Goal: Task Accomplishment & Management: Manage account settings

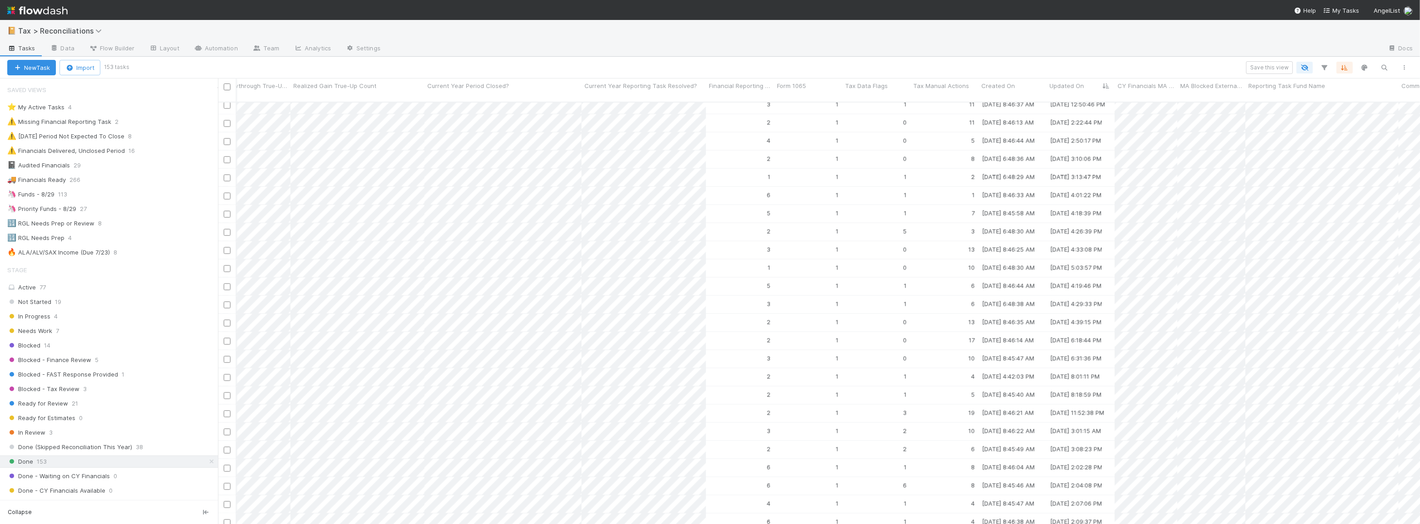
scroll to position [180, 0]
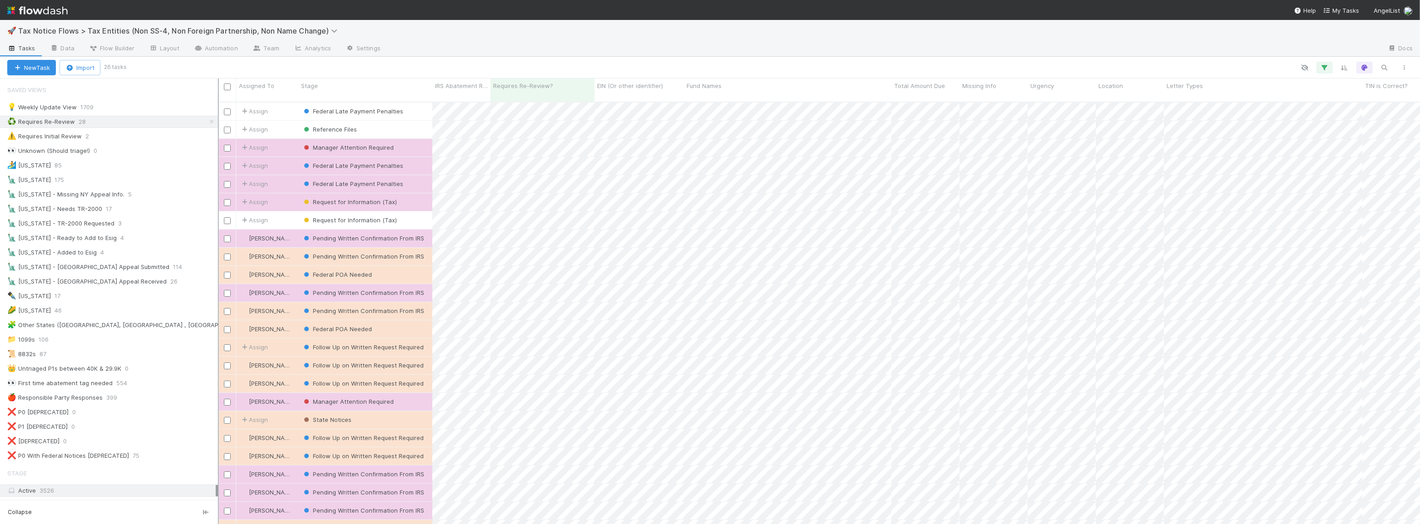
scroll to position [423, 1196]
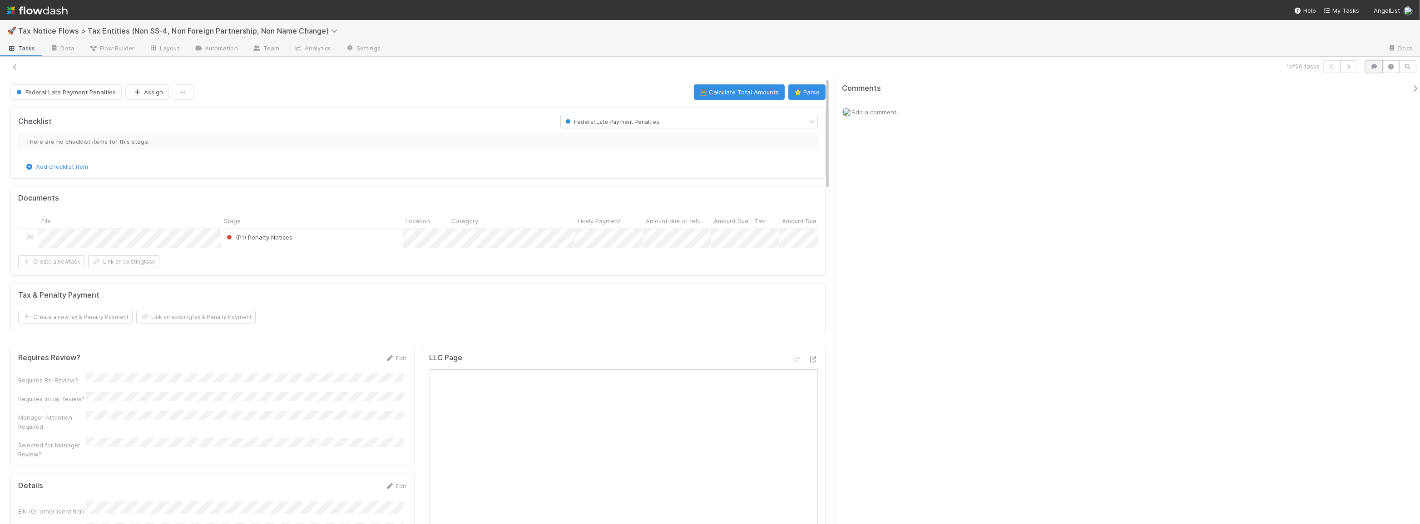
click at [1376, 68] on icon "button" at bounding box center [1373, 66] width 9 height 5
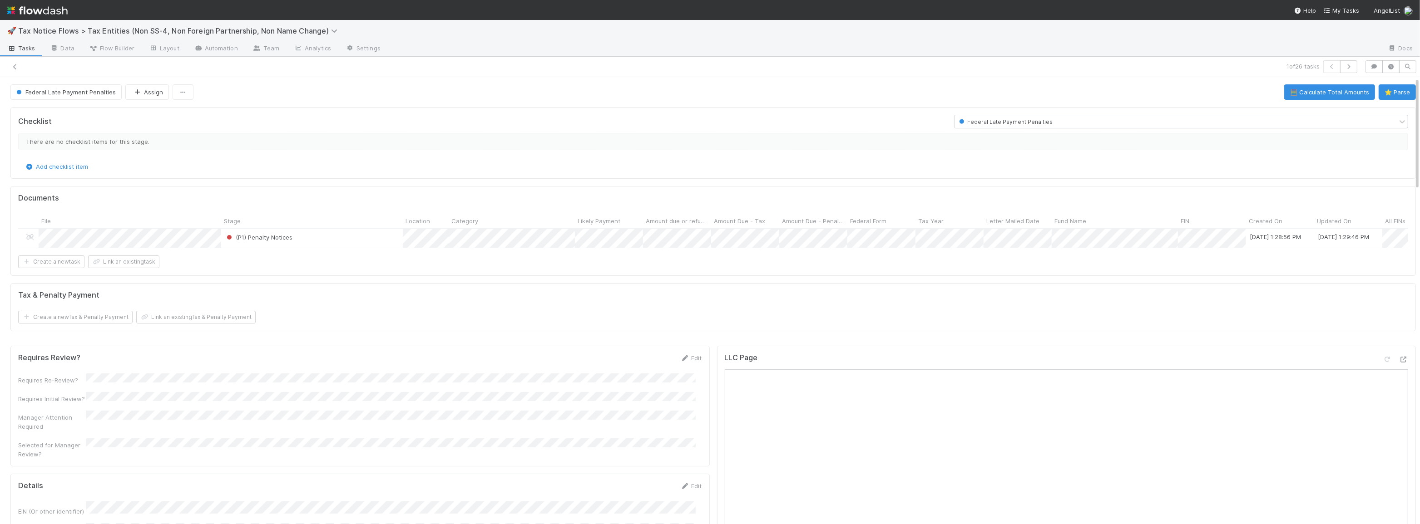
click at [366, 236] on div "(P1) Penalty Notices" at bounding box center [312, 238] width 182 height 19
click at [1398, 90] on button "⭐ Parse" at bounding box center [1397, 91] width 37 height 15
drag, startPoint x: 709, startPoint y: 218, endPoint x: 766, endPoint y: 217, distance: 57.2
click at [766, 218] on div at bounding box center [767, 222] width 2 height 9
click at [1186, 262] on div at bounding box center [710, 262] width 1420 height 524
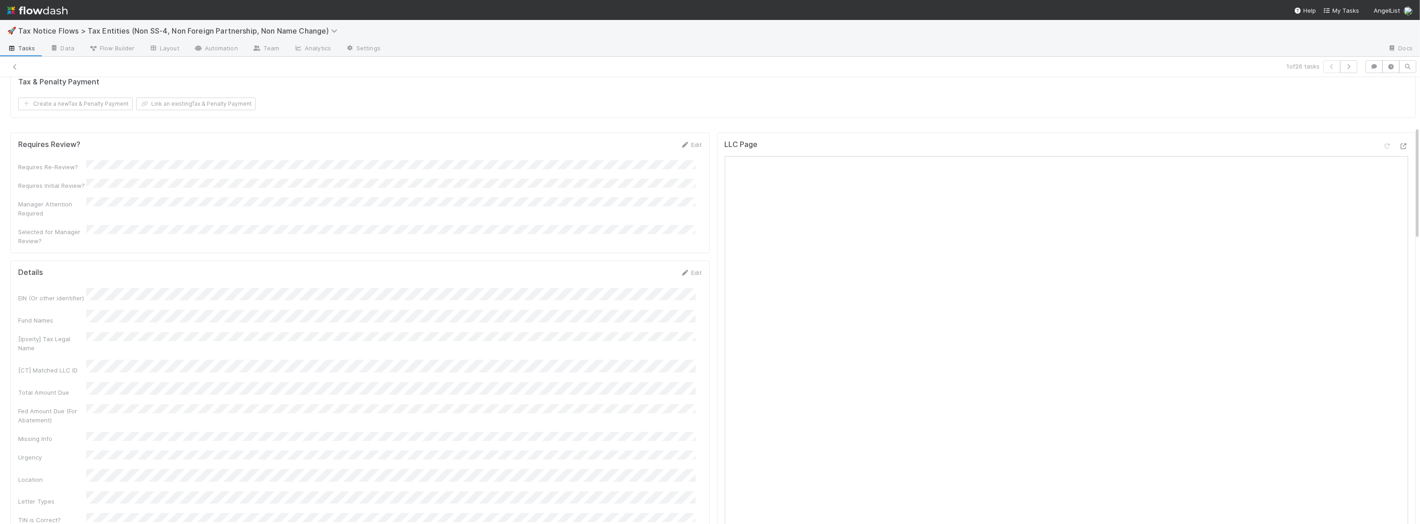
scroll to position [165, 0]
click at [693, 318] on link "Edit" at bounding box center [691, 321] width 21 height 7
click at [652, 159] on button "Save" at bounding box center [654, 159] width 26 height 15
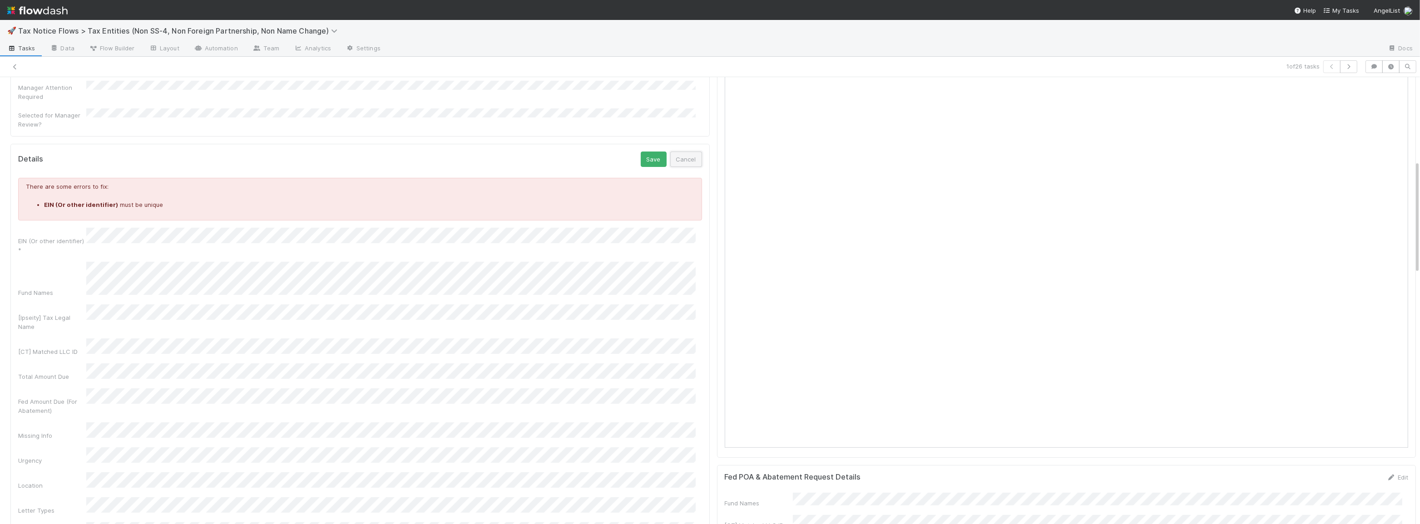
click at [672, 158] on button "Cancel" at bounding box center [686, 159] width 32 height 15
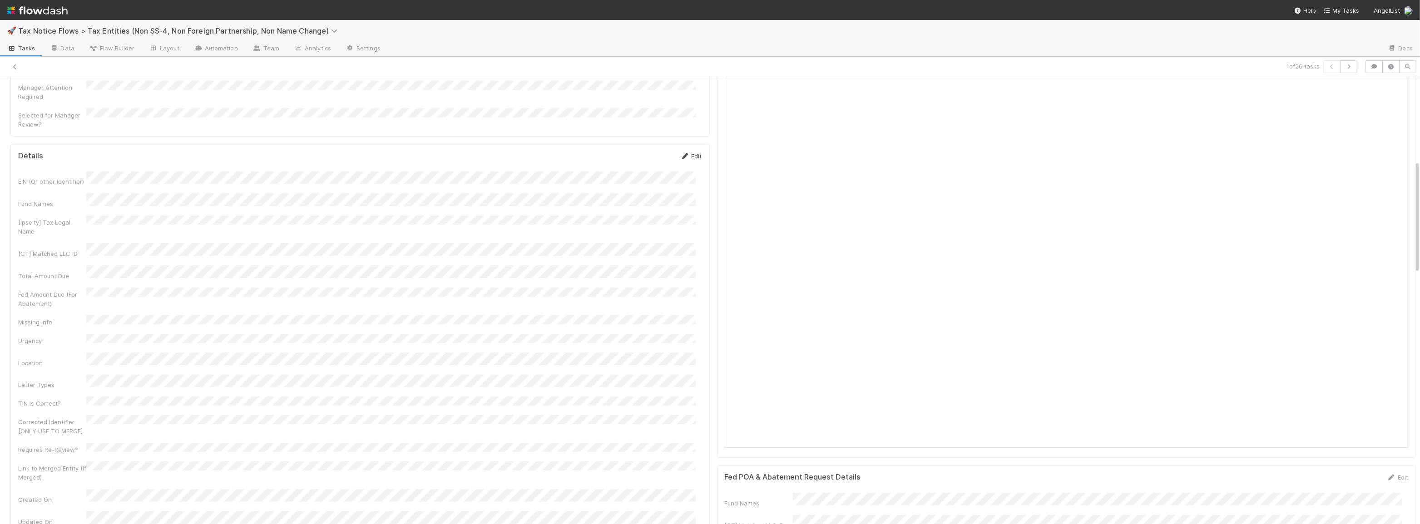
click at [691, 153] on link "Edit" at bounding box center [691, 156] width 21 height 7
click at [649, 203] on form "Details Save Cancel EIN (Or other identifier) * Fund Names [Ipseity] Tax Legal …" at bounding box center [360, 462] width 684 height 539
click at [648, 201] on button "Save" at bounding box center [654, 200] width 26 height 15
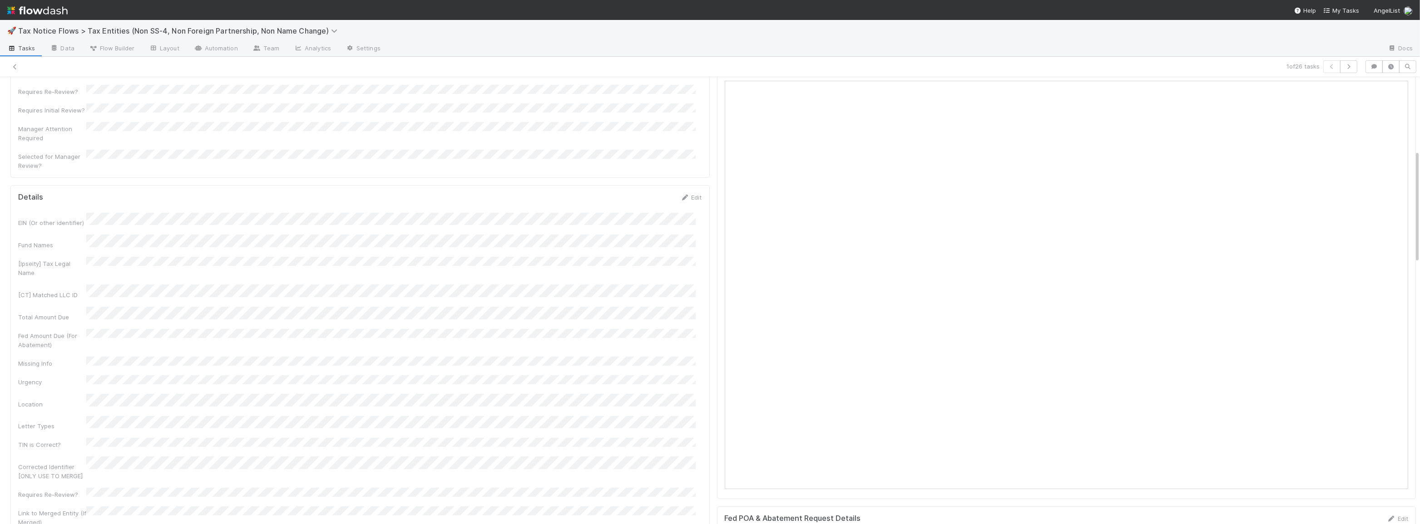
click at [550, 331] on div "EIN (Or other identifier) Fund Names [Ipseity] Tax Legal Name [CT] Matched LLC …" at bounding box center [360, 420] width 684 height 415
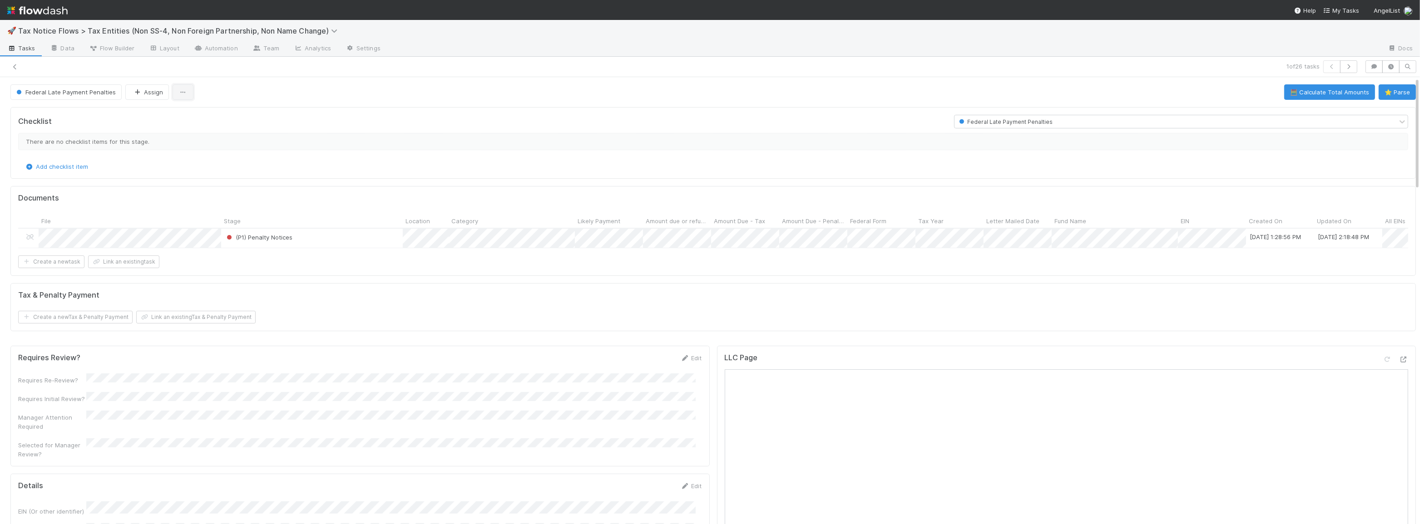
click at [178, 95] on icon "button" at bounding box center [182, 92] width 9 height 6
click at [40, 97] on div "Duplicate Delete" at bounding box center [710, 262] width 1420 height 524
click at [52, 95] on button "Federal Late Payment Penalties" at bounding box center [65, 91] width 111 height 15
click at [65, 109] on div "Untriaged" at bounding box center [71, 114] width 128 height 16
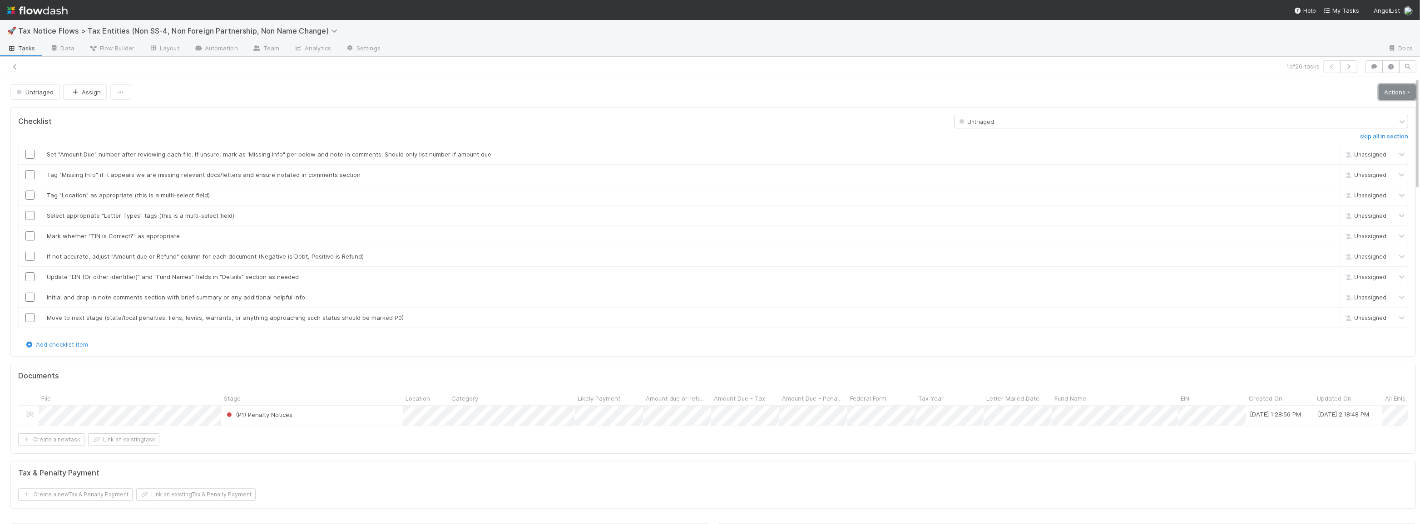
click at [1400, 91] on link "Actions" at bounding box center [1397, 91] width 37 height 15
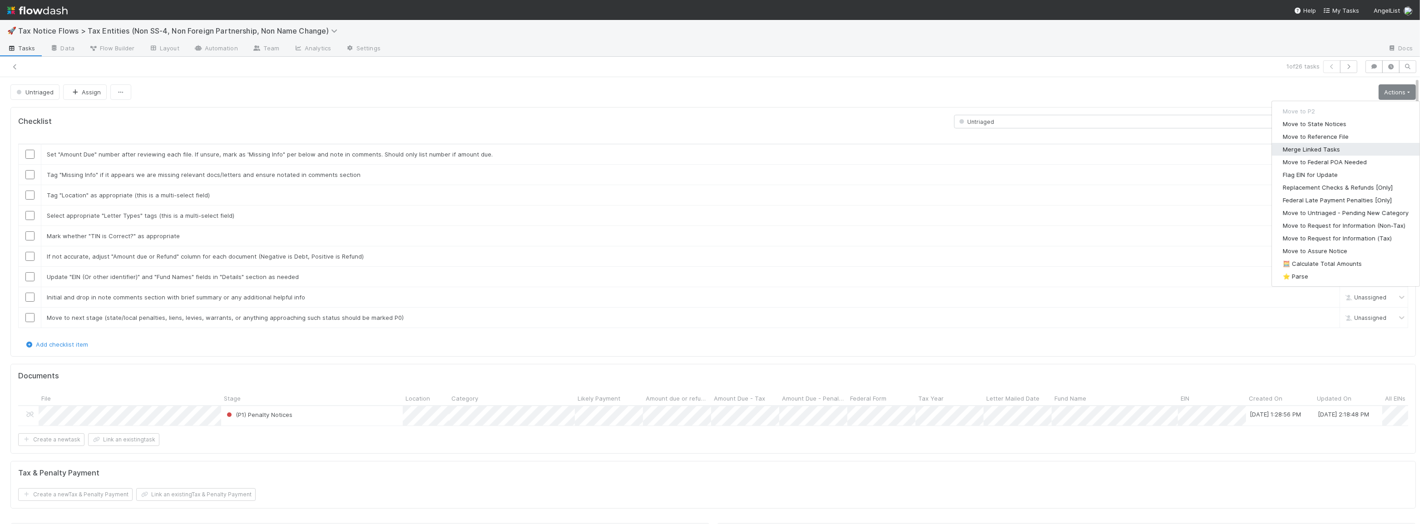
click at [1314, 152] on button "Merge Linked Tasks" at bounding box center [1346, 149] width 148 height 13
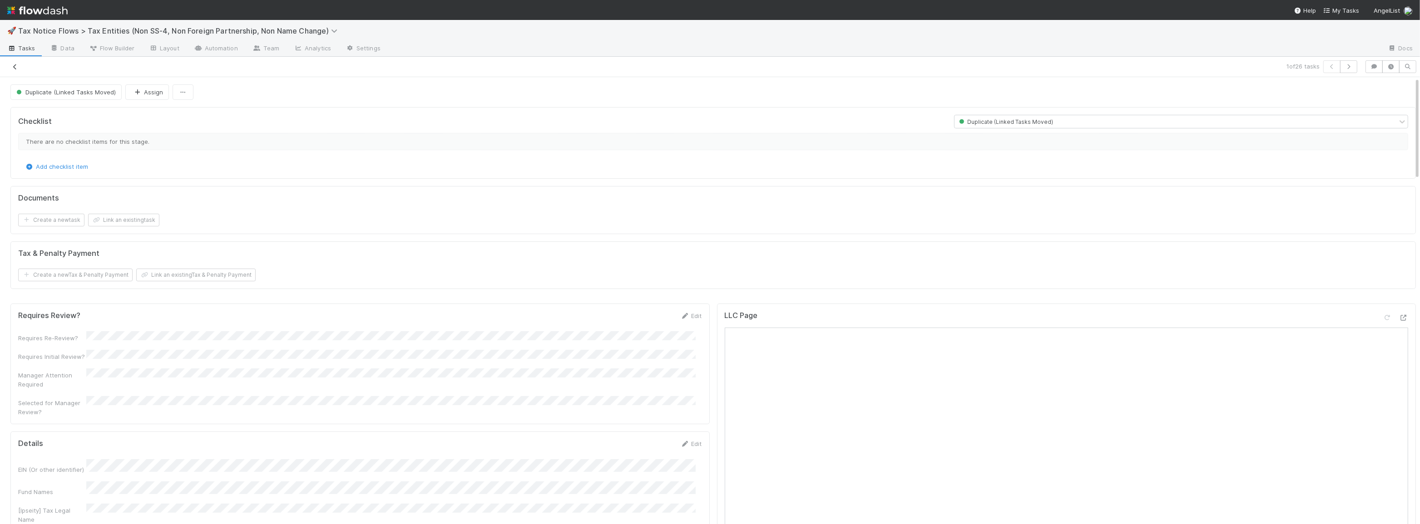
click at [17, 67] on icon at bounding box center [14, 67] width 9 height 6
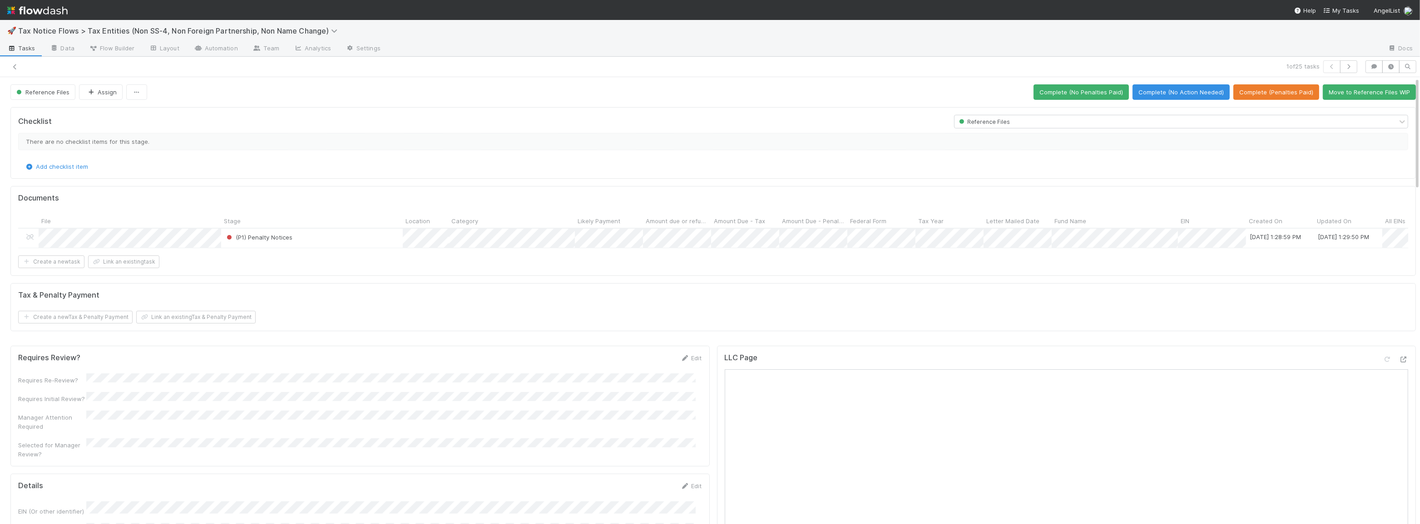
click at [384, 238] on div "(P1) Penalty Notices" at bounding box center [312, 238] width 182 height 19
click at [46, 93] on span "Reference Files" at bounding box center [42, 92] width 55 height 7
click at [272, 90] on div at bounding box center [710, 262] width 1420 height 524
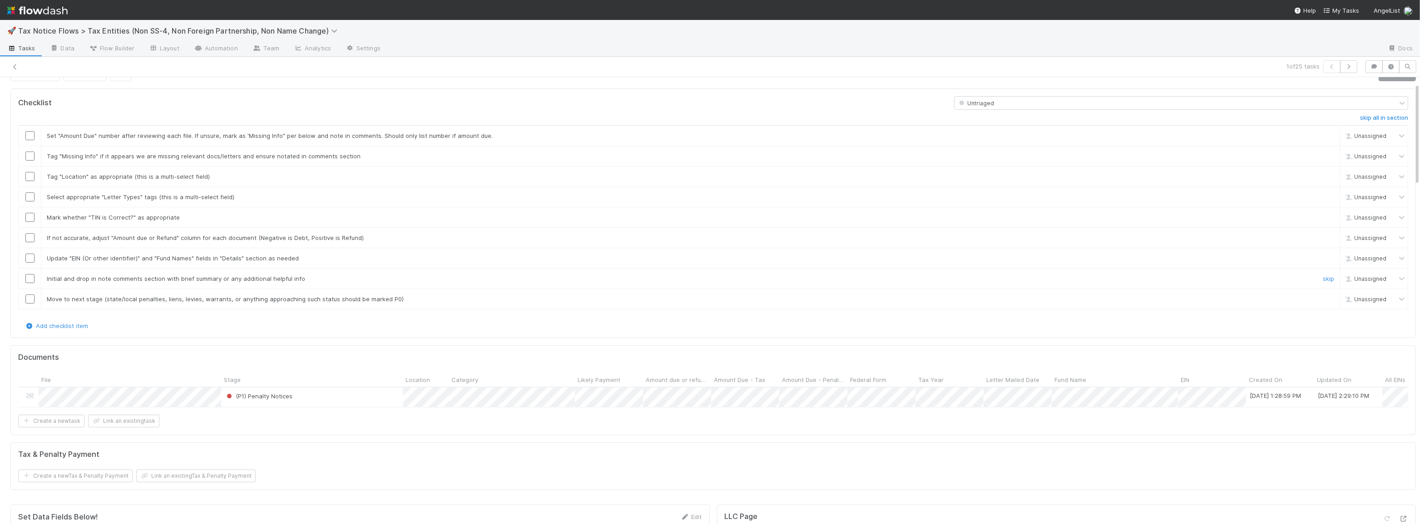
scroll to position [0, 0]
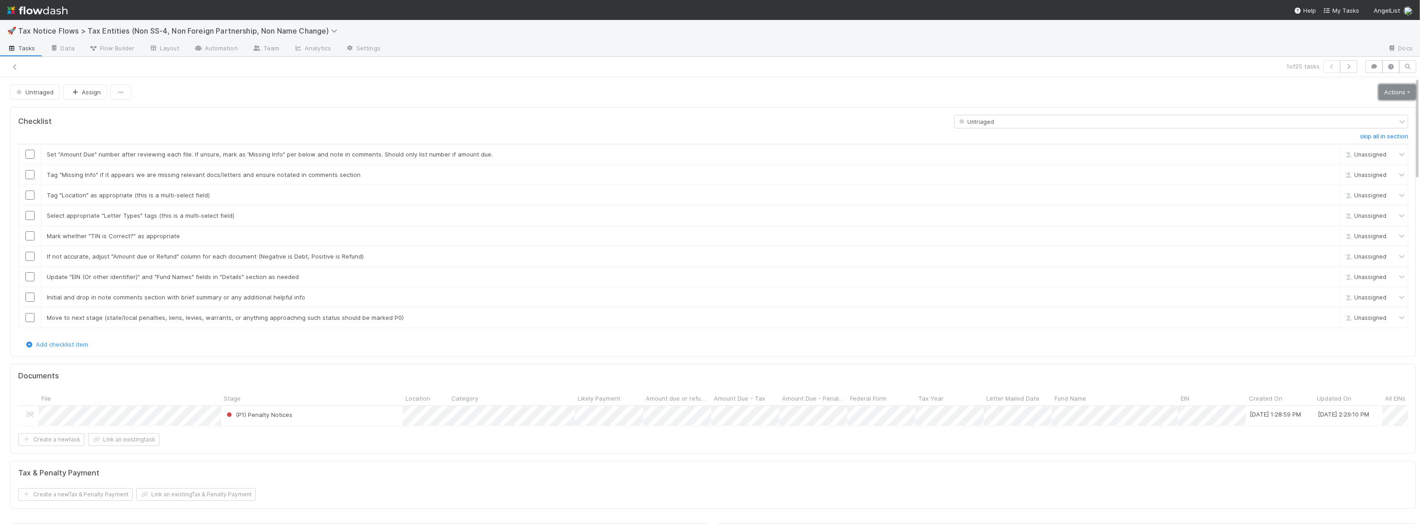
click at [1380, 87] on link "Actions" at bounding box center [1397, 91] width 37 height 15
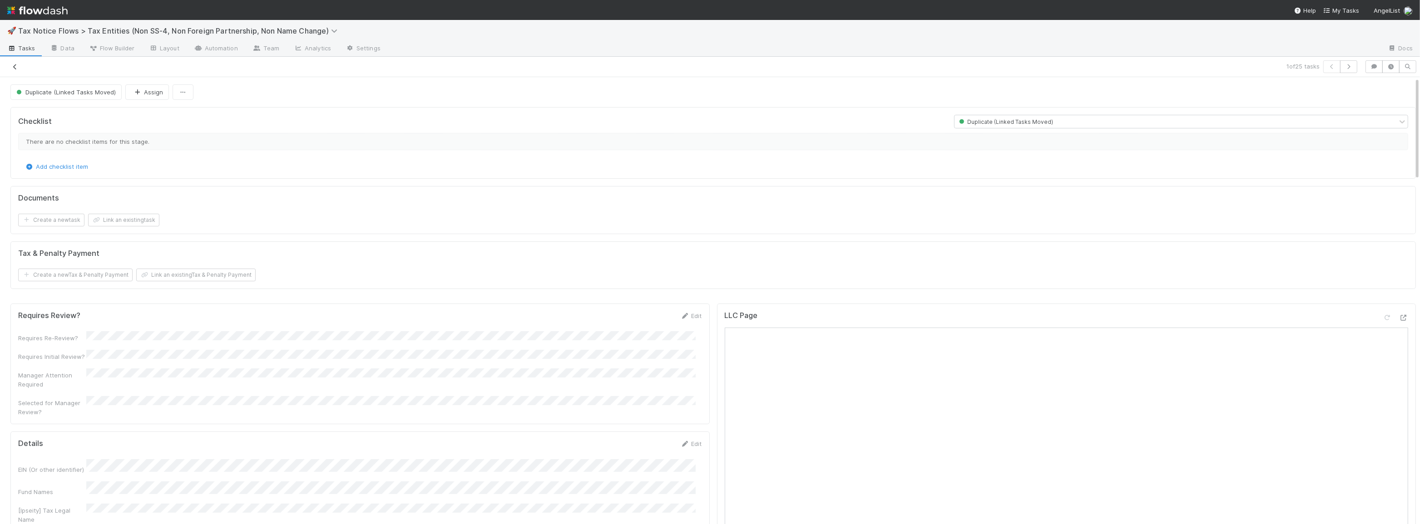
click at [15, 64] on icon at bounding box center [14, 67] width 9 height 6
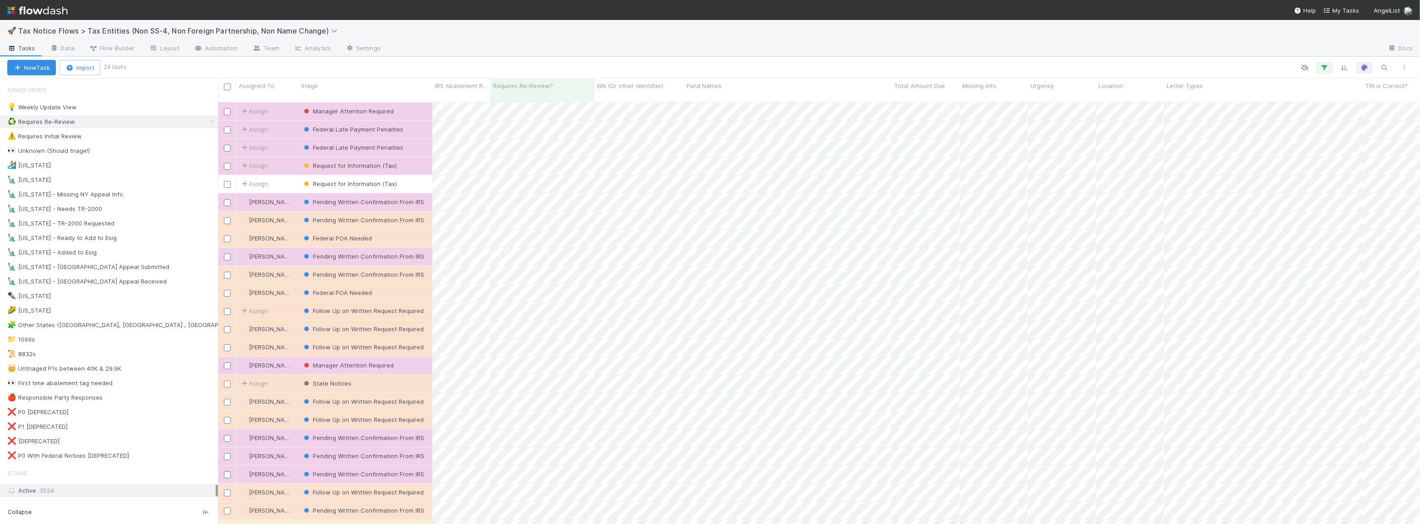
scroll to position [423, 1196]
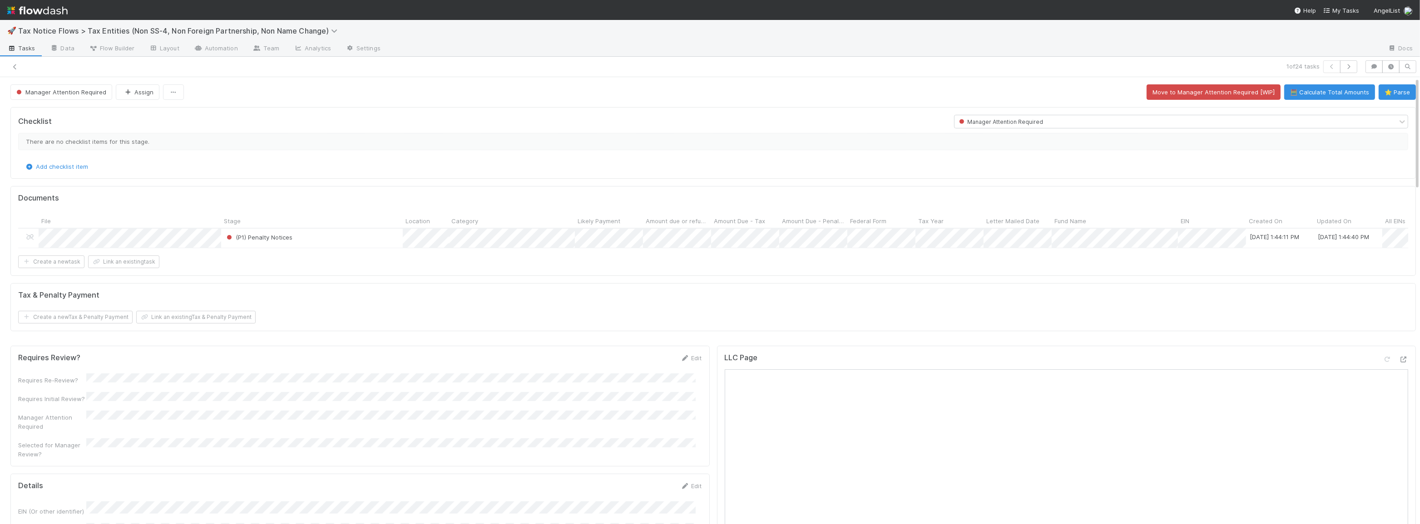
click at [319, 233] on div "(P1) Penalty Notices" at bounding box center [312, 238] width 182 height 19
click at [12, 68] on icon at bounding box center [14, 67] width 9 height 6
click at [1379, 96] on button "⭐ Parse" at bounding box center [1397, 91] width 37 height 15
click at [381, 239] on div "(P1) Penalty Notices" at bounding box center [312, 238] width 182 height 19
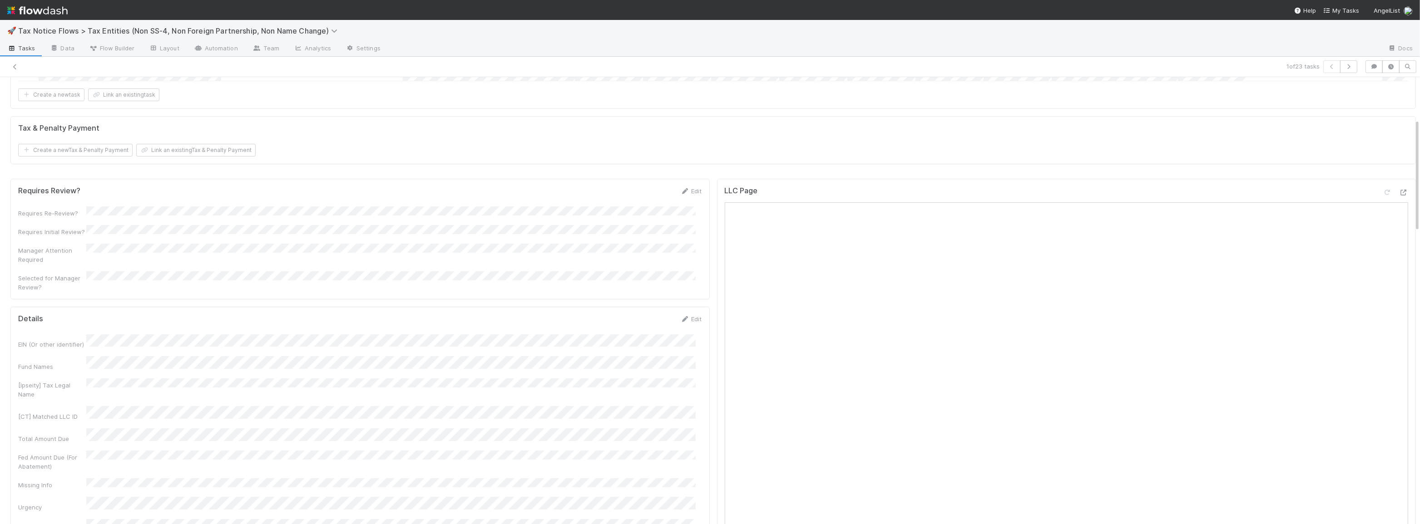
scroll to position [165, 0]
click at [689, 318] on link "Edit" at bounding box center [691, 321] width 21 height 7
click at [648, 199] on button "Save" at bounding box center [654, 200] width 26 height 15
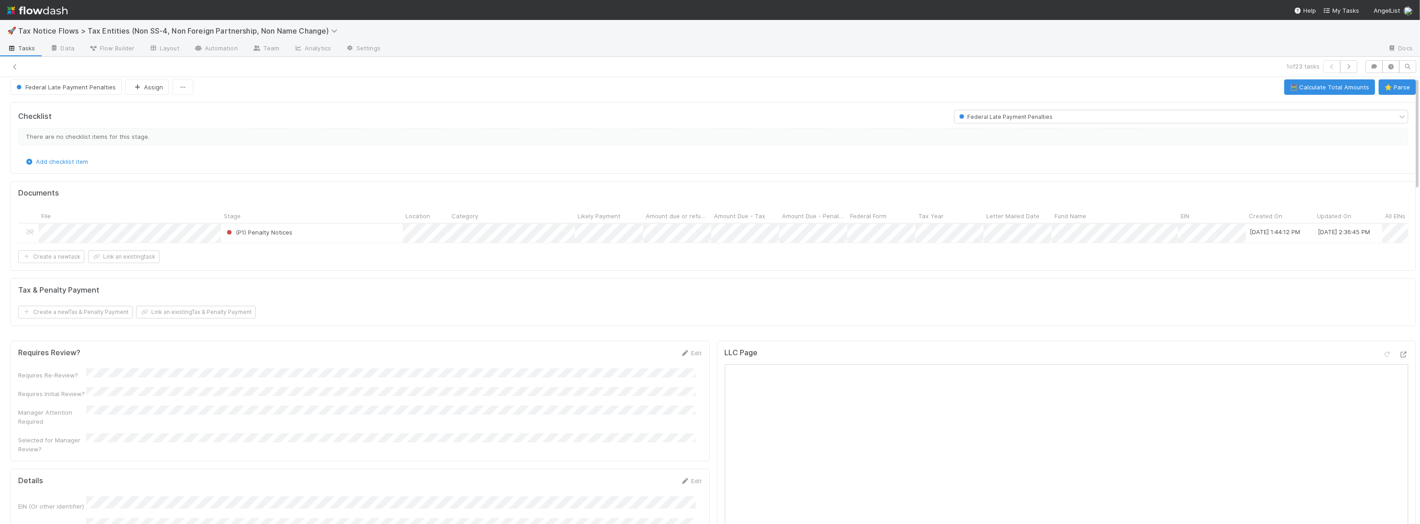
scroll to position [0, 0]
click at [173, 89] on button "button" at bounding box center [183, 91] width 21 height 15
click at [316, 86] on div "Duplicate Delete" at bounding box center [710, 262] width 1420 height 524
click at [75, 96] on button "Federal Late Payment Penalties" at bounding box center [65, 91] width 111 height 15
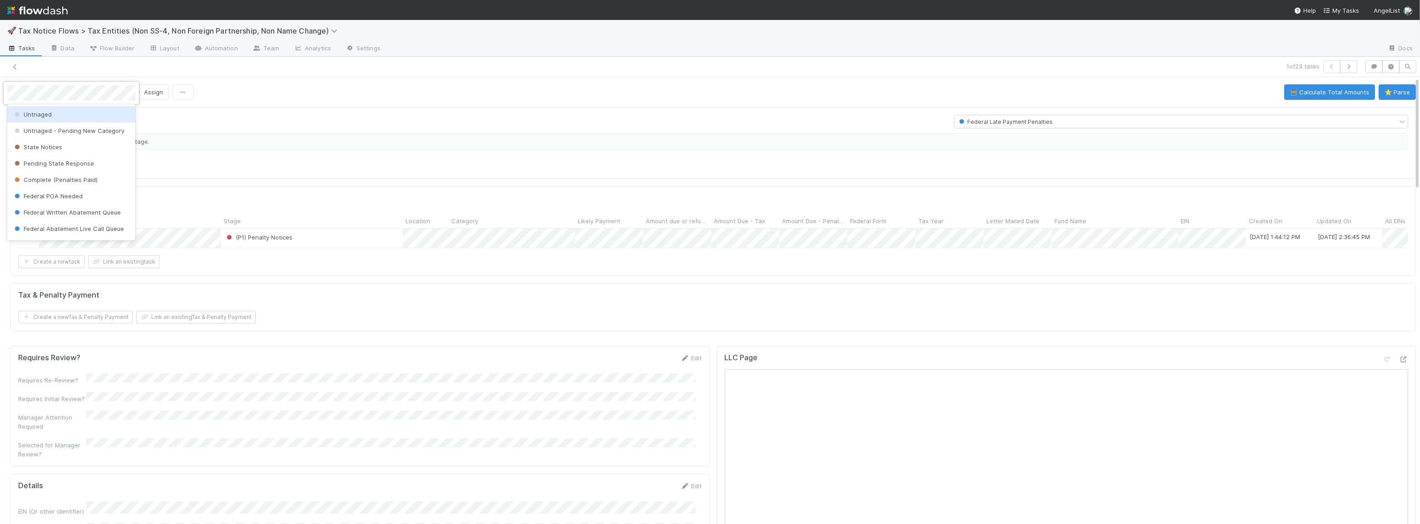
click at [57, 118] on div "Untriaged" at bounding box center [71, 114] width 128 height 16
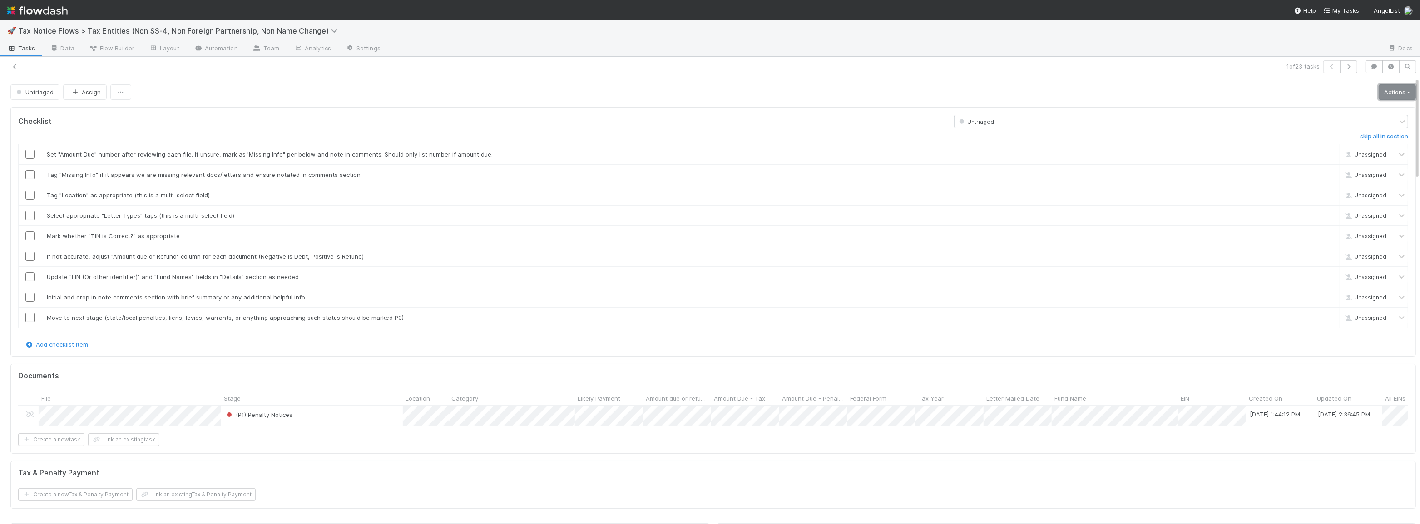
click at [1392, 90] on link "Actions" at bounding box center [1397, 91] width 37 height 15
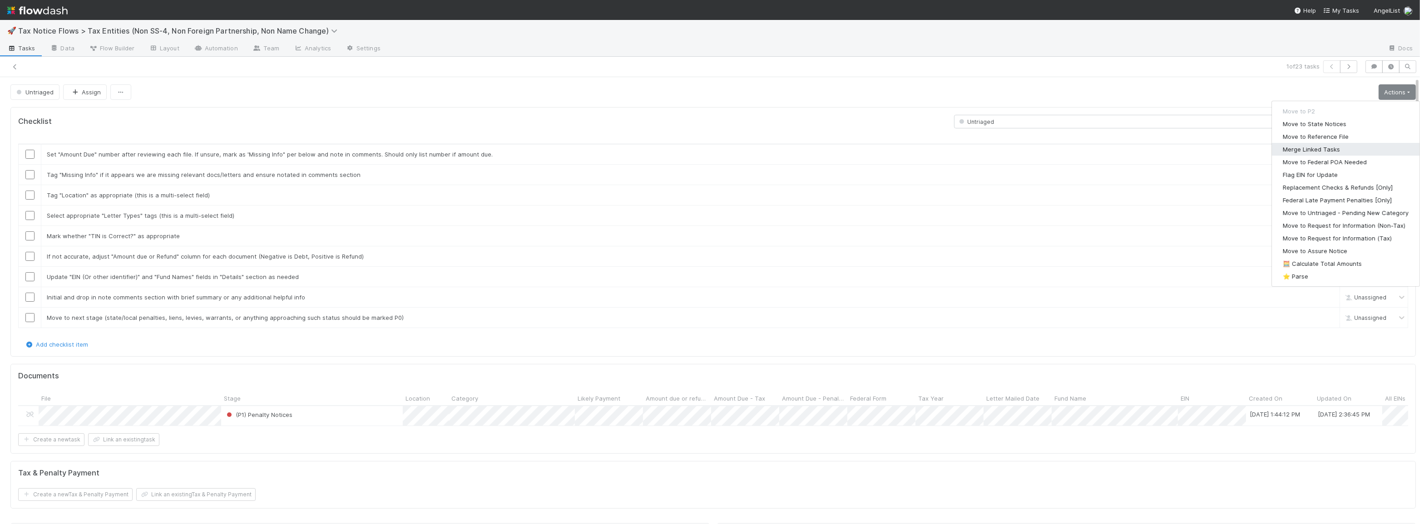
click at [1355, 147] on button "Merge Linked Tasks" at bounding box center [1346, 149] width 148 height 13
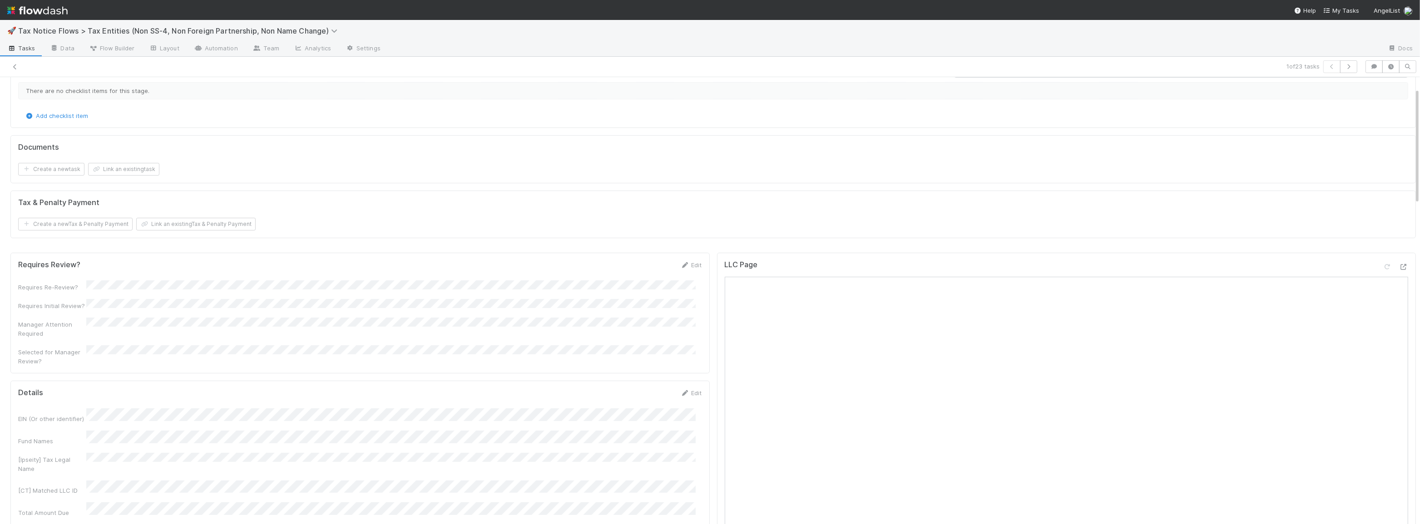
scroll to position [41, 0]
click at [15, 62] on link at bounding box center [14, 66] width 9 height 9
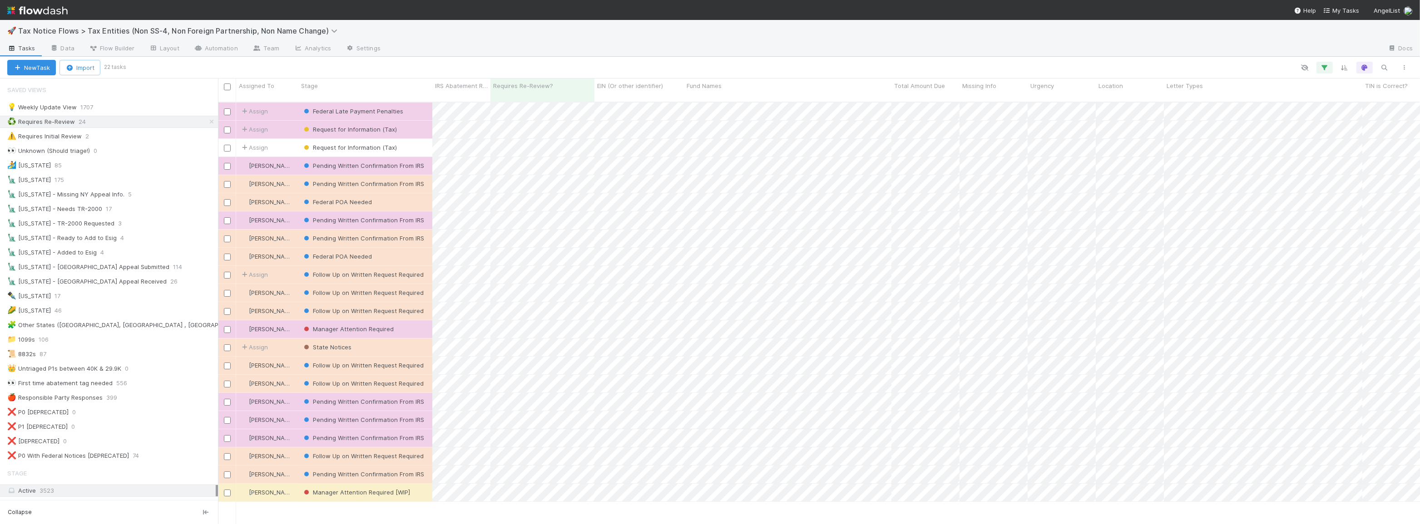
scroll to position [423, 1196]
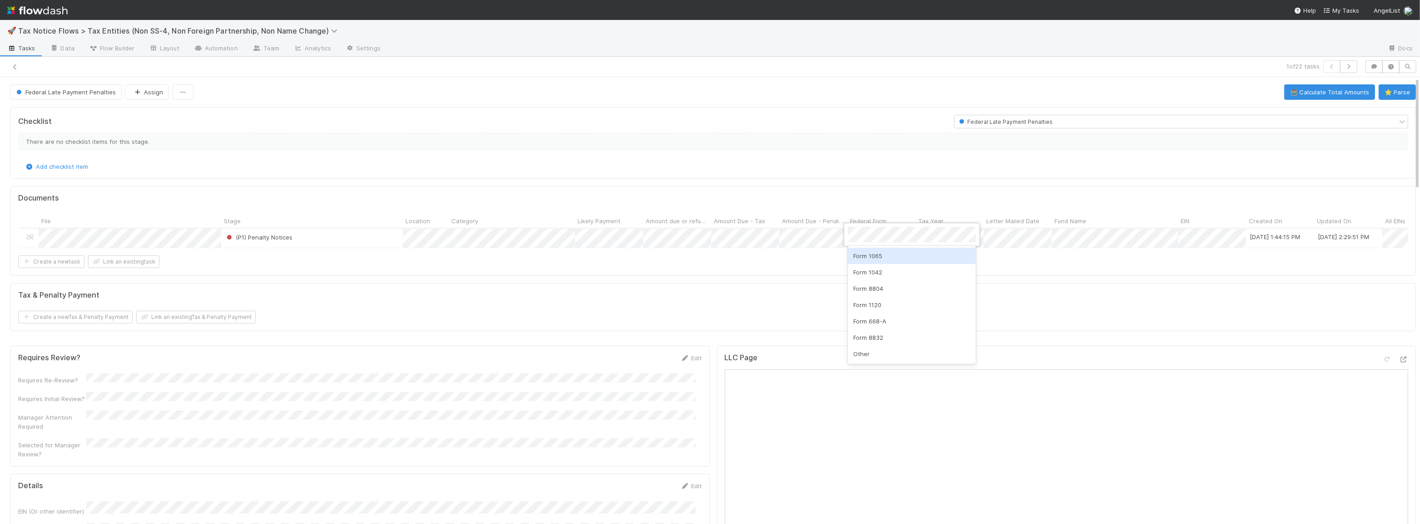
click at [868, 254] on div "Form 1065" at bounding box center [912, 256] width 128 height 16
click at [801, 236] on div at bounding box center [710, 262] width 1420 height 524
click at [333, 237] on div "(P1) Penalty Notices" at bounding box center [312, 238] width 182 height 19
click at [13, 59] on div "1 of 22 tasks" at bounding box center [710, 67] width 1420 height 20
click at [14, 64] on icon at bounding box center [14, 67] width 9 height 6
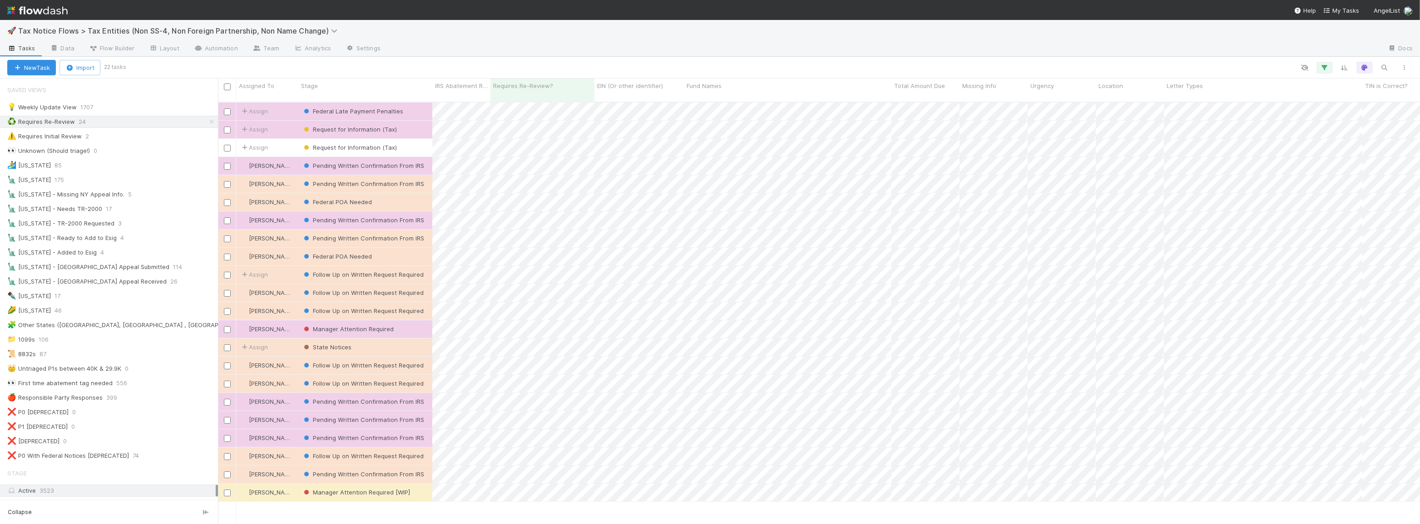
scroll to position [423, 1196]
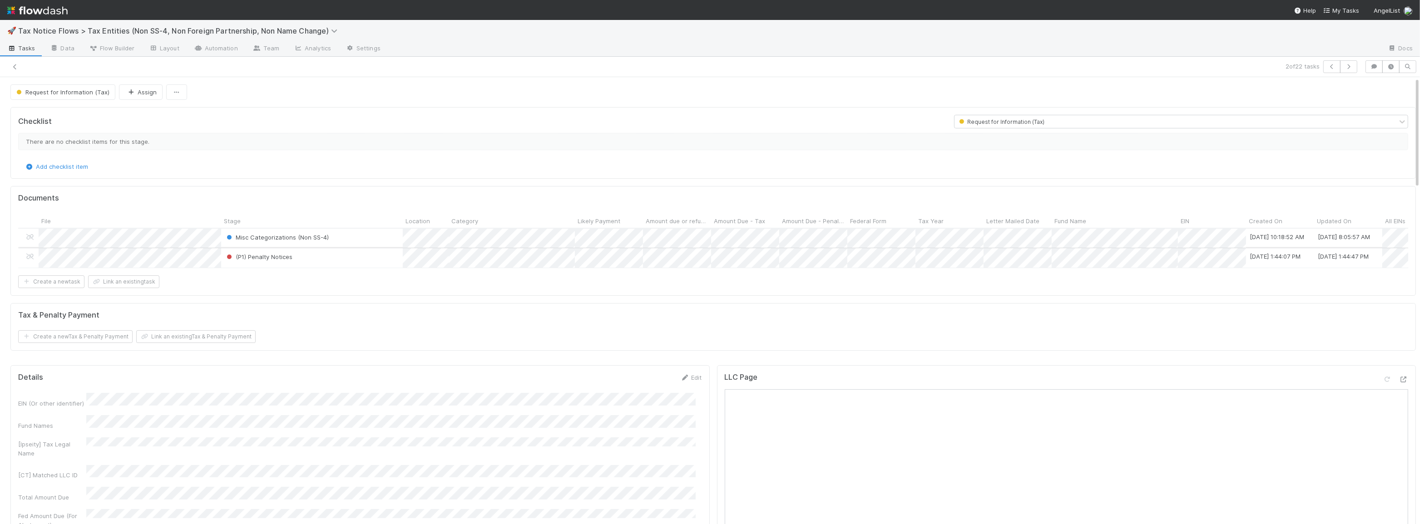
click at [374, 258] on div "(P1) Penalty Notices" at bounding box center [312, 257] width 182 height 19
click at [74, 94] on span "Request for Information (Tax)" at bounding box center [62, 92] width 95 height 7
click at [264, 70] on div at bounding box center [710, 262] width 1420 height 524
click at [64, 89] on span "Request for Information (Tax)" at bounding box center [62, 92] width 95 height 7
click at [217, 68] on div at bounding box center [710, 262] width 1420 height 524
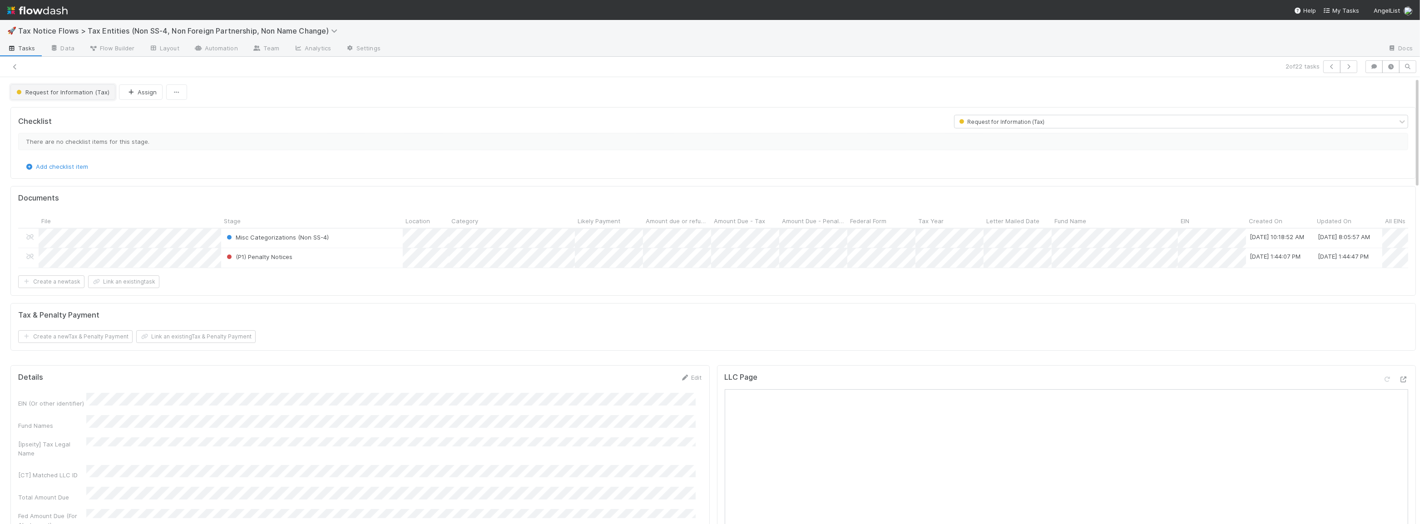
click at [71, 92] on span "Request for Information (Tax)" at bounding box center [62, 92] width 95 height 7
click at [68, 115] on div "Untriaged" at bounding box center [71, 114] width 128 height 16
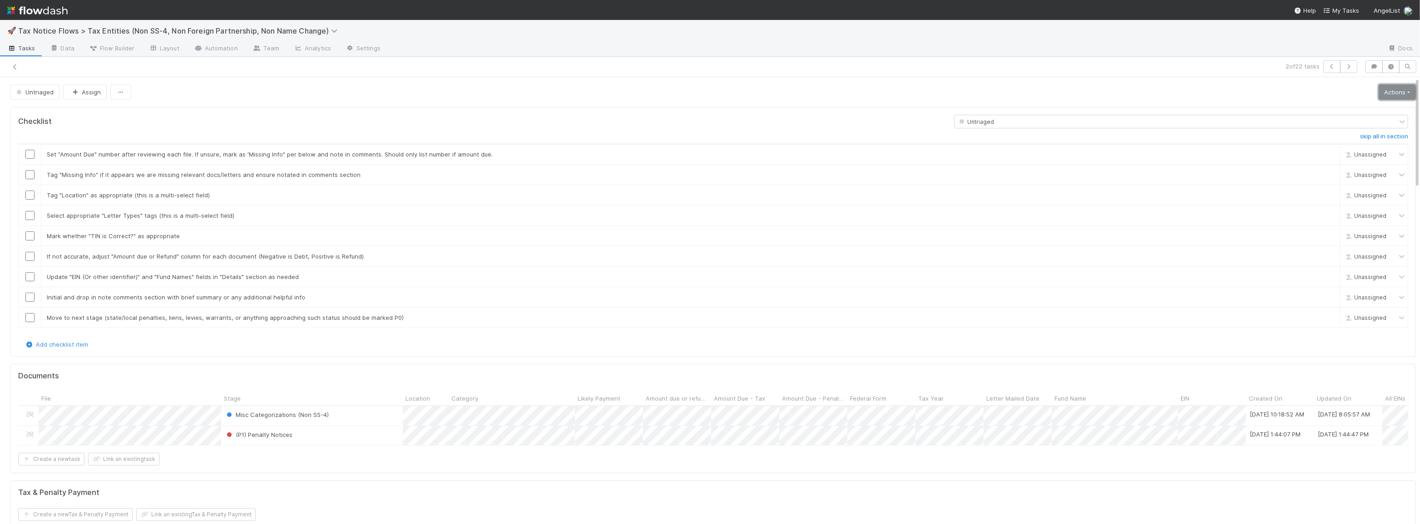
click at [1387, 92] on link "Actions" at bounding box center [1397, 91] width 37 height 15
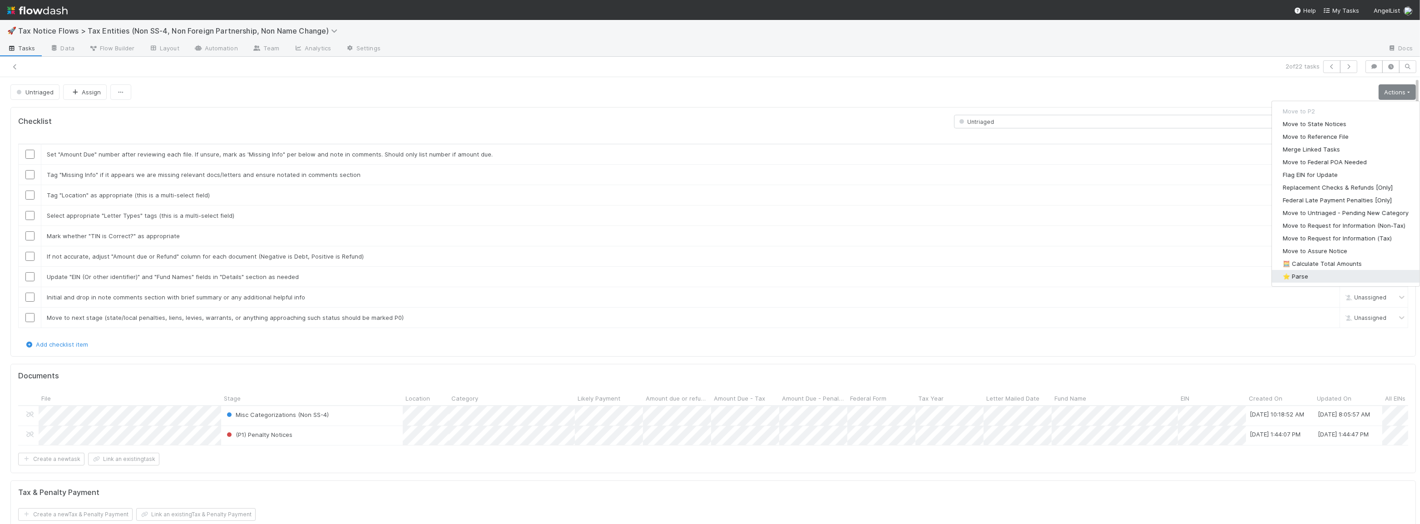
click at [1313, 274] on button "⭐ Parse" at bounding box center [1346, 276] width 148 height 13
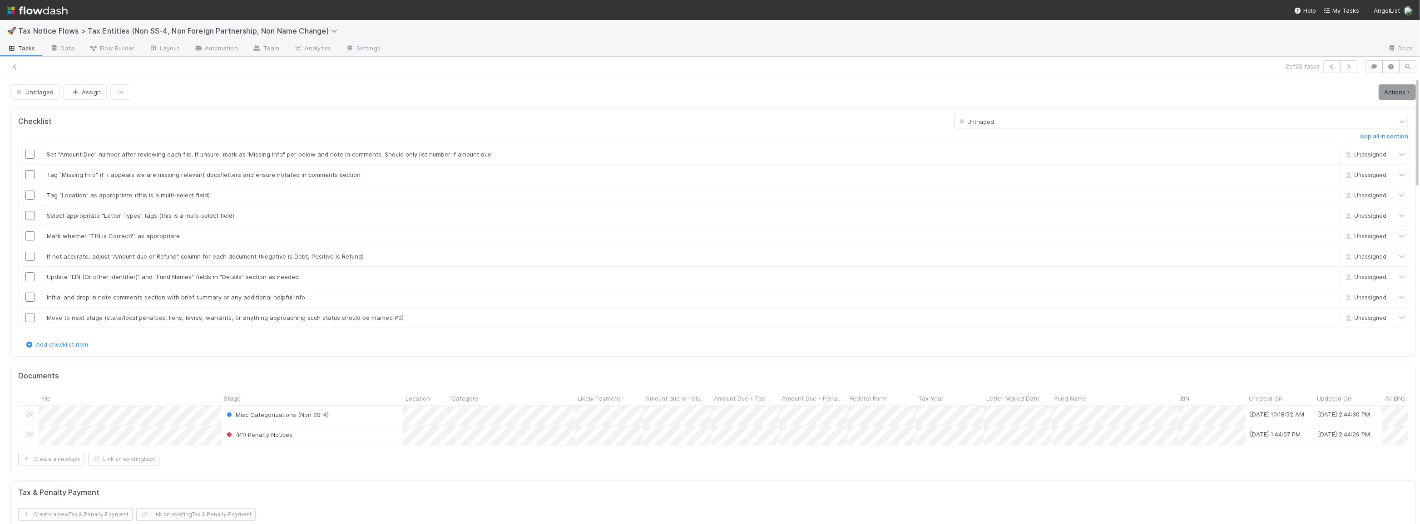
click at [364, 466] on div "Create a new task Link an existing task" at bounding box center [713, 459] width 1390 height 13
click at [873, 449] on div "Form 1065" at bounding box center [912, 453] width 128 height 16
click at [764, 464] on div at bounding box center [710, 262] width 1420 height 524
click at [1384, 91] on link "Actions" at bounding box center [1397, 91] width 37 height 15
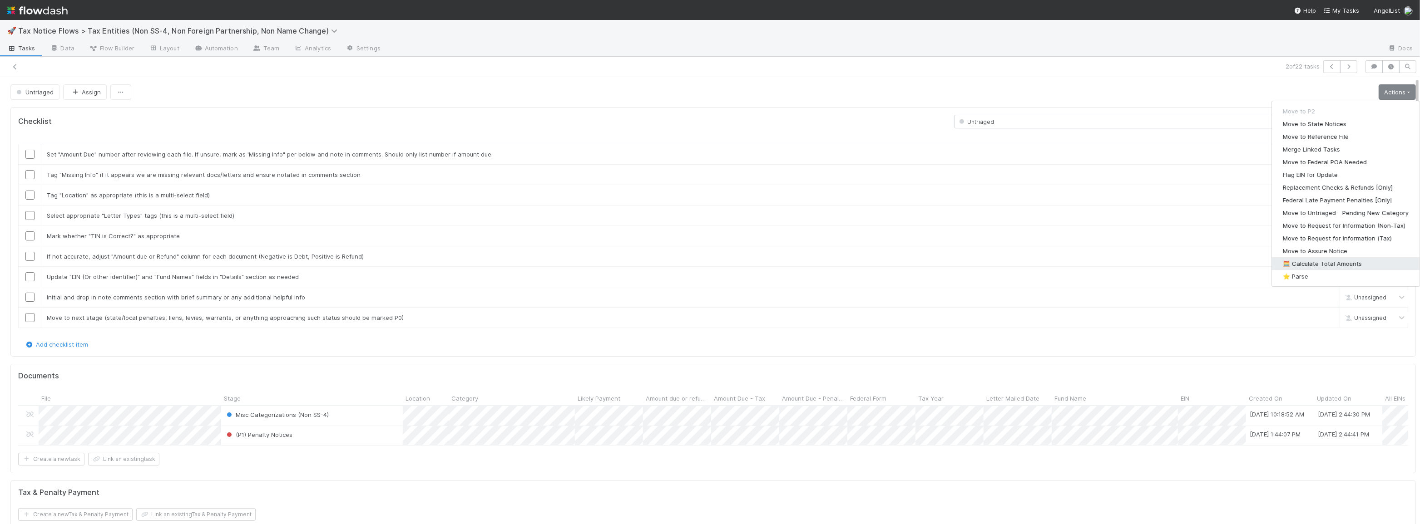
click at [1334, 262] on button "🧮 Calculate Total Amounts" at bounding box center [1346, 263] width 148 height 13
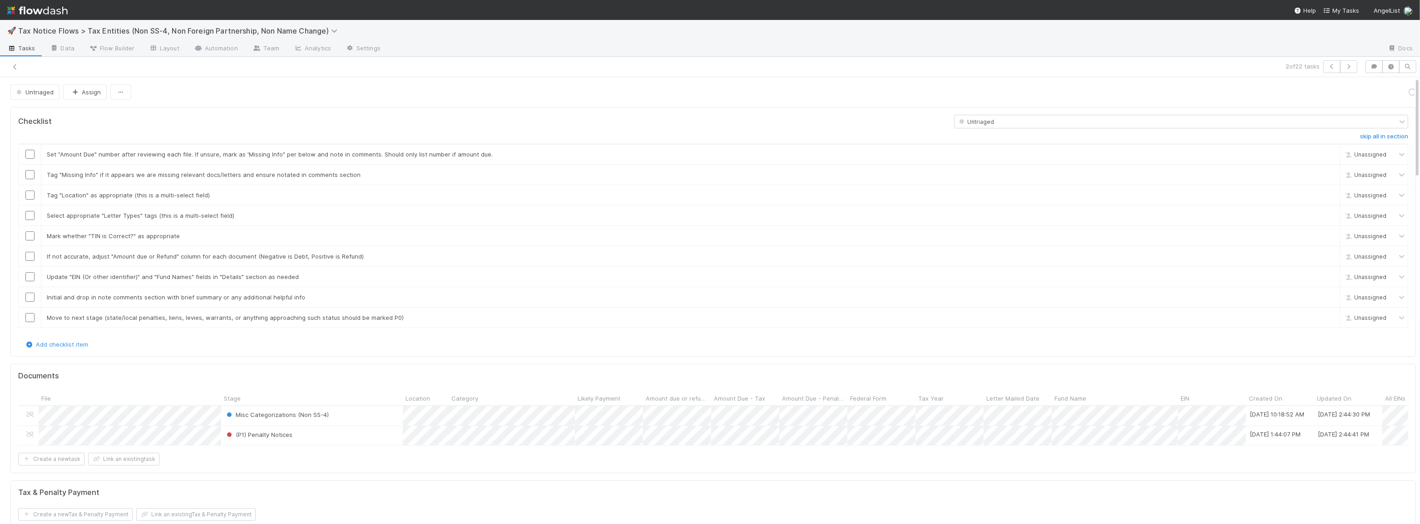
click at [399, 460] on div "Create a new task Link an existing task" at bounding box center [713, 459] width 1390 height 13
click at [30, 90] on span "Untriaged" at bounding box center [34, 92] width 39 height 7
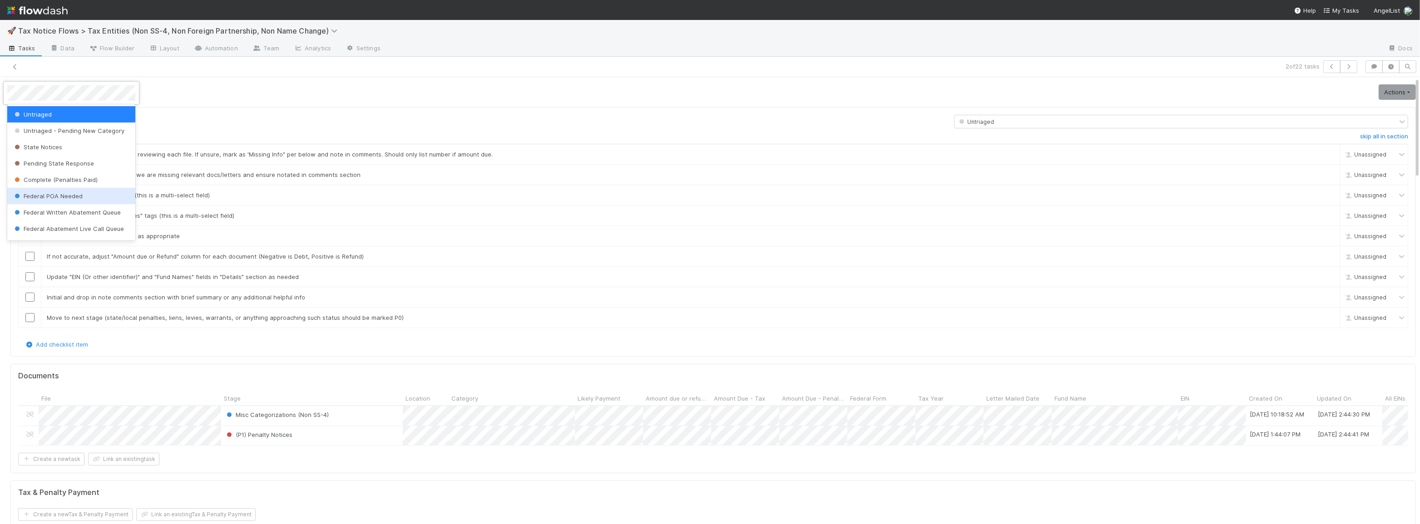
click at [103, 194] on div "Federal POA Needed" at bounding box center [71, 196] width 128 height 16
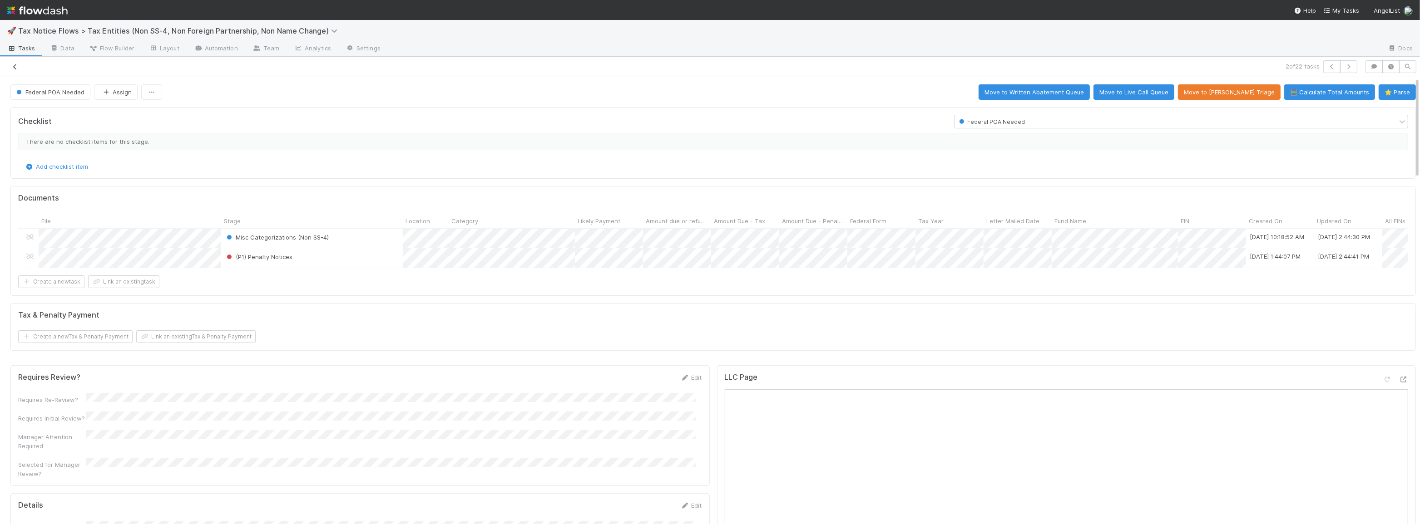
click at [17, 67] on icon at bounding box center [14, 67] width 9 height 6
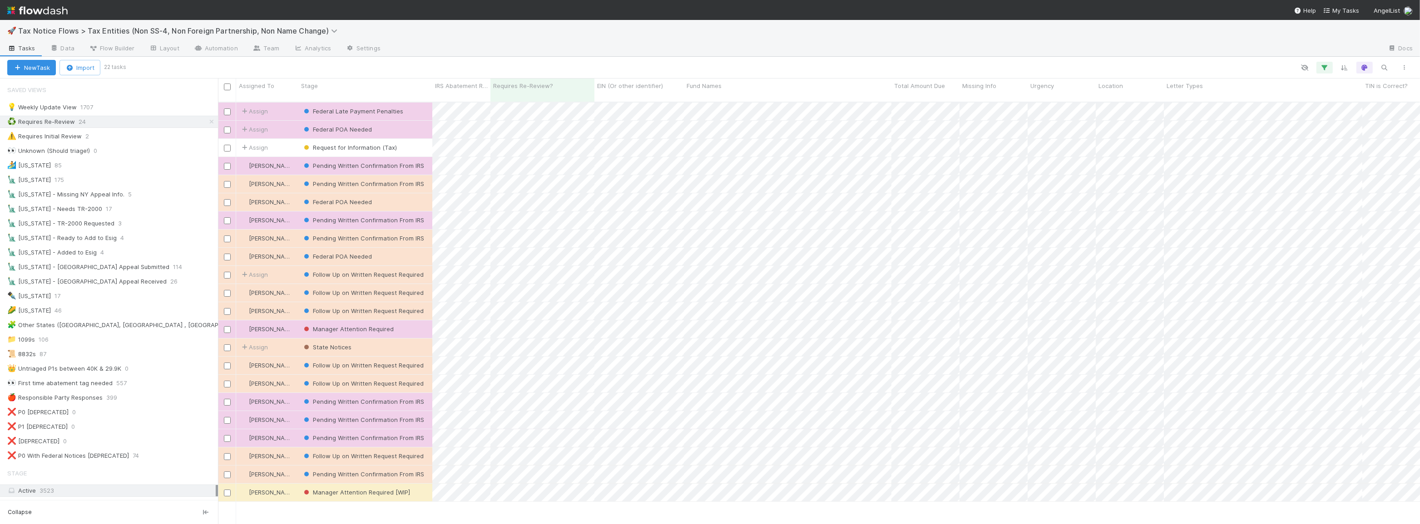
scroll to position [423, 1196]
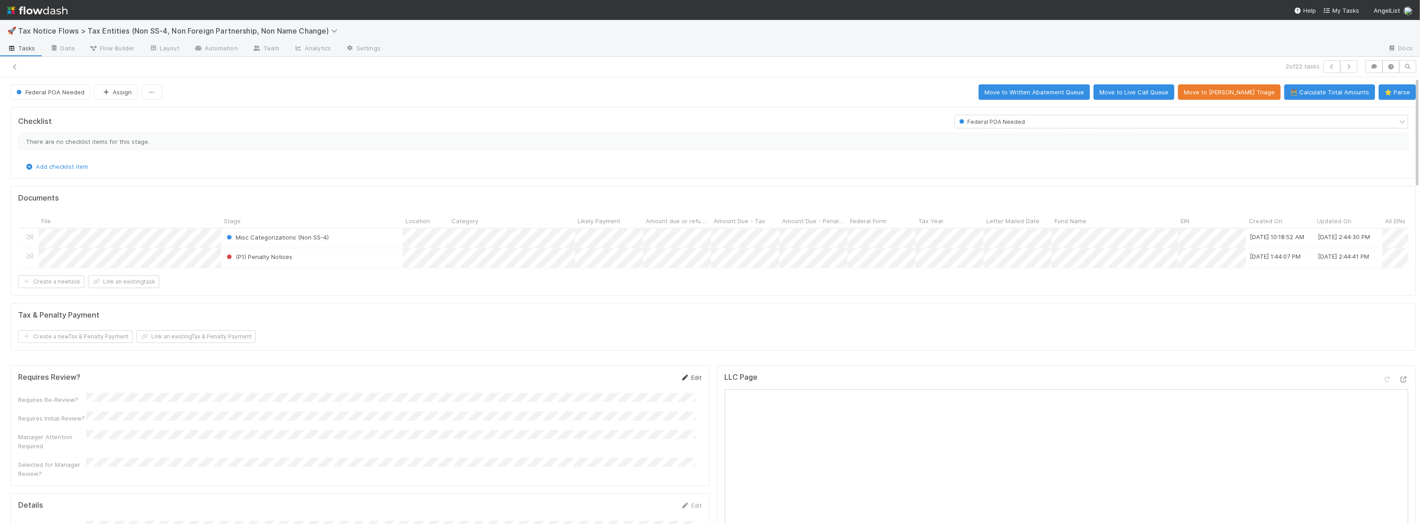
click at [684, 381] on link "Edit" at bounding box center [691, 377] width 21 height 7
click at [648, 388] on button "Save" at bounding box center [654, 380] width 26 height 15
click at [10, 65] on icon at bounding box center [14, 67] width 9 height 6
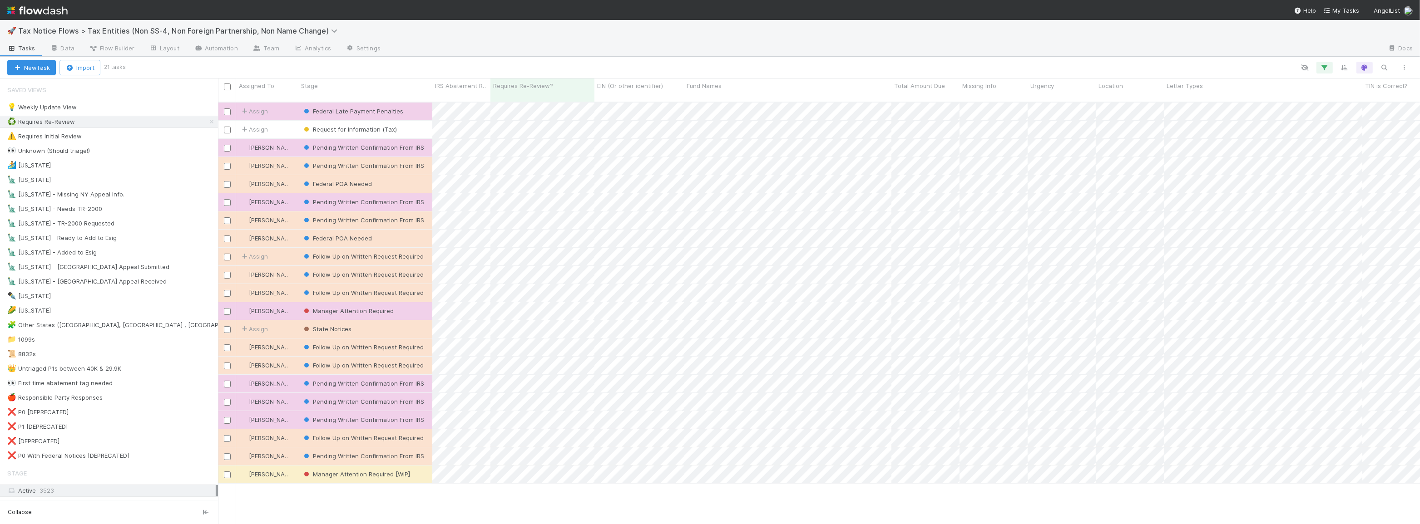
scroll to position [423, 1196]
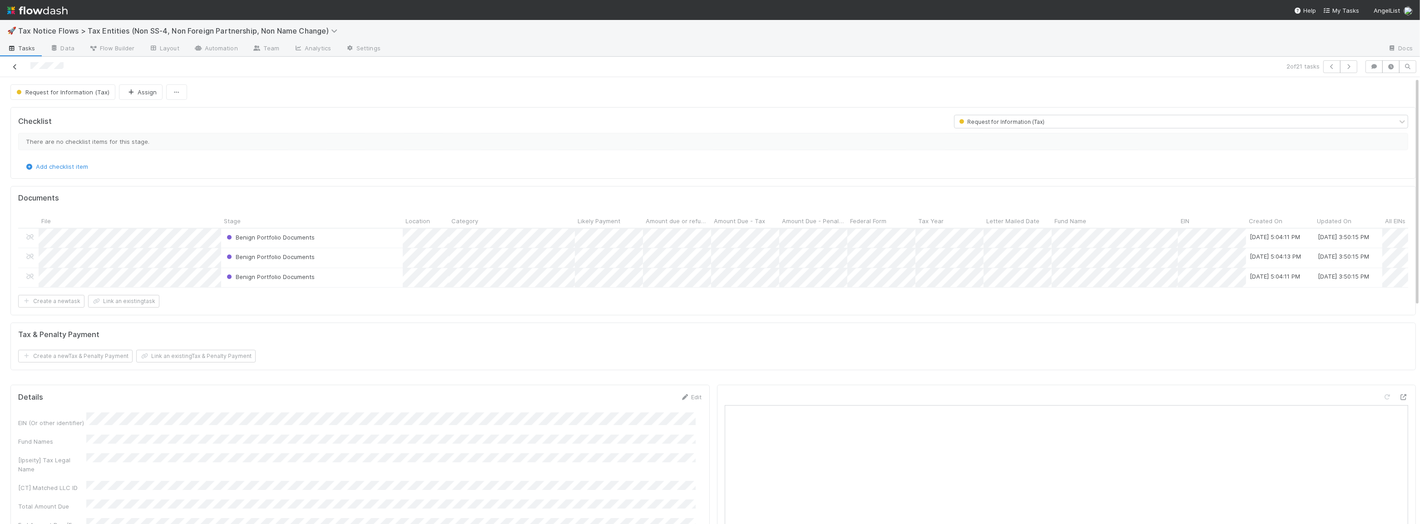
click at [14, 64] on icon at bounding box center [14, 67] width 9 height 6
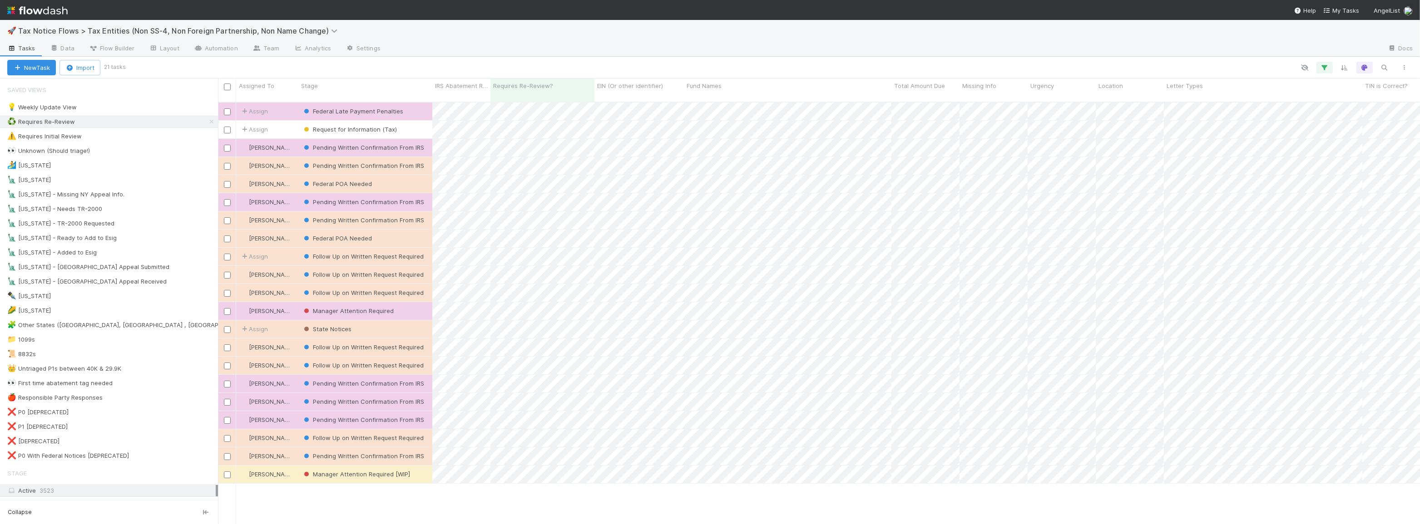
scroll to position [423, 1196]
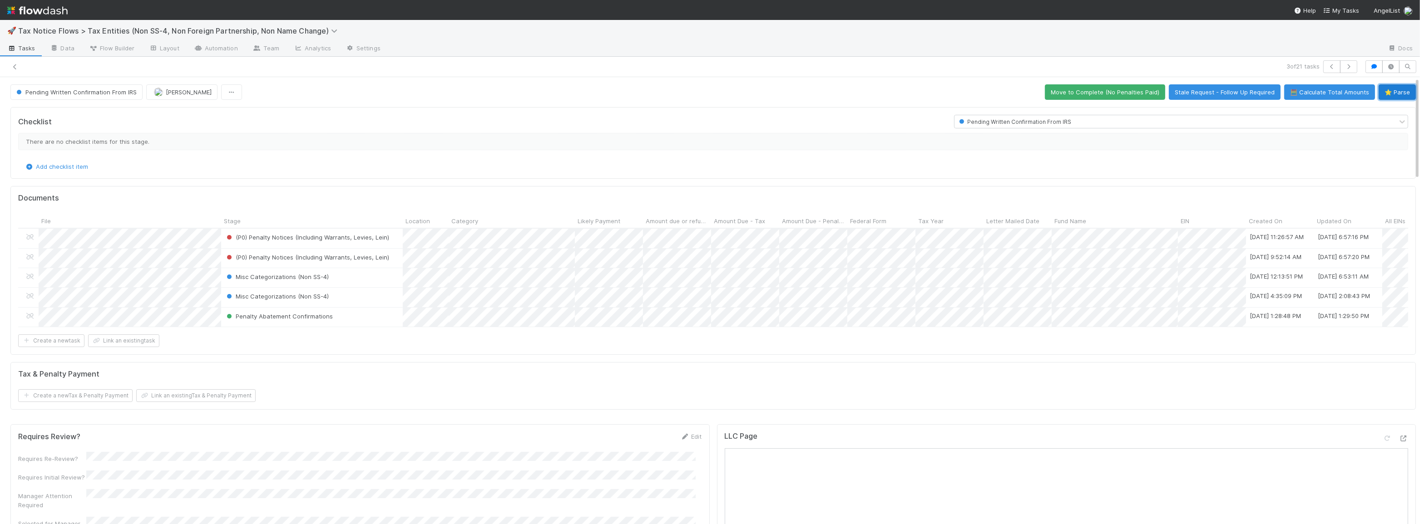
click at [1394, 90] on button "⭐ Parse" at bounding box center [1397, 91] width 37 height 15
click at [359, 317] on div "Penalty Abatement Confirmations" at bounding box center [312, 317] width 182 height 19
click at [862, 338] on div "Form 1065" at bounding box center [912, 334] width 128 height 16
click at [863, 345] on div at bounding box center [710, 262] width 1420 height 524
click at [863, 258] on div "Form 1065" at bounding box center [912, 256] width 128 height 16
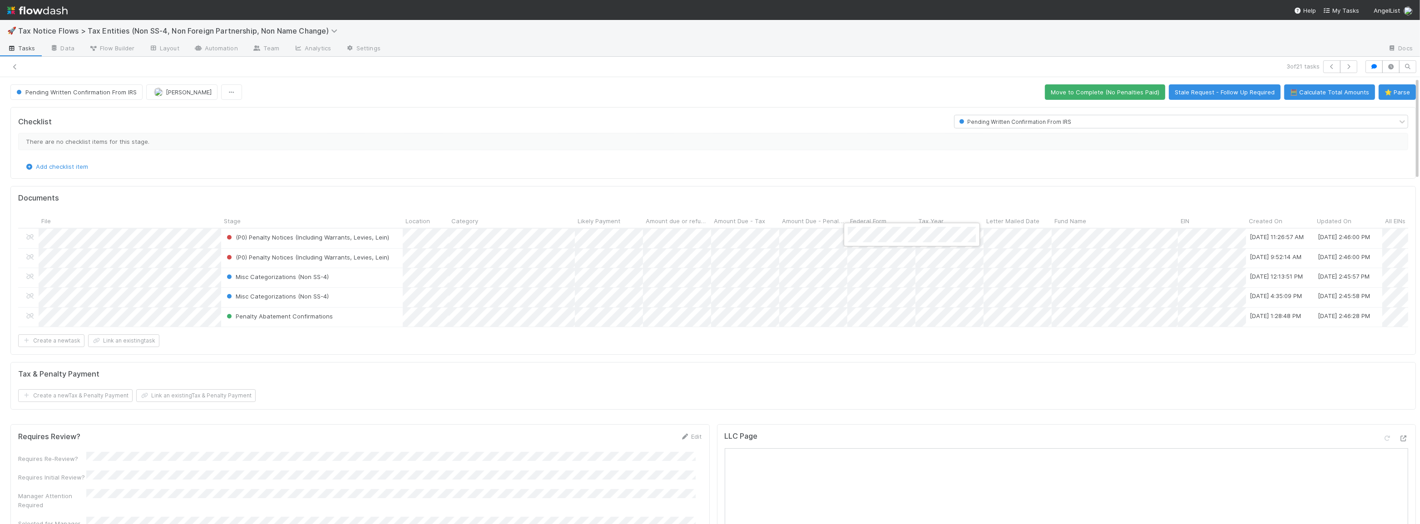
click at [861, 168] on div at bounding box center [710, 262] width 1420 height 524
click at [868, 274] on div "Form 1065" at bounding box center [912, 275] width 128 height 16
click at [865, 183] on div at bounding box center [710, 262] width 1420 height 524
click at [1332, 97] on button "🧮 Calculate Total Amounts" at bounding box center [1329, 91] width 91 height 15
click at [82, 92] on span "Pending Written Confirmation From IRS" at bounding box center [76, 92] width 122 height 7
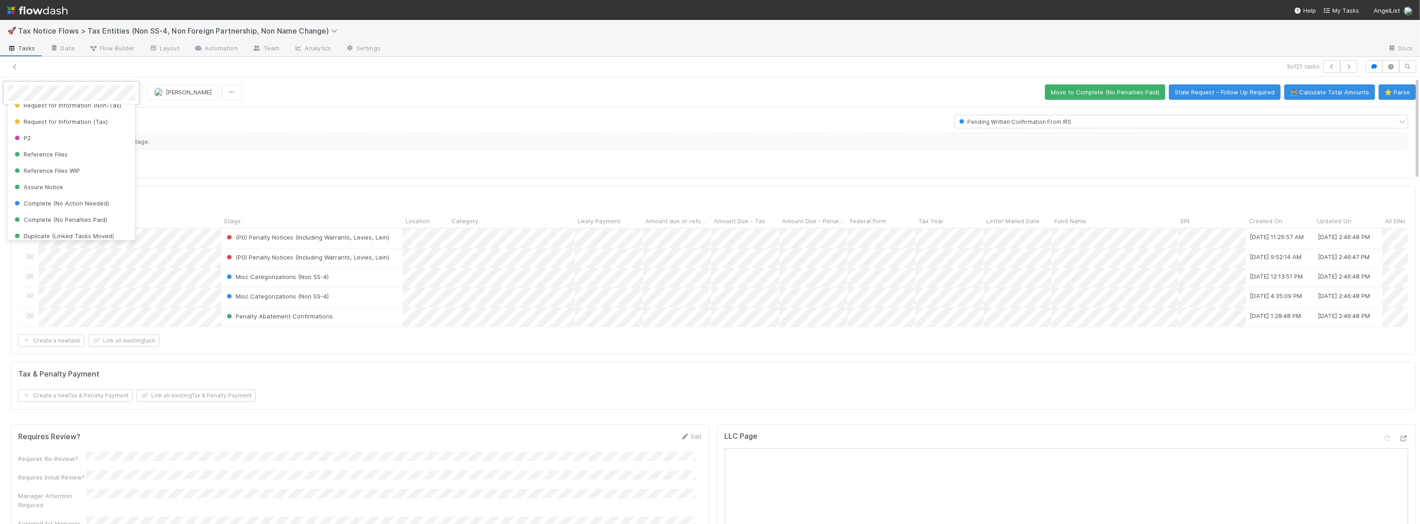
scroll to position [319, 0]
click at [104, 212] on span "Complete (No Penalties Paid)" at bounding box center [60, 214] width 94 height 7
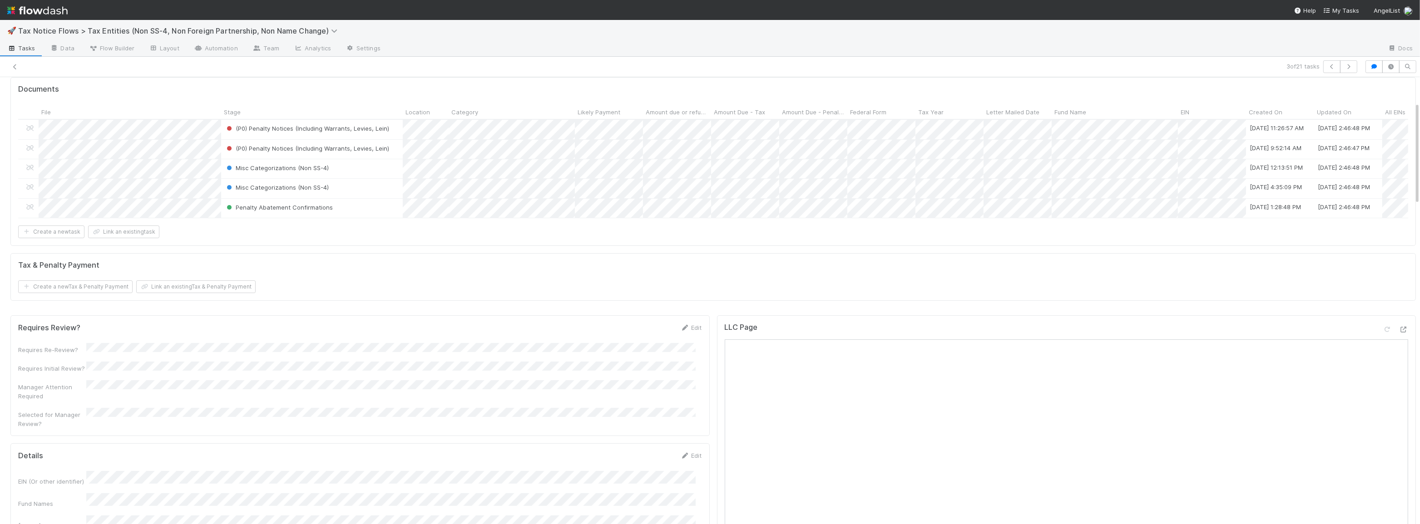
scroll to position [124, 0]
click at [695, 317] on link "Edit" at bounding box center [691, 313] width 21 height 7
click at [660, 321] on button "Save" at bounding box center [654, 316] width 26 height 15
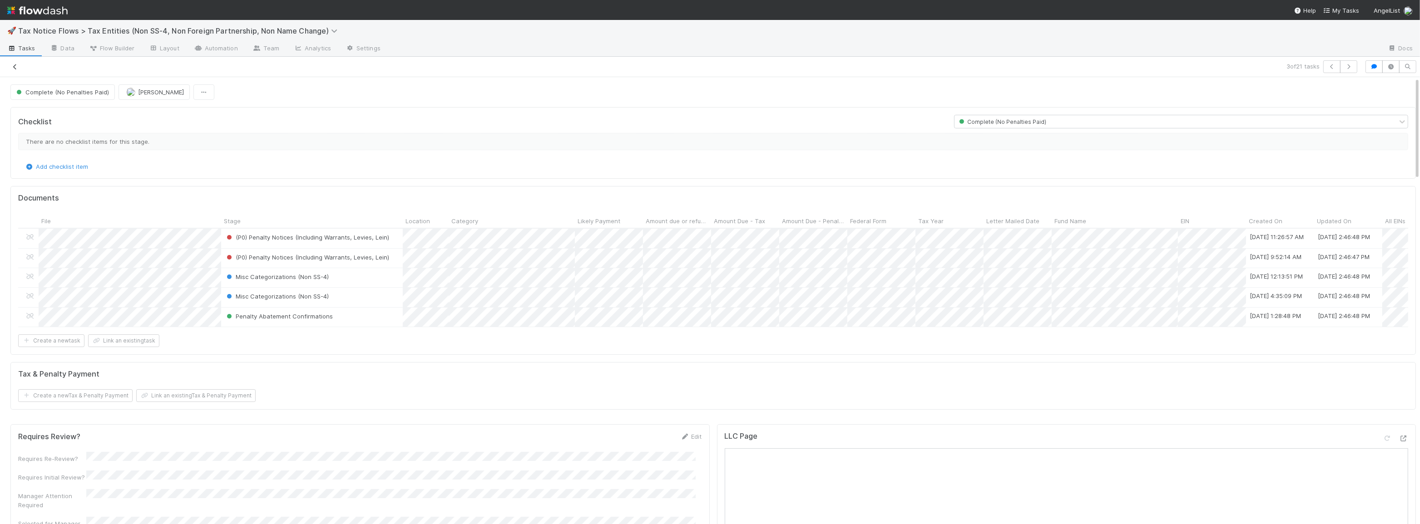
click at [15, 66] on icon at bounding box center [14, 67] width 9 height 6
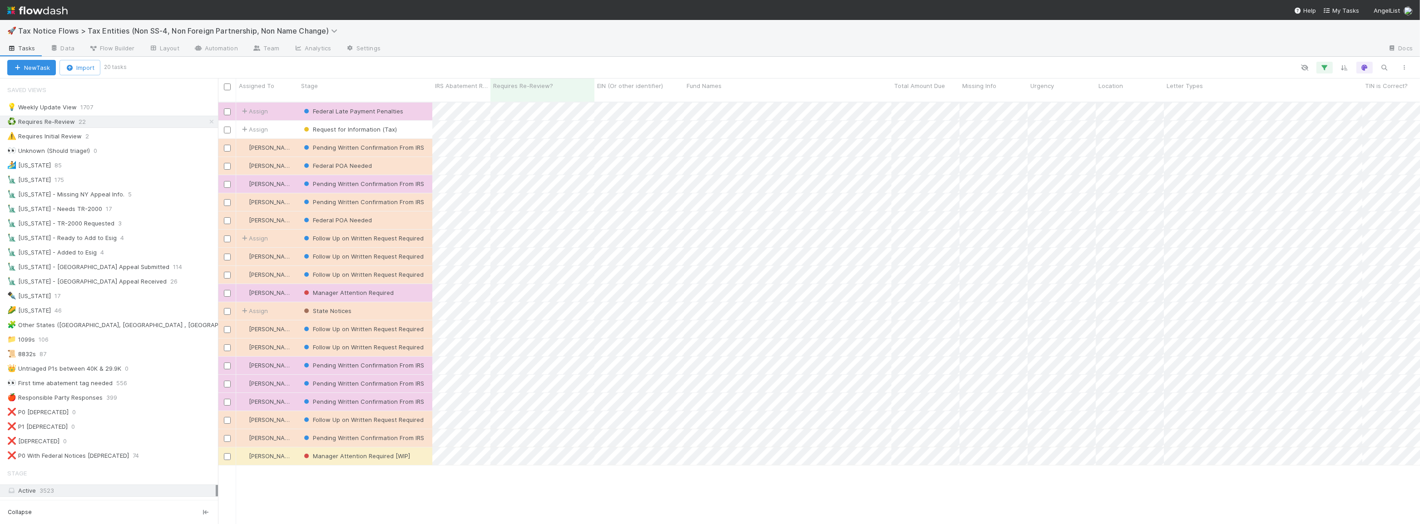
scroll to position [423, 1196]
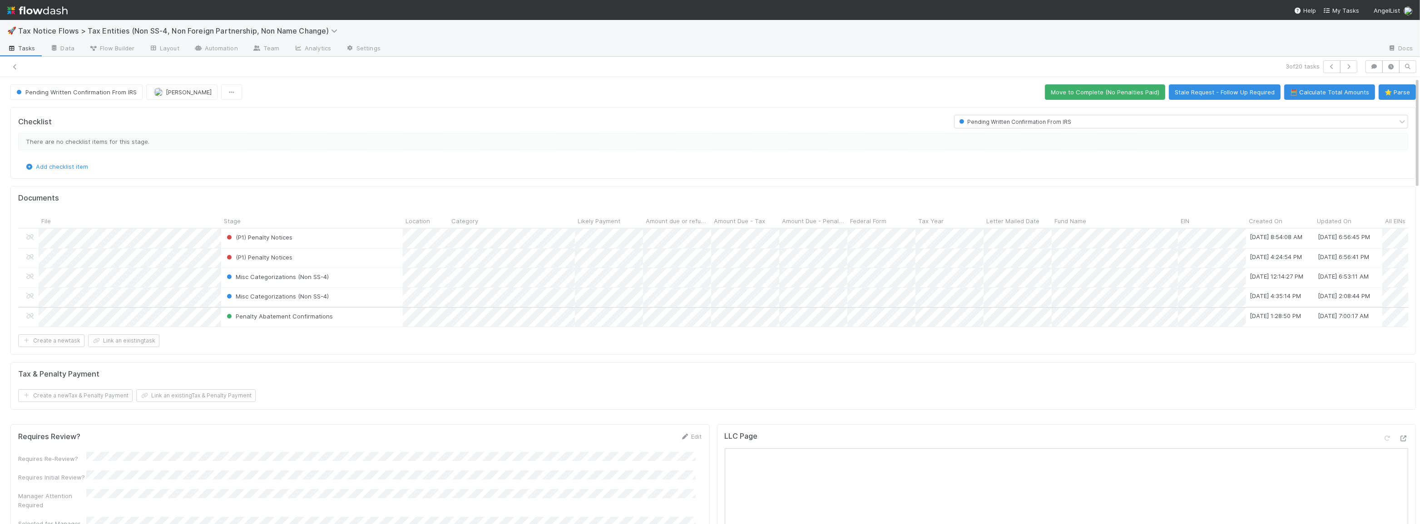
click at [369, 316] on div "Penalty Abatement Confirmations" at bounding box center [312, 317] width 182 height 19
click at [1398, 90] on button "⭐ Parse" at bounding box center [1397, 91] width 37 height 15
click at [869, 257] on div "Form 1065" at bounding box center [912, 256] width 128 height 16
click at [881, 182] on div at bounding box center [710, 262] width 1420 height 524
click at [870, 278] on div "Form 1065" at bounding box center [912, 275] width 128 height 16
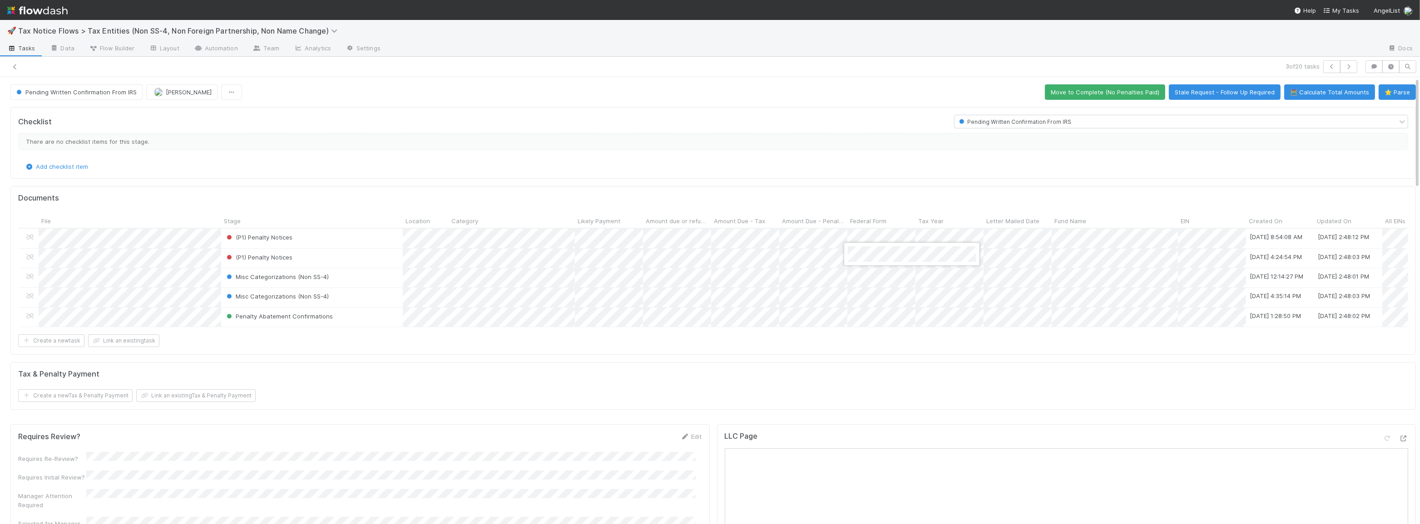
click at [857, 316] on div at bounding box center [710, 262] width 1420 height 524
click at [864, 331] on div "Form 1065" at bounding box center [912, 334] width 128 height 16
click at [1229, 162] on div at bounding box center [710, 262] width 1420 height 524
click at [1316, 89] on button "🧮 Calculate Total Amounts" at bounding box center [1329, 91] width 91 height 15
click at [109, 93] on span "Pending Written Confirmation From IRS" at bounding box center [76, 92] width 122 height 7
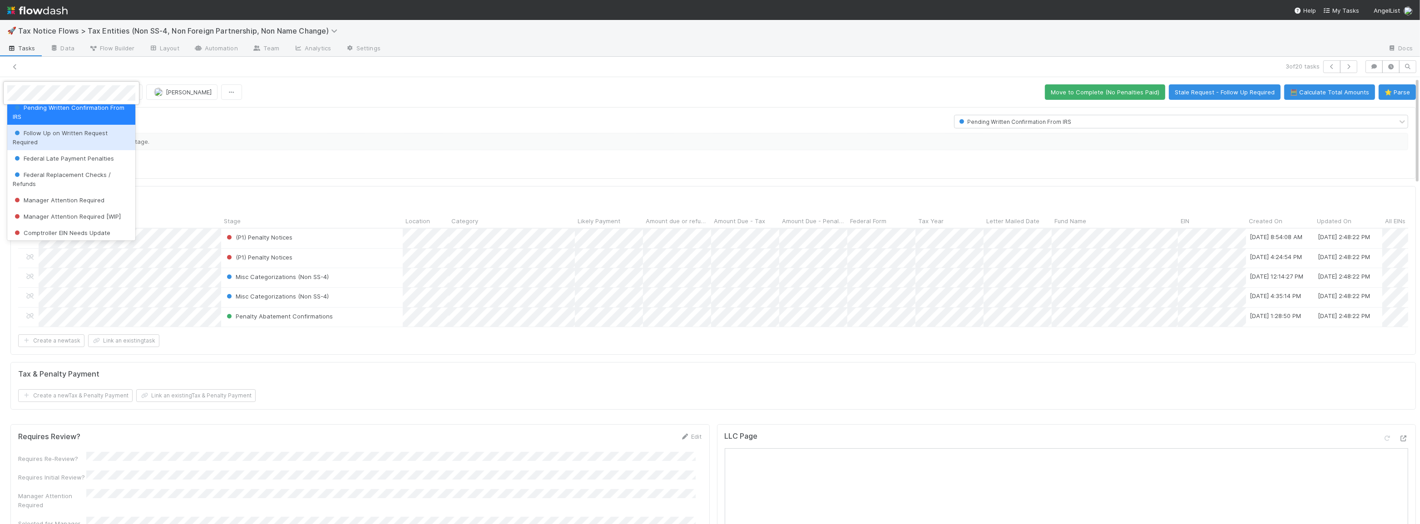
scroll to position [319, 0]
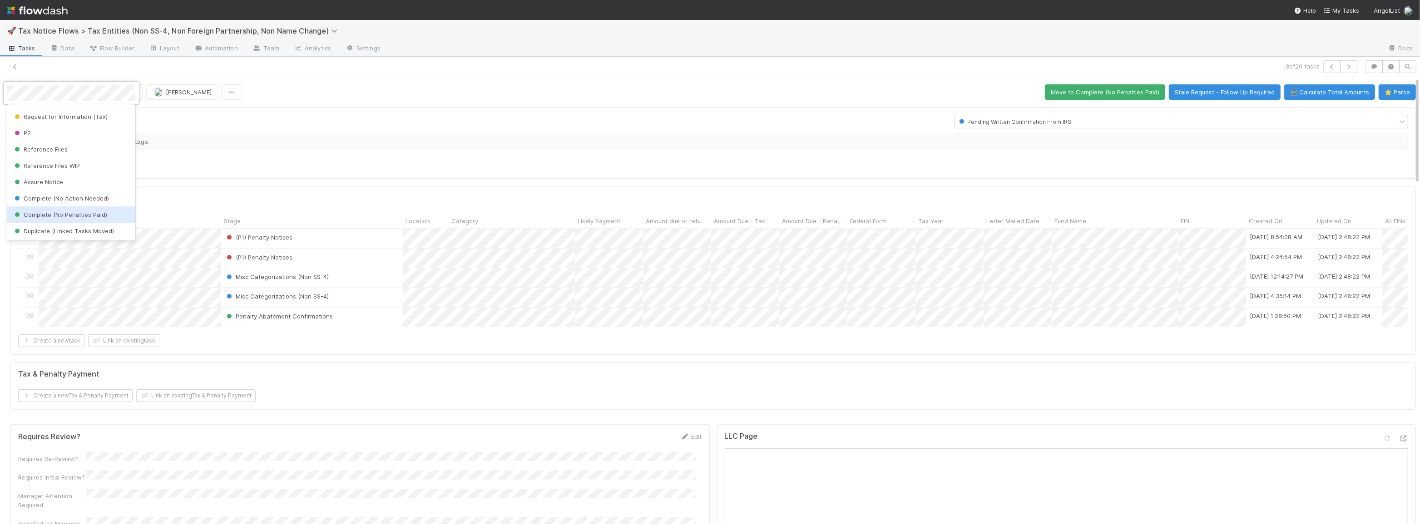
click at [89, 213] on span "Complete (No Penalties Paid)" at bounding box center [60, 214] width 94 height 7
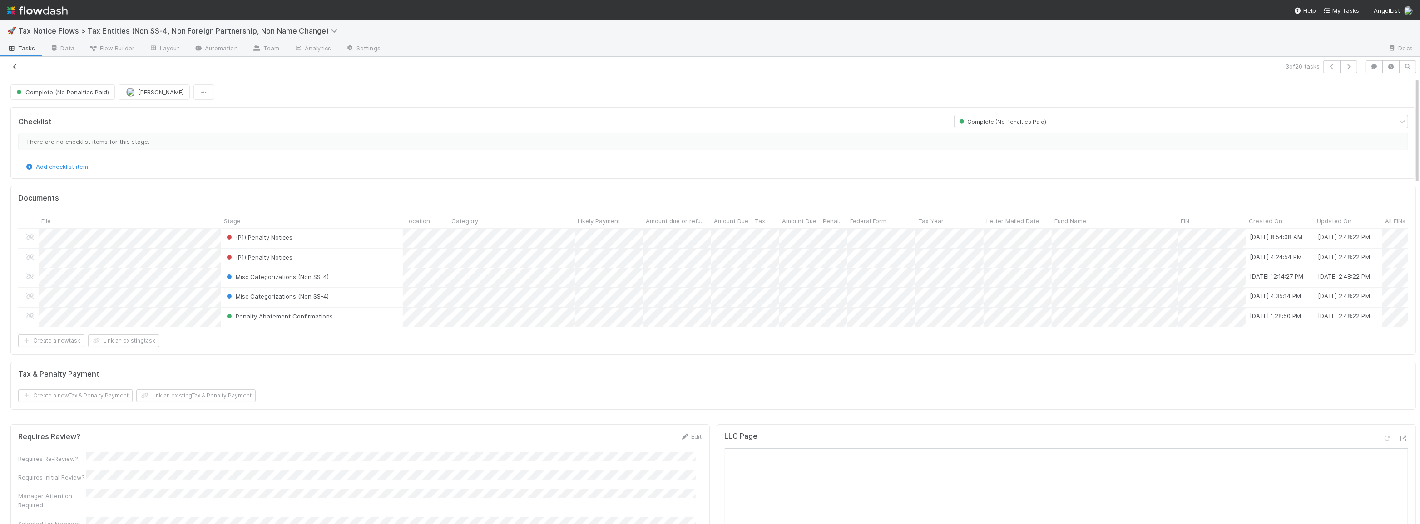
click at [16, 68] on icon at bounding box center [14, 67] width 9 height 6
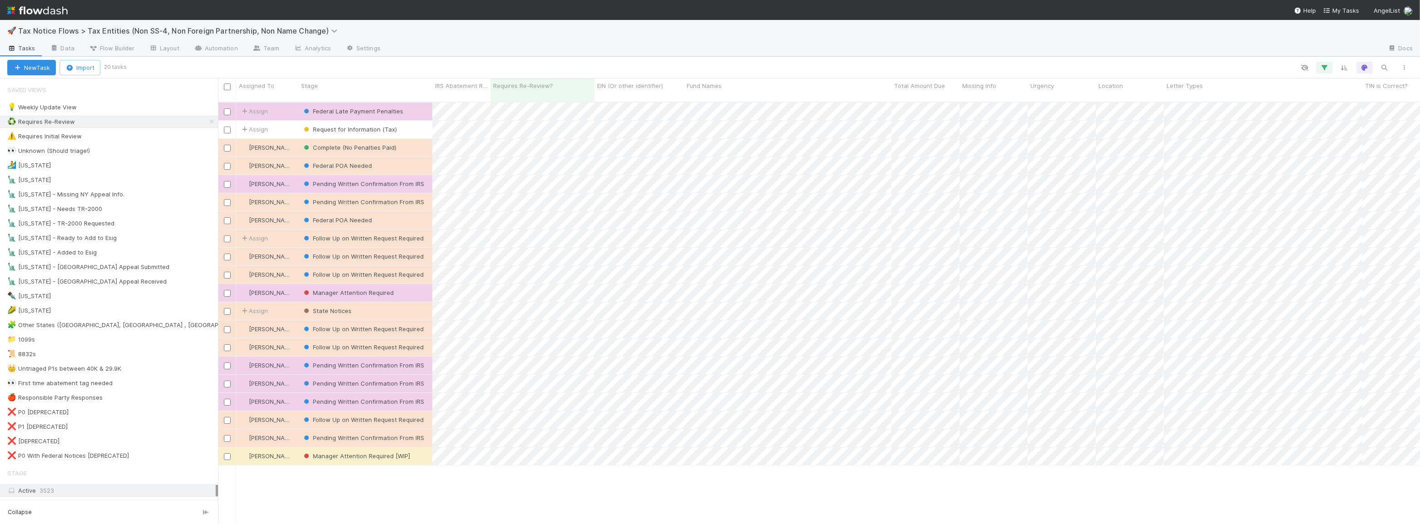
scroll to position [423, 1196]
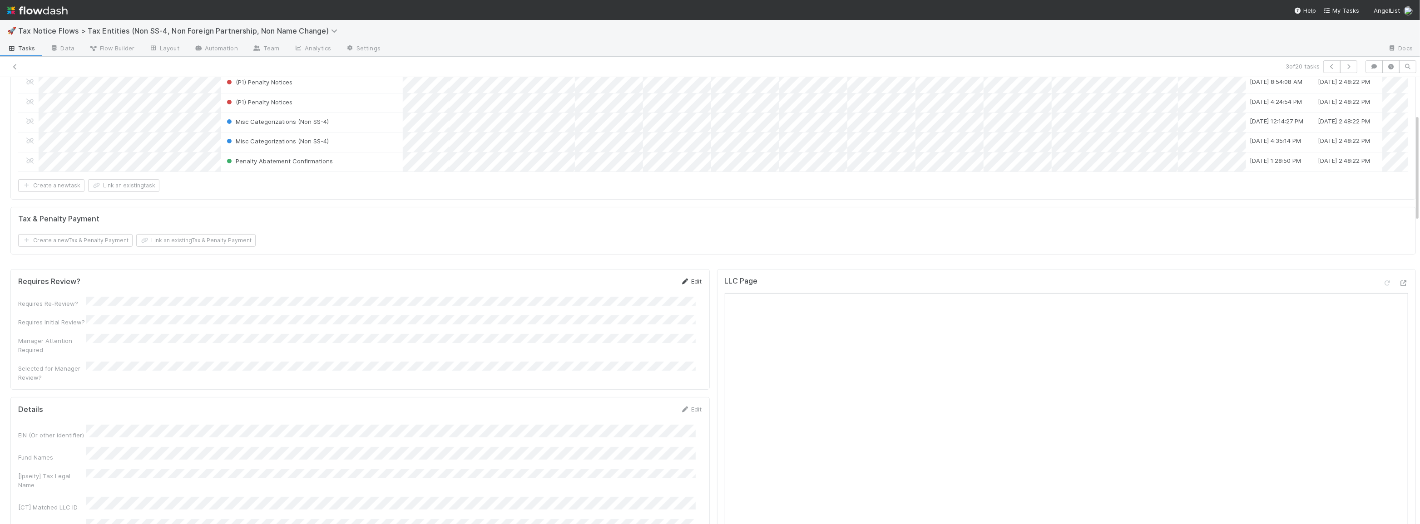
scroll to position [124, 0]
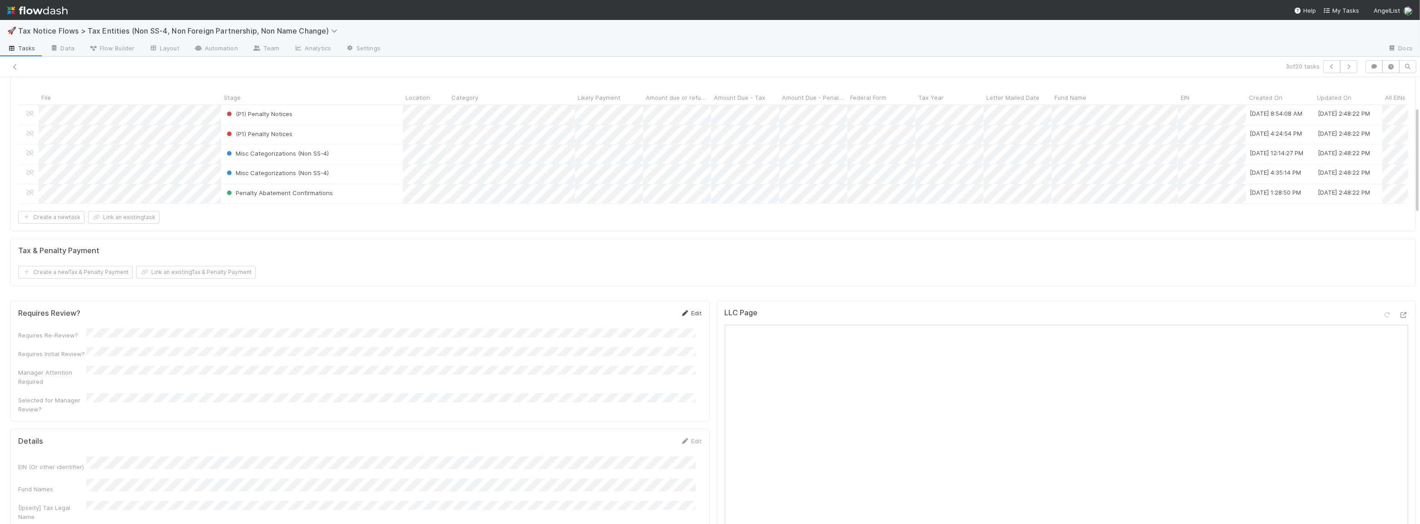
click at [686, 317] on link "Edit" at bounding box center [691, 313] width 21 height 7
click at [641, 323] on button "Save" at bounding box center [654, 316] width 26 height 15
click at [13, 64] on icon at bounding box center [14, 67] width 9 height 6
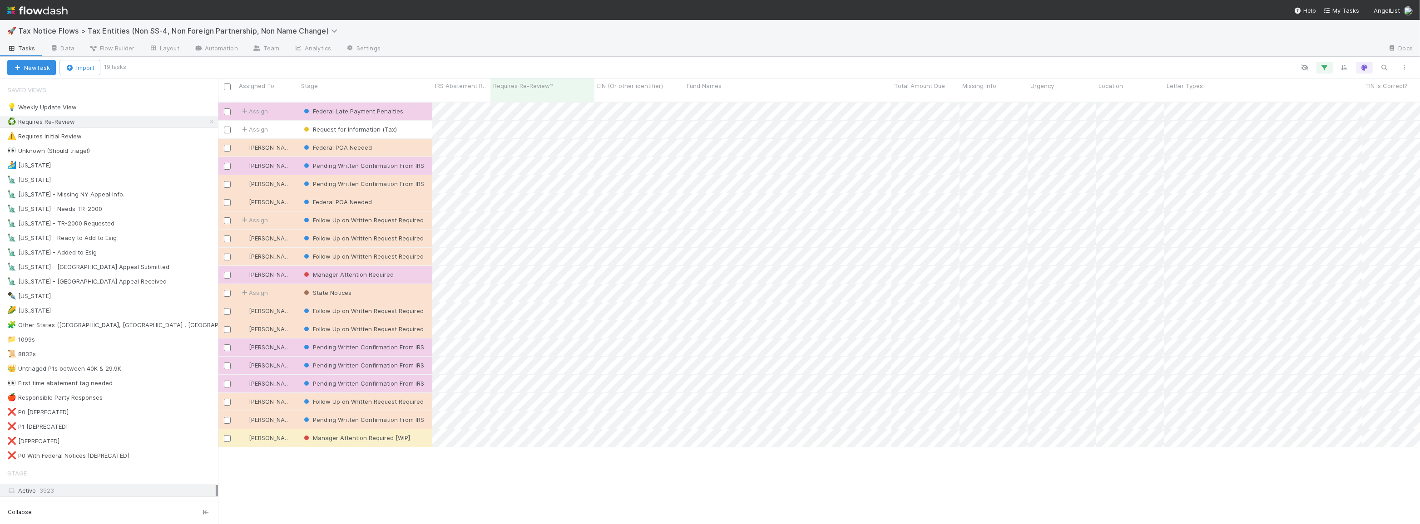
scroll to position [423, 1196]
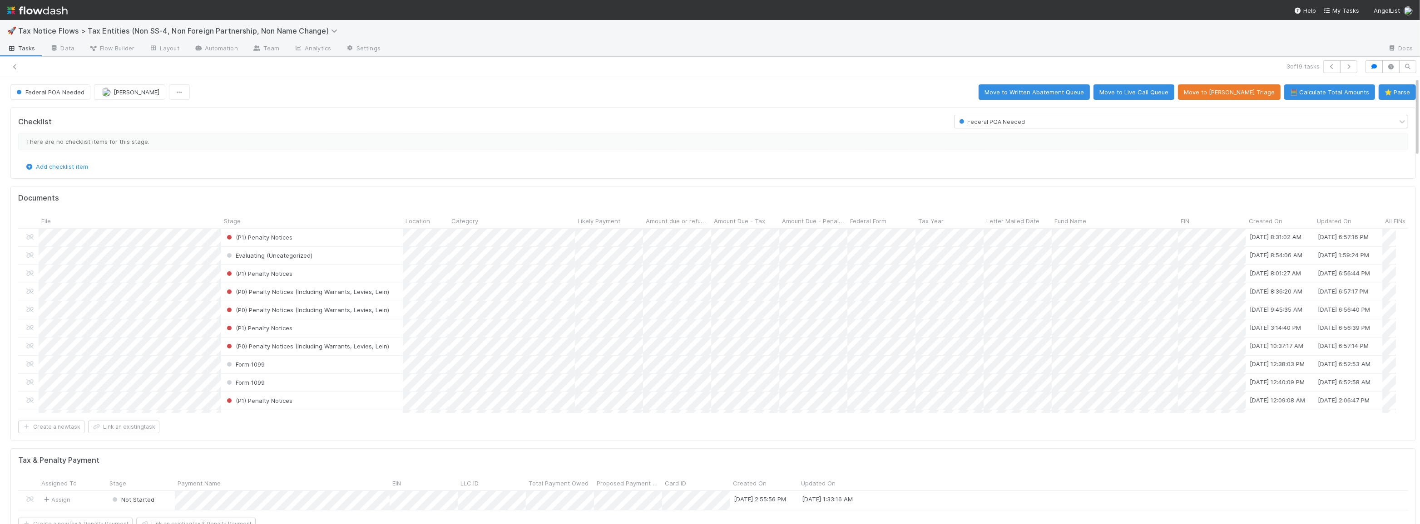
scroll to position [178, 1371]
click at [1387, 91] on button "⭐ Parse" at bounding box center [1397, 91] width 37 height 15
click at [318, 395] on div "(P1) Penalty Notices" at bounding box center [312, 401] width 182 height 18
click at [1312, 90] on button "🧮 Calculate Total Amounts" at bounding box center [1329, 91] width 91 height 15
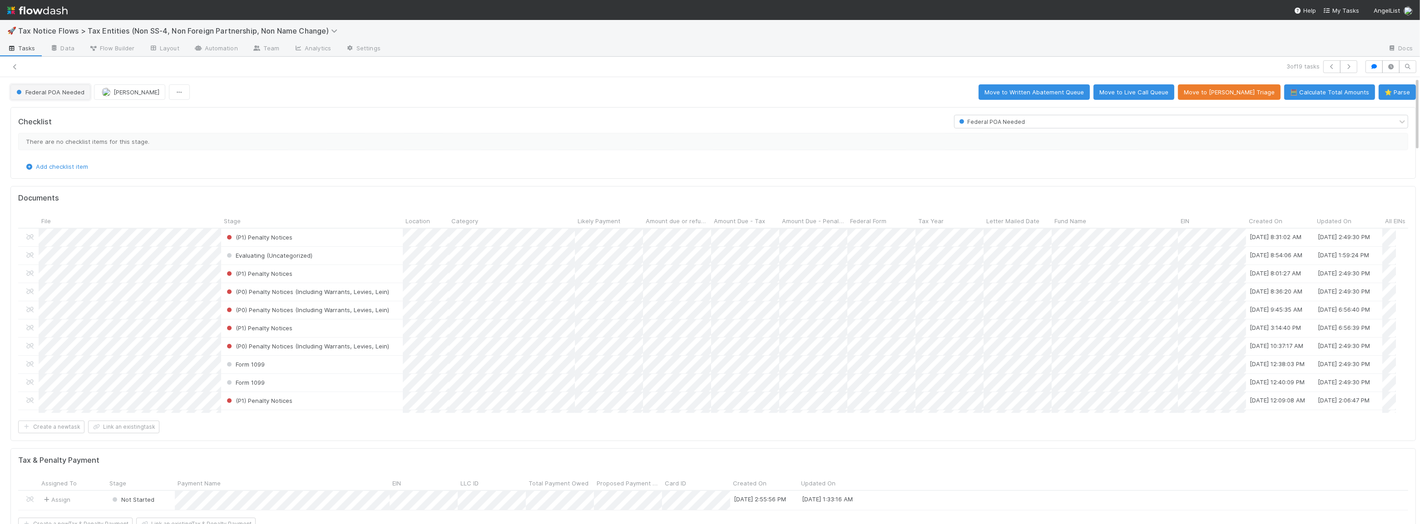
click at [47, 95] on span "Federal POA Needed" at bounding box center [50, 92] width 70 height 7
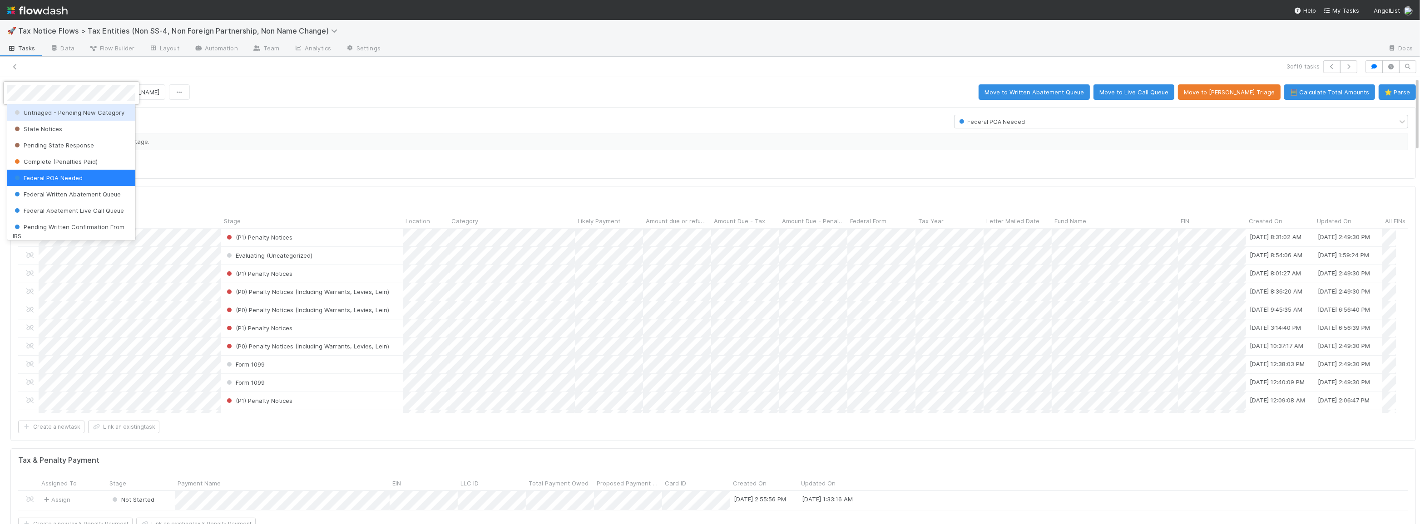
scroll to position [14, 0]
click at [331, 159] on div at bounding box center [710, 262] width 1420 height 524
click at [540, 289] on div at bounding box center [710, 262] width 1420 height 524
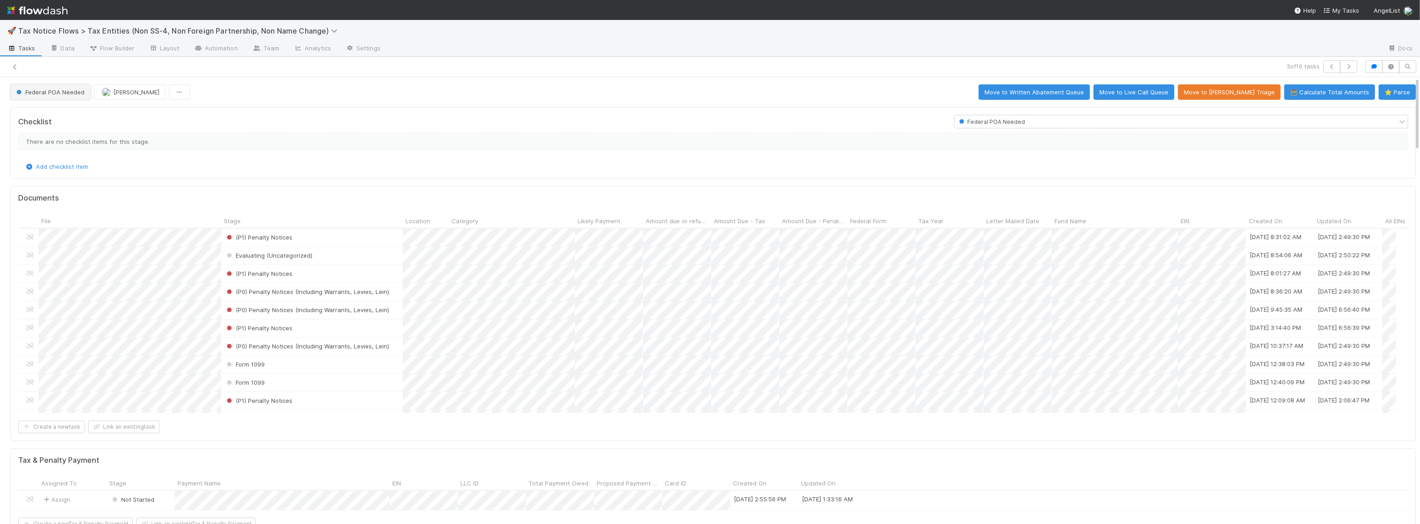
click at [68, 92] on span "Federal POA Needed" at bounding box center [50, 92] width 70 height 7
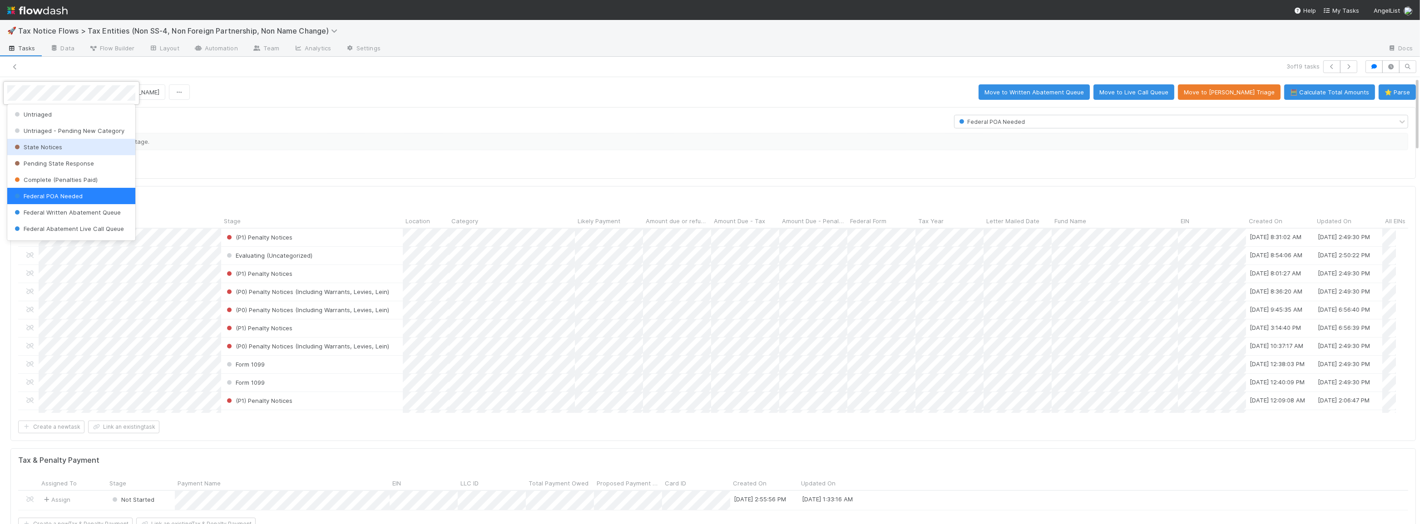
click at [64, 149] on div "State Notices" at bounding box center [71, 147] width 128 height 16
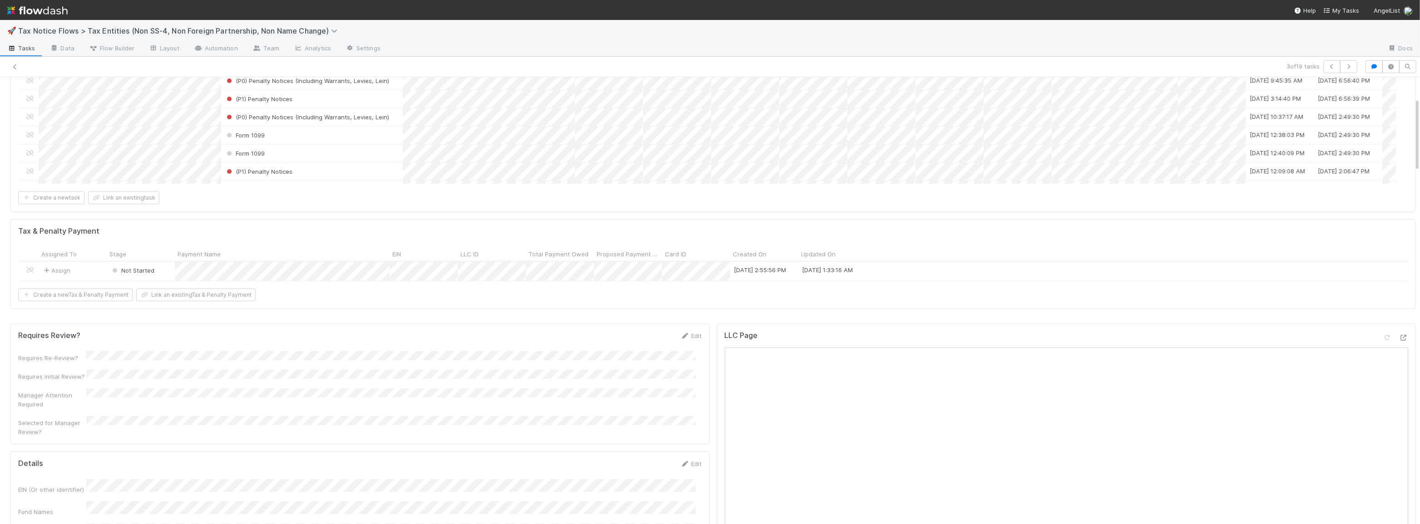
scroll to position [247, 0]
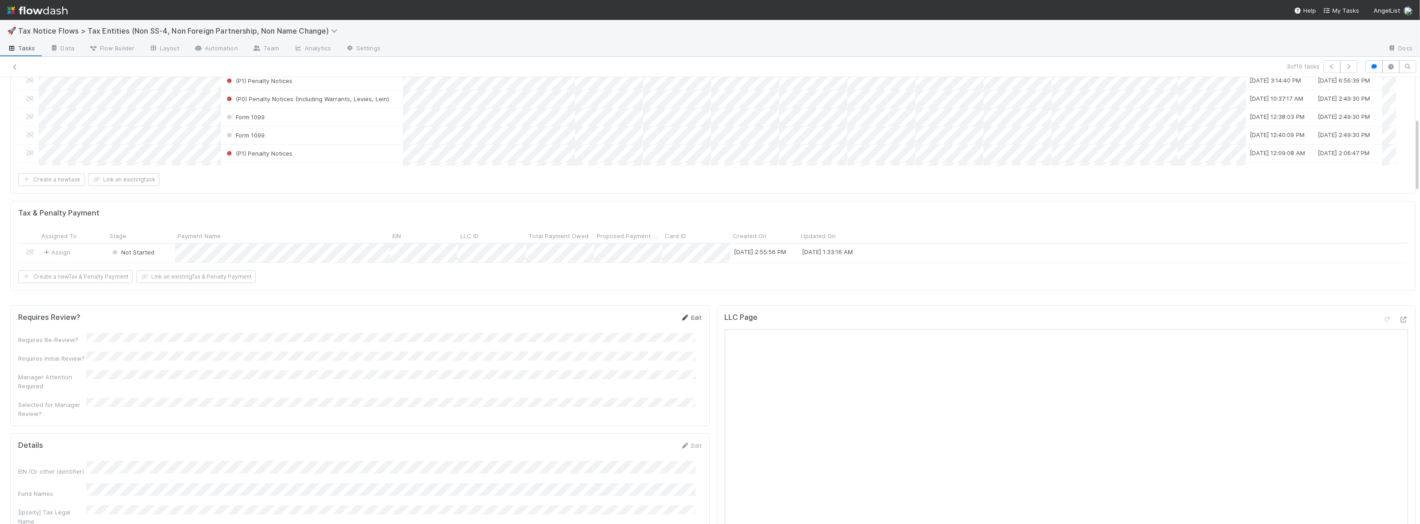
click at [692, 317] on link "Edit" at bounding box center [691, 317] width 21 height 7
click at [645, 319] on button "Save" at bounding box center [654, 320] width 26 height 15
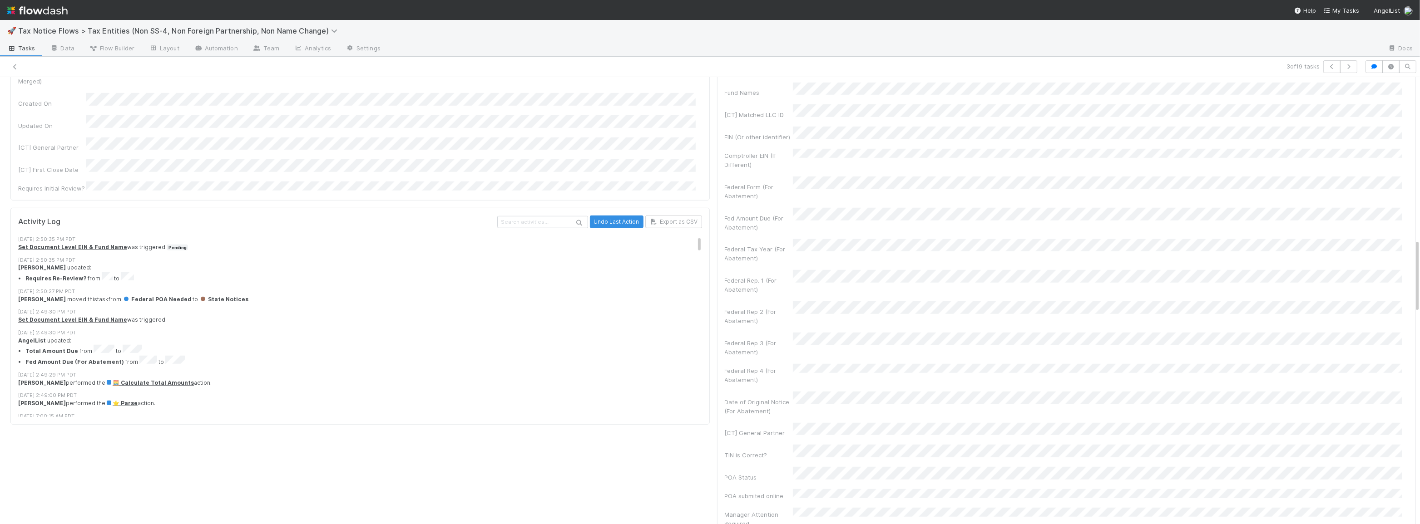
scroll to position [908, 0]
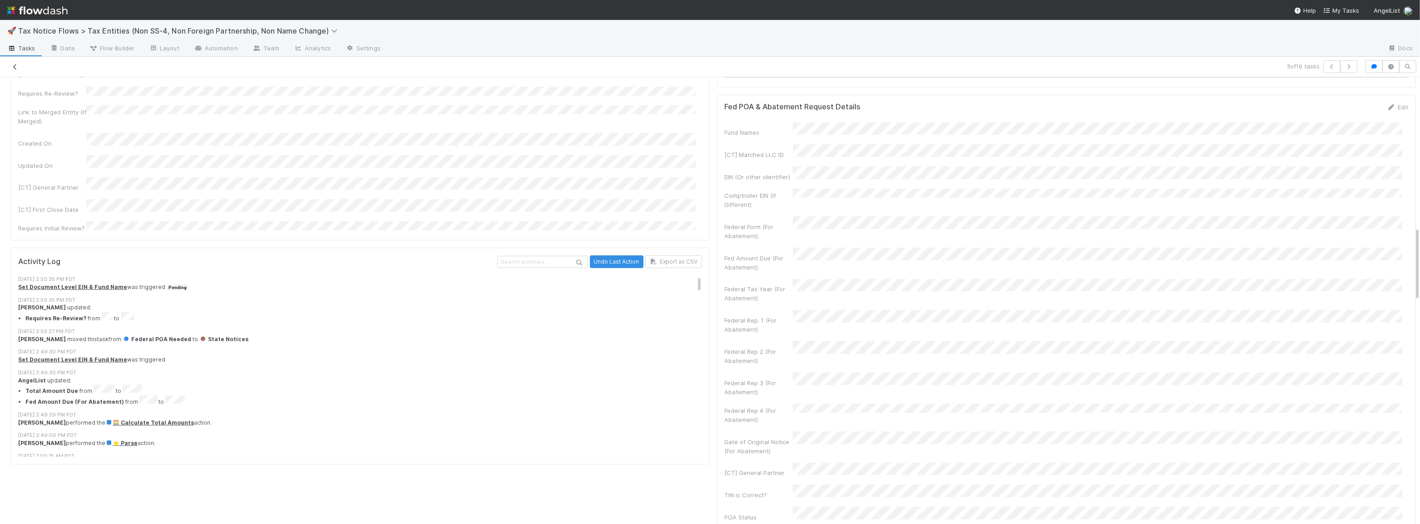
click at [13, 65] on icon at bounding box center [14, 67] width 9 height 6
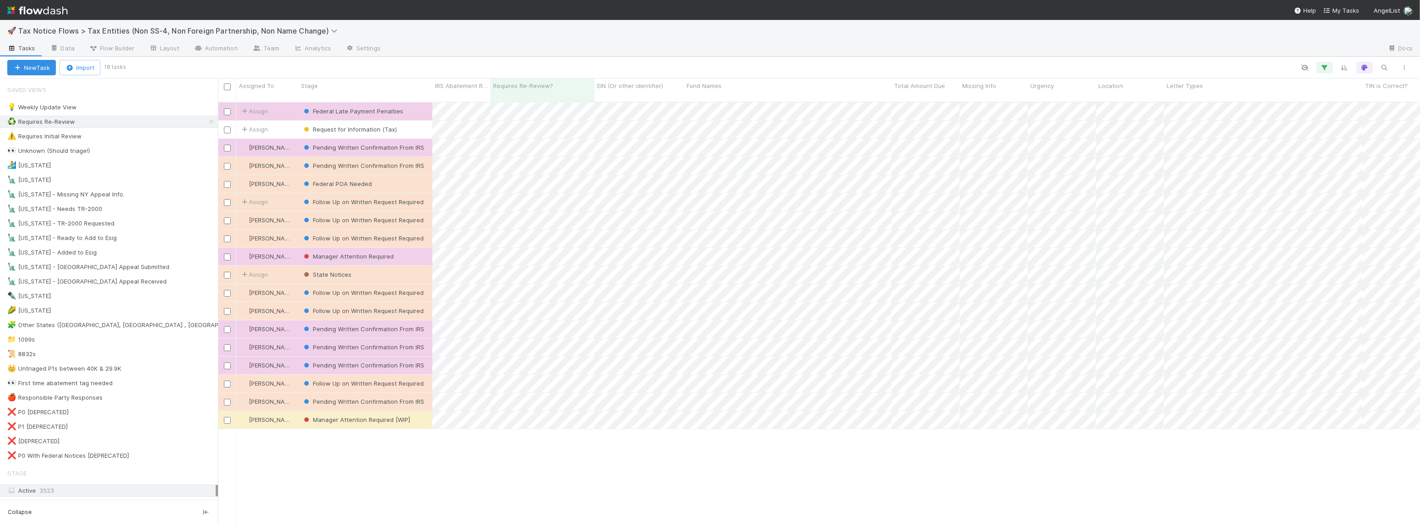
scroll to position [423, 1196]
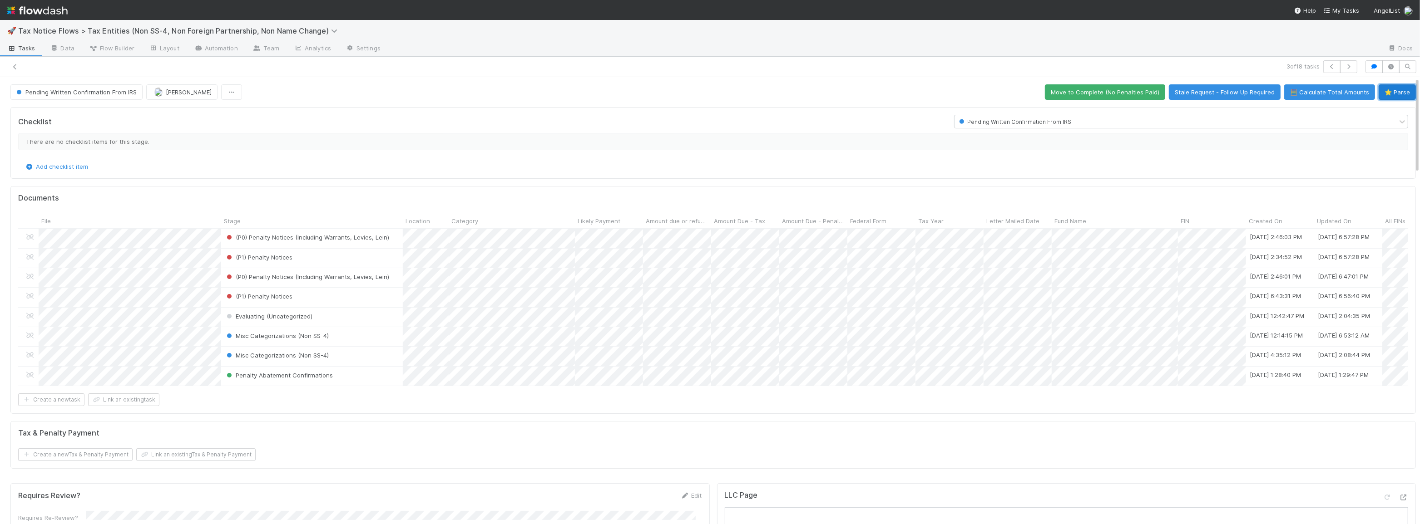
click at [1380, 93] on button "⭐ Parse" at bounding box center [1397, 91] width 37 height 15
click at [386, 373] on div "Penalty Abatement Confirmations" at bounding box center [312, 376] width 182 height 19
click at [864, 393] on div "Form 1065" at bounding box center [912, 393] width 128 height 16
click at [765, 410] on div at bounding box center [710, 262] width 1420 height 524
click at [869, 314] on div "Form 1065" at bounding box center [912, 315] width 128 height 16
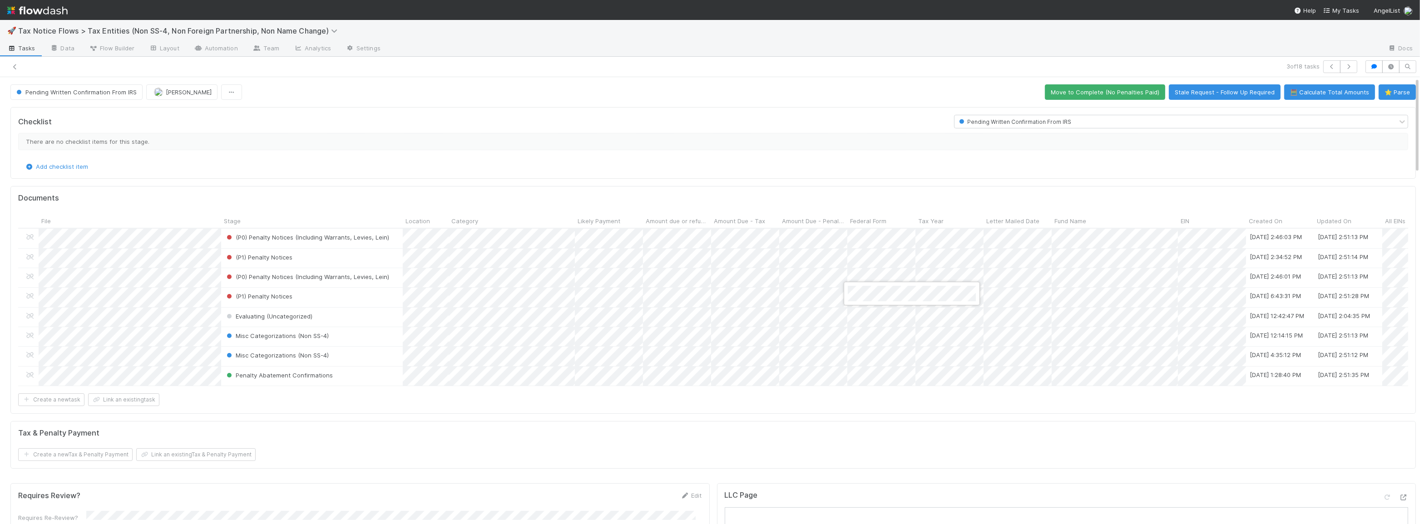
click at [852, 197] on div at bounding box center [710, 262] width 1420 height 524
click at [865, 257] on div "Form 1065" at bounding box center [912, 256] width 128 height 16
click at [855, 191] on div at bounding box center [710, 262] width 1420 height 524
click at [865, 274] on div "Form 1065" at bounding box center [912, 275] width 128 height 16
click at [770, 431] on div at bounding box center [710, 262] width 1420 height 524
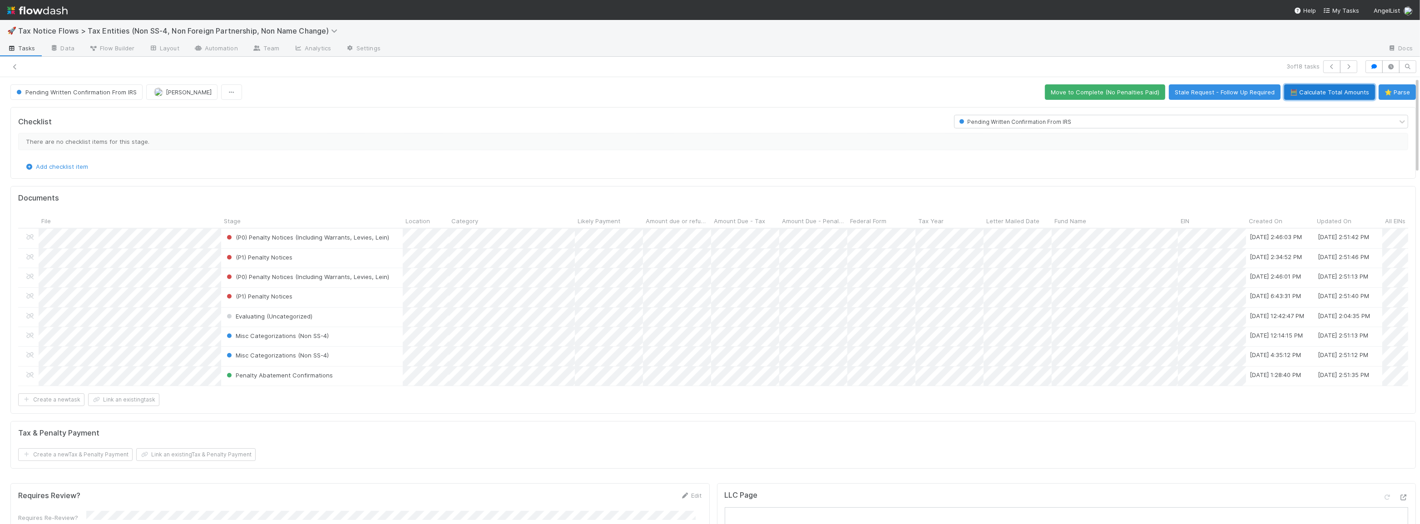
click at [1316, 95] on button "🧮 Calculate Total Amounts" at bounding box center [1329, 91] width 91 height 15
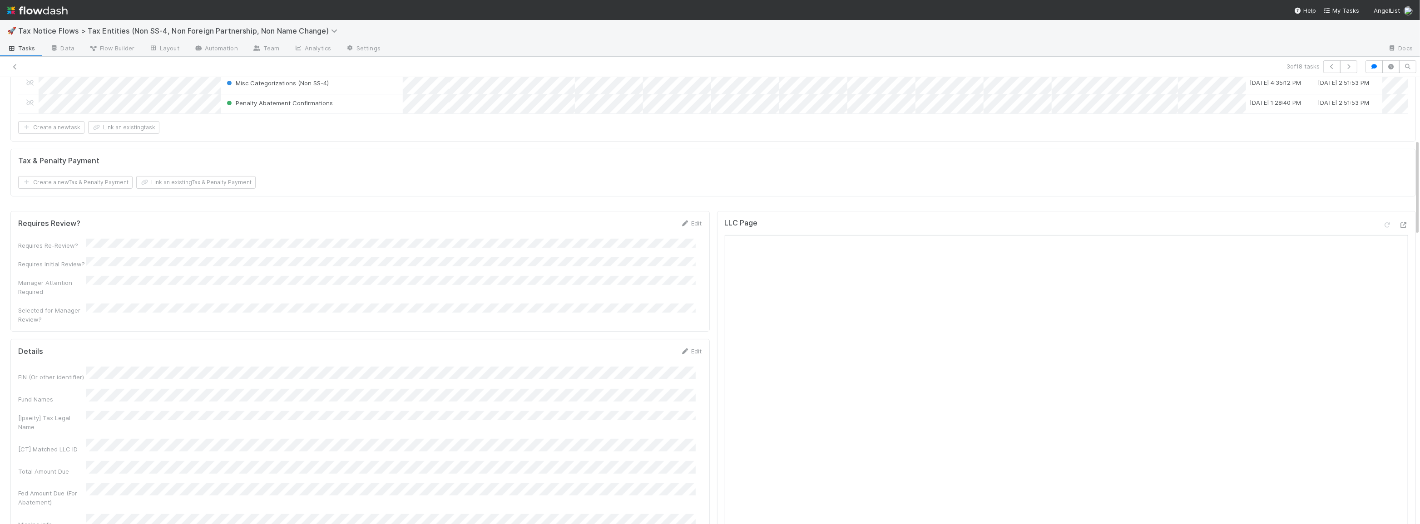
scroll to position [289, 0]
click at [695, 211] on link "Edit" at bounding box center [691, 206] width 21 height 7
click at [641, 217] on button "Save" at bounding box center [654, 210] width 26 height 15
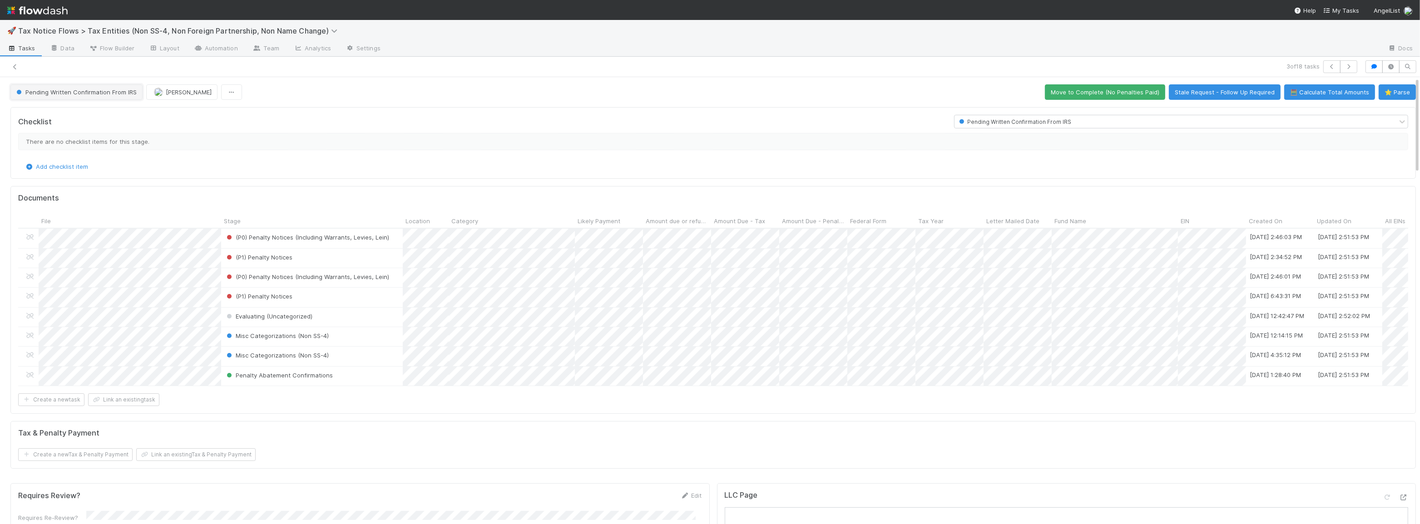
click at [87, 92] on span "Pending Written Confirmation From IRS" at bounding box center [76, 92] width 122 height 7
click at [115, 215] on div "Complete (No Penalties Paid)" at bounding box center [71, 215] width 128 height 16
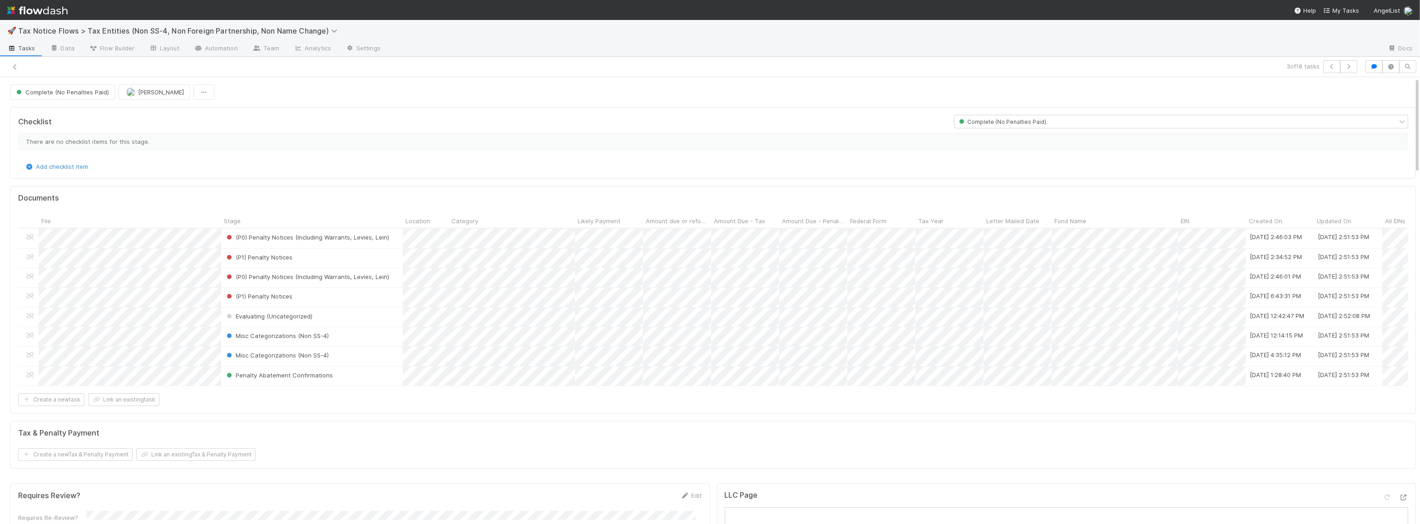
scroll to position [223, 0]
click at [11, 66] on icon at bounding box center [14, 67] width 9 height 6
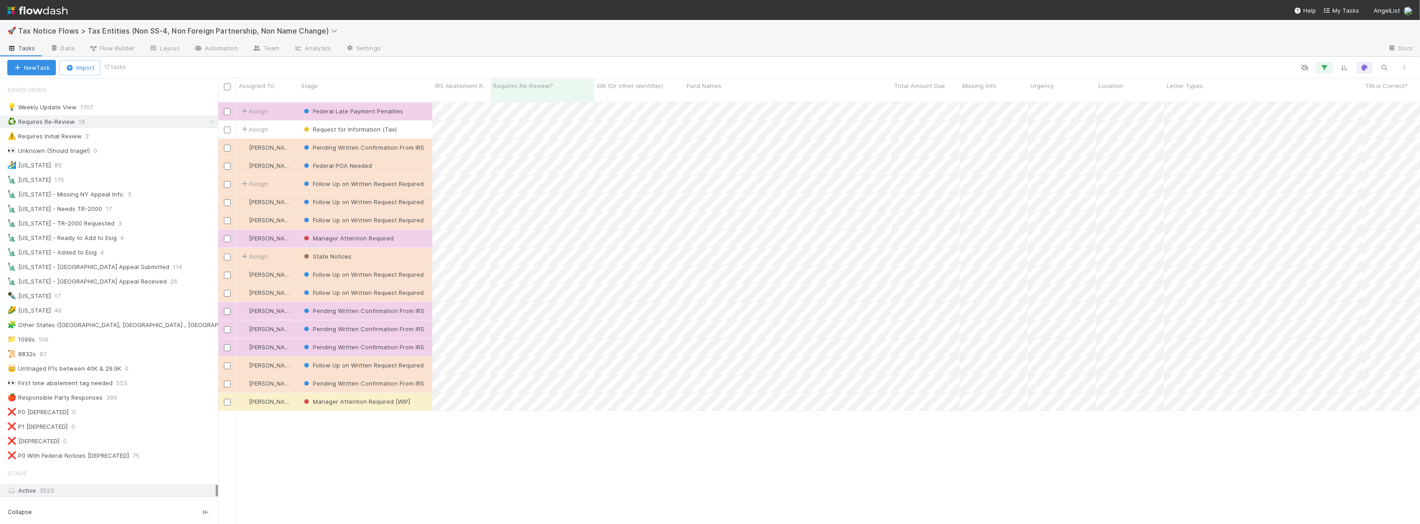
scroll to position [423, 1196]
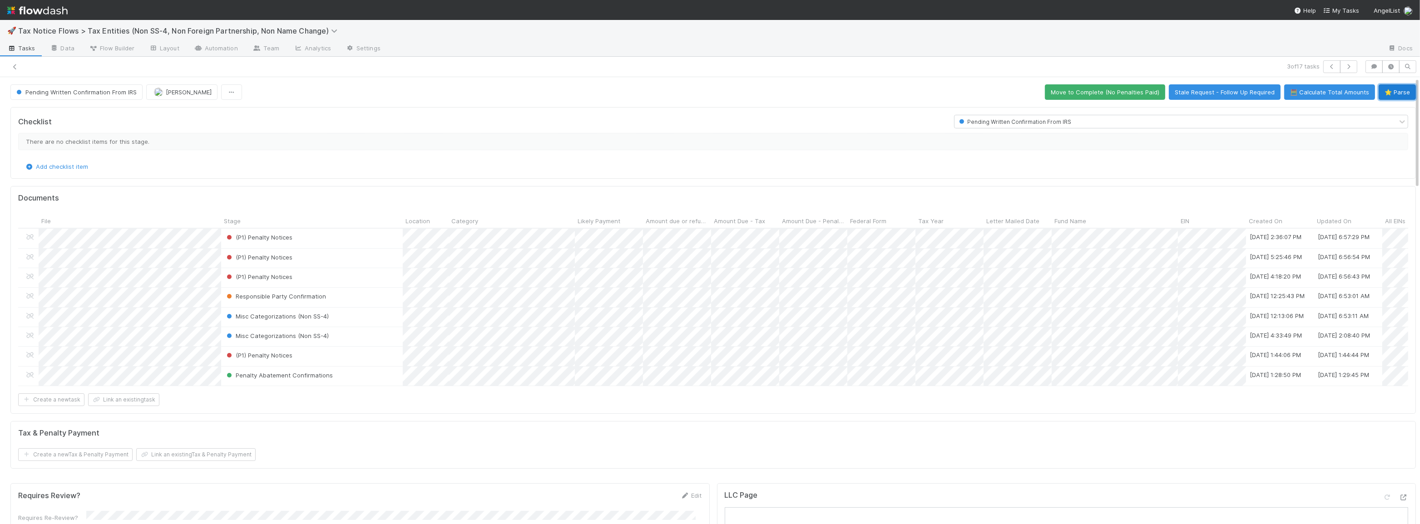
click at [1385, 92] on button "⭐ Parse" at bounding box center [1397, 91] width 37 height 15
click at [386, 376] on div "Penalty Abatement Confirmations" at bounding box center [312, 376] width 182 height 19
drag, startPoint x: 863, startPoint y: 403, endPoint x: 864, endPoint y: 389, distance: 13.7
click at [863, 402] on div "Create a new task Link an existing task" at bounding box center [713, 400] width 1390 height 13
click at [872, 393] on div "Form 1065" at bounding box center [912, 393] width 128 height 16
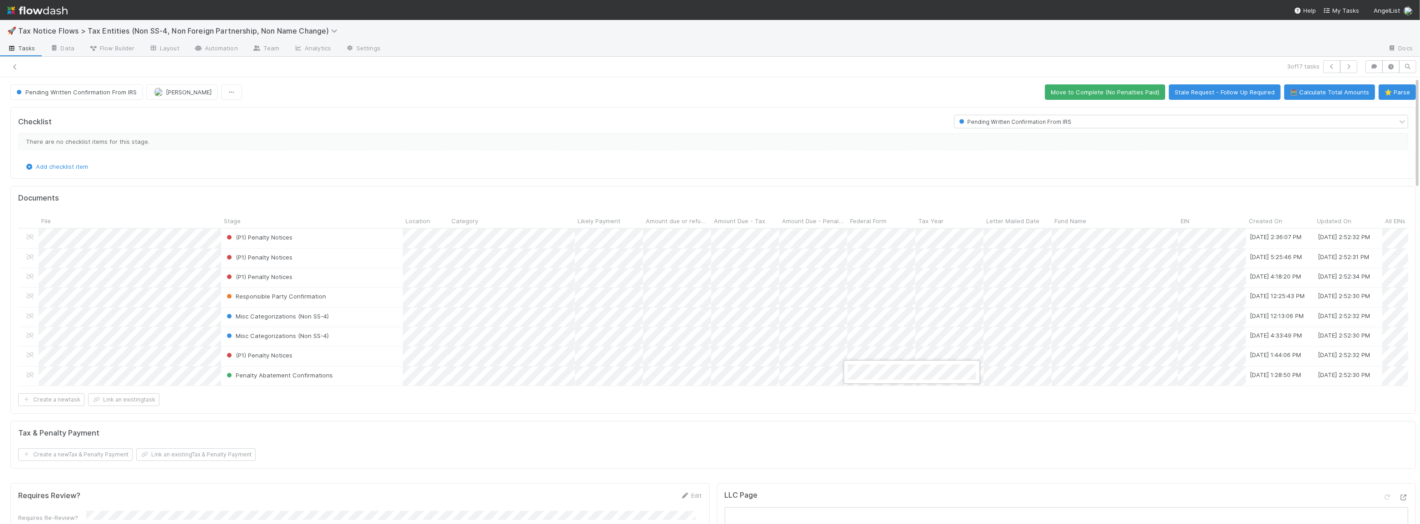
click at [878, 152] on div at bounding box center [710, 262] width 1420 height 524
click at [868, 295] on div "Form 1065" at bounding box center [912, 295] width 128 height 16
click at [867, 178] on div at bounding box center [710, 262] width 1420 height 524
click at [869, 274] on div "Form 1065" at bounding box center [912, 275] width 128 height 16
click at [860, 200] on div at bounding box center [710, 262] width 1420 height 524
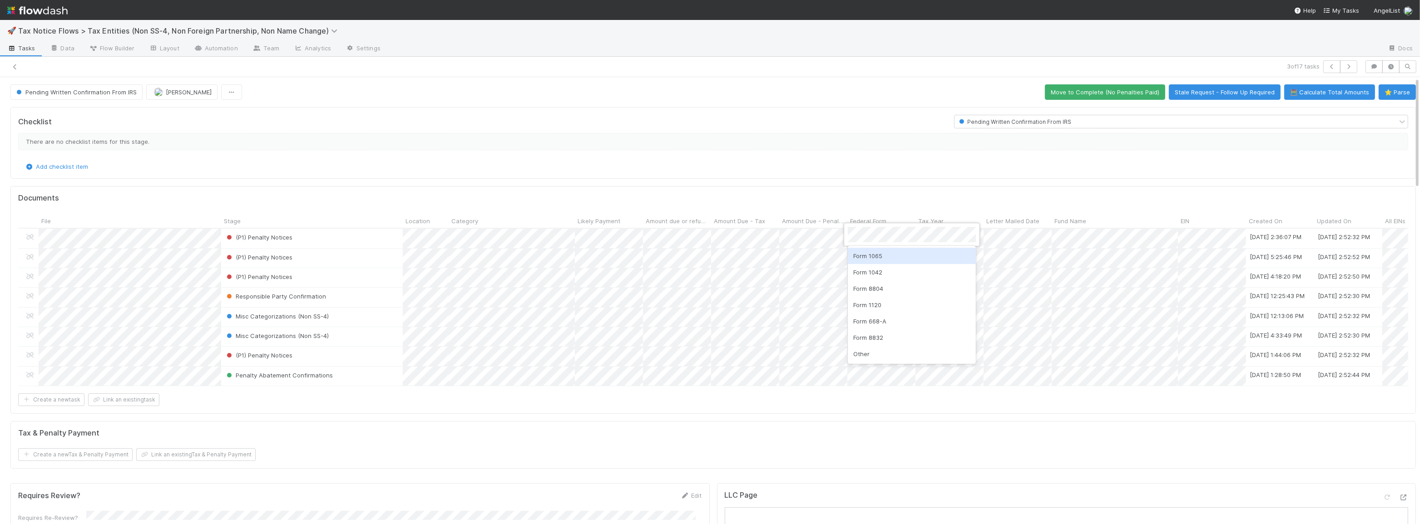
click at [869, 253] on div "Form 1065" at bounding box center [912, 256] width 128 height 16
click at [969, 186] on div at bounding box center [710, 262] width 1420 height 524
click at [1291, 91] on button "🧮 Calculate Total Amounts" at bounding box center [1329, 91] width 91 height 15
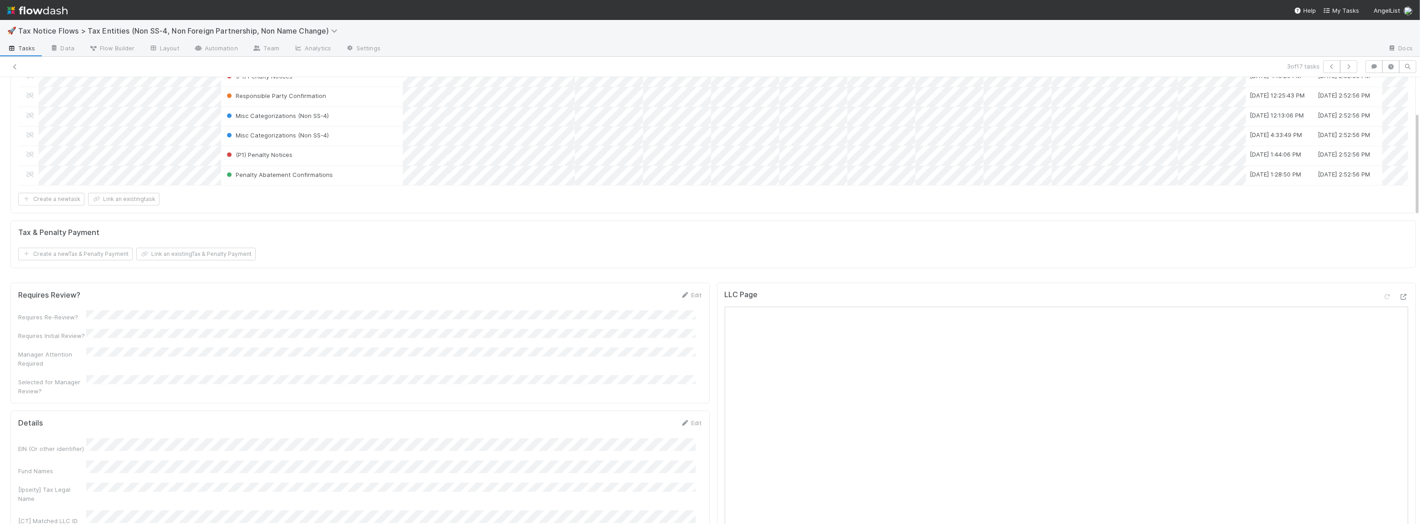
scroll to position [206, 0]
click at [686, 292] on link "Edit" at bounding box center [691, 289] width 21 height 7
click at [641, 297] on button "Save" at bounding box center [654, 292] width 26 height 15
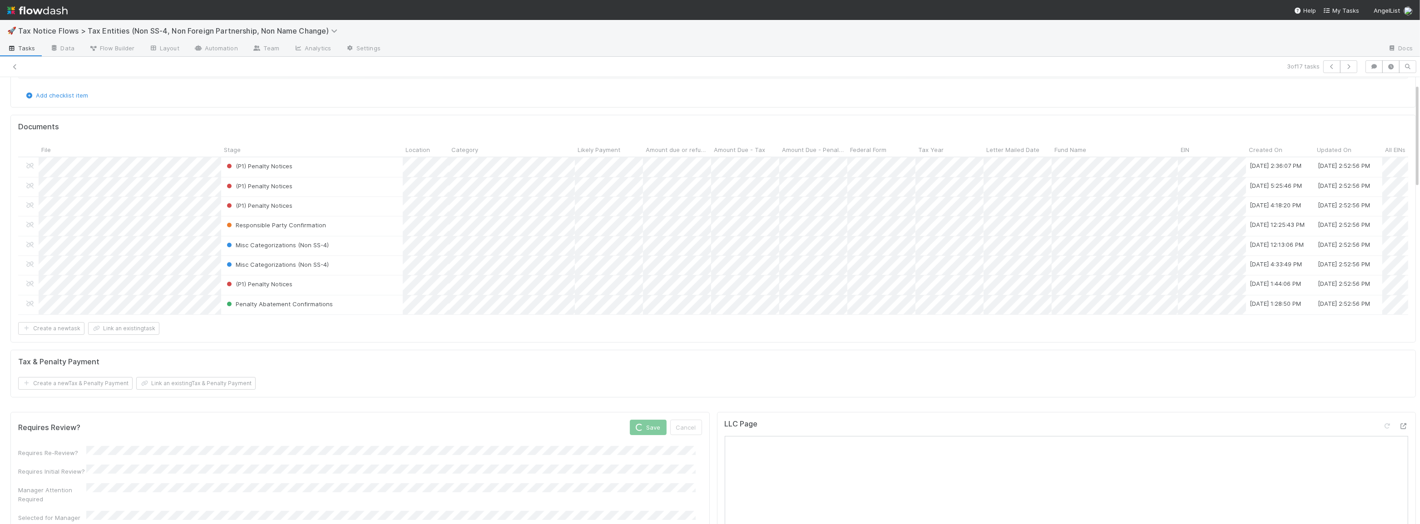
scroll to position [0, 0]
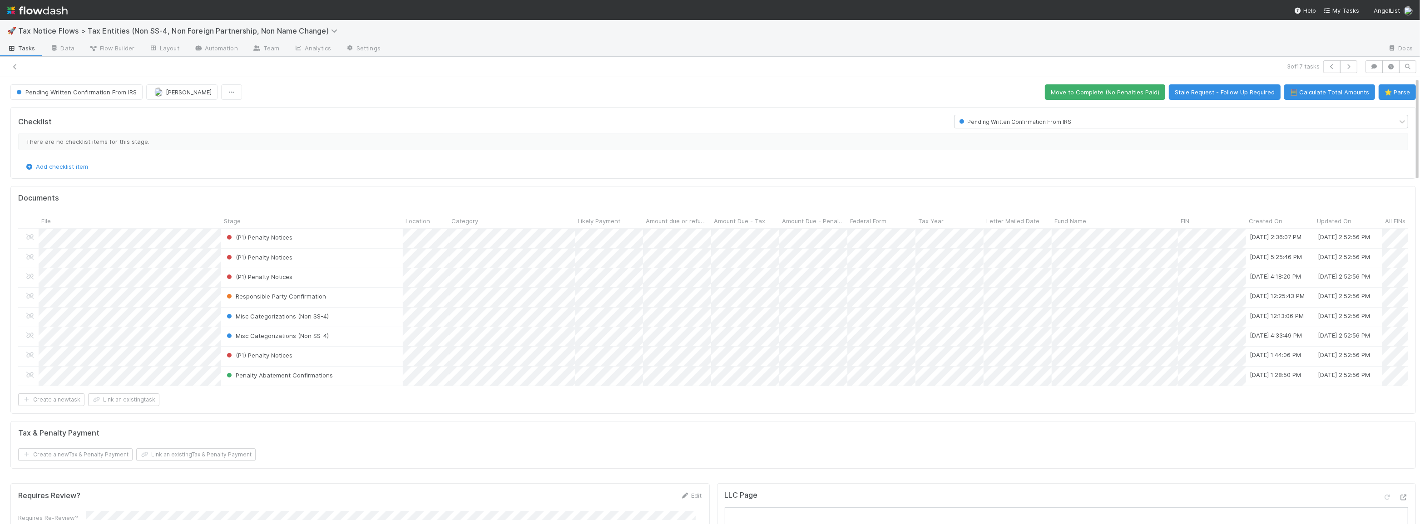
click at [57, 97] on button "Pending Written Confirmation From IRS" at bounding box center [76, 91] width 132 height 15
click at [76, 218] on div "Complete (No Penalties Paid)" at bounding box center [71, 215] width 128 height 16
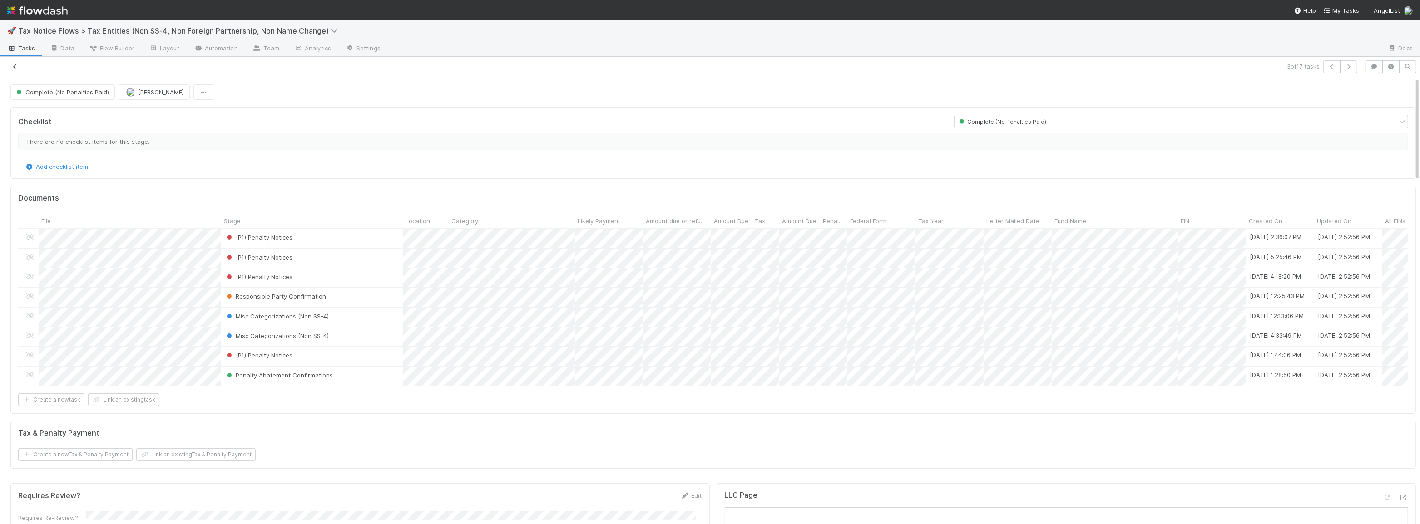
click at [18, 64] on icon at bounding box center [14, 67] width 9 height 6
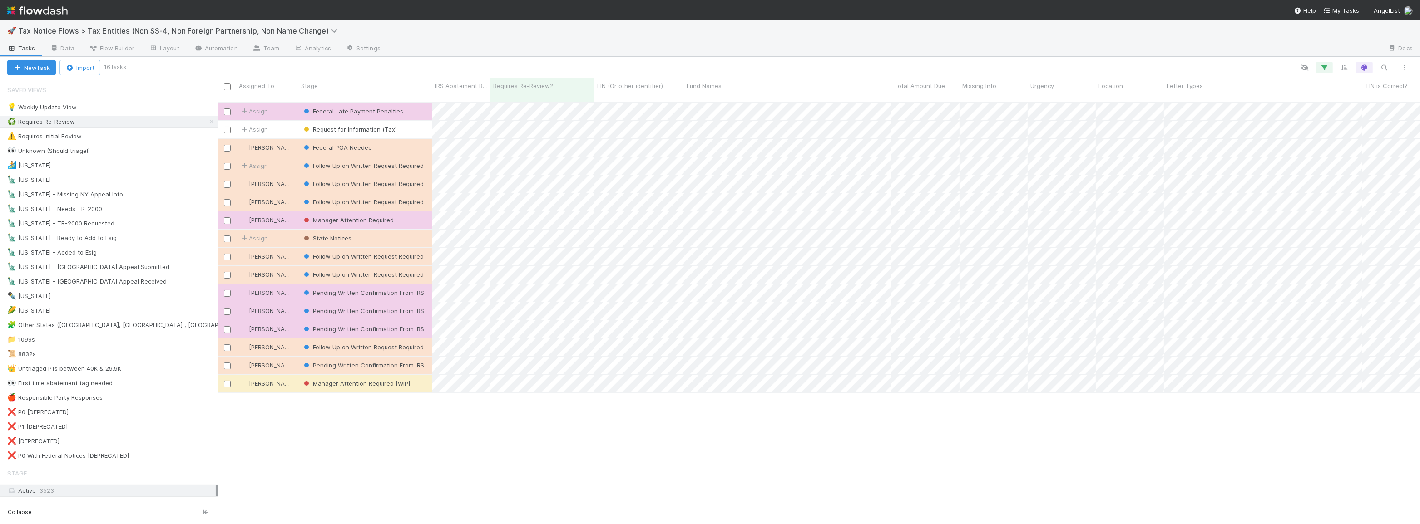
scroll to position [423, 1196]
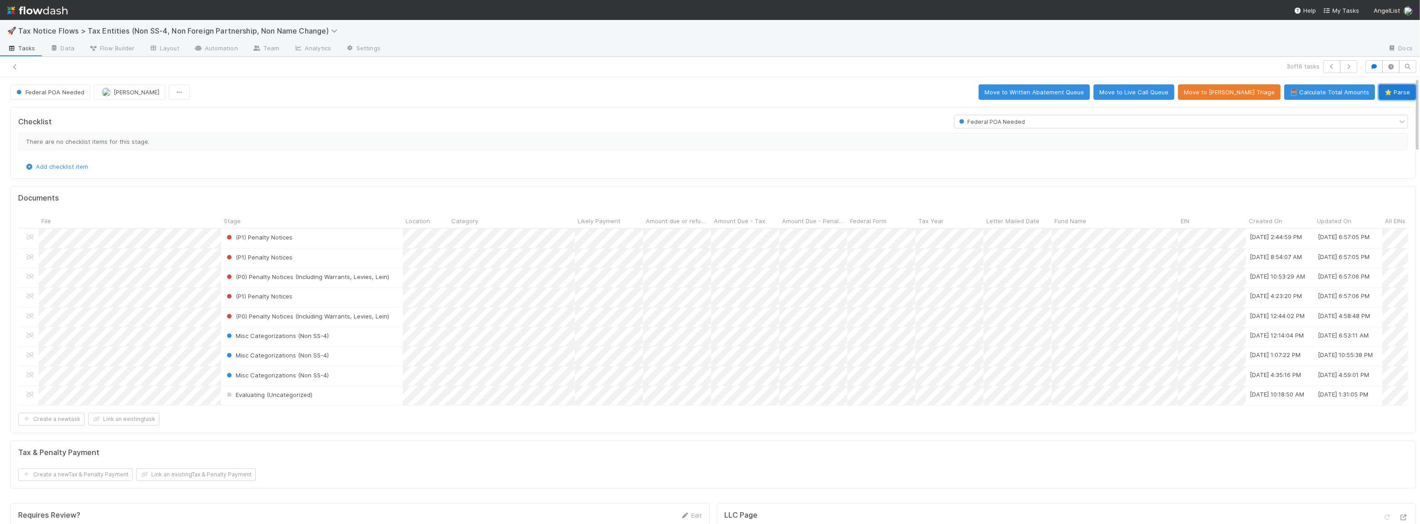
click at [1389, 92] on button "⭐ Parse" at bounding box center [1397, 91] width 37 height 15
click at [82, 94] on span "Federal POA Needed" at bounding box center [50, 92] width 70 height 7
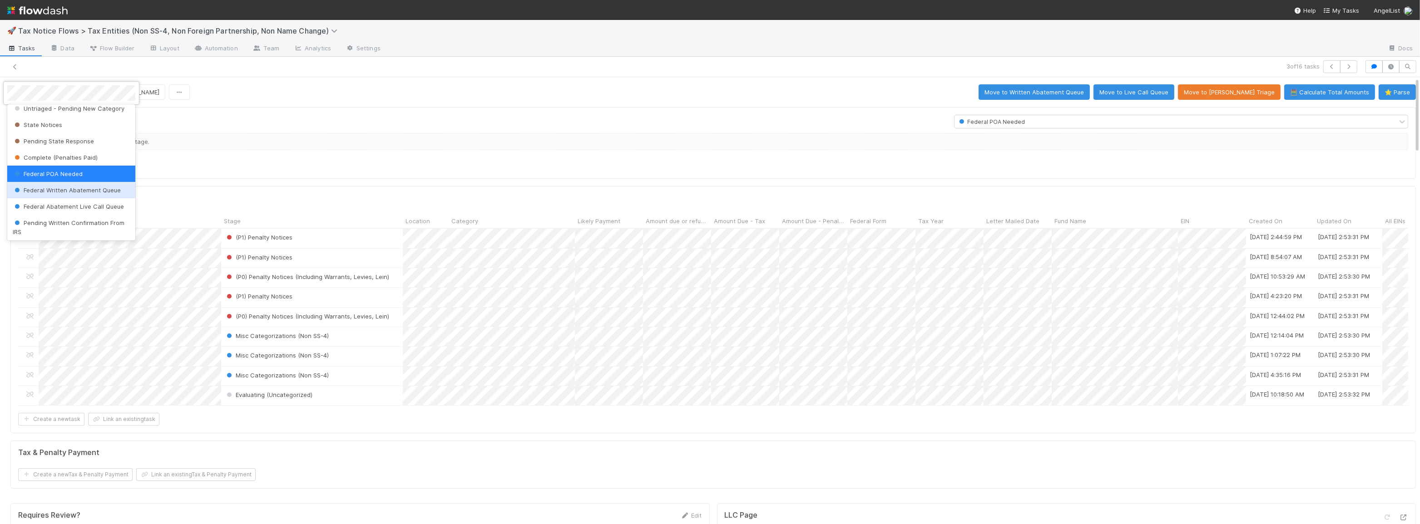
scroll to position [41, 0]
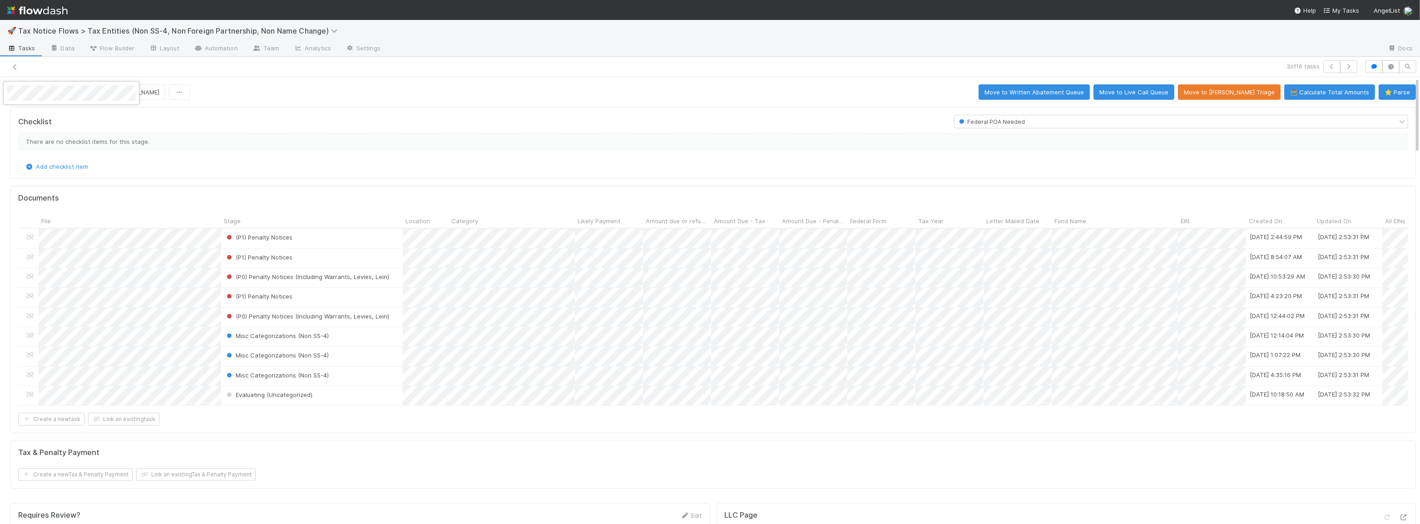
click at [388, 156] on div at bounding box center [710, 262] width 1420 height 524
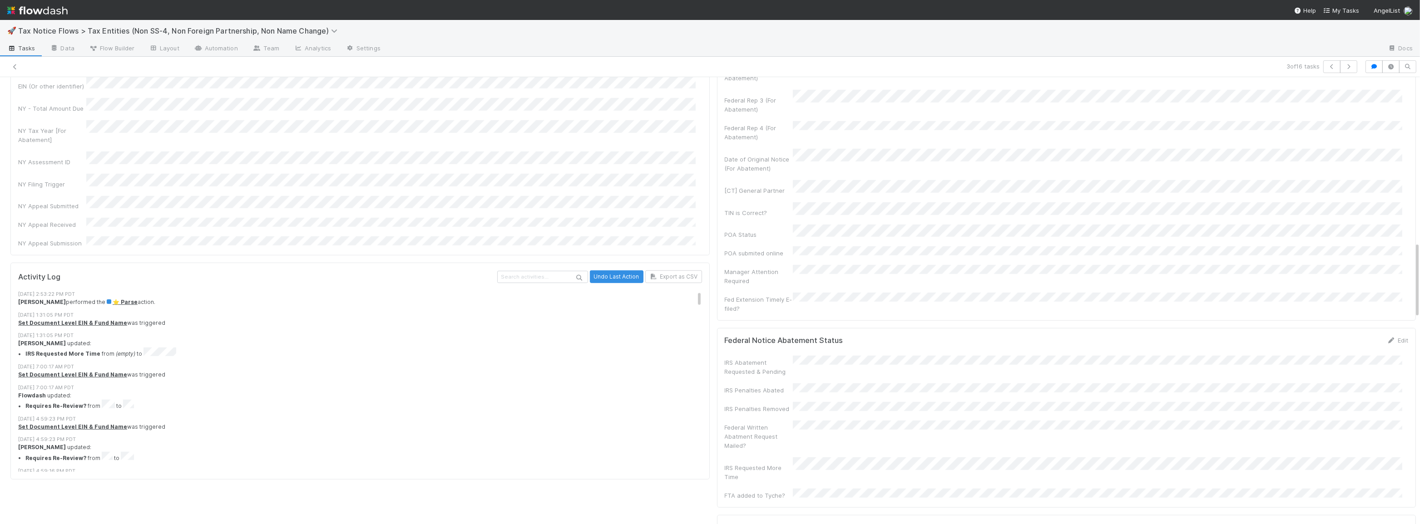
scroll to position [1156, 0]
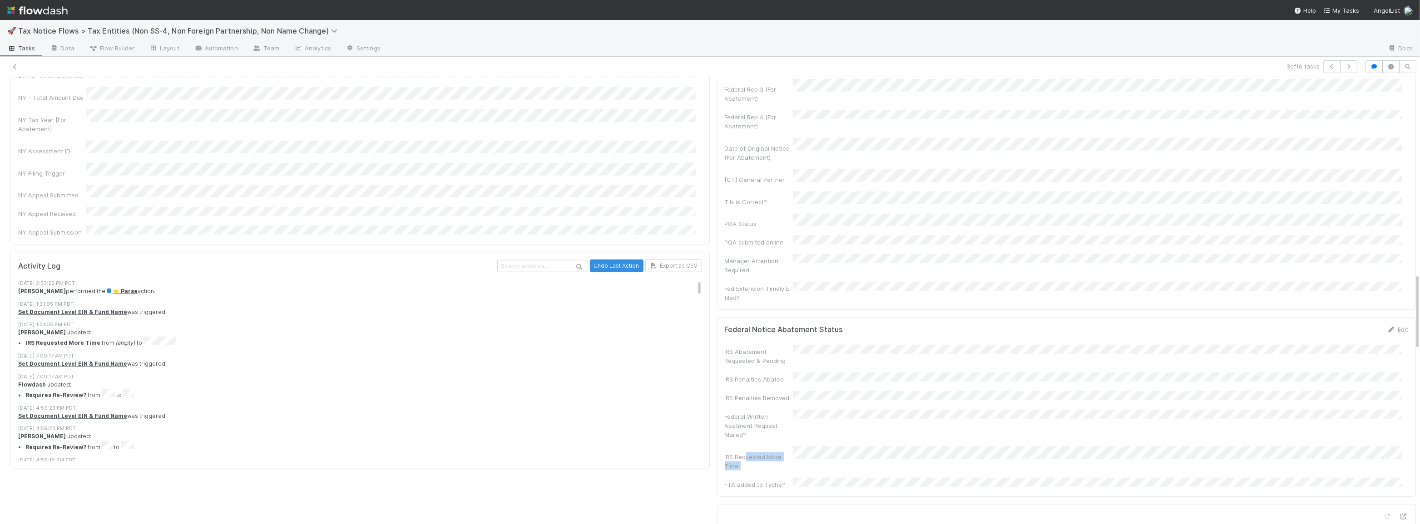
click at [858, 447] on div "IRS Requested More Time" at bounding box center [1067, 459] width 684 height 24
click at [818, 395] on div "Federal Notice Abatement Status Edit IRS Abatement Requested & Pending IRS Pena…" at bounding box center [1066, 407] width 699 height 180
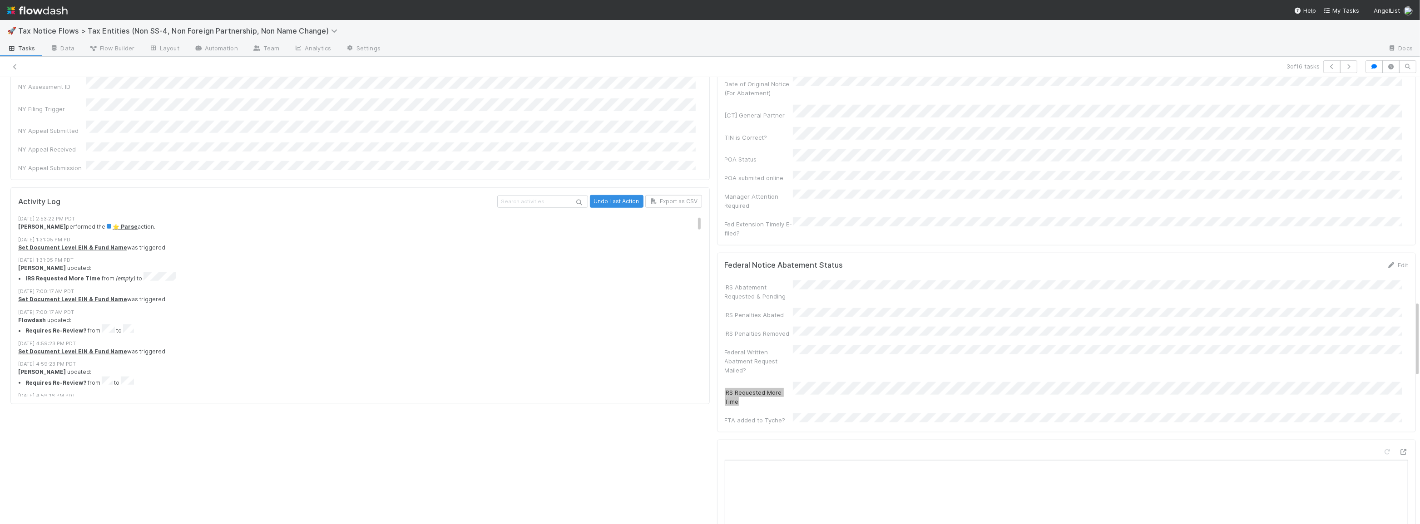
scroll to position [1486, 0]
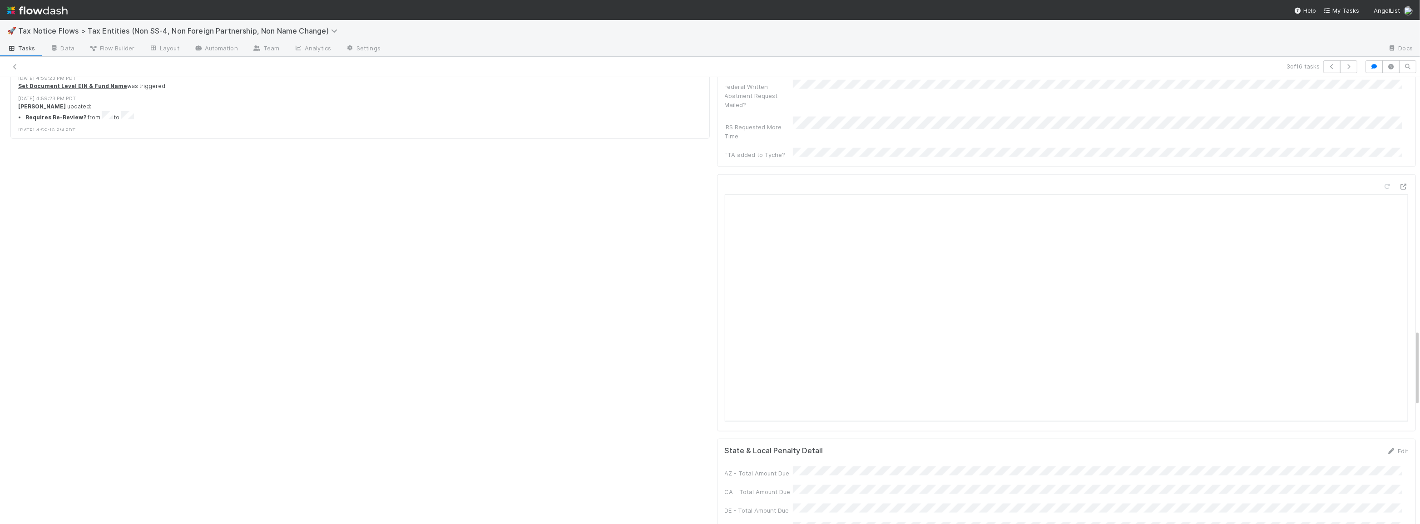
click at [717, 316] on div at bounding box center [1066, 302] width 699 height 257
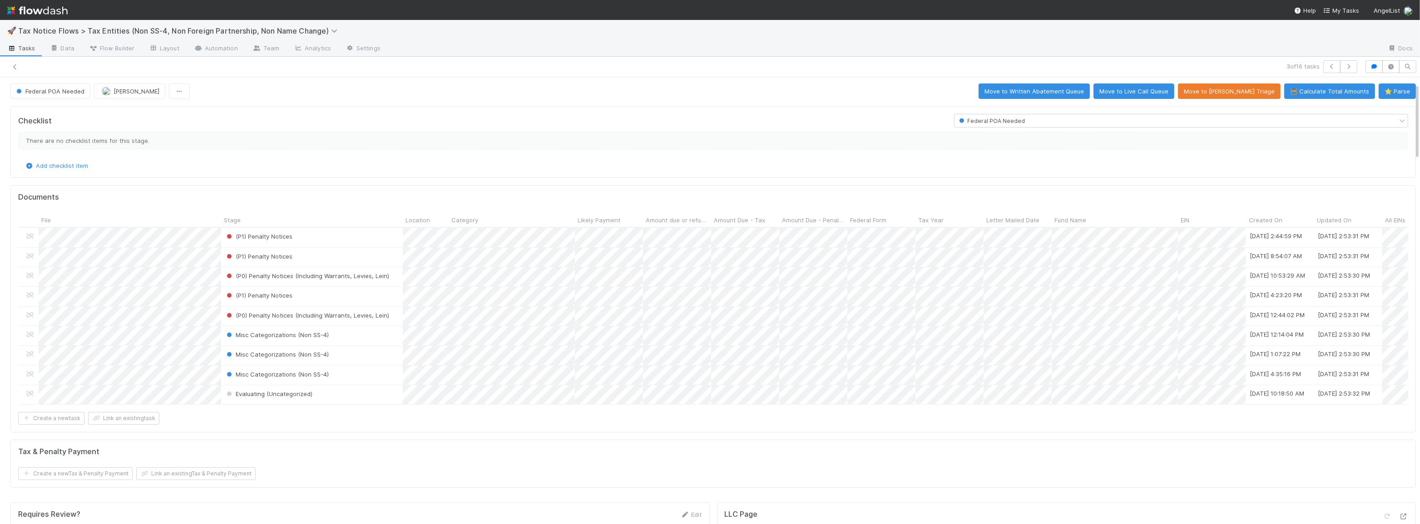
scroll to position [0, 0]
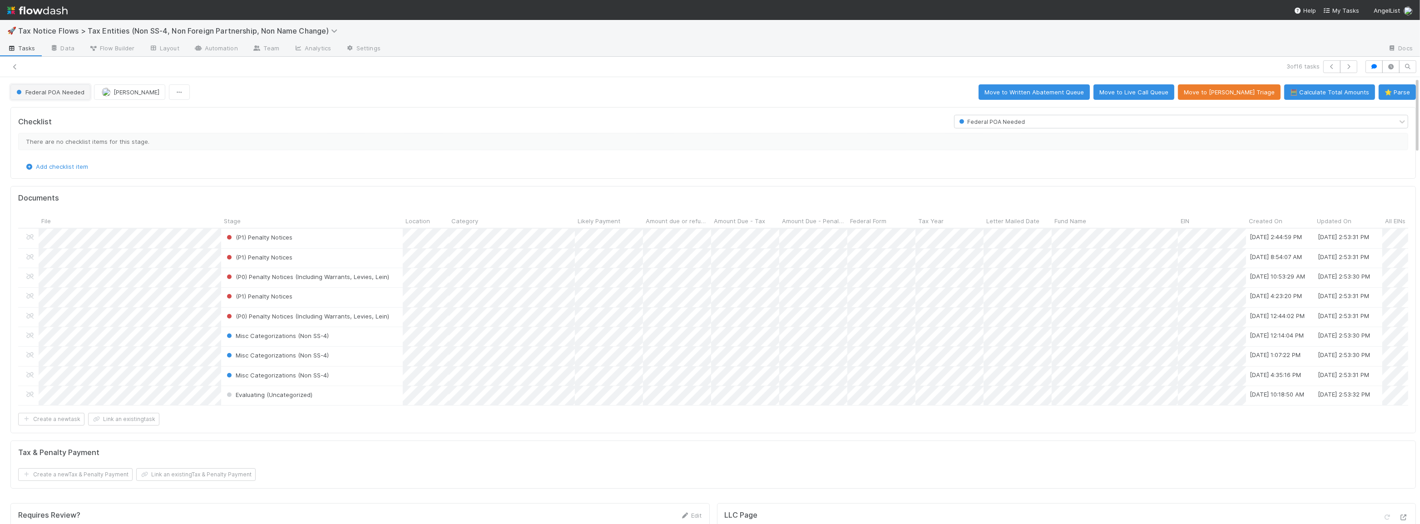
click at [60, 89] on span "Federal POA Needed" at bounding box center [50, 92] width 70 height 7
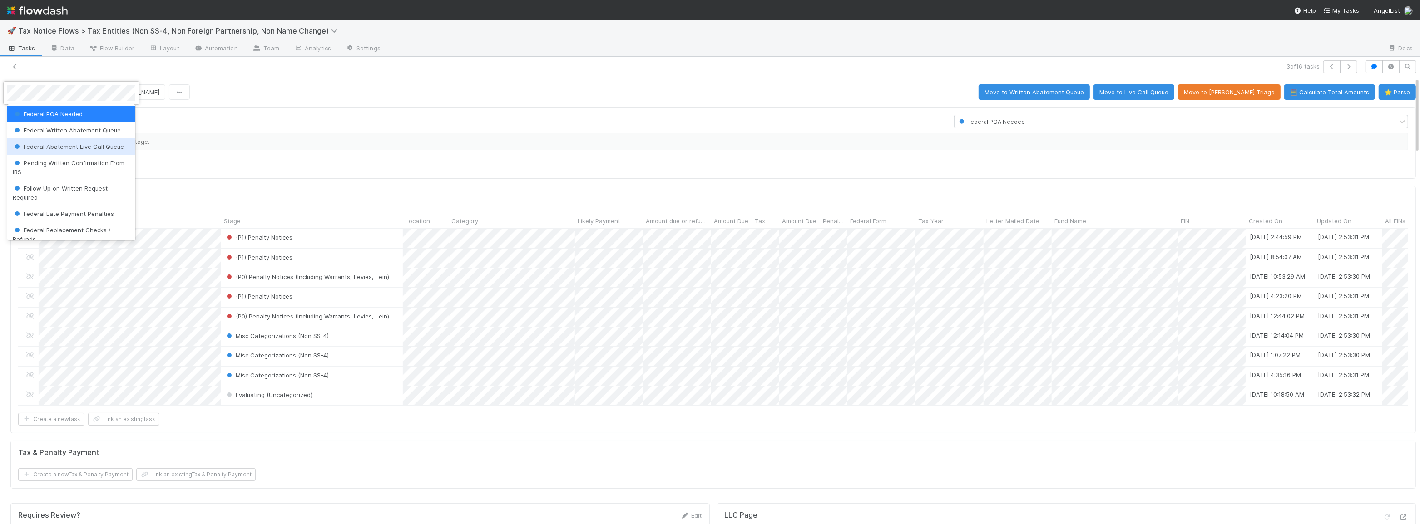
click at [305, 127] on div at bounding box center [710, 262] width 1420 height 524
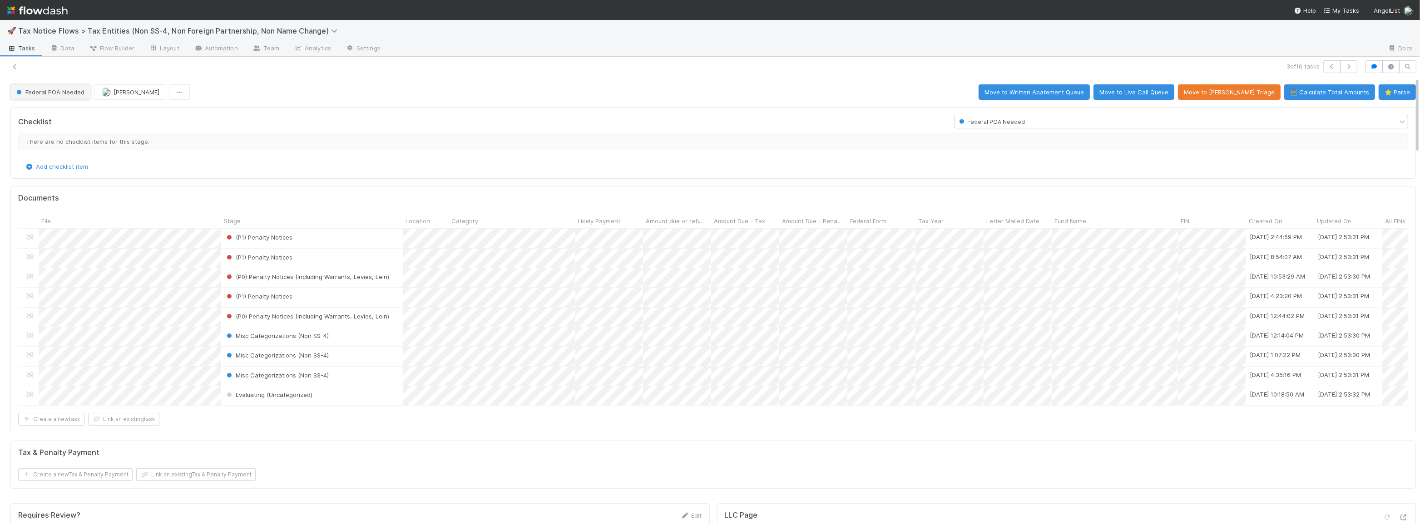
click at [55, 94] on span "Federal POA Needed" at bounding box center [50, 92] width 70 height 7
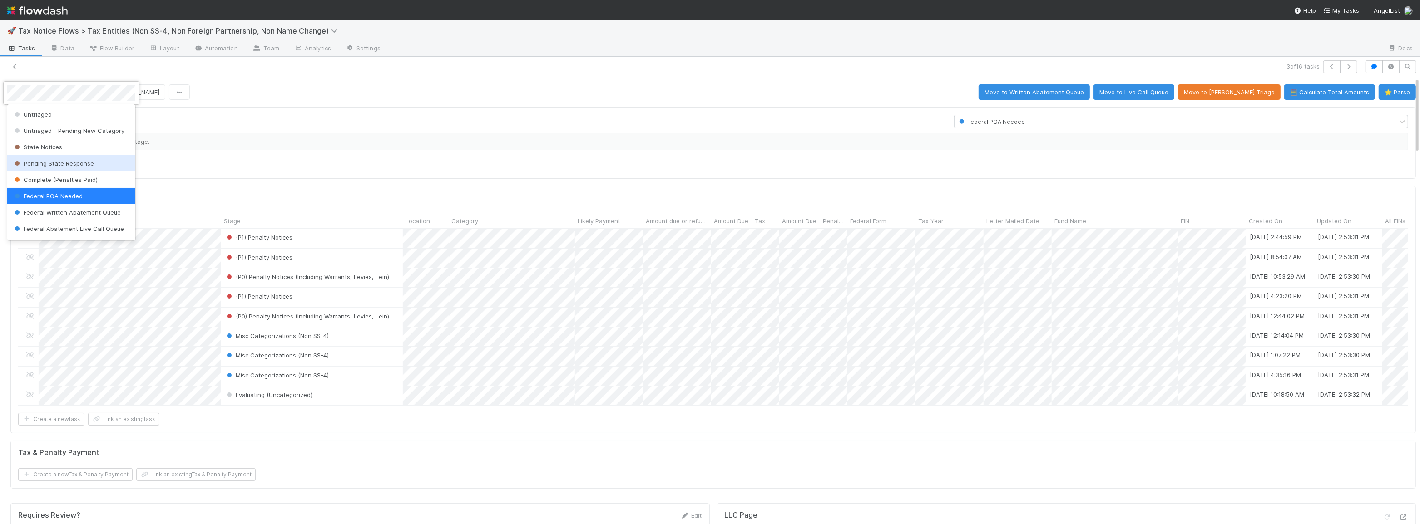
click at [229, 118] on div at bounding box center [710, 262] width 1420 height 524
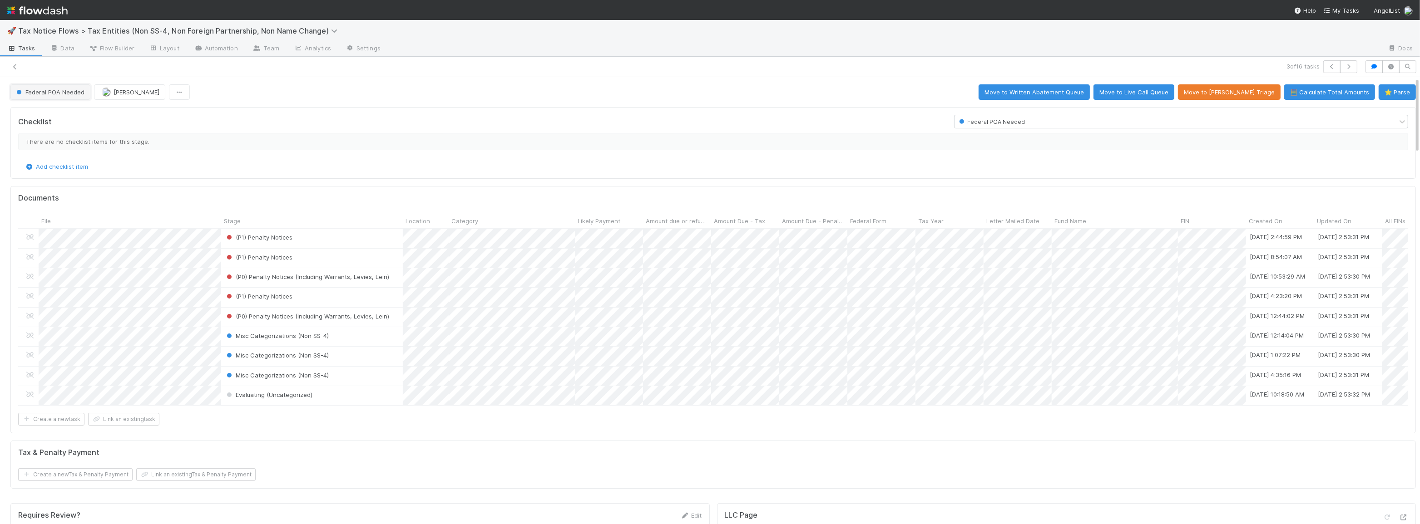
click at [59, 95] on button "Federal POA Needed" at bounding box center [50, 91] width 80 height 15
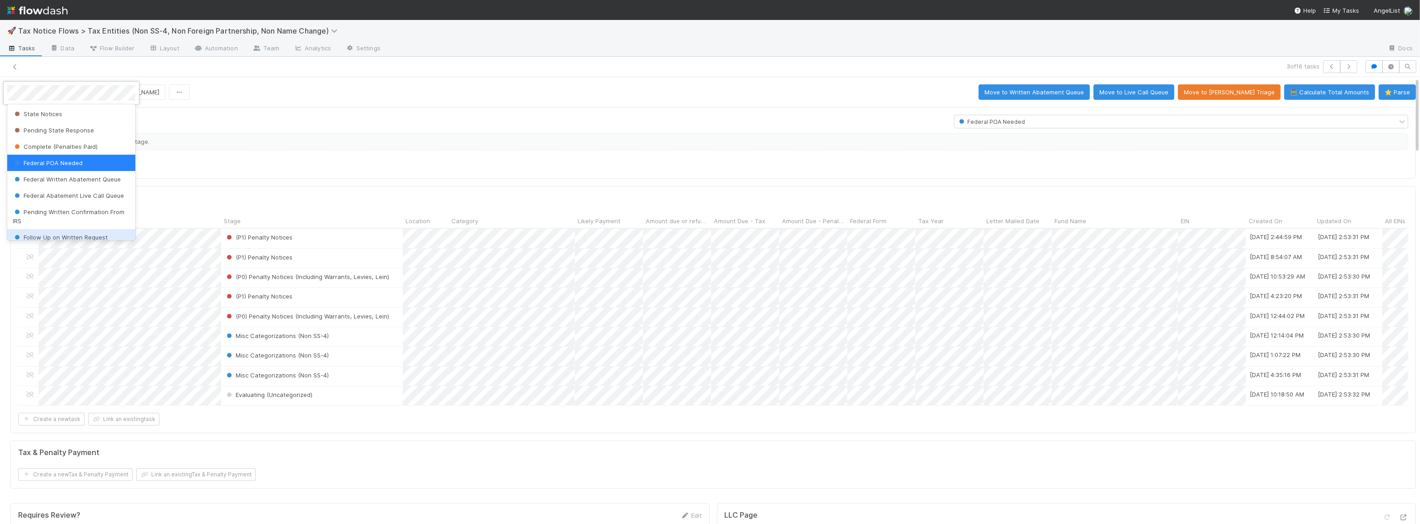
scroll to position [30, 0]
click at [83, 216] on span "Pending Written Confirmation From IRS" at bounding box center [69, 219] width 112 height 16
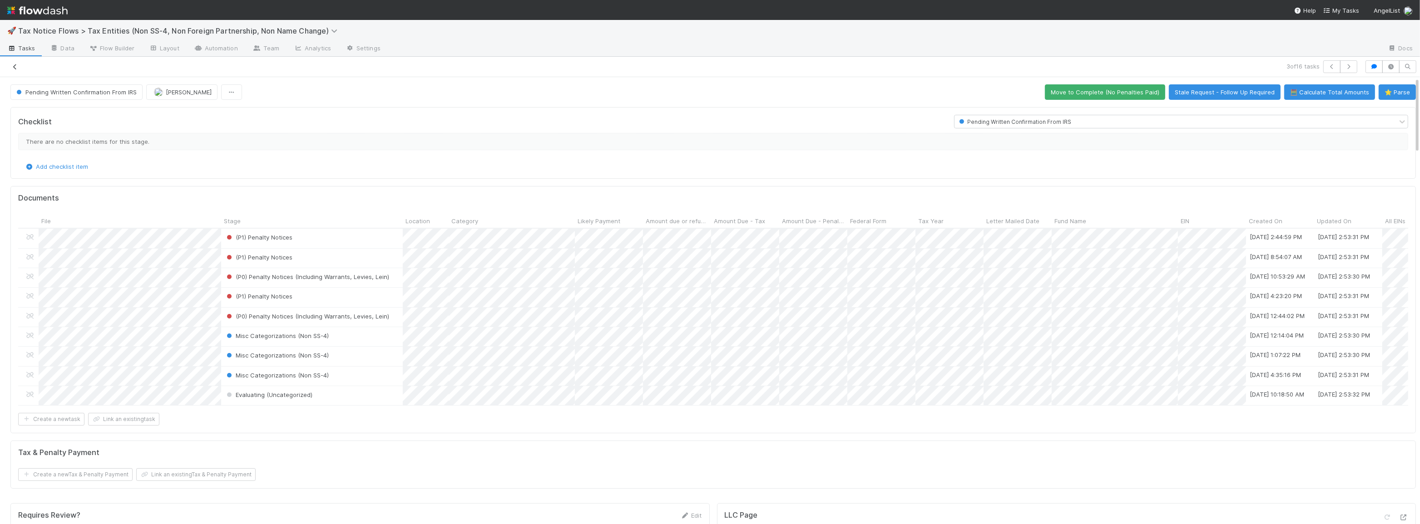
click at [16, 66] on icon at bounding box center [14, 67] width 9 height 6
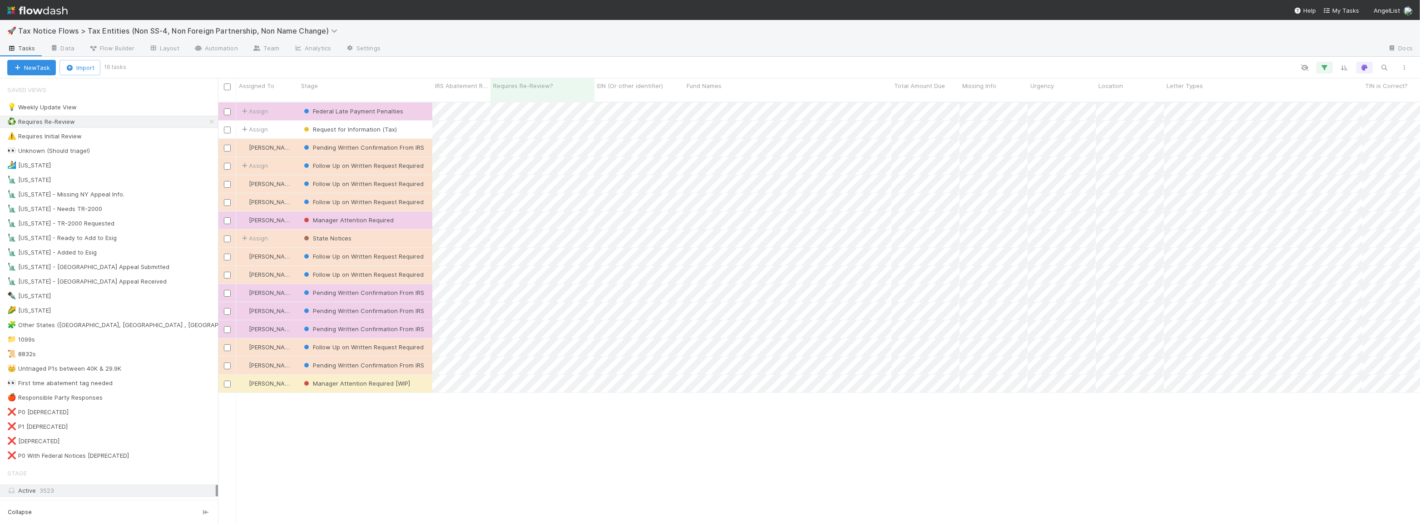
scroll to position [423, 1196]
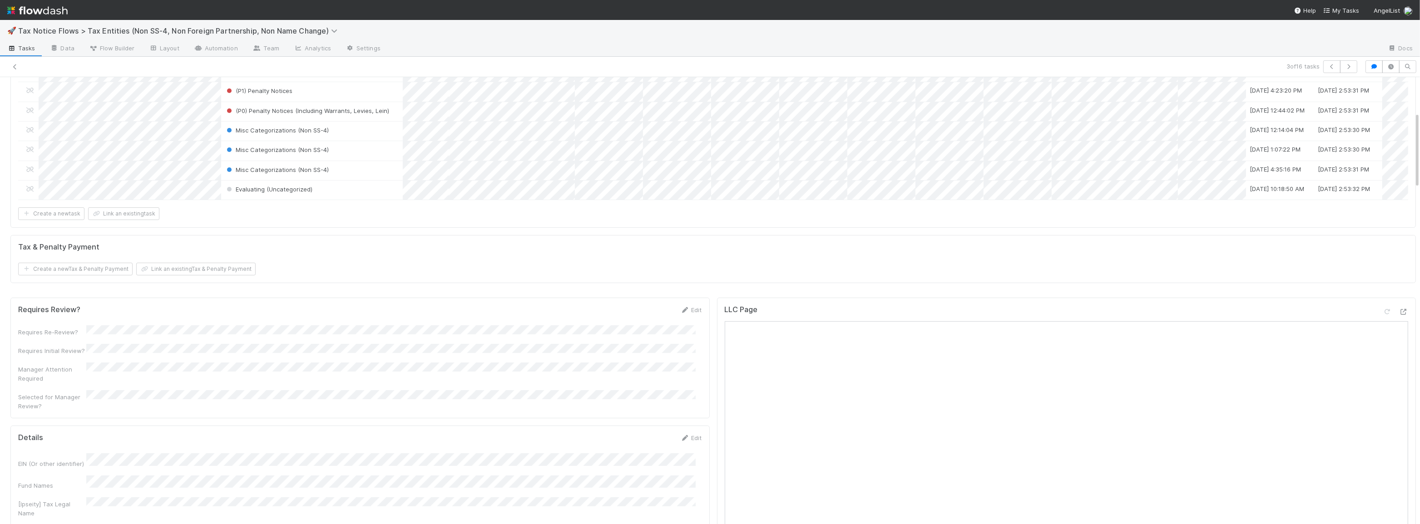
scroll to position [206, 0]
click at [685, 313] on link "Edit" at bounding box center [691, 309] width 21 height 7
click at [644, 317] on button "Save" at bounding box center [654, 312] width 26 height 15
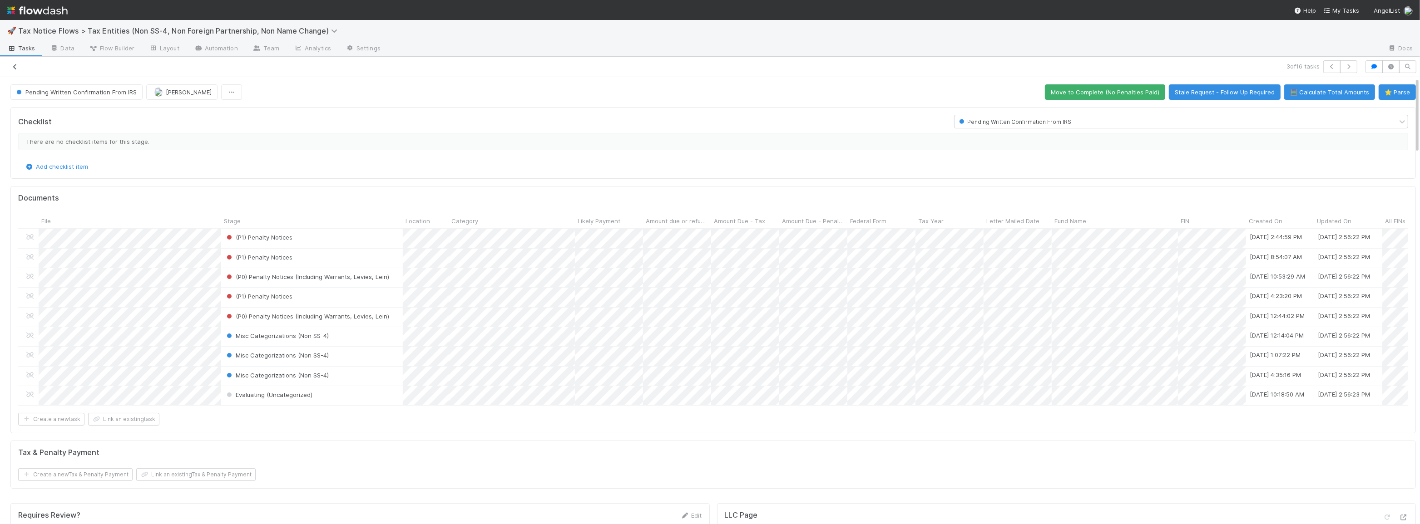
click at [14, 66] on icon at bounding box center [14, 67] width 9 height 6
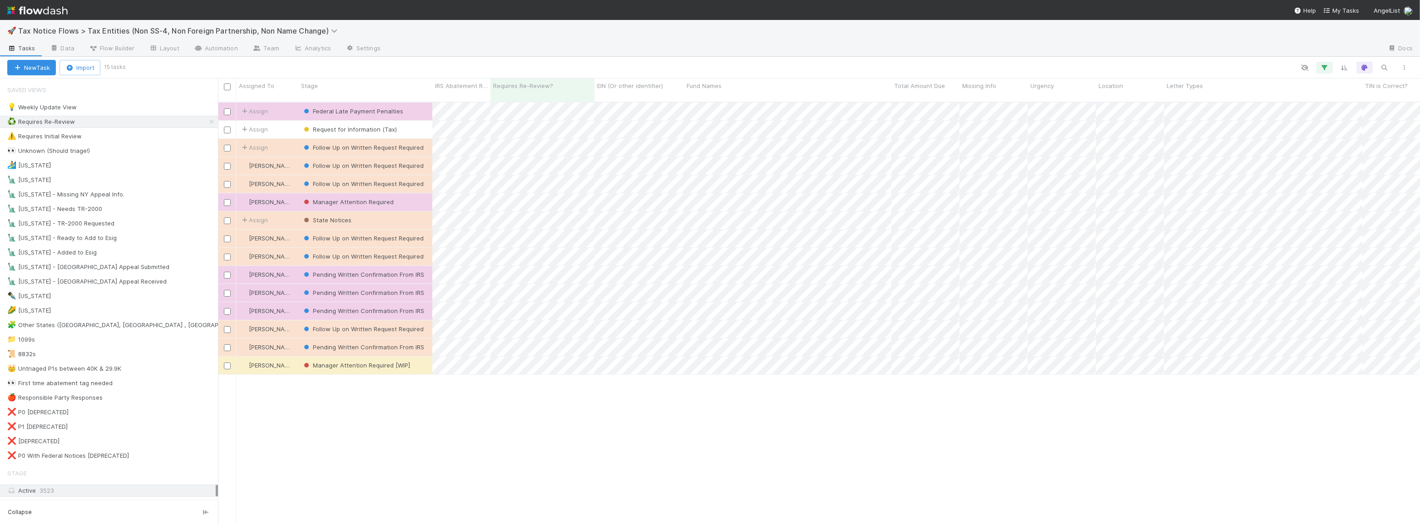
scroll to position [423, 1196]
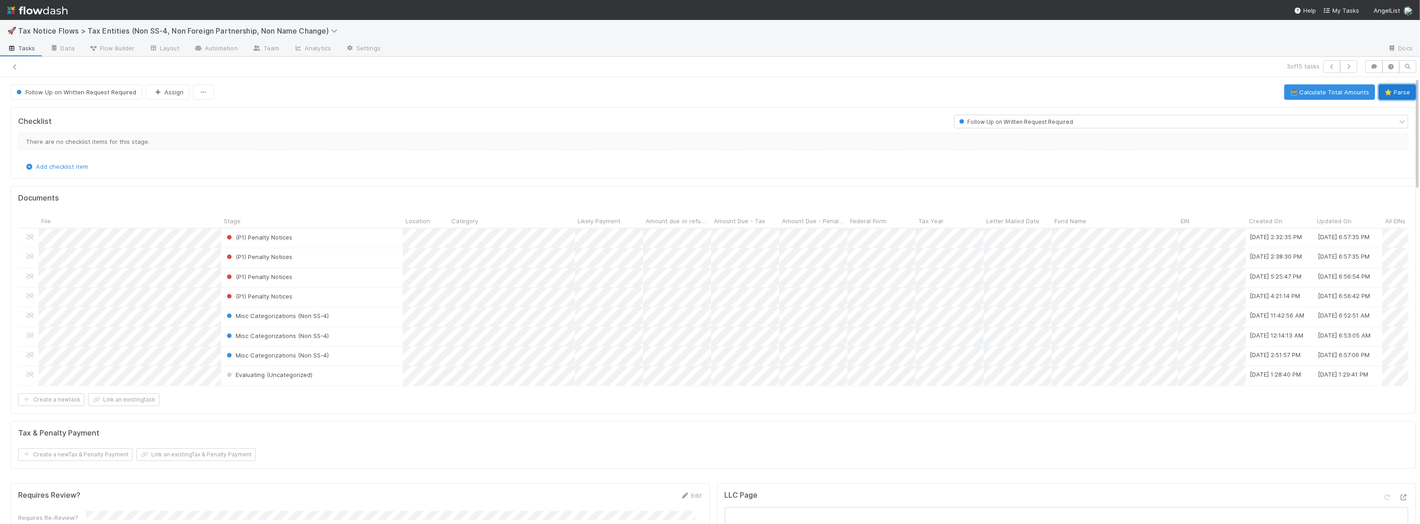
click at [1393, 89] on button "⭐ Parse" at bounding box center [1397, 91] width 37 height 15
click at [371, 376] on div "Evaluating (Uncategorized)" at bounding box center [312, 375] width 182 height 19
click at [1327, 93] on button "🧮 Calculate Total Amounts" at bounding box center [1329, 91] width 91 height 15
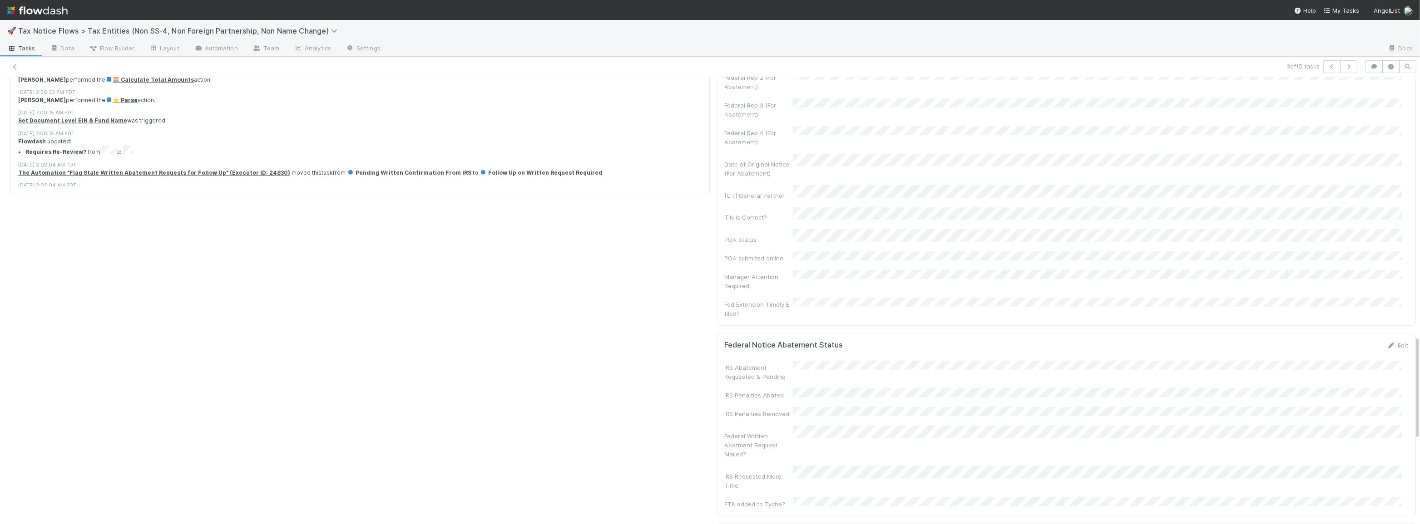
scroll to position [1114, 0]
drag, startPoint x: 730, startPoint y: 377, endPoint x: 805, endPoint y: 417, distance: 85.7
click at [803, 418] on div "IRS Abatement Requested & Pending IRS Penalties Abated IRS Penalties Removed Fe…" at bounding box center [1067, 430] width 684 height 148
click at [808, 461] on div "IRS Requested More Time" at bounding box center [1067, 473] width 684 height 24
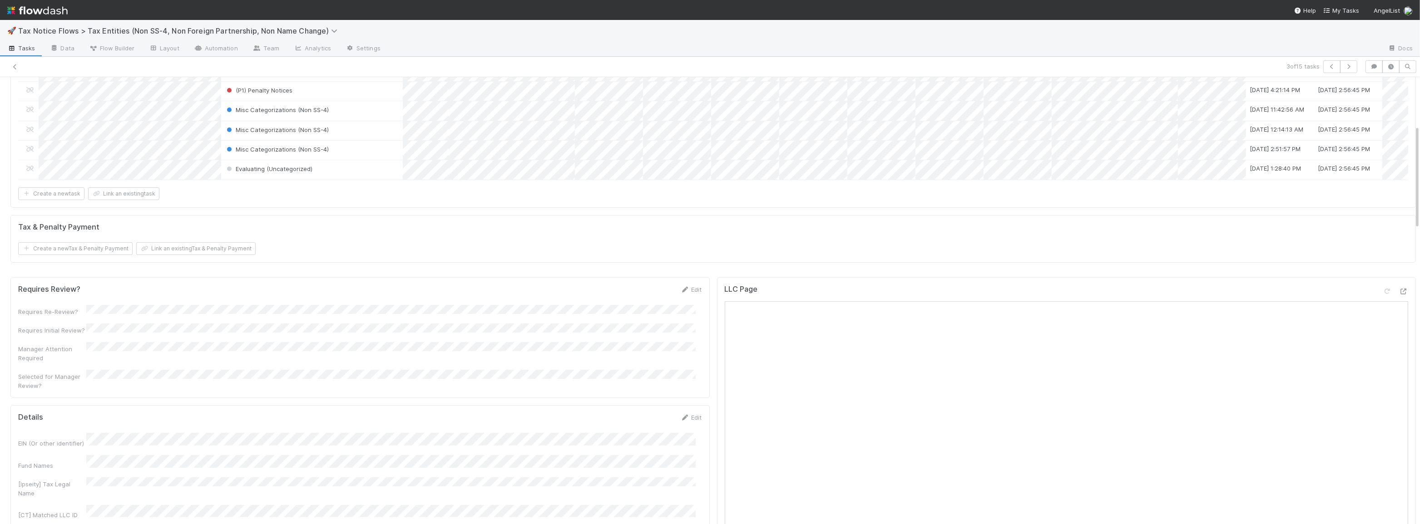
scroll to position [0, 0]
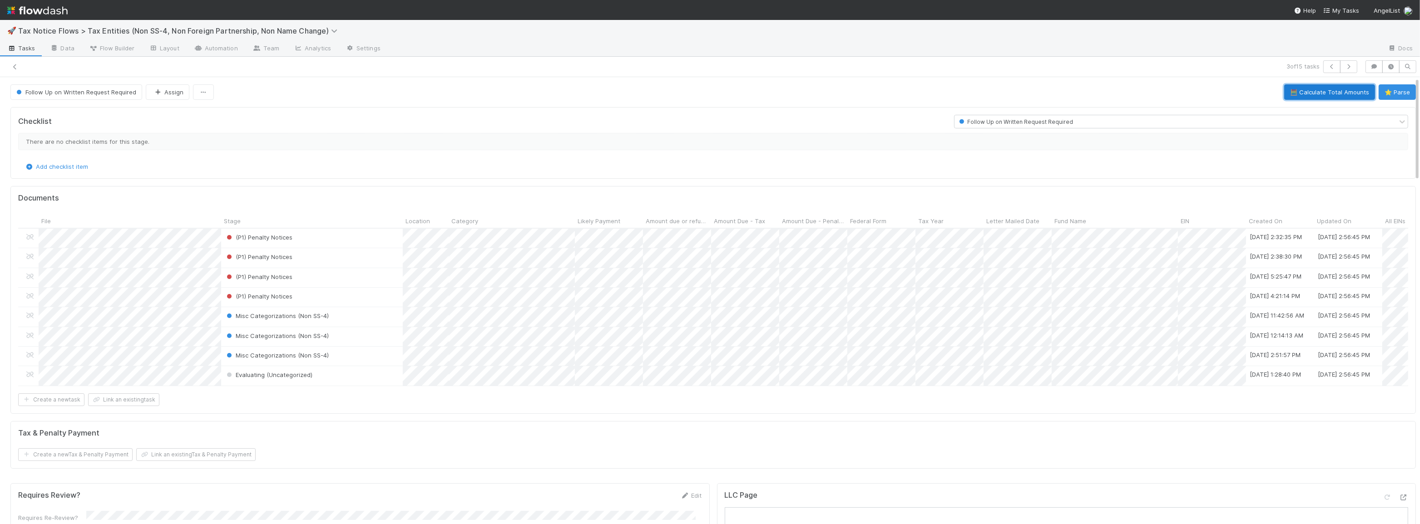
click at [1303, 91] on button "🧮 Calculate Total Amounts" at bounding box center [1329, 91] width 91 height 15
click at [866, 394] on div "Form 1065" at bounding box center [912, 393] width 128 height 16
click at [921, 413] on div at bounding box center [710, 262] width 1420 height 524
click at [1314, 95] on button "🧮 Calculate Total Amounts" at bounding box center [1329, 91] width 91 height 15
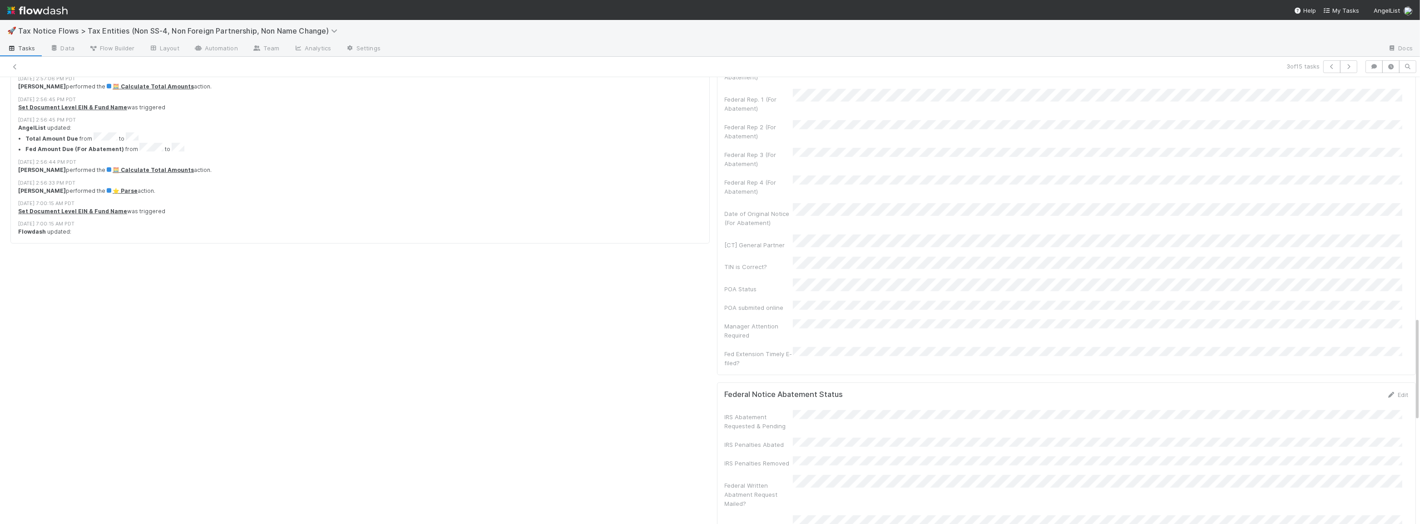
scroll to position [1156, 0]
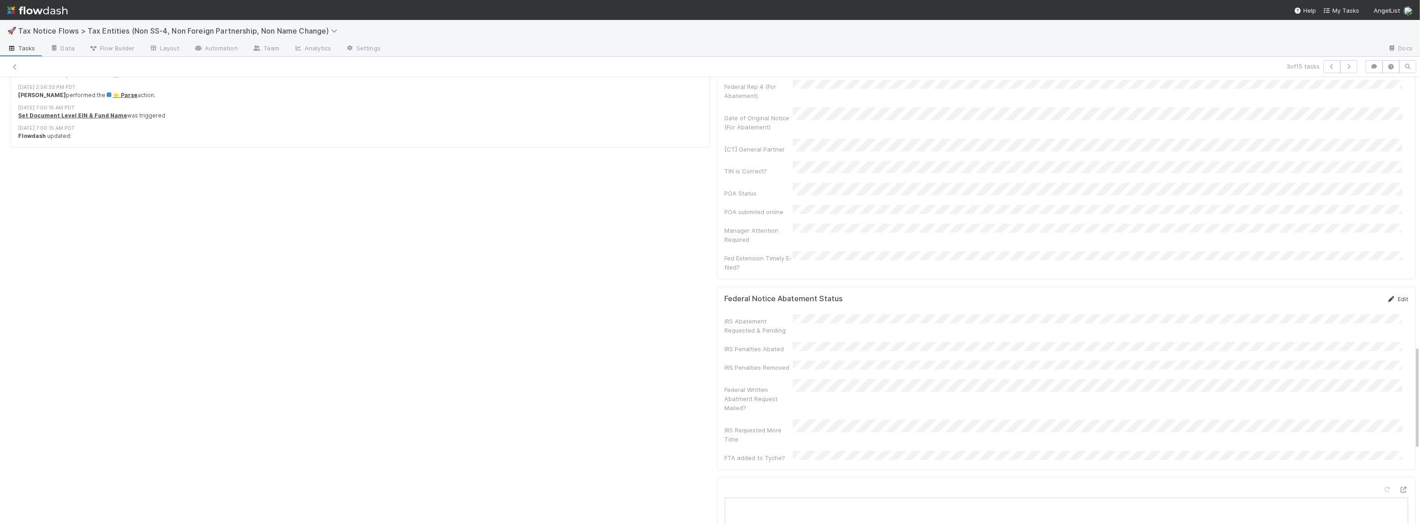
click at [1392, 296] on link "Edit" at bounding box center [1397, 299] width 21 height 7
drag, startPoint x: 667, startPoint y: 346, endPoint x: 672, endPoint y: 340, distance: 7.2
click at [667, 344] on div "Requires Review? Edit Requires Re-Review? Requires Initial Review? Manager Atte…" at bounding box center [360, 129] width 707 height 1611
click at [1347, 295] on button "Save" at bounding box center [1360, 302] width 26 height 15
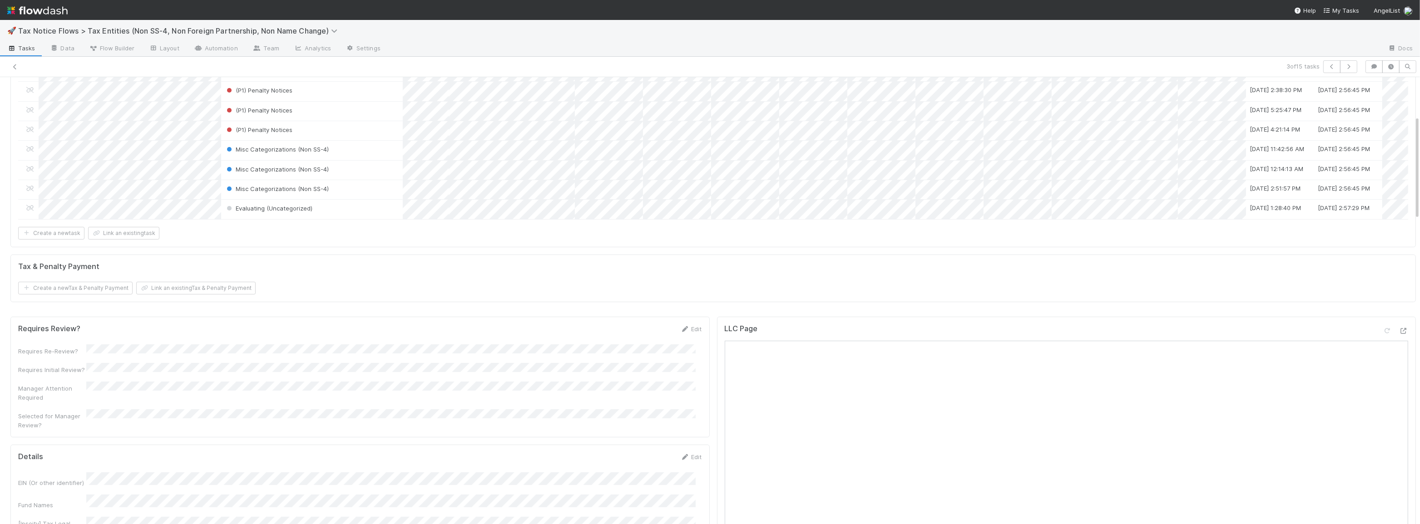
scroll to position [0, 0]
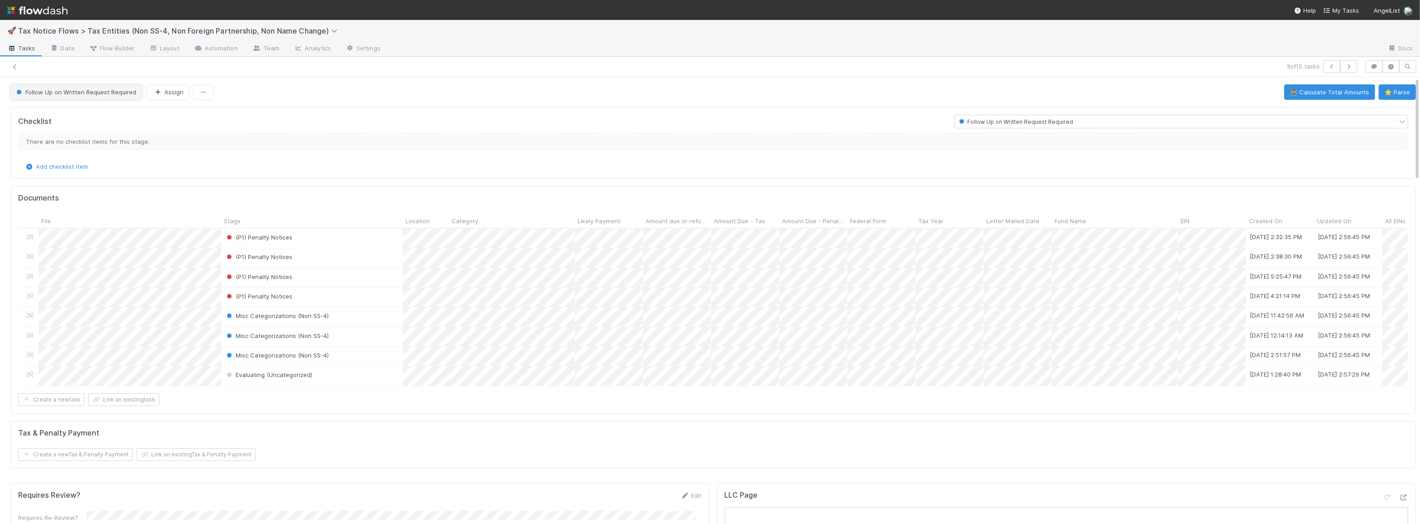
click at [59, 92] on span "Follow Up on Written Request Required" at bounding box center [76, 92] width 122 height 7
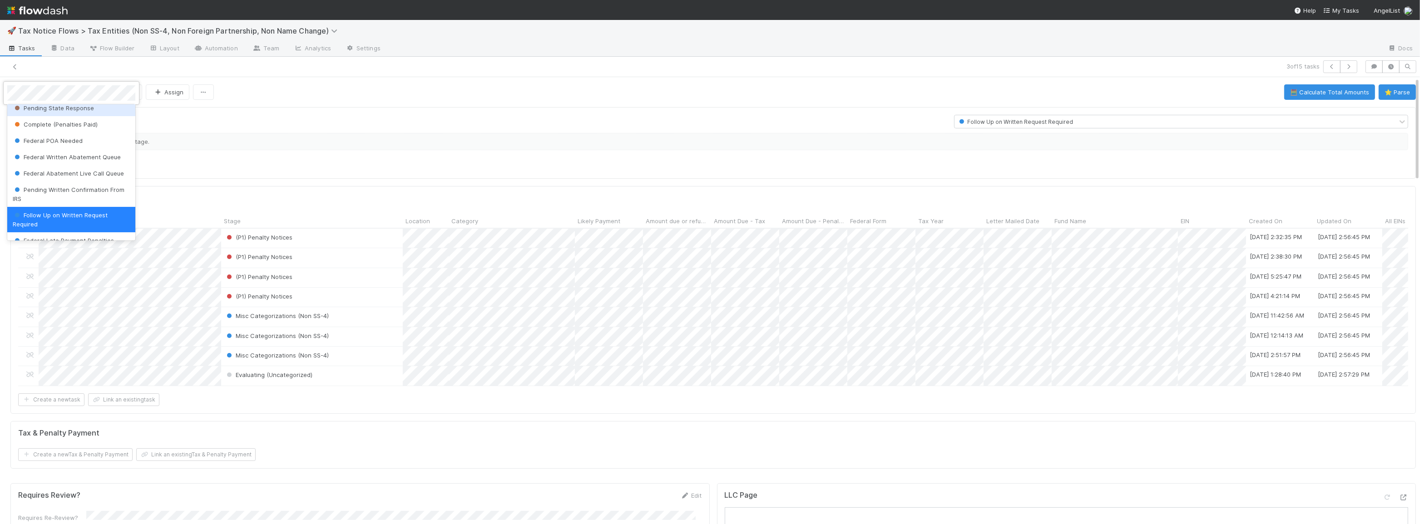
click at [318, 117] on div at bounding box center [710, 262] width 1420 height 524
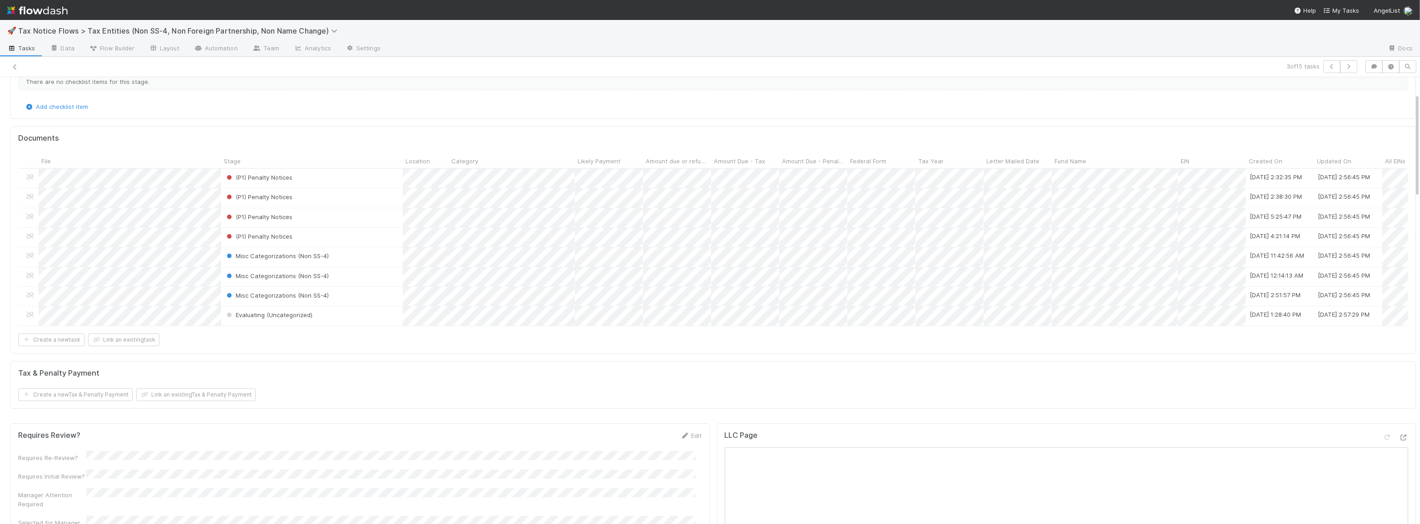
scroll to position [124, 0]
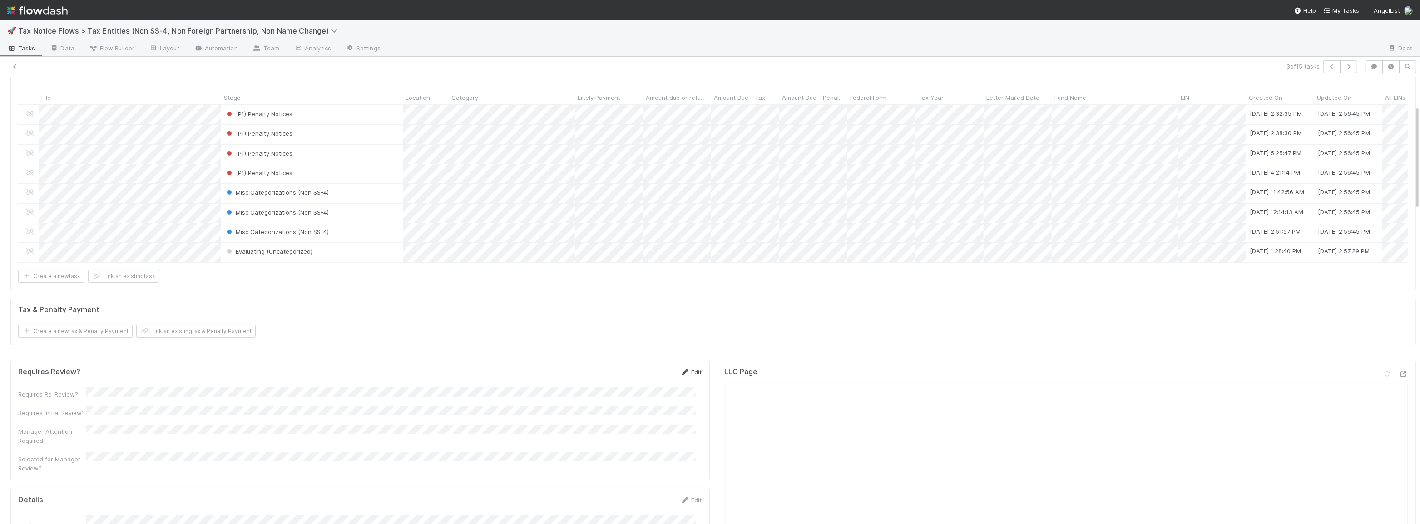
click at [687, 376] on link "Edit" at bounding box center [691, 372] width 21 height 7
click at [652, 377] on button "Save" at bounding box center [654, 375] width 26 height 15
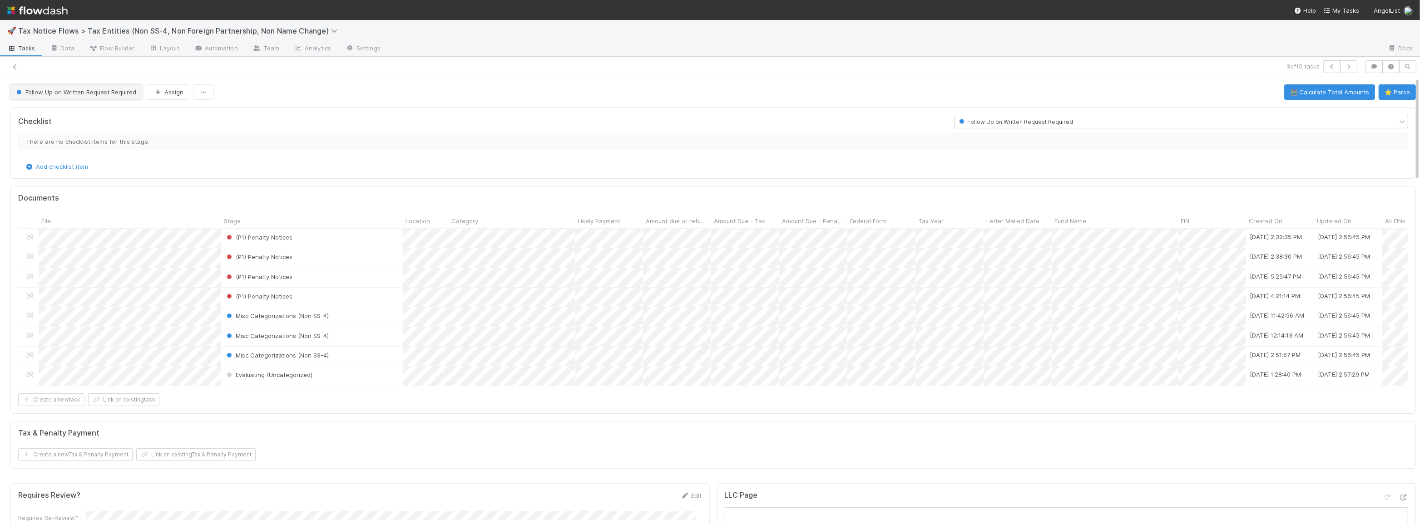
click at [54, 93] on span "Follow Up on Written Request Required" at bounding box center [76, 92] width 122 height 7
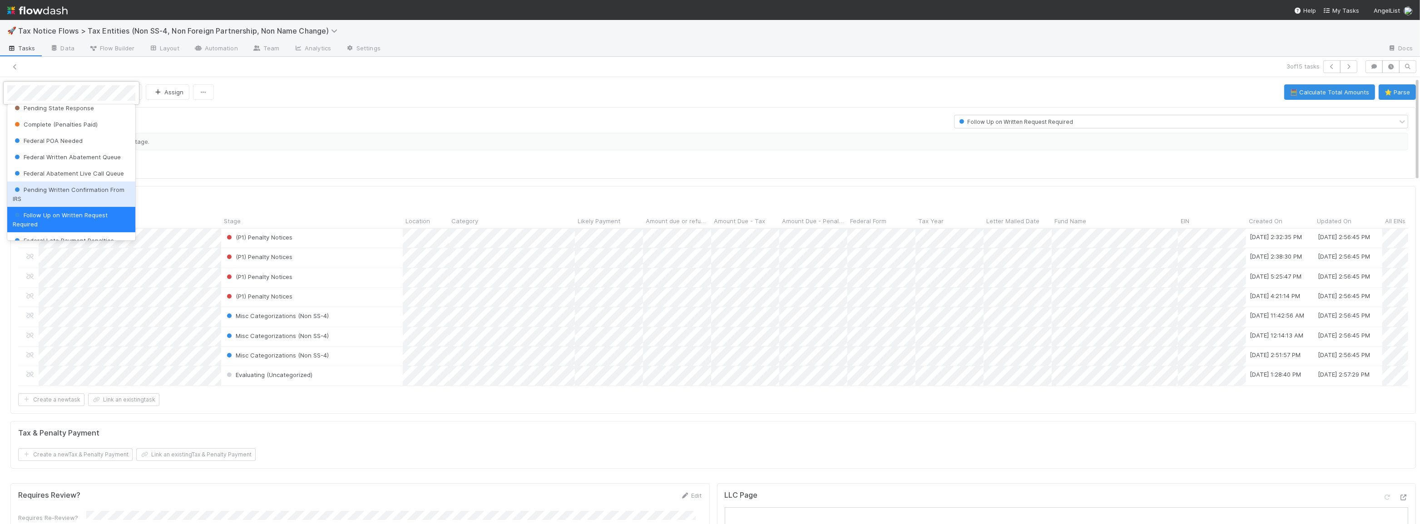
click at [72, 195] on div "Pending Written Confirmation From IRS" at bounding box center [71, 194] width 128 height 25
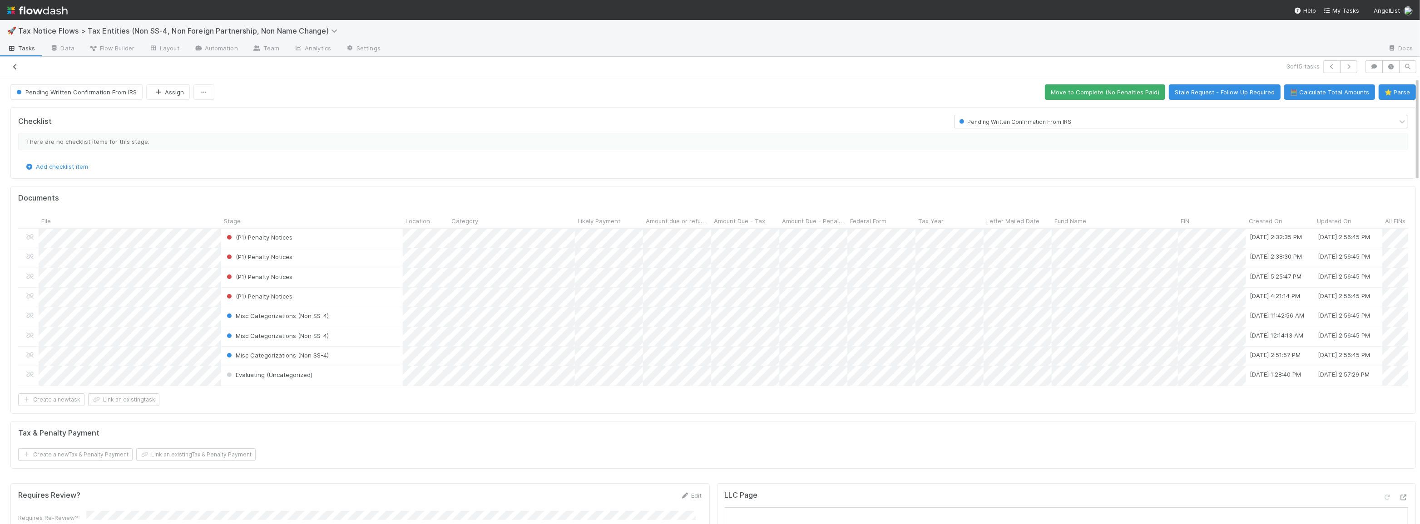
click at [15, 67] on icon at bounding box center [14, 67] width 9 height 6
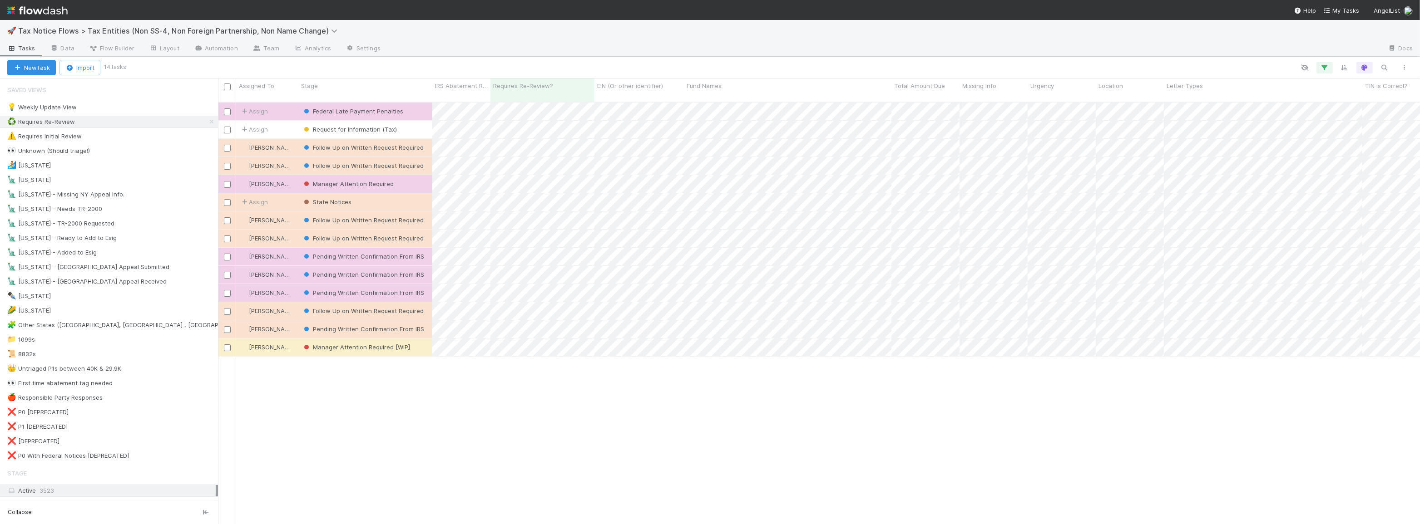
scroll to position [423, 1196]
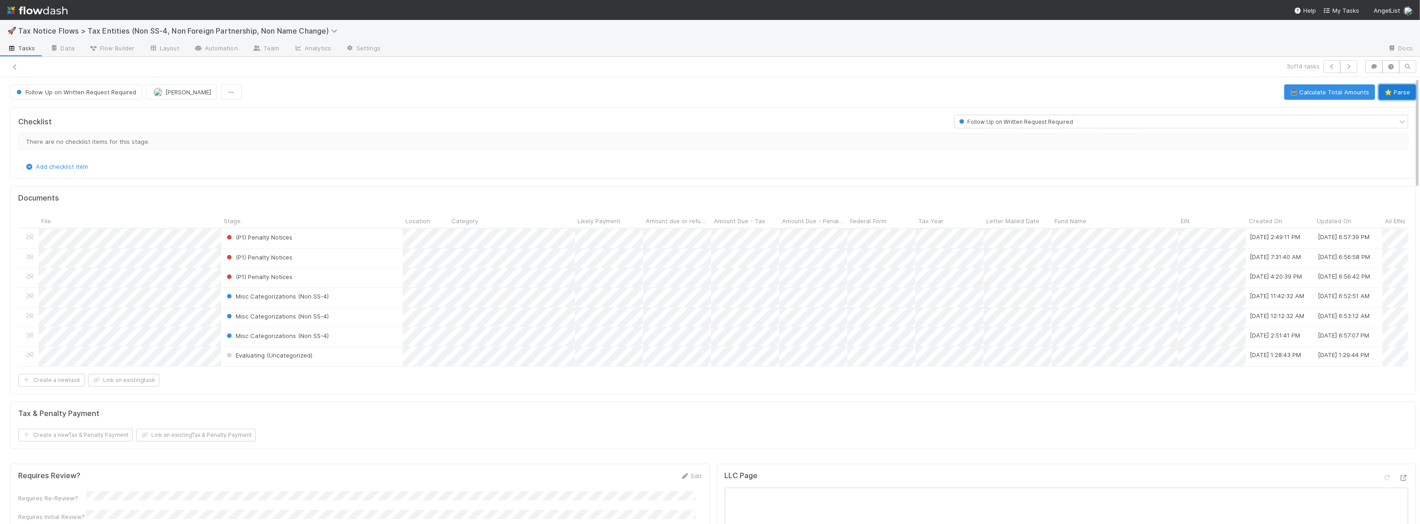
click at [1379, 95] on button "⭐ Parse" at bounding box center [1397, 91] width 37 height 15
click at [863, 378] on div "Form 1065" at bounding box center [912, 374] width 128 height 16
drag, startPoint x: 998, startPoint y: 382, endPoint x: 1018, endPoint y: 377, distance: 21.6
click at [998, 382] on div at bounding box center [710, 262] width 1420 height 524
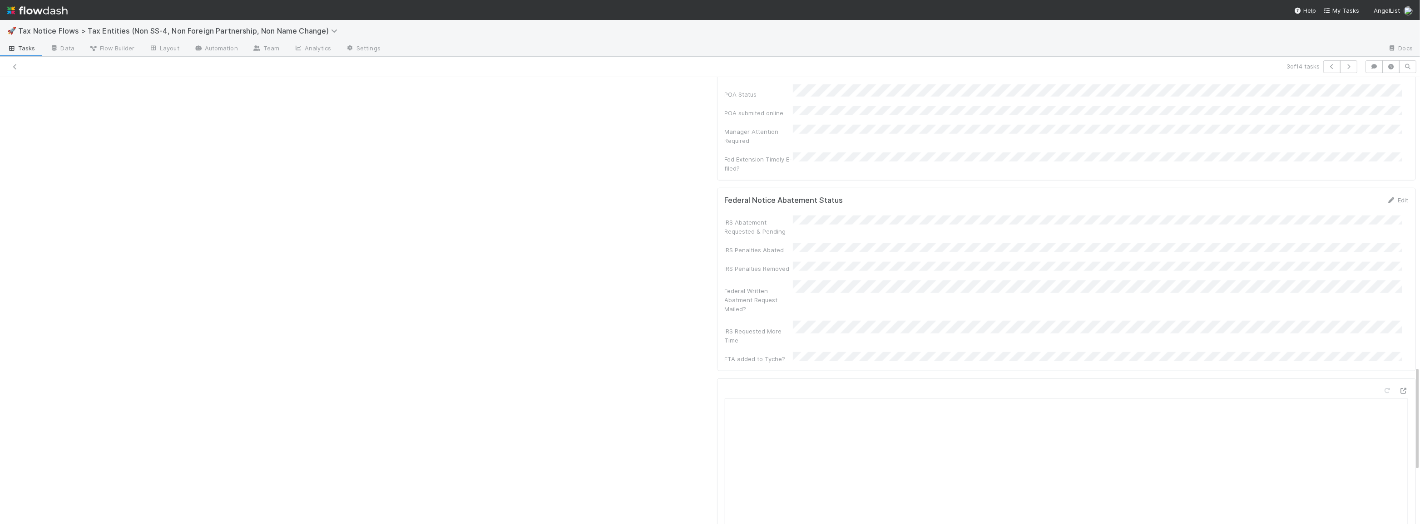
scroll to position [1238, 0]
click at [1397, 193] on div "Federal Notice Abatement Status Edit" at bounding box center [1066, 197] width 697 height 9
click at [1387, 193] on link "Edit" at bounding box center [1397, 196] width 21 height 7
click at [1354, 193] on button "Save" at bounding box center [1360, 200] width 26 height 15
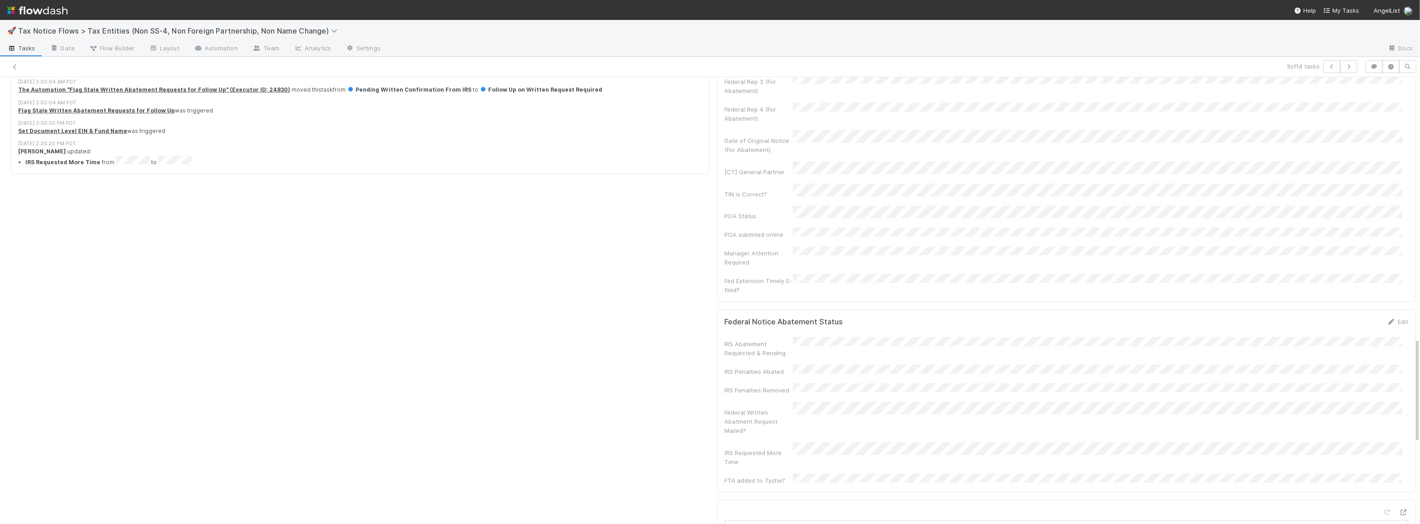
scroll to position [1114, 0]
click at [1388, 317] on link "Edit" at bounding box center [1397, 320] width 21 height 7
click at [592, 397] on div "Requires Review? Edit Requires Re-Review? Requires Initial Review? Manager Atte…" at bounding box center [713, 151] width 1413 height 1611
click at [742, 403] on div "IRS Abatement Requested & Pending IRS Penalties Abated IRS Penalties Removed Fe…" at bounding box center [1067, 426] width 684 height 166
click at [1062, 372] on div "24" at bounding box center [1064, 373] width 12 height 12
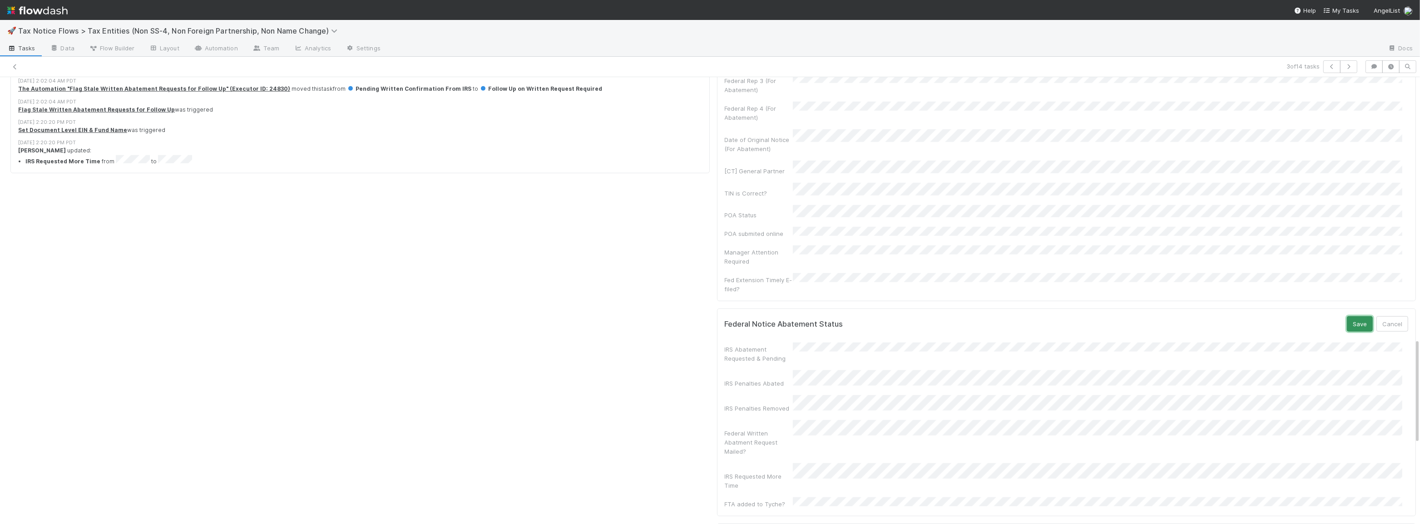
click at [1347, 316] on button "Save" at bounding box center [1360, 323] width 26 height 15
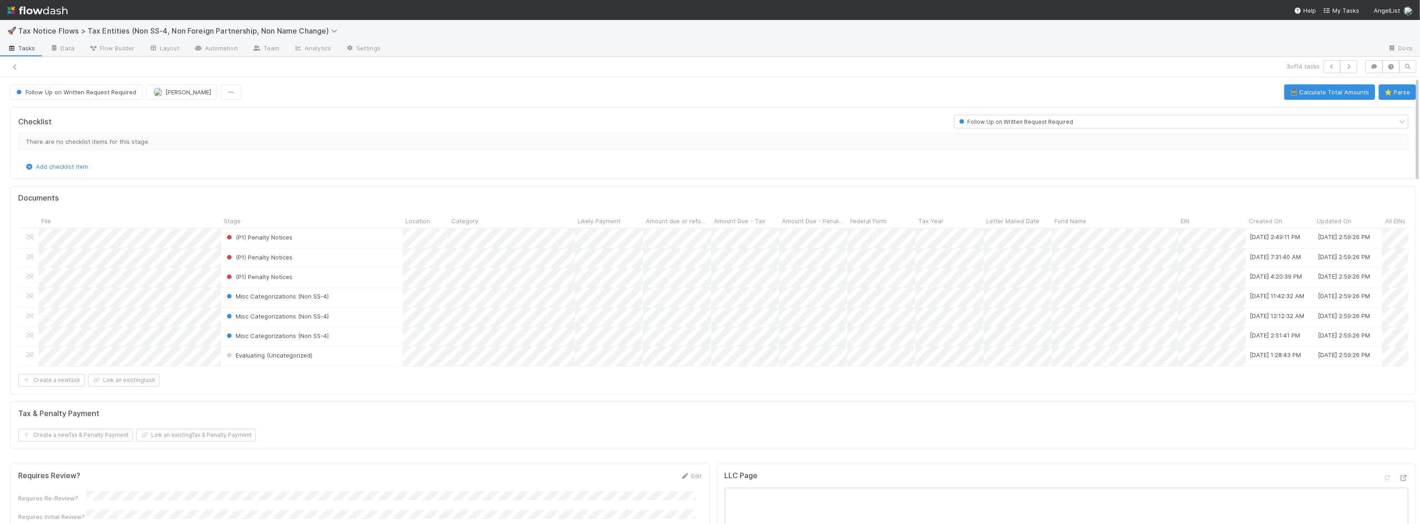
scroll to position [247, 0]
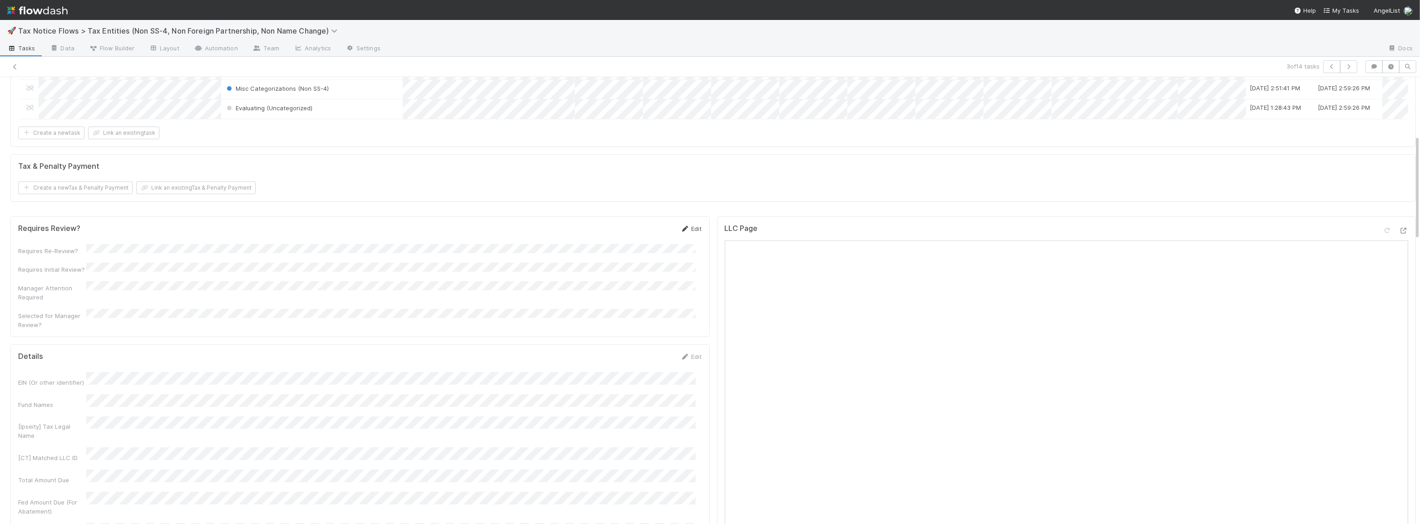
click at [685, 232] on link "Edit" at bounding box center [691, 228] width 21 height 7
click at [641, 237] on button "Save" at bounding box center [654, 231] width 26 height 15
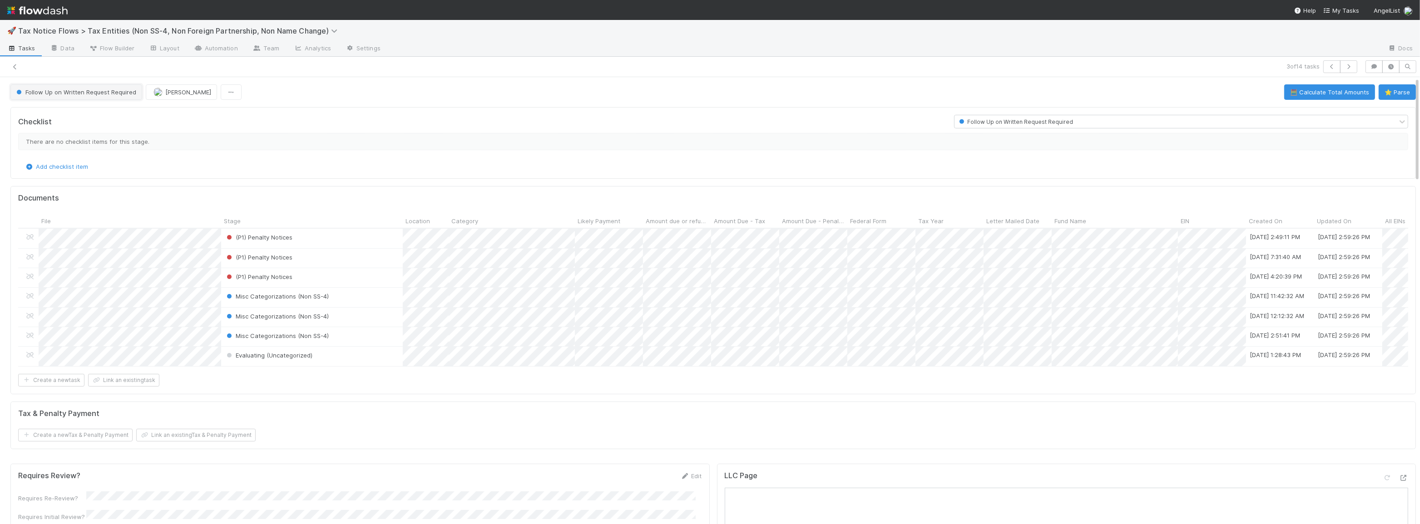
click at [99, 93] on span "Follow Up on Written Request Required" at bounding box center [76, 92] width 122 height 7
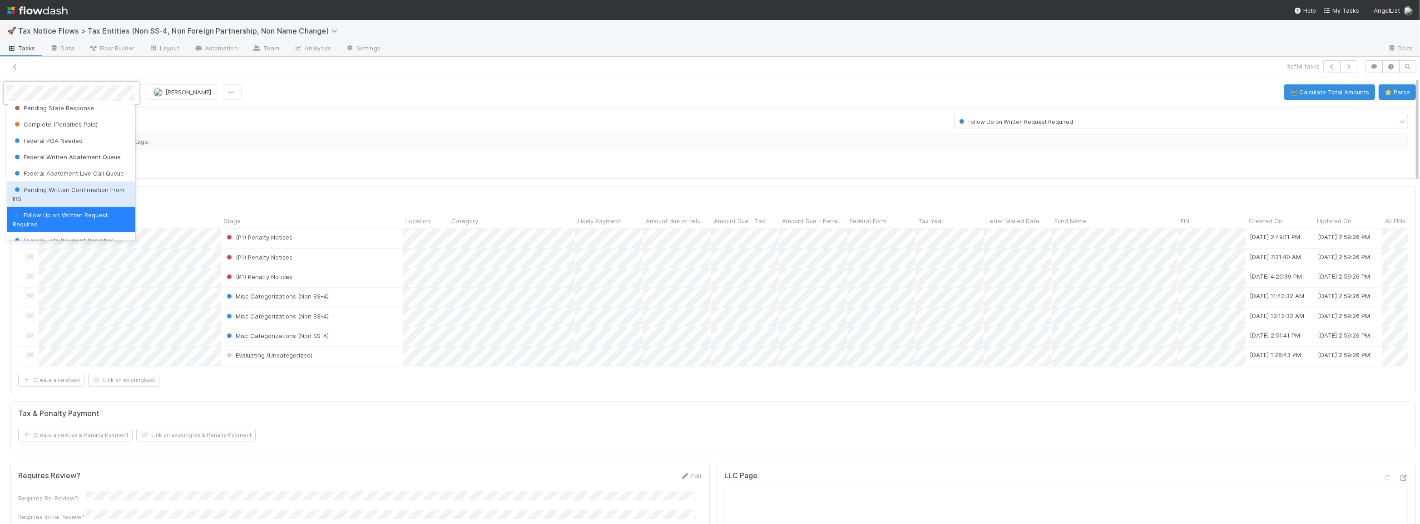
click at [81, 199] on div "Pending Written Confirmation From IRS" at bounding box center [71, 194] width 128 height 25
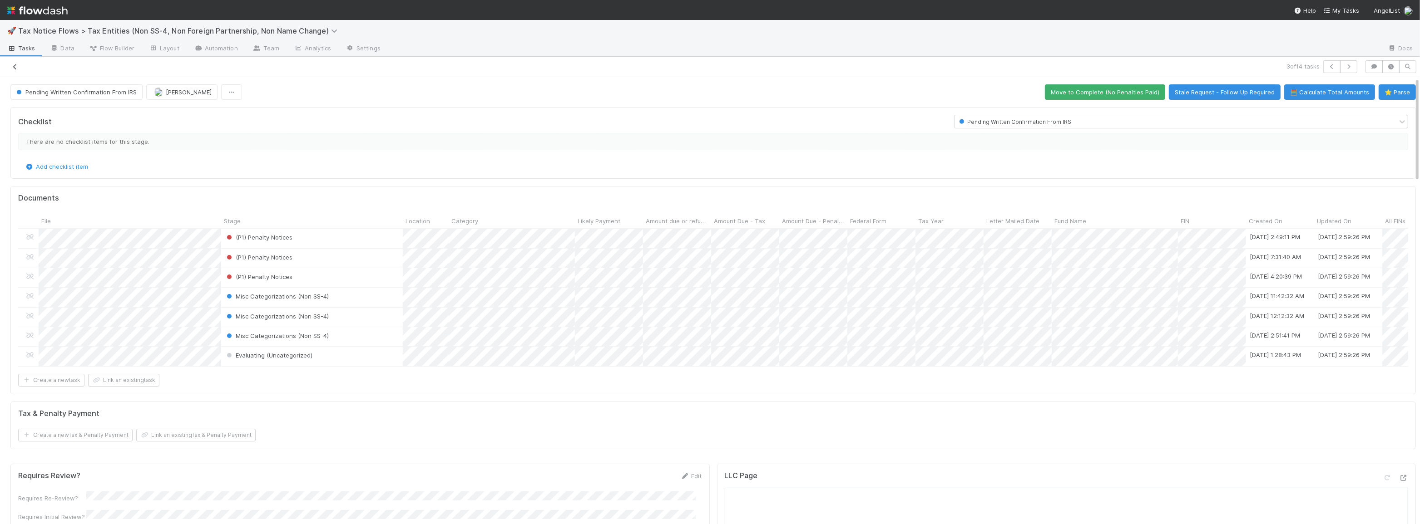
click at [11, 71] on link at bounding box center [14, 66] width 9 height 9
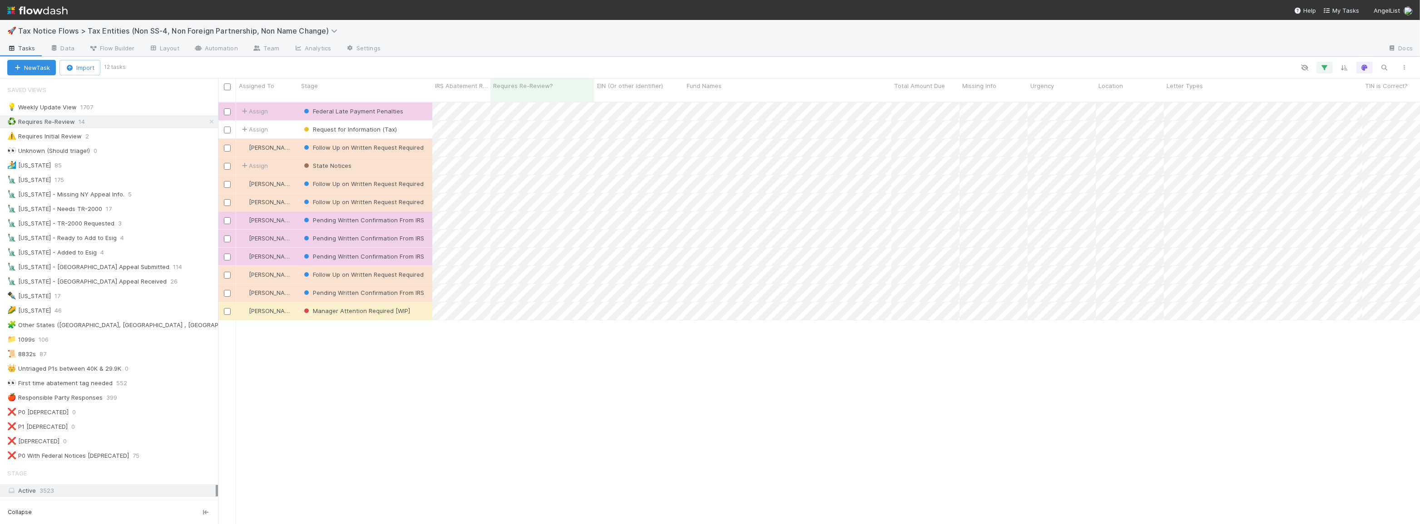
scroll to position [423, 1196]
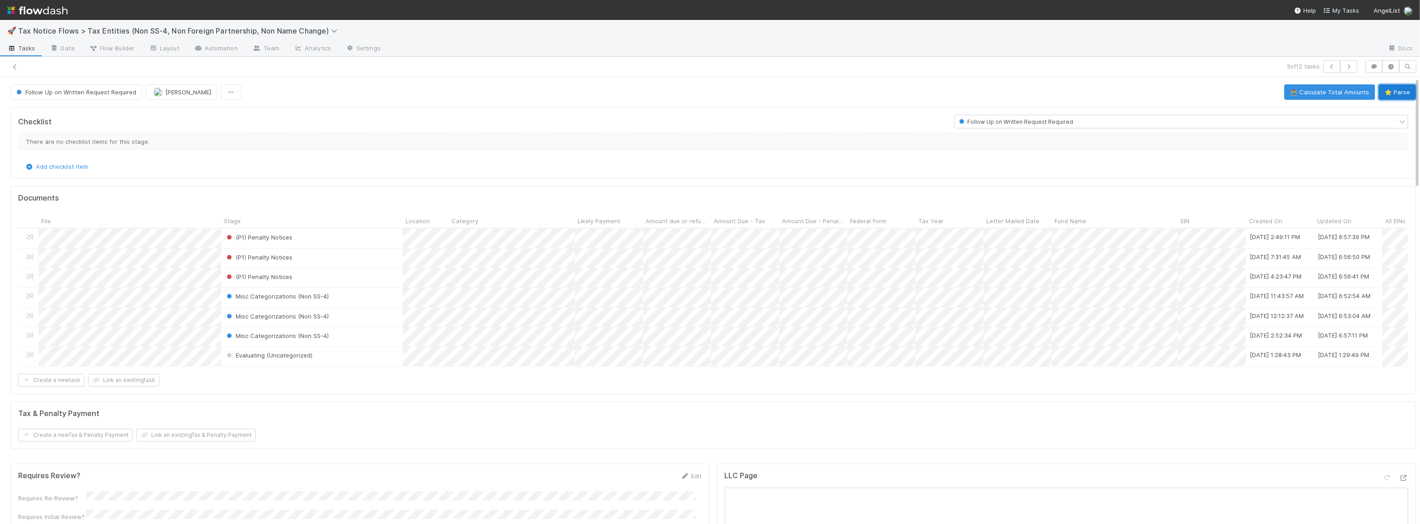
click at [1389, 95] on button "⭐ Parse" at bounding box center [1397, 91] width 37 height 15
click at [869, 380] on div "Form 1065" at bounding box center [912, 374] width 128 height 16
click at [596, 401] on div at bounding box center [710, 262] width 1420 height 524
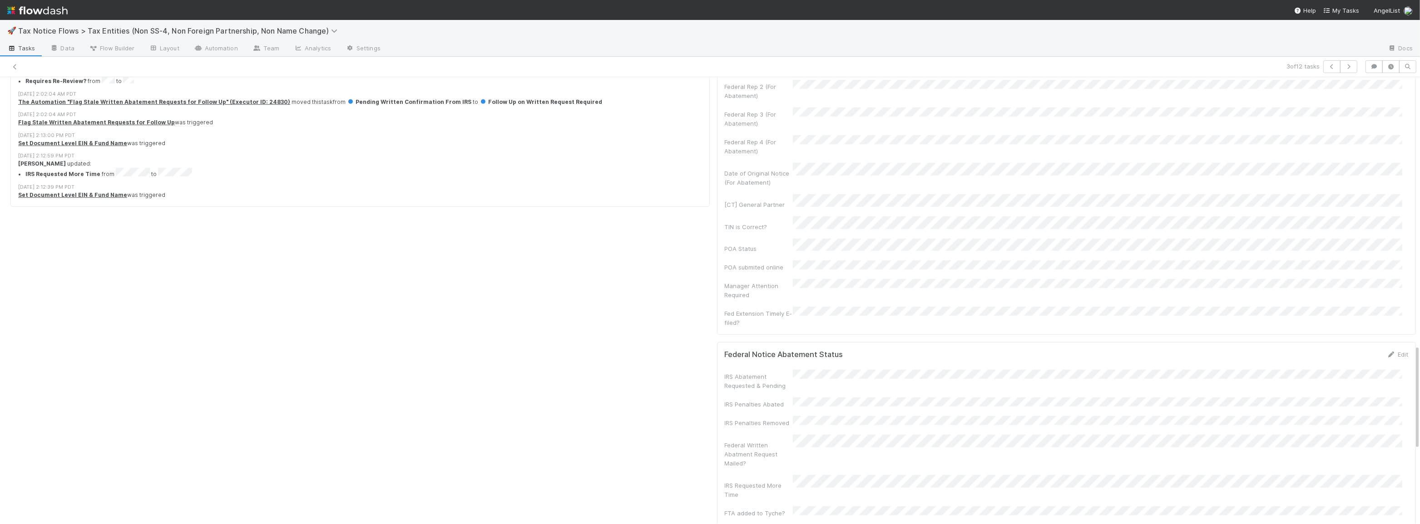
scroll to position [1197, 0]
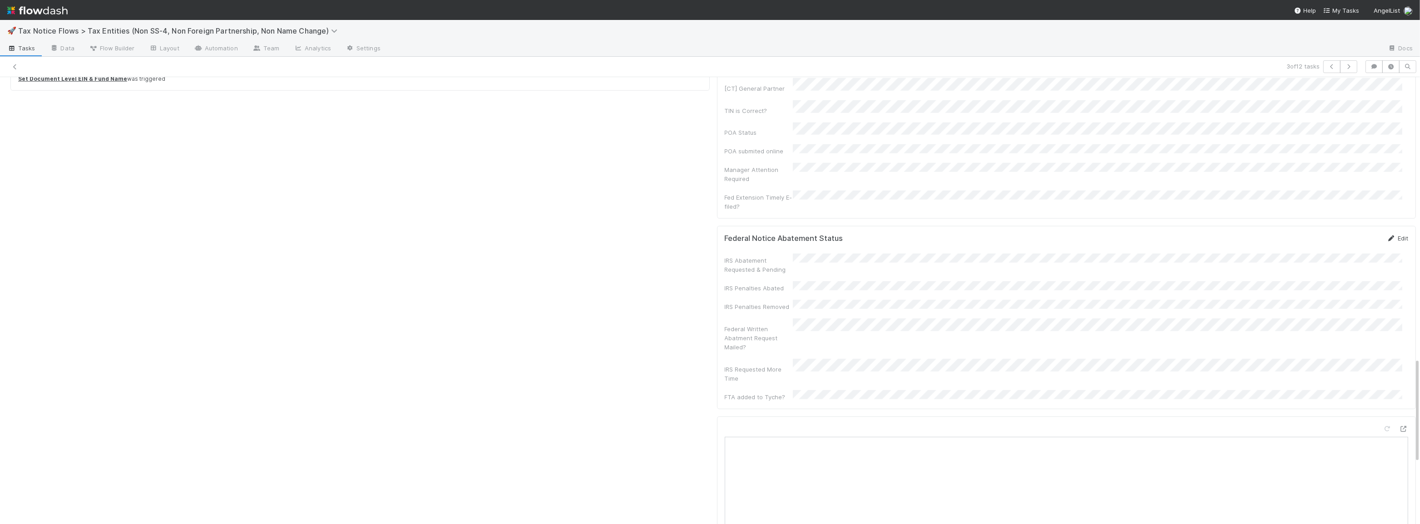
click at [1389, 235] on link "Edit" at bounding box center [1397, 238] width 21 height 7
click at [1138, 345] on button "Next Month" at bounding box center [1139, 350] width 15 height 15
click at [1105, 424] on div "24" at bounding box center [1108, 423] width 12 height 12
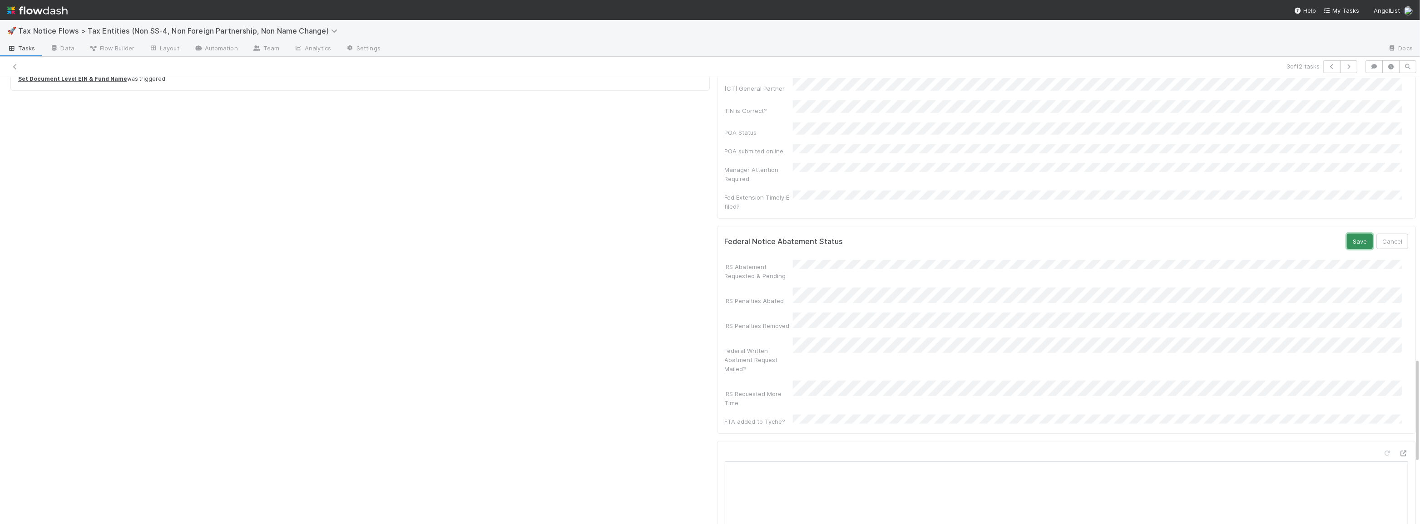
click at [1347, 234] on button "Save" at bounding box center [1360, 241] width 26 height 15
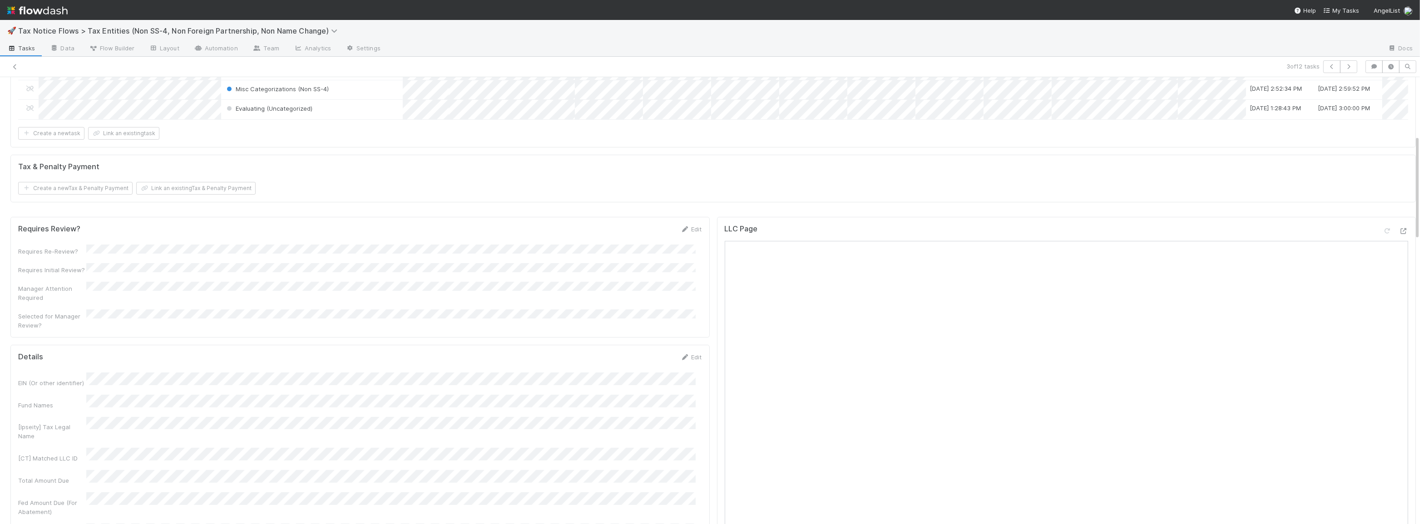
scroll to position [247, 0]
click at [688, 233] on div "Edit" at bounding box center [691, 228] width 21 height 9
click at [688, 232] on link "Edit" at bounding box center [691, 228] width 21 height 7
click at [654, 232] on button "Save" at bounding box center [654, 231] width 26 height 15
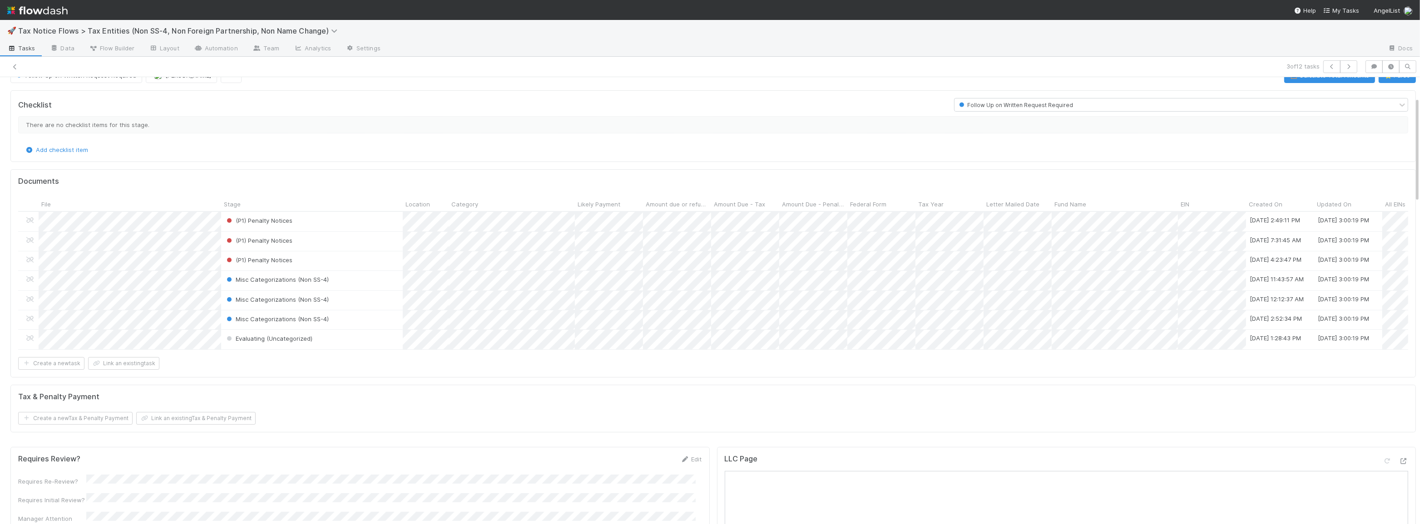
scroll to position [0, 0]
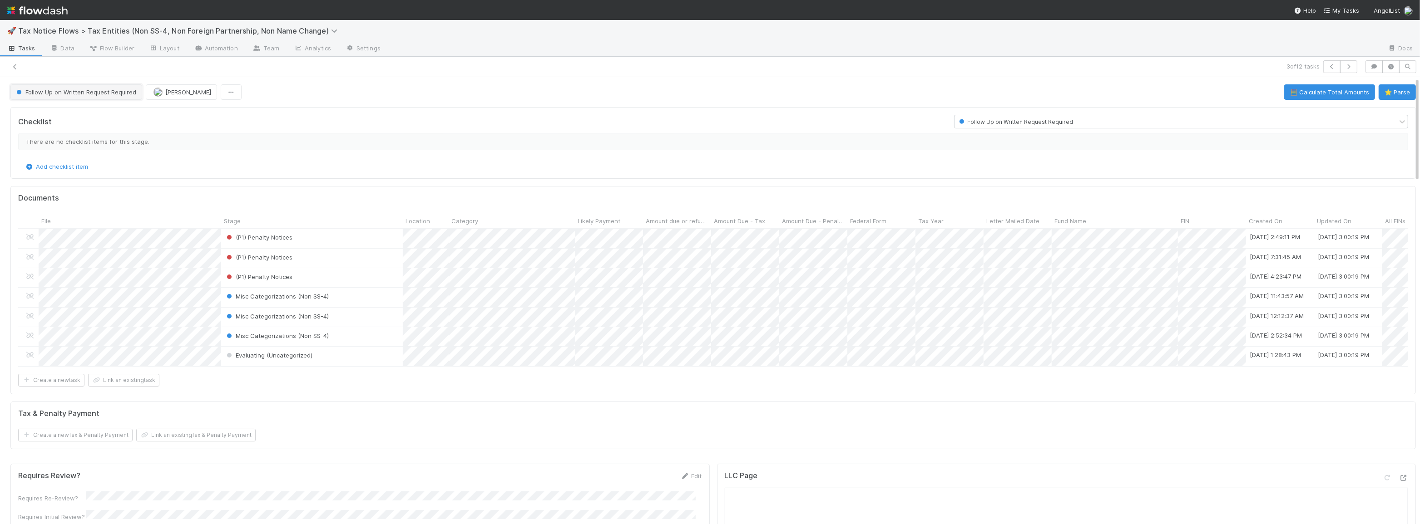
click at [81, 91] on span "Follow Up on Written Request Required" at bounding box center [76, 92] width 122 height 7
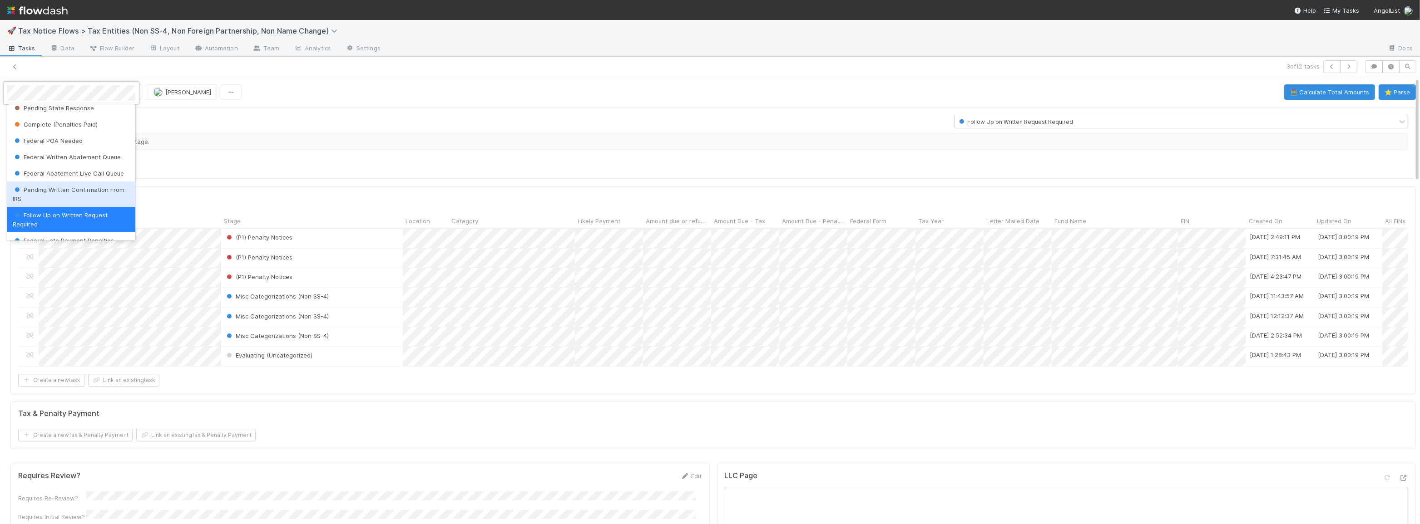
click at [68, 190] on span "Pending Written Confirmation From IRS" at bounding box center [69, 194] width 112 height 16
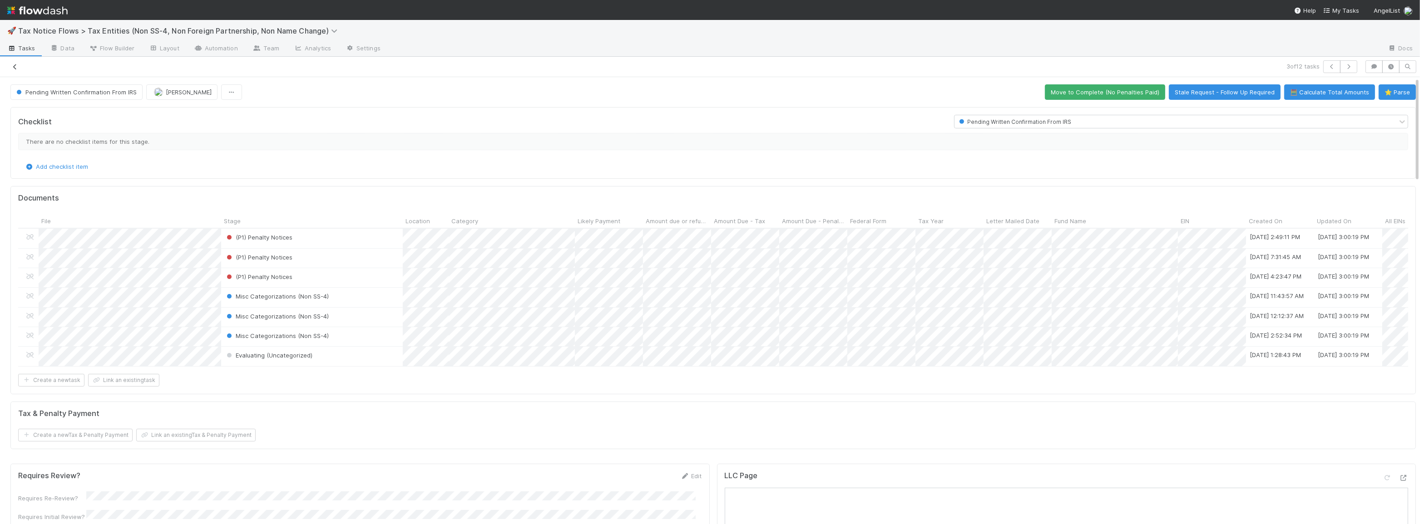
click at [12, 66] on icon at bounding box center [14, 67] width 9 height 6
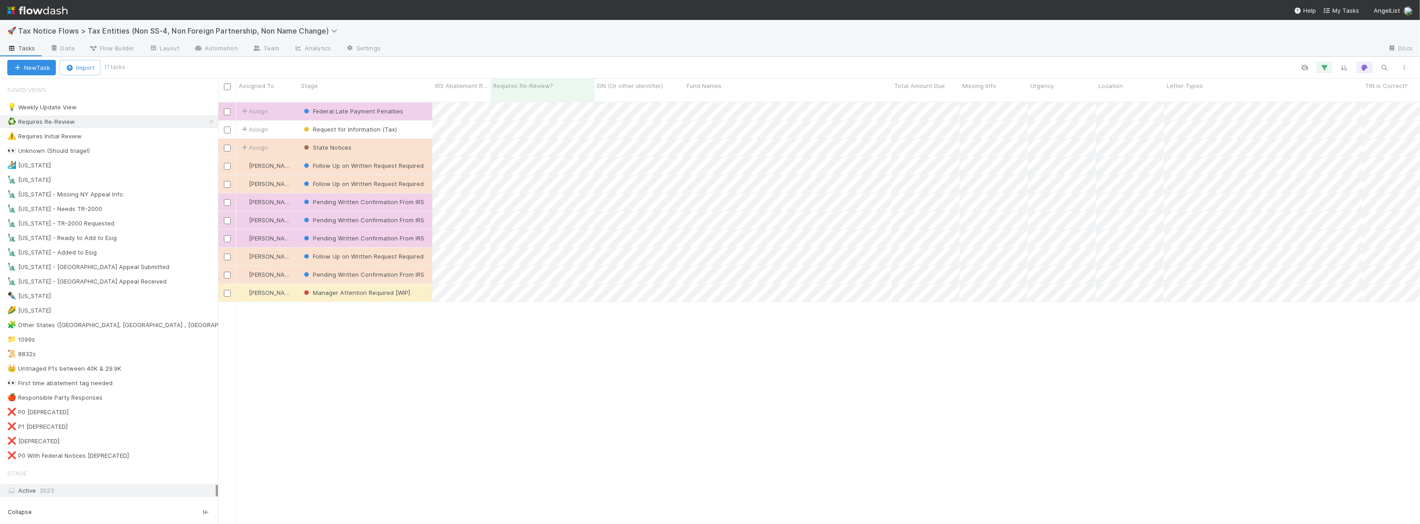
scroll to position [423, 1196]
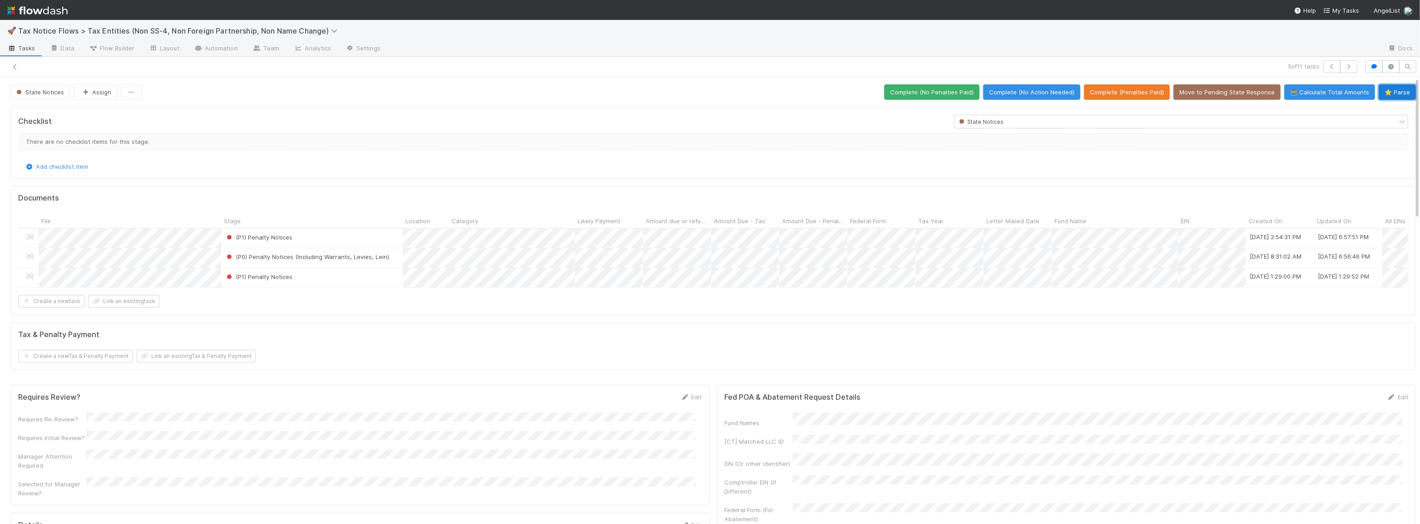
click at [1379, 94] on button "⭐ Parse" at bounding box center [1397, 91] width 37 height 15
click at [359, 276] on div at bounding box center [710, 262] width 1420 height 524
click at [359, 276] on div "(P1) Penalty Notices" at bounding box center [312, 277] width 182 height 19
click at [861, 295] on div "Form 1065" at bounding box center [912, 295] width 128 height 16
click at [847, 301] on div at bounding box center [710, 262] width 1420 height 524
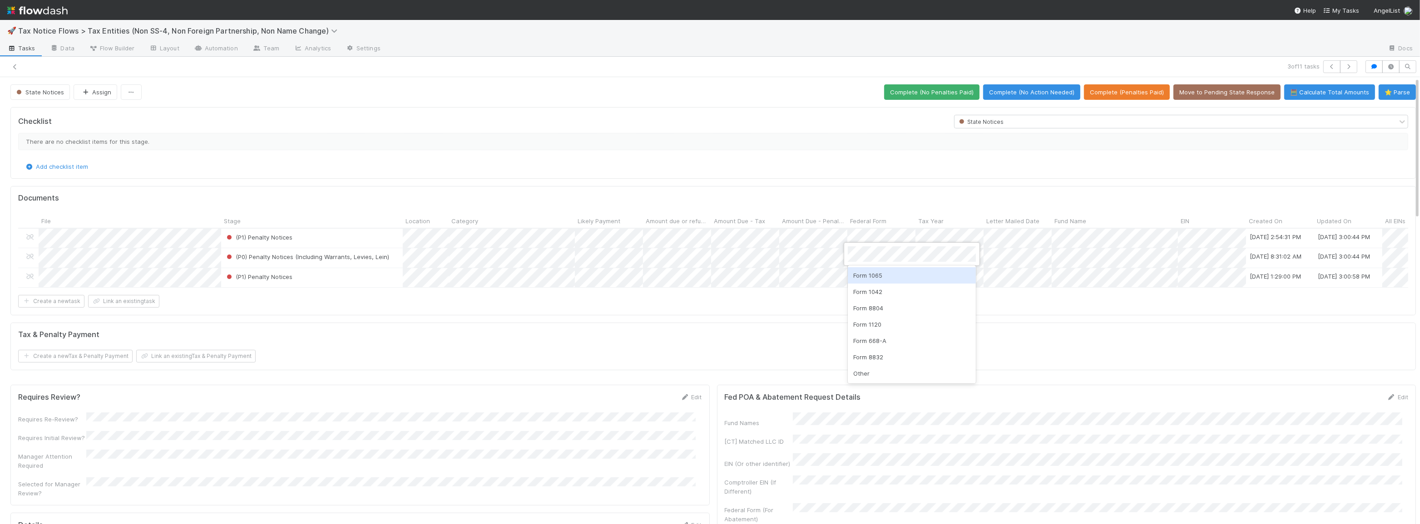
click at [862, 274] on div "Form 1065" at bounding box center [912, 275] width 128 height 16
drag, startPoint x: 829, startPoint y: 301, endPoint x: 835, endPoint y: 288, distance: 14.8
click at [829, 301] on div at bounding box center [710, 262] width 1420 height 524
click at [869, 257] on div "Form 1065" at bounding box center [912, 256] width 128 height 16
click at [769, 318] on div at bounding box center [710, 262] width 1420 height 524
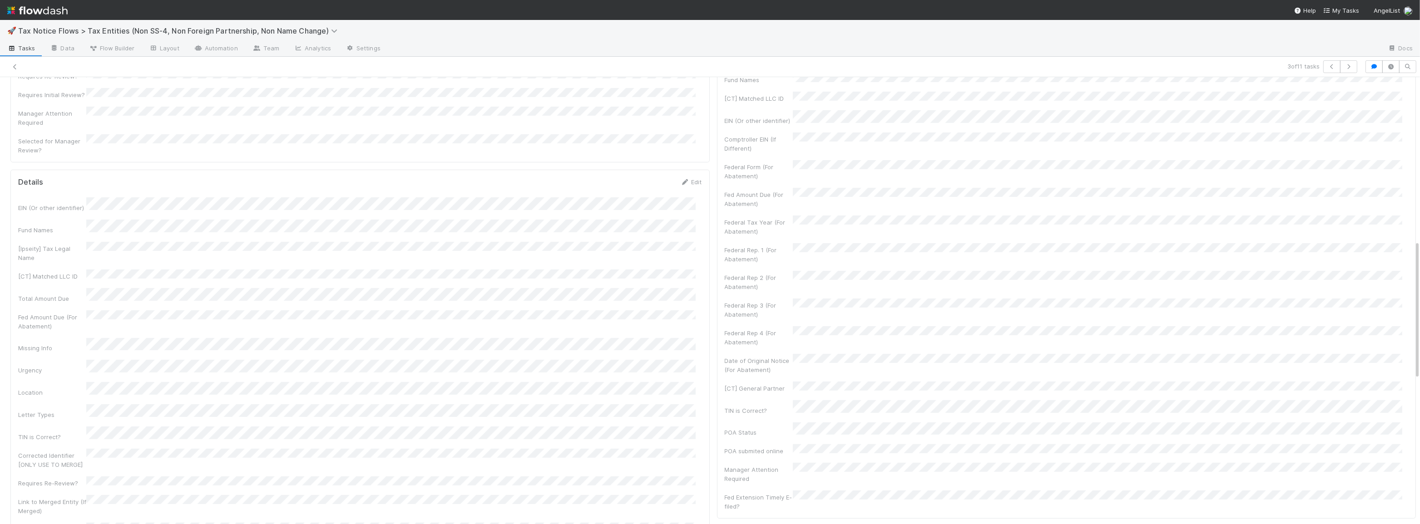
scroll to position [581, 0]
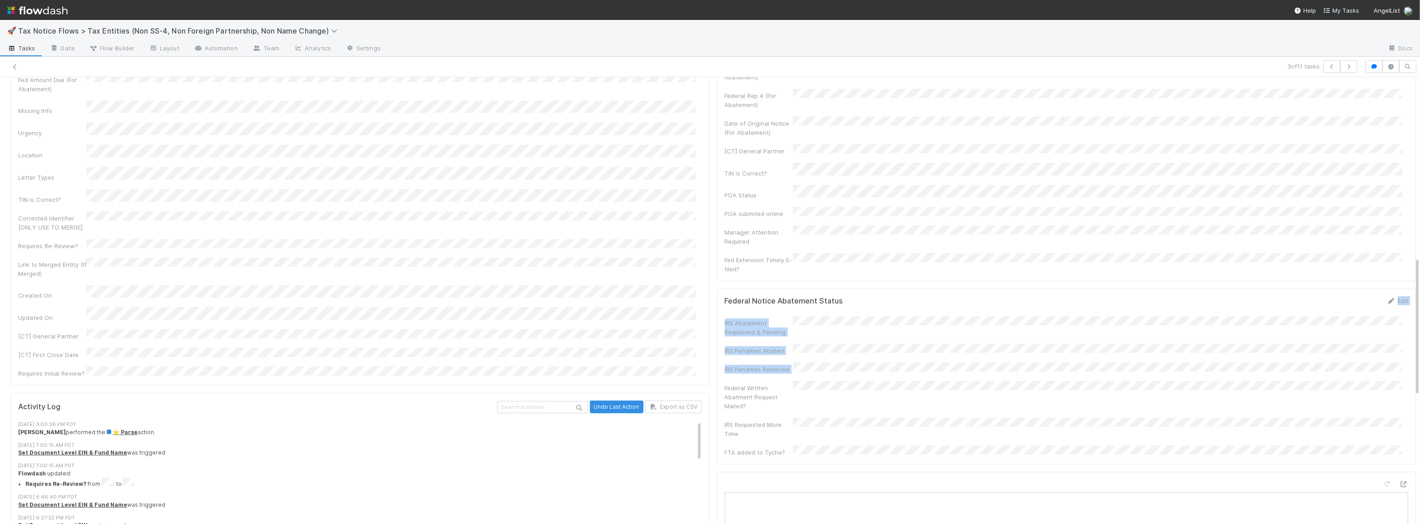
drag, startPoint x: 839, startPoint y: 266, endPoint x: 717, endPoint y: 345, distance: 145.0
click at [717, 346] on div "Federal Notice Abatement Status Edit IRS Abatement Requested & Pending IRS Pena…" at bounding box center [1066, 377] width 699 height 176
click at [713, 293] on div "Fed POA & Abatement Request Details Edit Fund Names [CT] Matched LLC ID EIN (Or…" at bounding box center [1066, 394] width 707 height 1187
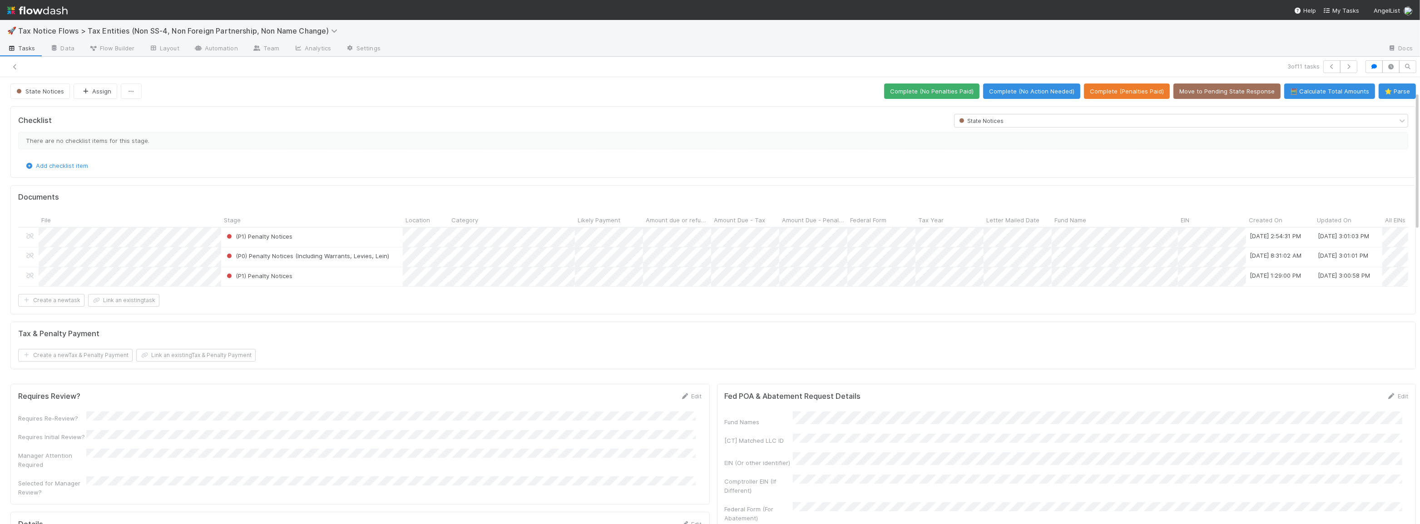
scroll to position [0, 0]
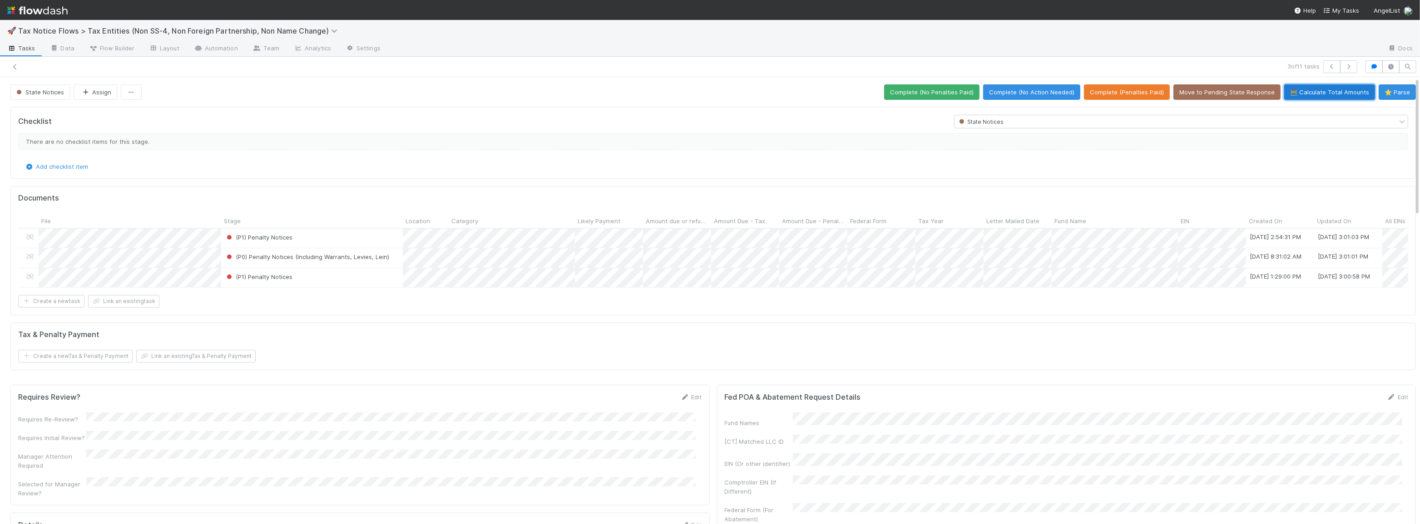
click at [1329, 93] on button "🧮 Calculate Total Amounts" at bounding box center [1329, 91] width 91 height 15
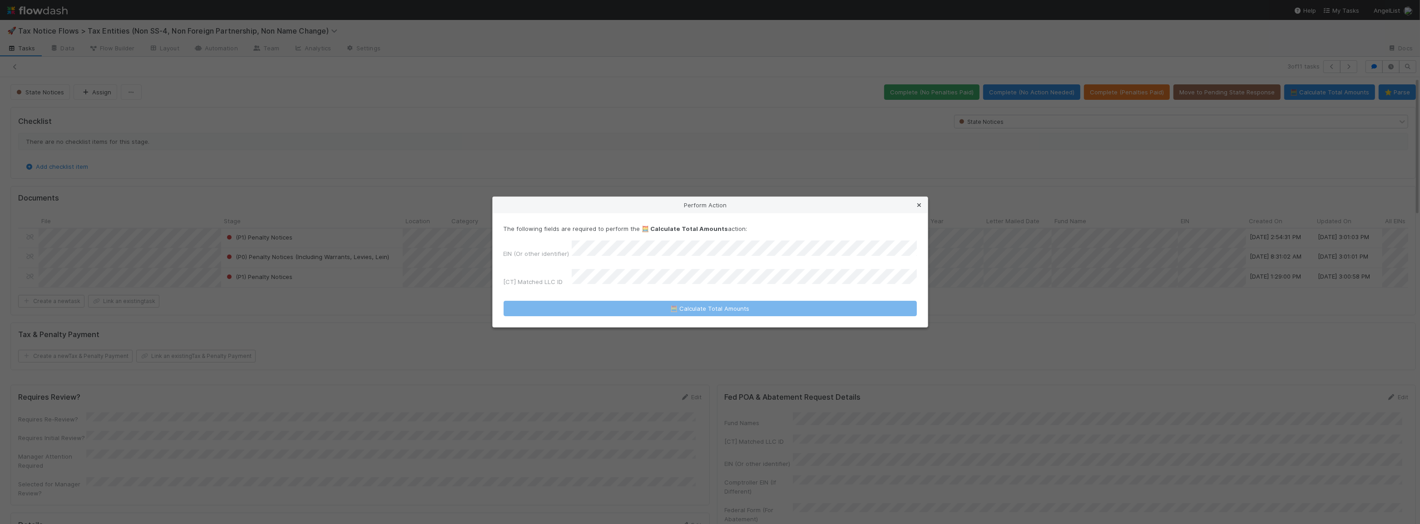
click at [916, 208] on icon at bounding box center [919, 206] width 9 height 6
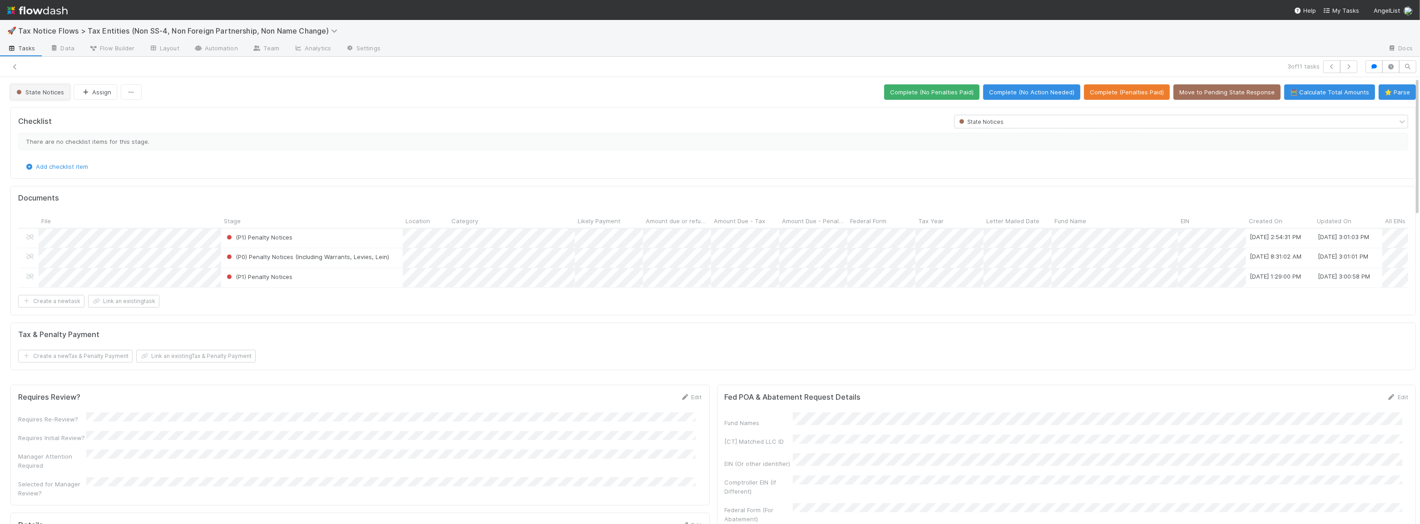
click at [35, 89] on span "State Notices" at bounding box center [39, 92] width 49 height 7
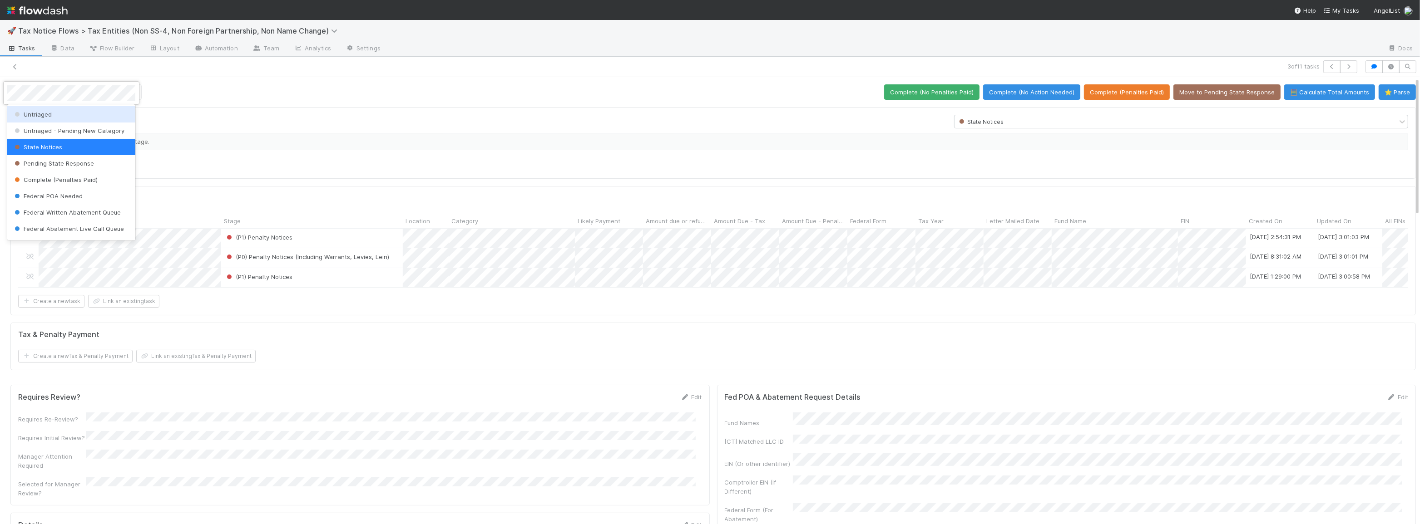
click at [56, 113] on div "Untriaged" at bounding box center [71, 114] width 128 height 16
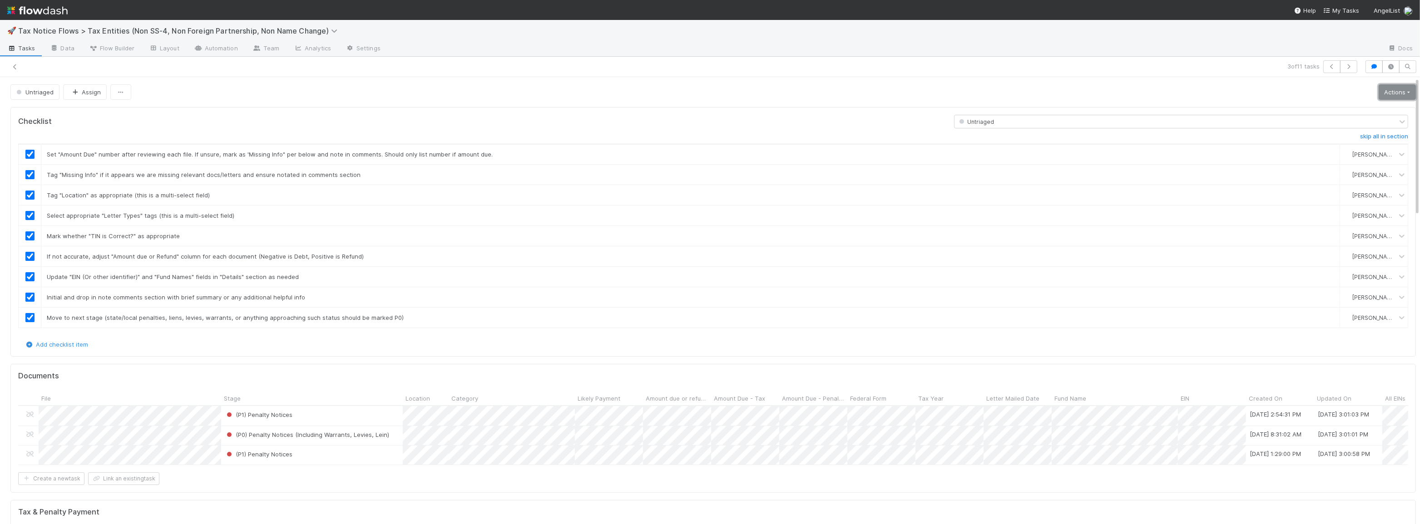
click at [1396, 94] on link "Actions" at bounding box center [1397, 91] width 37 height 15
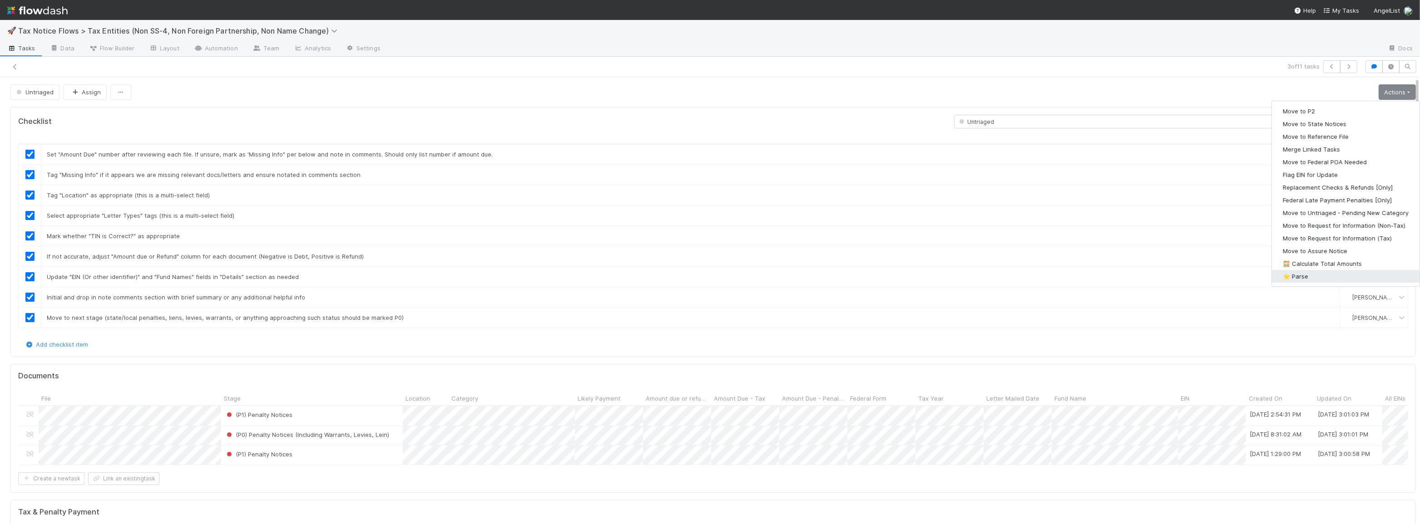
click at [1345, 272] on button "⭐ Parse" at bounding box center [1346, 276] width 148 height 13
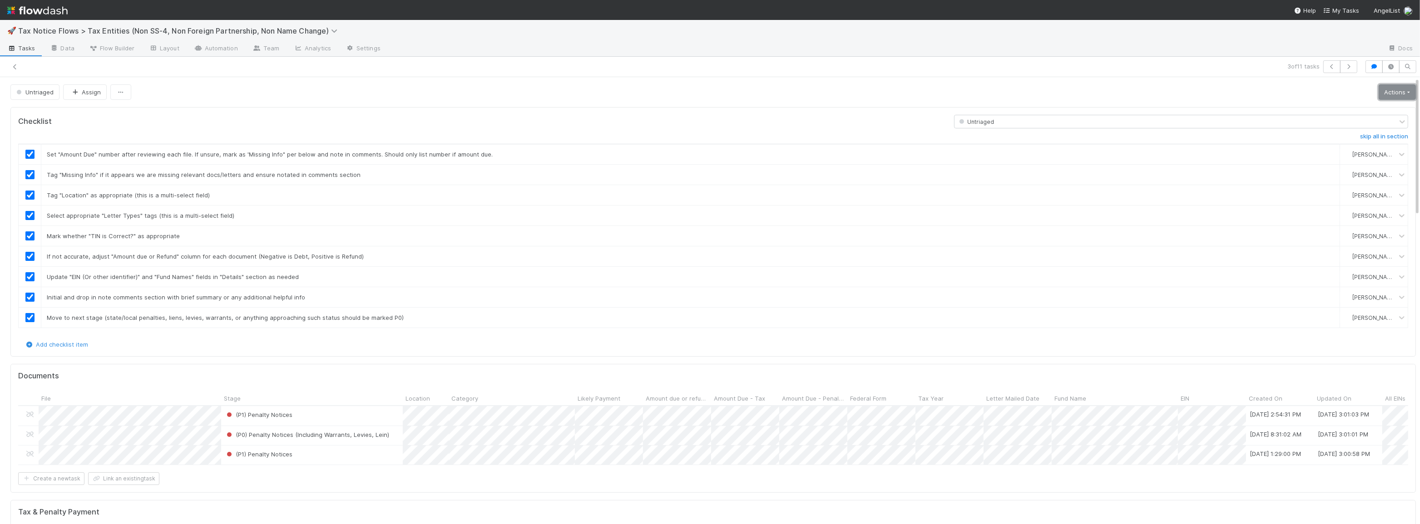
click at [1395, 91] on link "Actions" at bounding box center [1397, 91] width 37 height 15
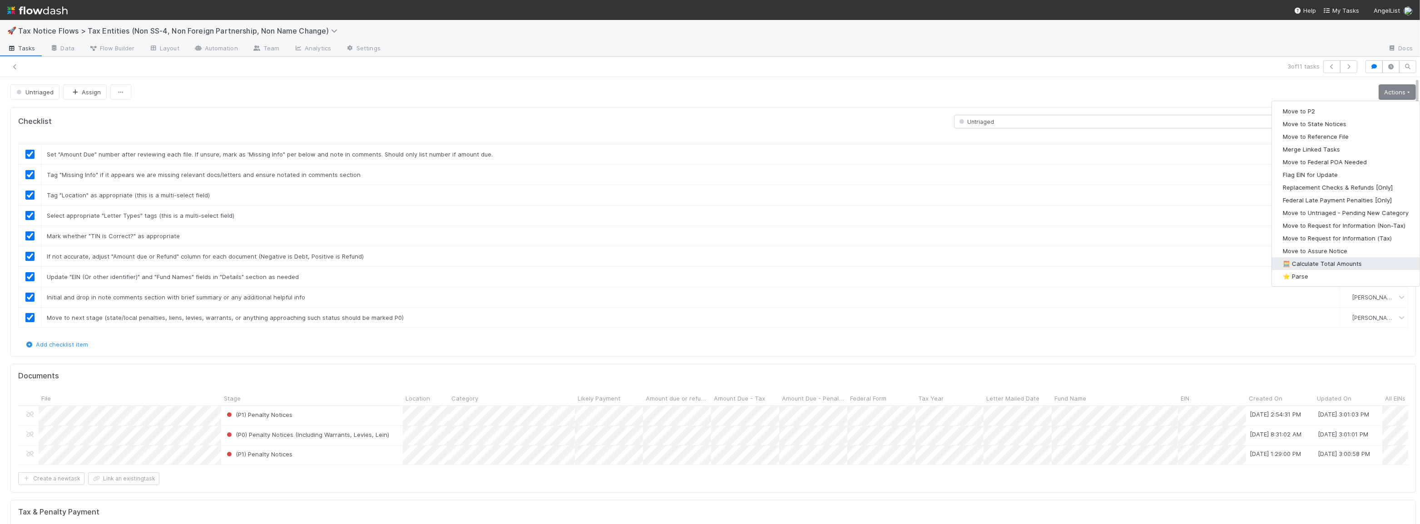
click at [1324, 265] on button "🧮 Calculate Total Amounts" at bounding box center [1346, 263] width 148 height 13
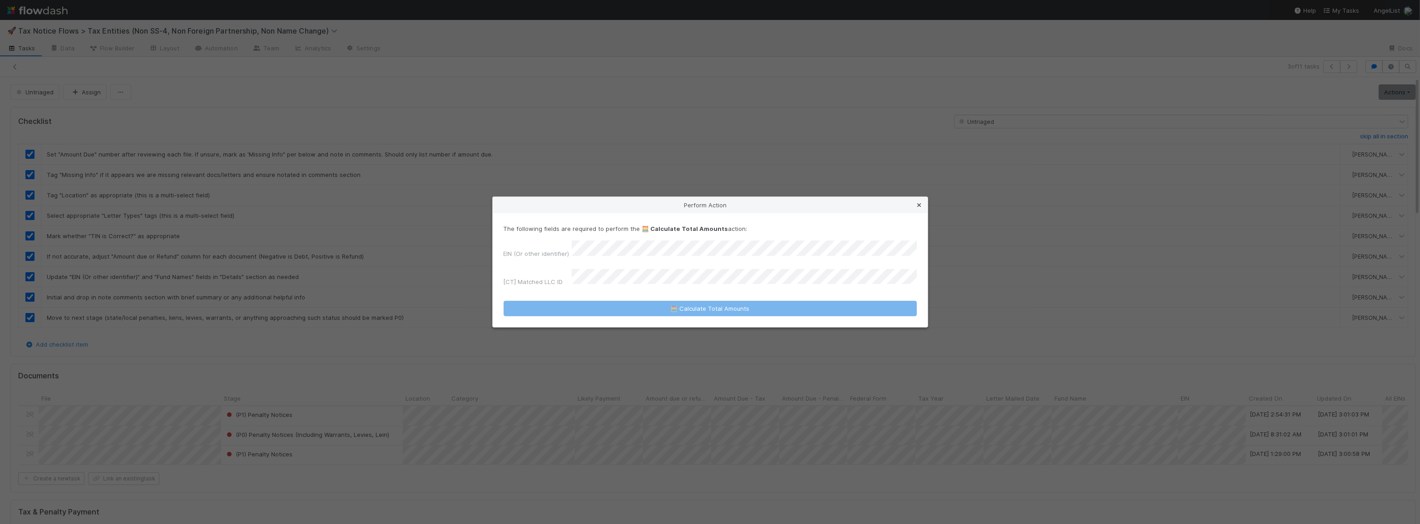
click at [921, 208] on icon at bounding box center [919, 206] width 9 height 6
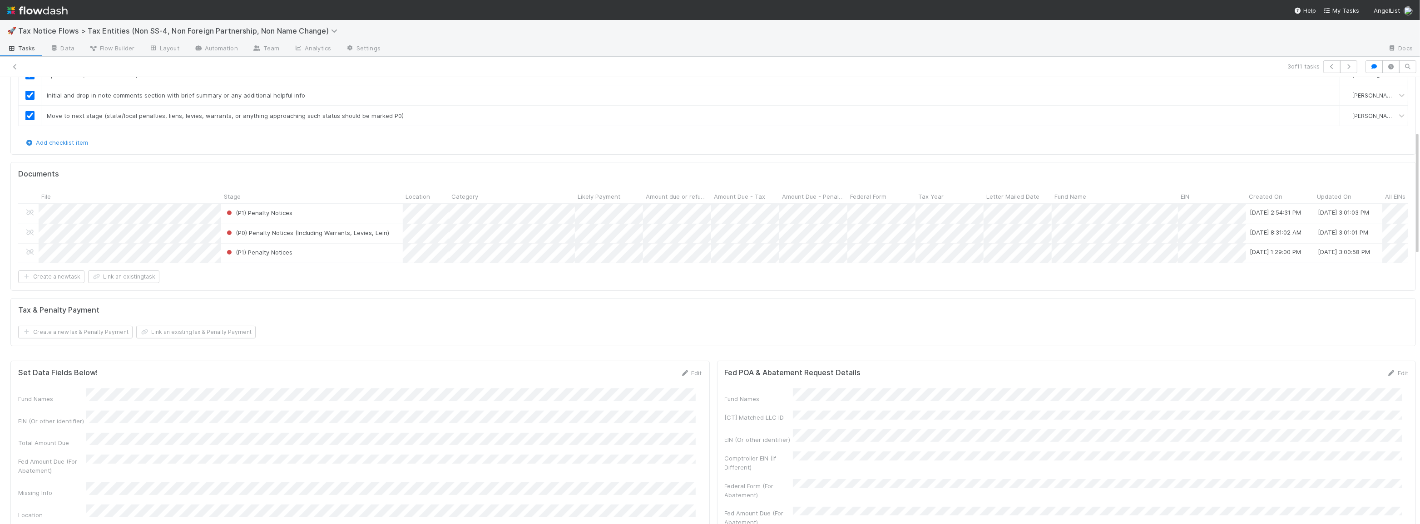
scroll to position [206, 0]
drag, startPoint x: 1187, startPoint y: 262, endPoint x: 1189, endPoint y: 257, distance: 5.3
click at [1188, 262] on div at bounding box center [710, 262] width 1420 height 524
click at [1185, 269] on div at bounding box center [710, 262] width 1420 height 524
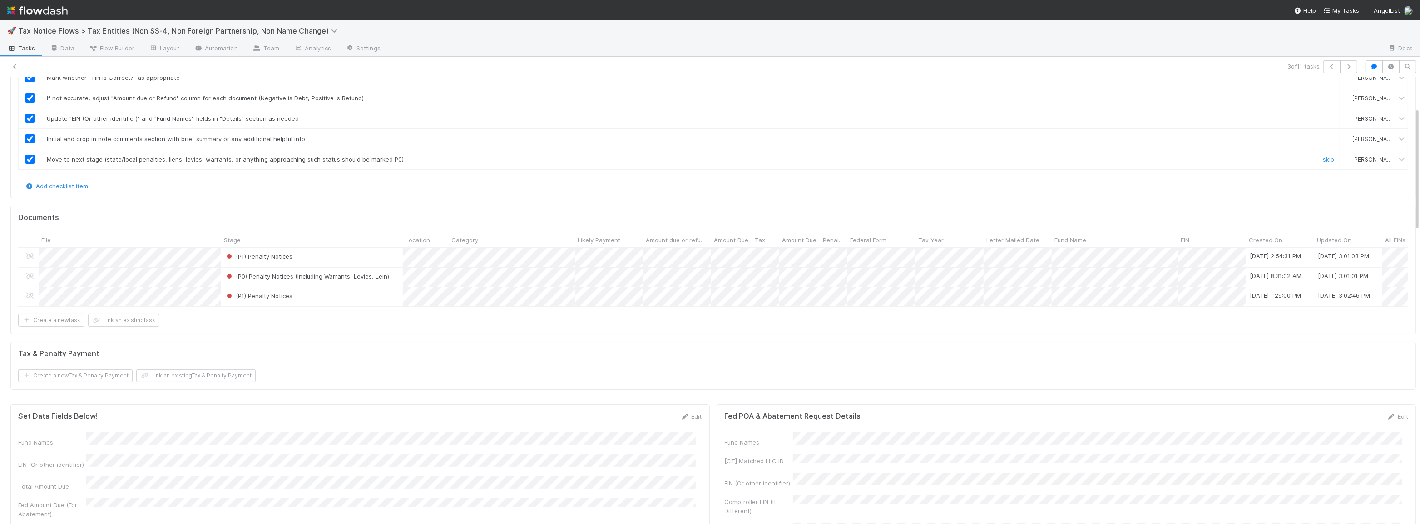
scroll to position [0, 0]
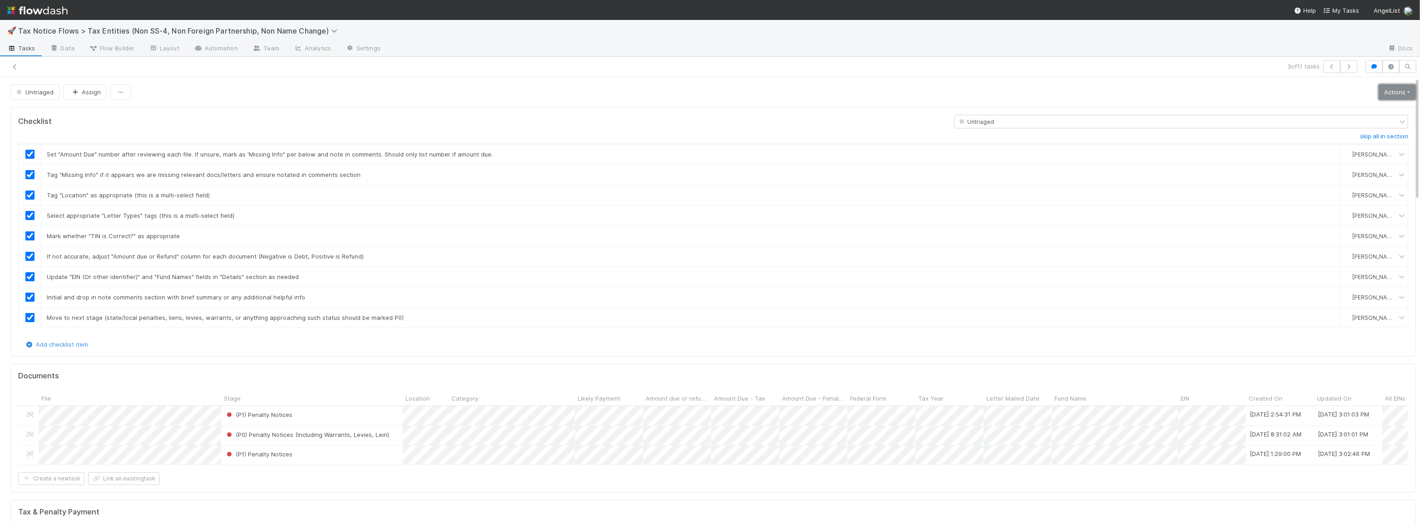
click at [1385, 97] on link "Actions" at bounding box center [1397, 91] width 37 height 15
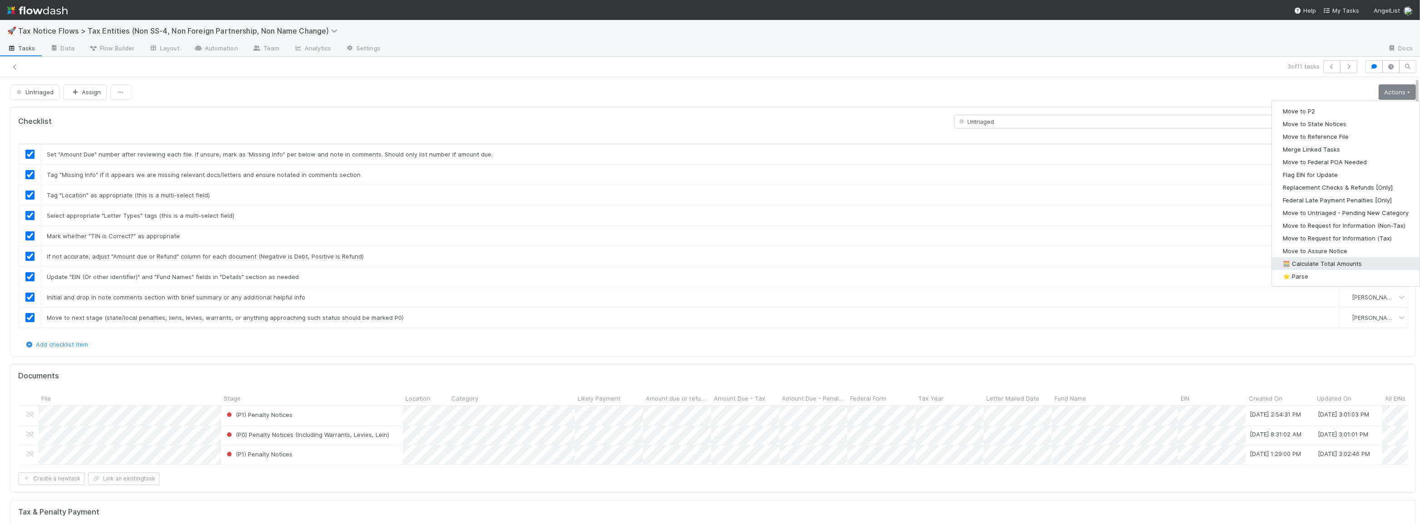
click at [1341, 263] on button "🧮 Calculate Total Amounts" at bounding box center [1346, 263] width 148 height 13
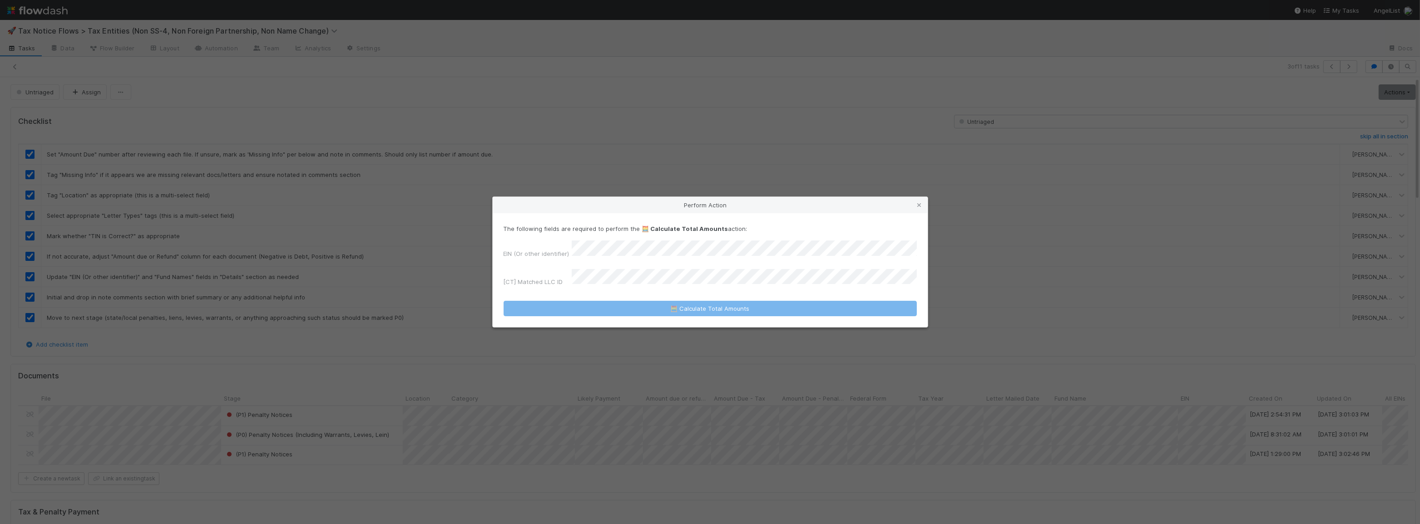
click at [917, 208] on icon at bounding box center [919, 206] width 9 height 6
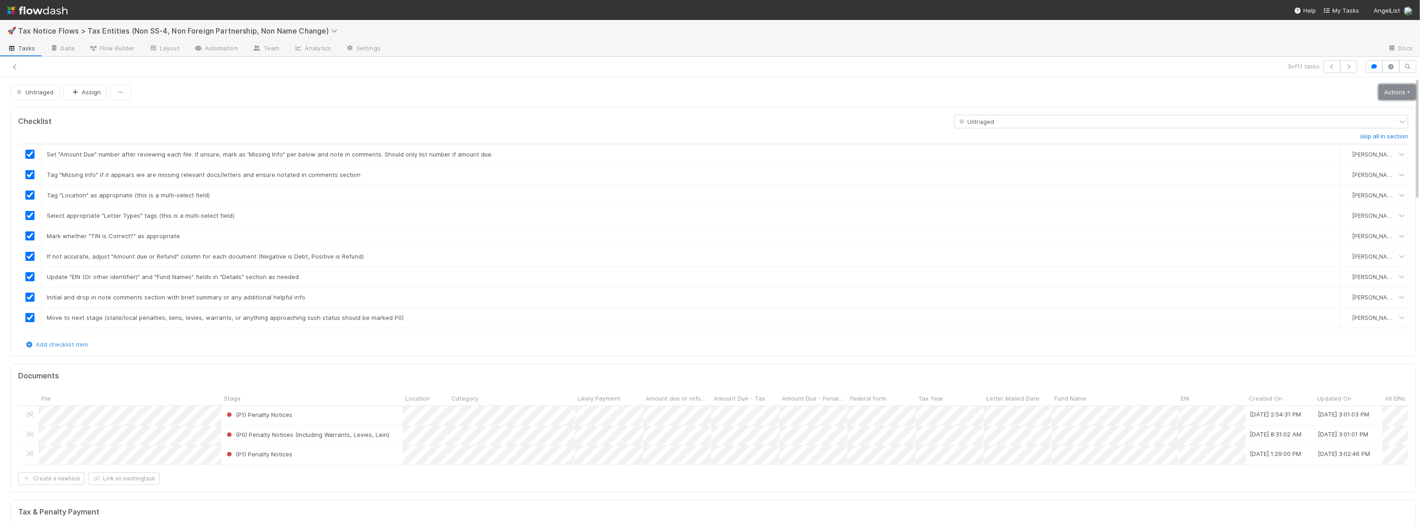
click at [1392, 89] on link "Actions" at bounding box center [1397, 91] width 37 height 15
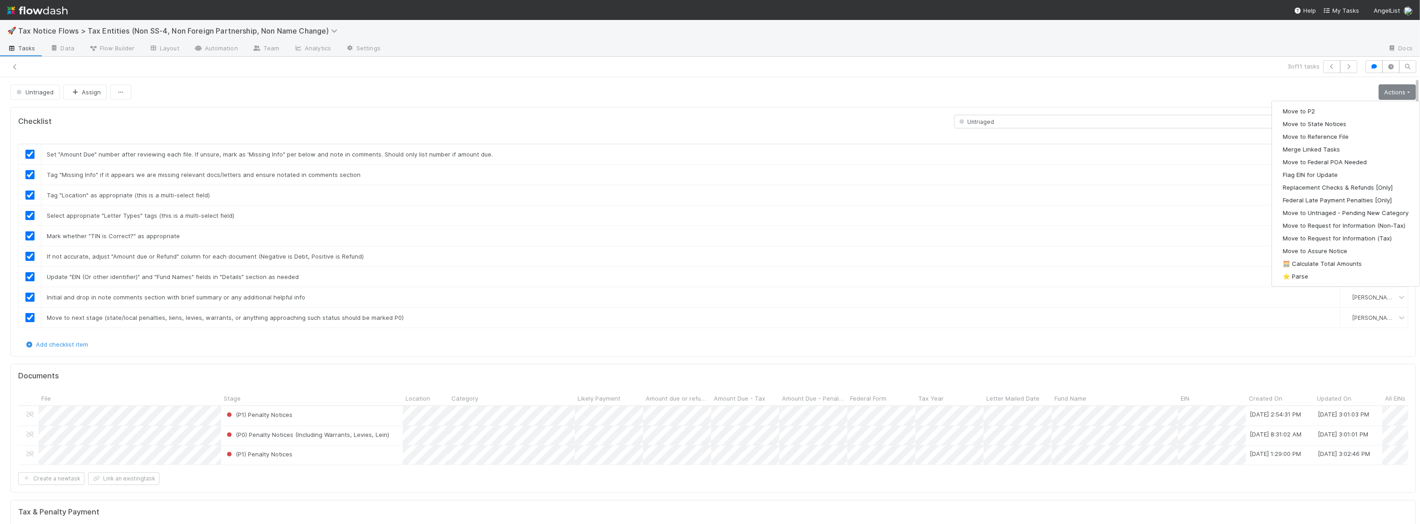
click at [734, 97] on div "Untriaged Assign Actions Move to P2 Move to State Notices Move to Reference Fil…" at bounding box center [712, 91] width 1405 height 15
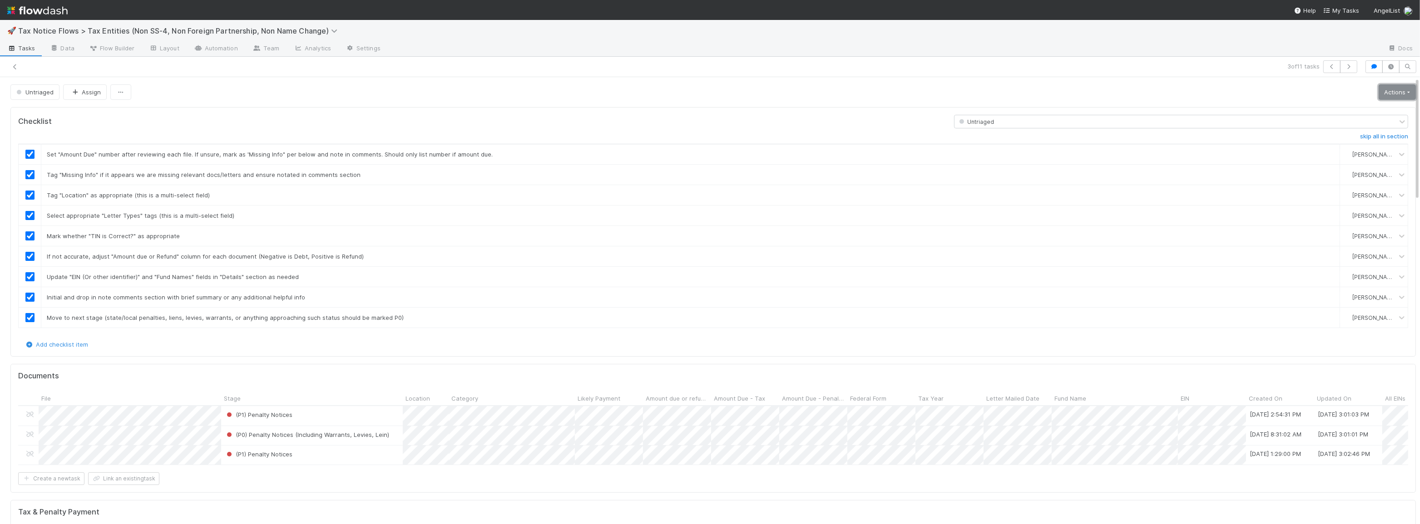
click at [1394, 91] on link "Actions" at bounding box center [1397, 91] width 37 height 15
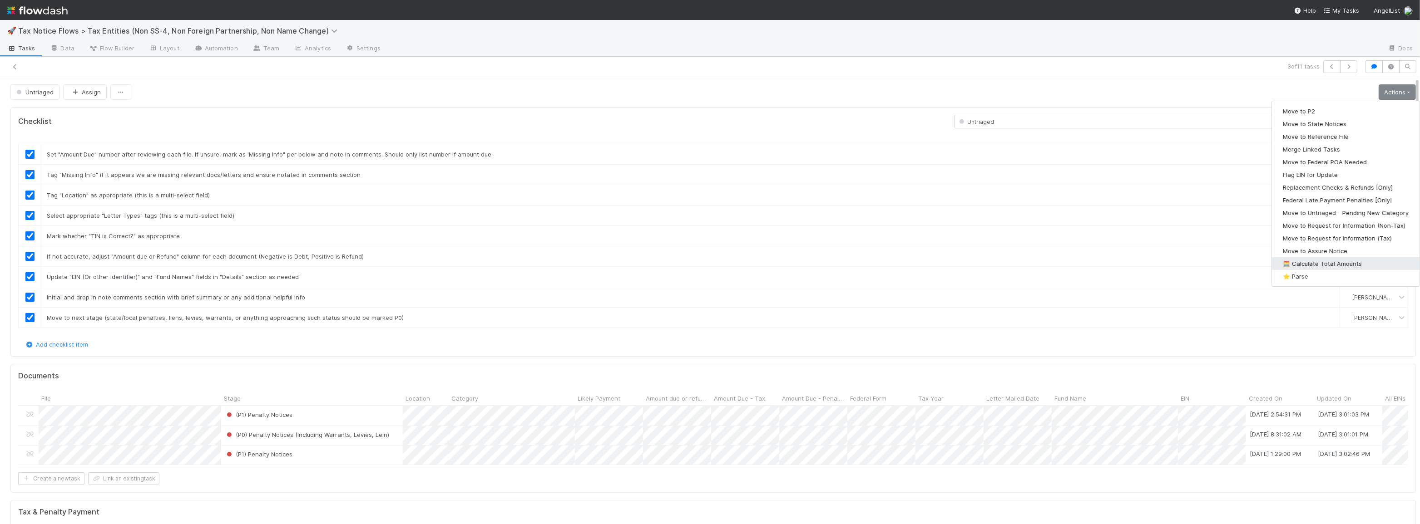
click at [1339, 258] on button "🧮 Calculate Total Amounts" at bounding box center [1346, 263] width 148 height 13
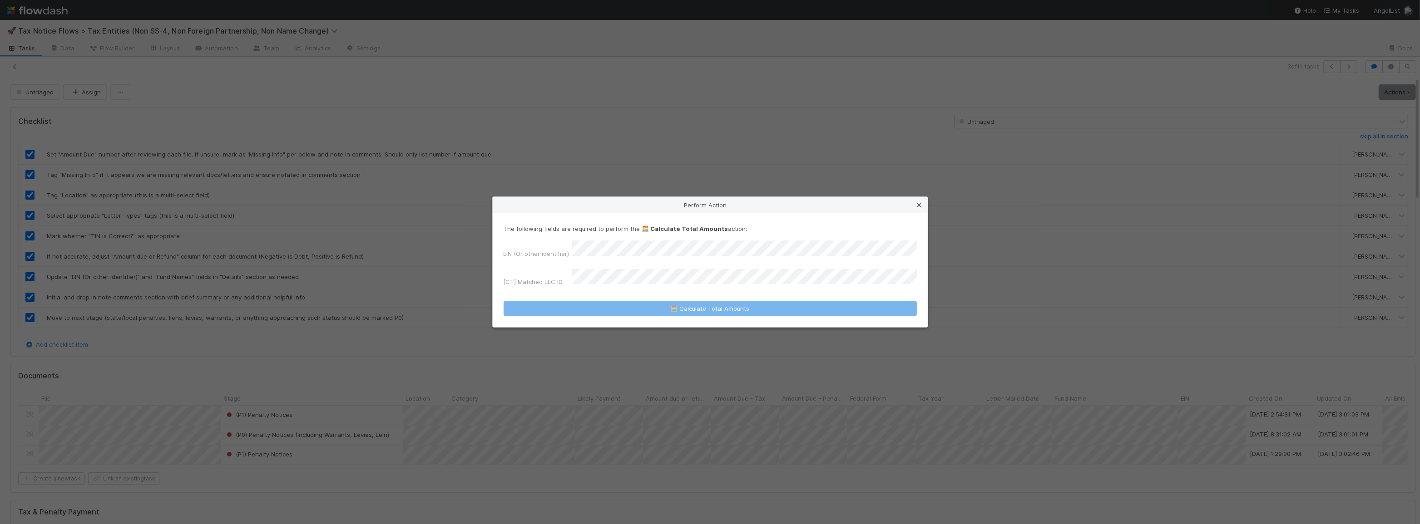
click at [919, 208] on icon at bounding box center [919, 206] width 9 height 6
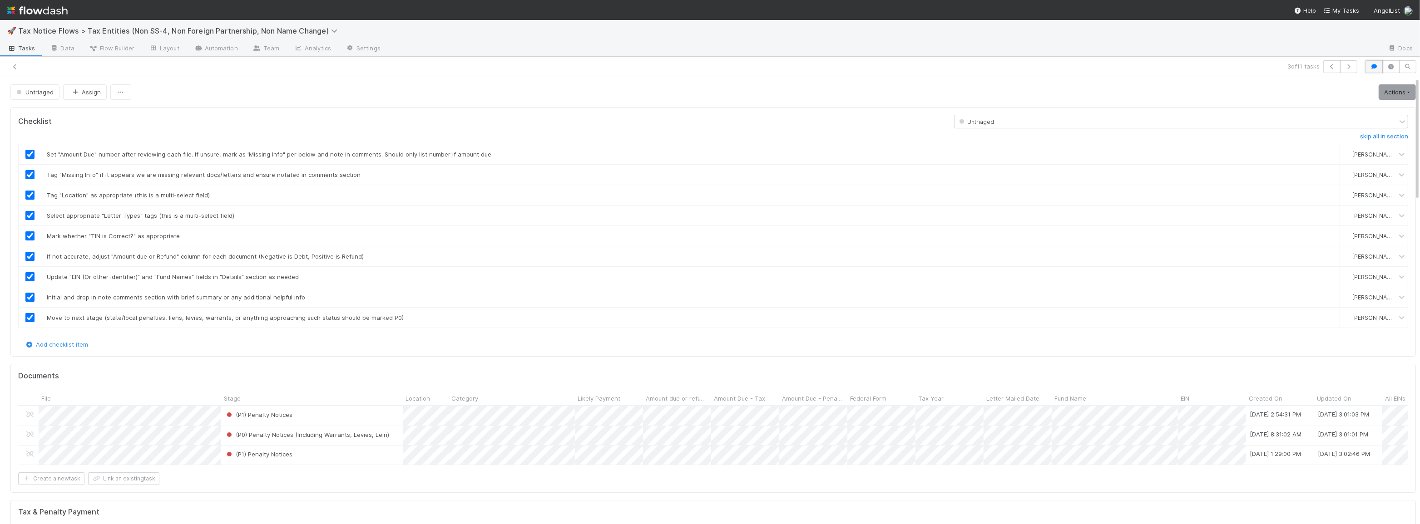
click at [1369, 64] on icon "button" at bounding box center [1373, 66] width 9 height 5
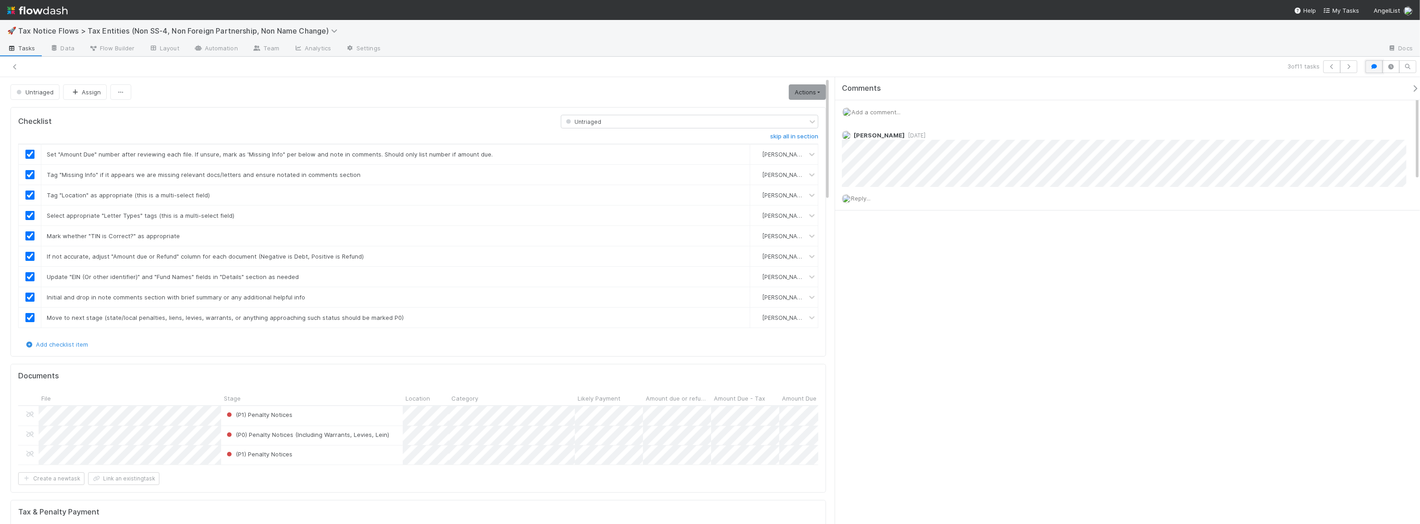
click at [1366, 64] on button "button" at bounding box center [1373, 66] width 17 height 13
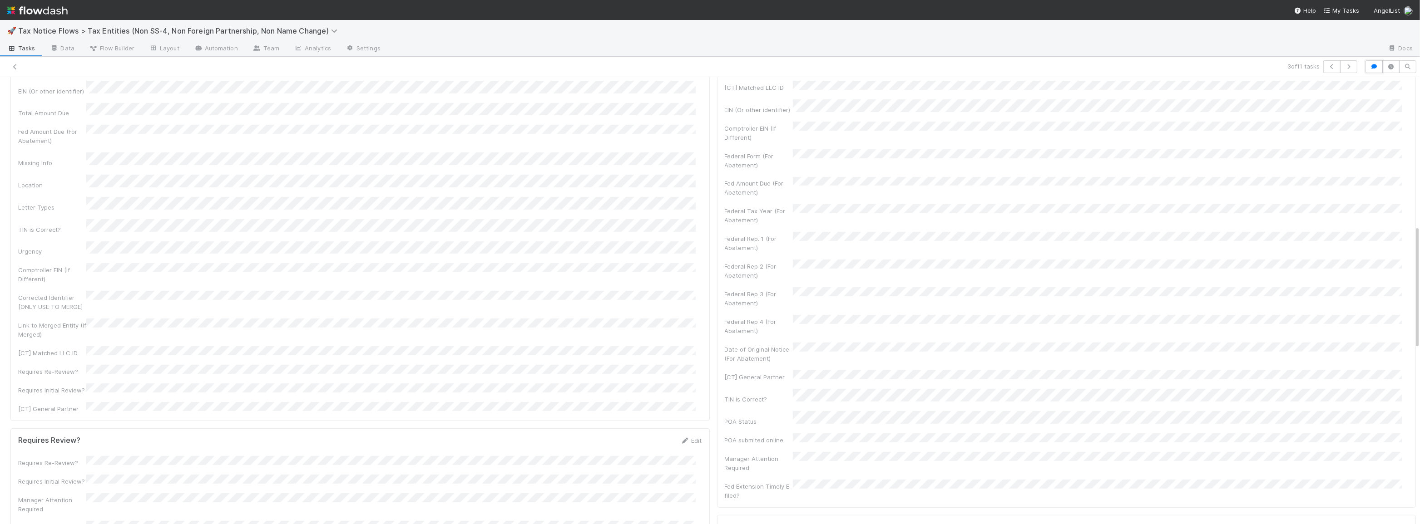
scroll to position [536, 0]
click at [108, 342] on div "[CT] Matched LLC ID" at bounding box center [360, 347] width 684 height 11
click at [187, 342] on div "[CT] Matched LLC ID" at bounding box center [360, 347] width 684 height 11
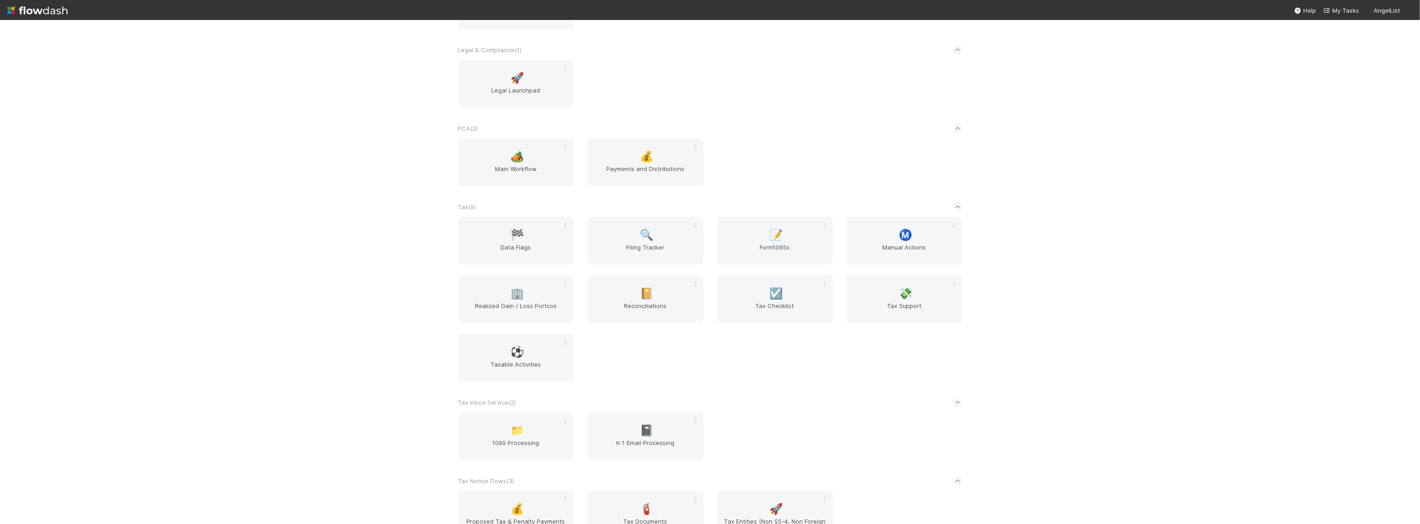
scroll to position [613, 0]
click at [884, 311] on span "Tax Support" at bounding box center [904, 310] width 109 height 18
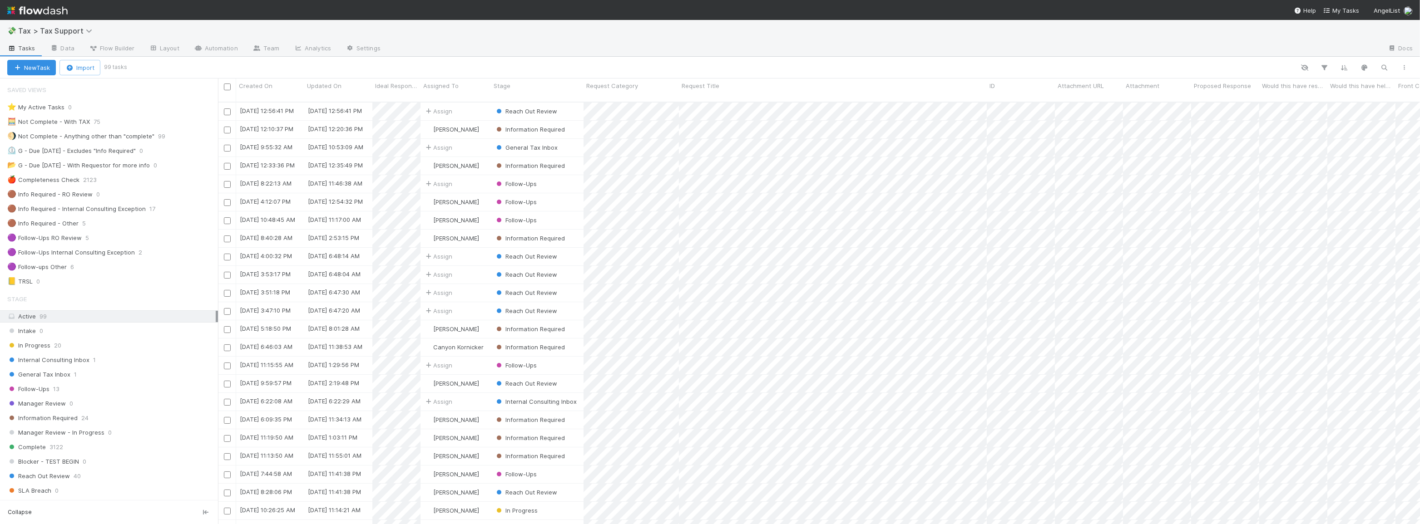
scroll to position [423, 1196]
click at [99, 374] on div "General Tax Inbox 1" at bounding box center [112, 374] width 211 height 11
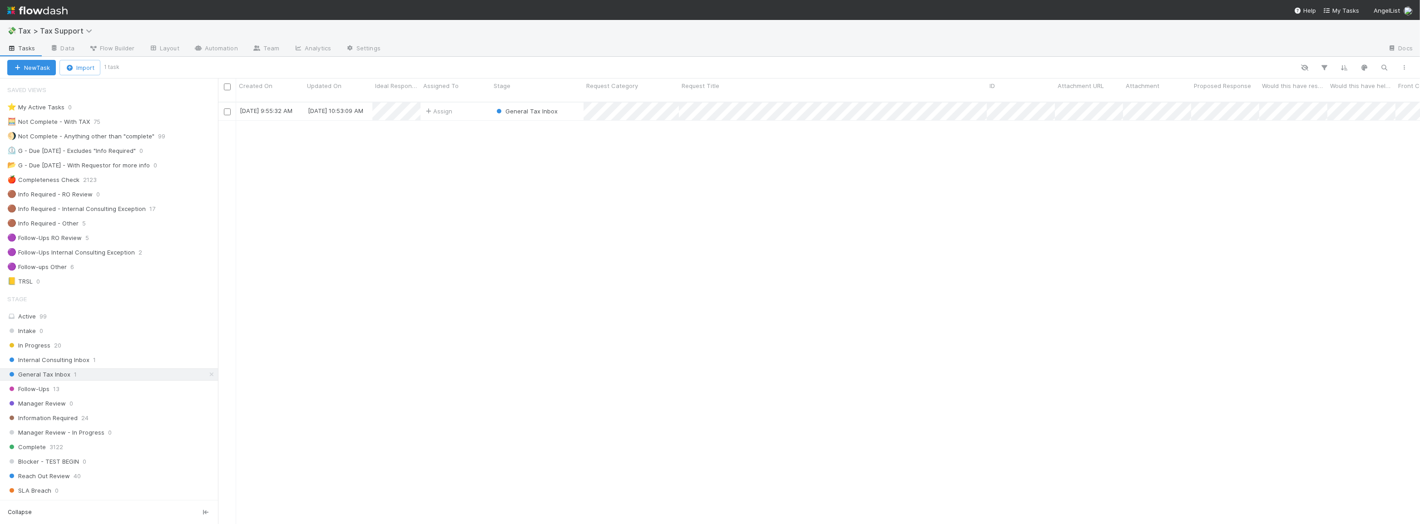
scroll to position [423, 1196]
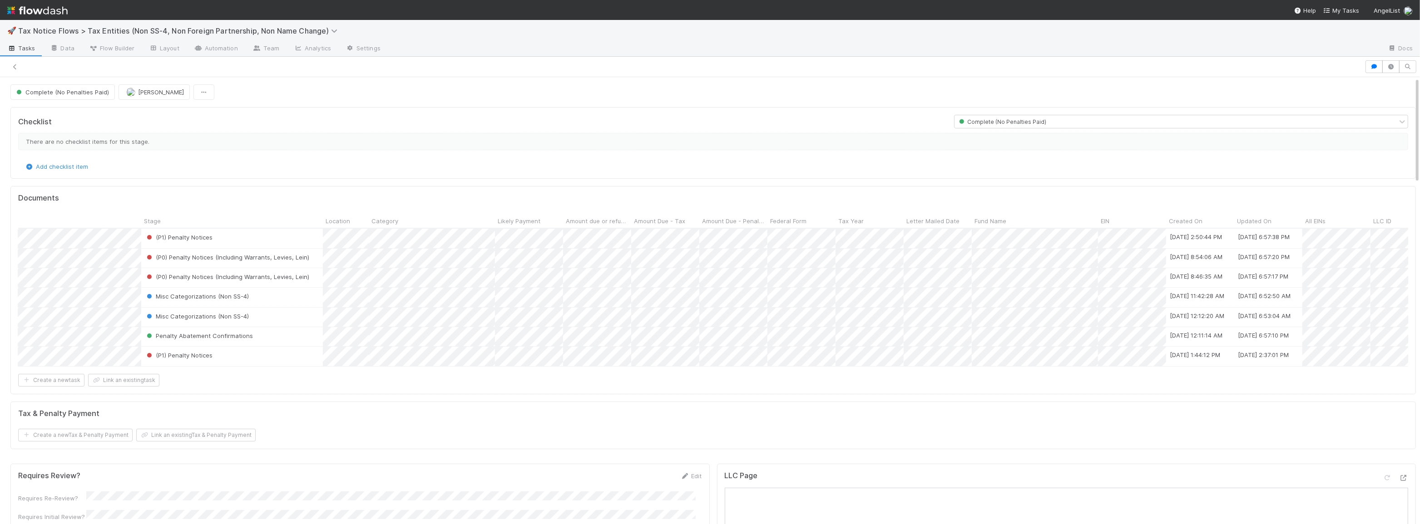
scroll to position [0, 72]
click at [798, 375] on div "Form 1065" at bounding box center [840, 374] width 128 height 16
click at [868, 386] on div at bounding box center [710, 262] width 1420 height 524
click at [99, 94] on span "Complete (No Penalties Paid)" at bounding box center [62, 92] width 94 height 7
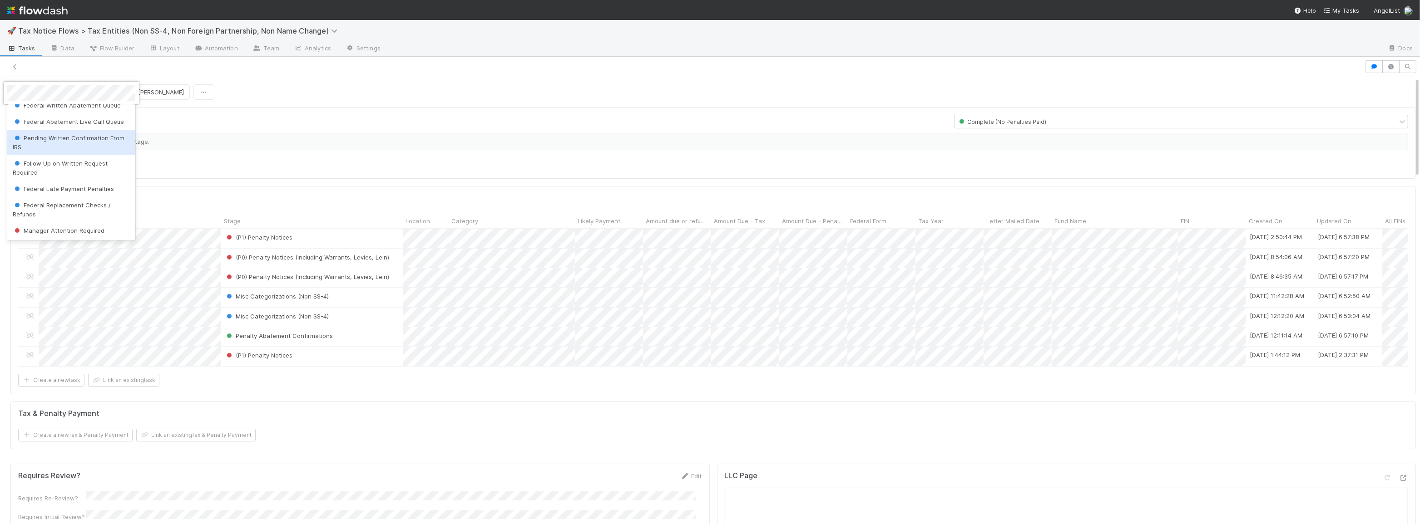
scroll to position [124, 0]
click at [261, 79] on div at bounding box center [710, 262] width 1420 height 524
click at [62, 95] on button "Complete (No Penalties Paid)" at bounding box center [62, 91] width 104 height 15
click at [76, 114] on span "Manager Attention Required" at bounding box center [59, 113] width 92 height 7
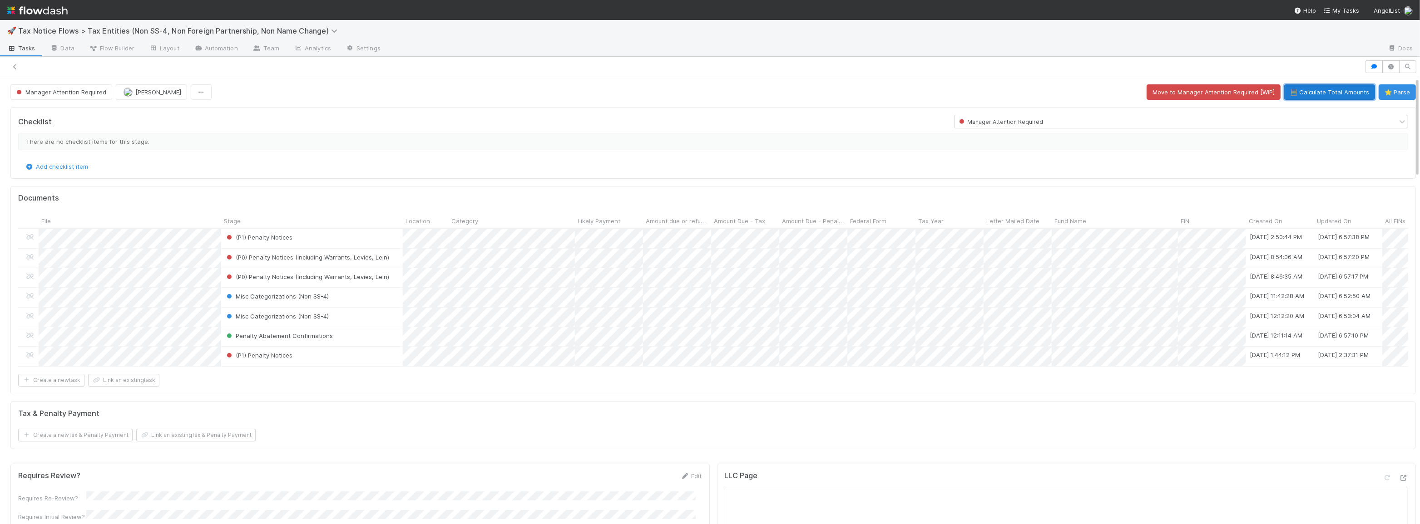
click at [1329, 96] on button "🧮 Calculate Total Amounts" at bounding box center [1329, 91] width 91 height 15
click at [1385, 92] on button "⭐ Parse" at bounding box center [1397, 91] width 37 height 15
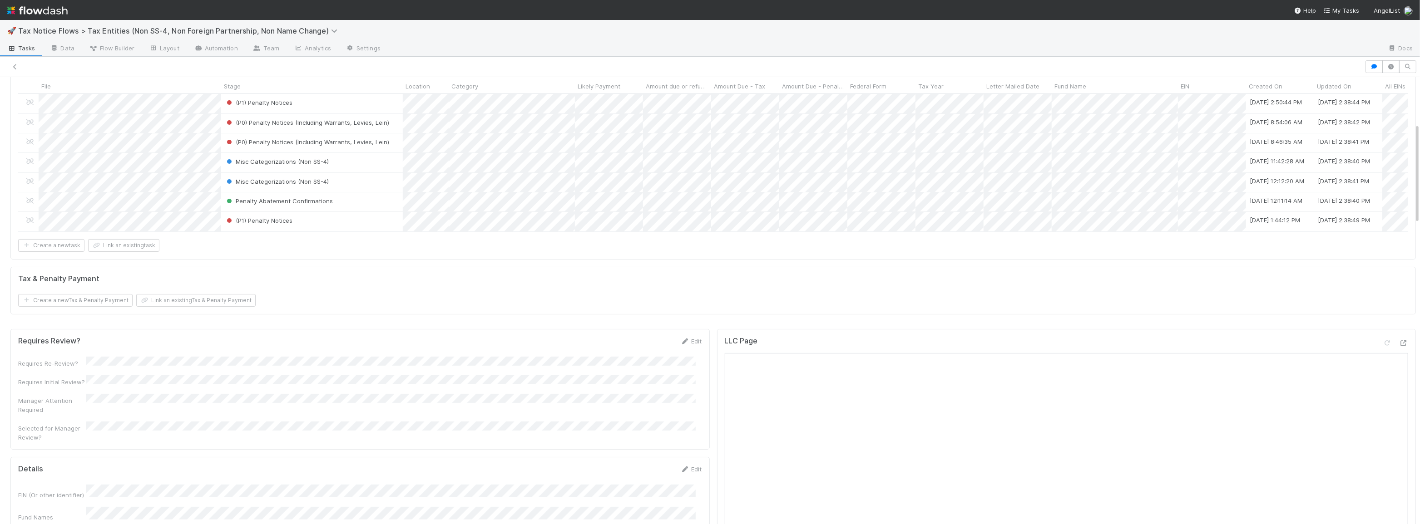
scroll to position [0, 0]
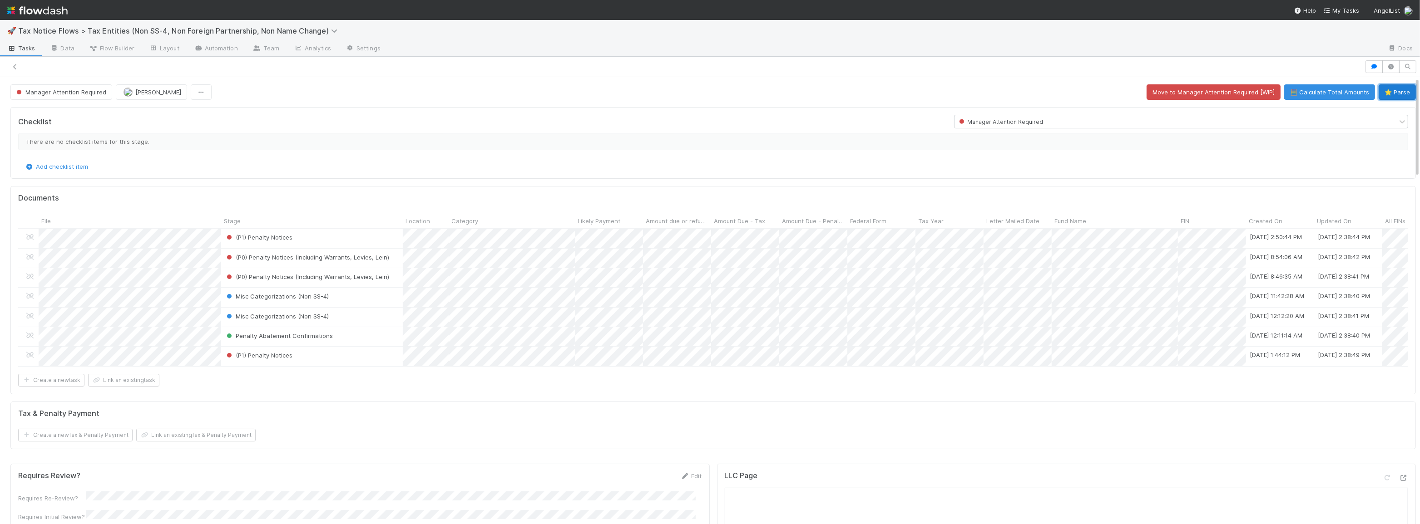
click at [1380, 98] on button "⭐ Parse" at bounding box center [1397, 91] width 37 height 15
click at [1318, 92] on button "🧮 Calculate Total Amounts" at bounding box center [1329, 91] width 91 height 15
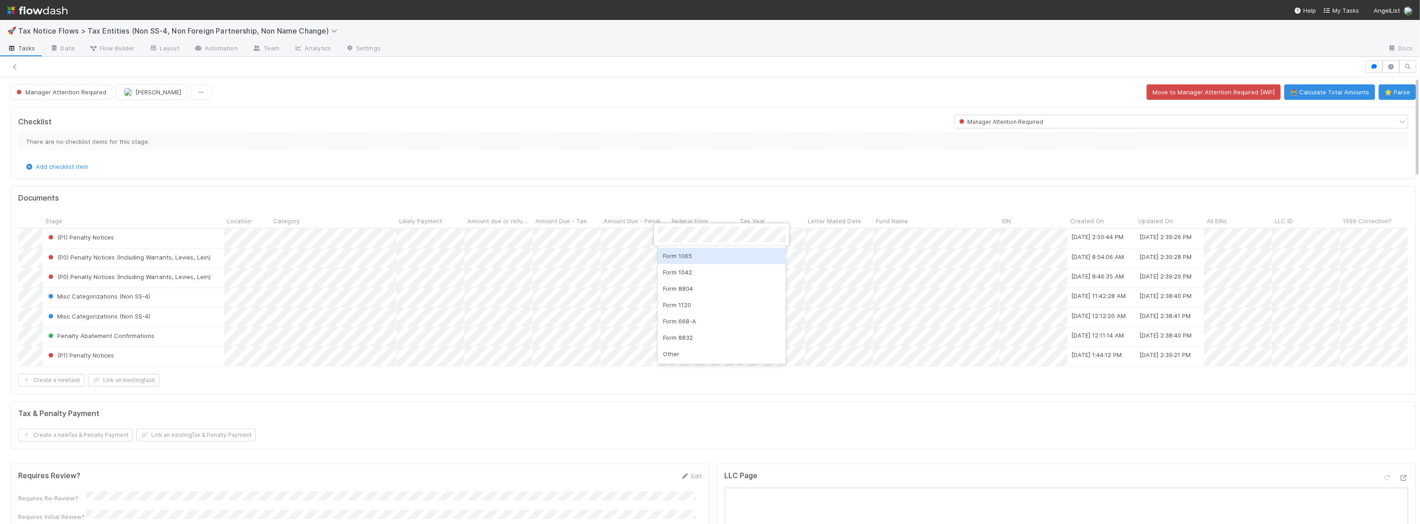
click at [679, 257] on div "Form 1065" at bounding box center [721, 256] width 128 height 16
click at [683, 151] on div at bounding box center [710, 262] width 1420 height 524
click at [680, 317] on div "Form 1065" at bounding box center [721, 315] width 128 height 16
click at [720, 184] on div at bounding box center [710, 262] width 1420 height 524
click at [681, 331] on div "Form 1065" at bounding box center [721, 334] width 128 height 16
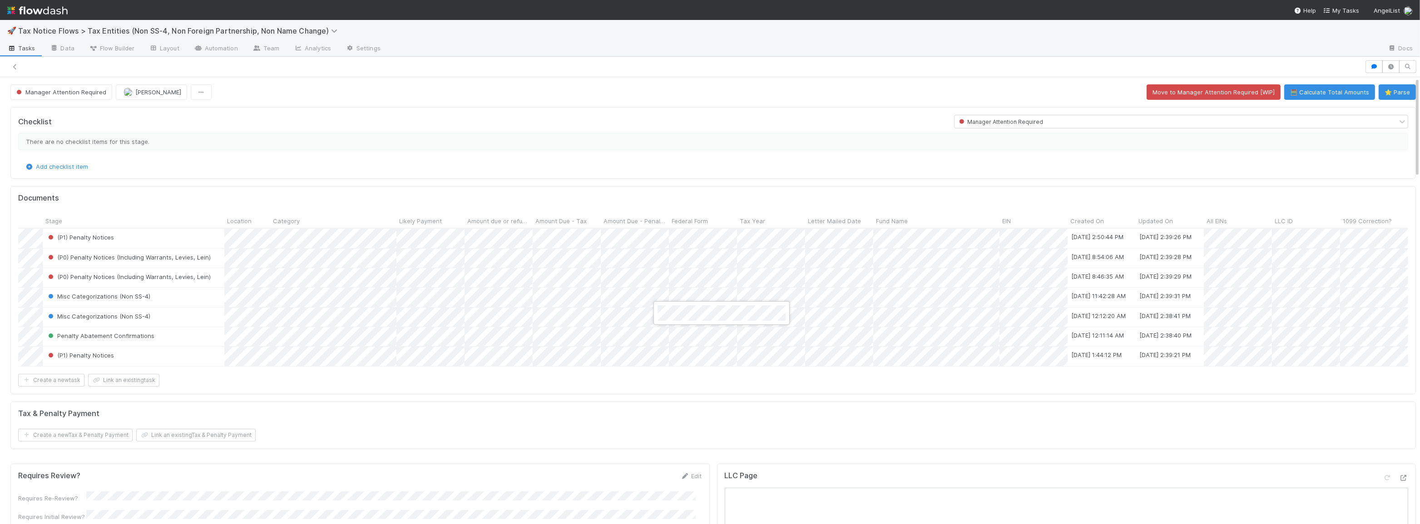
click at [715, 182] on div at bounding box center [710, 262] width 1420 height 524
click at [1302, 87] on button "🧮 Calculate Total Amounts" at bounding box center [1329, 91] width 91 height 15
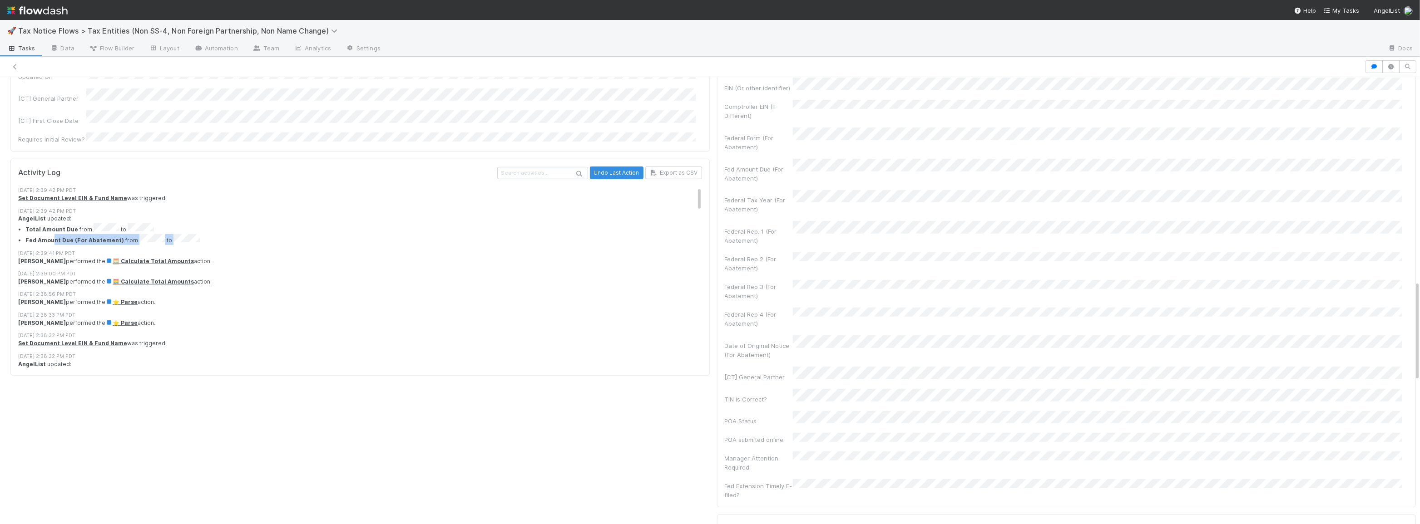
drag, startPoint x: 54, startPoint y: 186, endPoint x: 201, endPoint y: 187, distance: 147.1
click at [199, 234] on li "Fed Amount Due (For Abatement) from to" at bounding box center [366, 239] width 682 height 11
click at [201, 234] on li "Fed Amount Due (For Abatement) from to" at bounding box center [366, 239] width 682 height 11
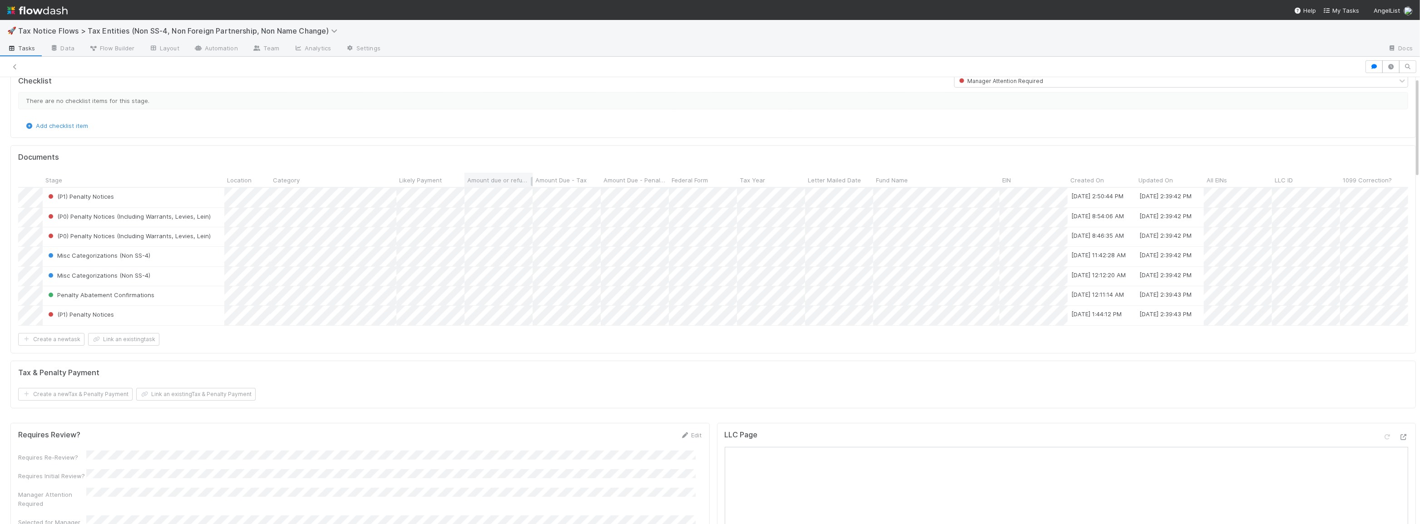
scroll to position [41, 0]
click at [736, 339] on div "Create a new task Link an existing task" at bounding box center [713, 339] width 1390 height 13
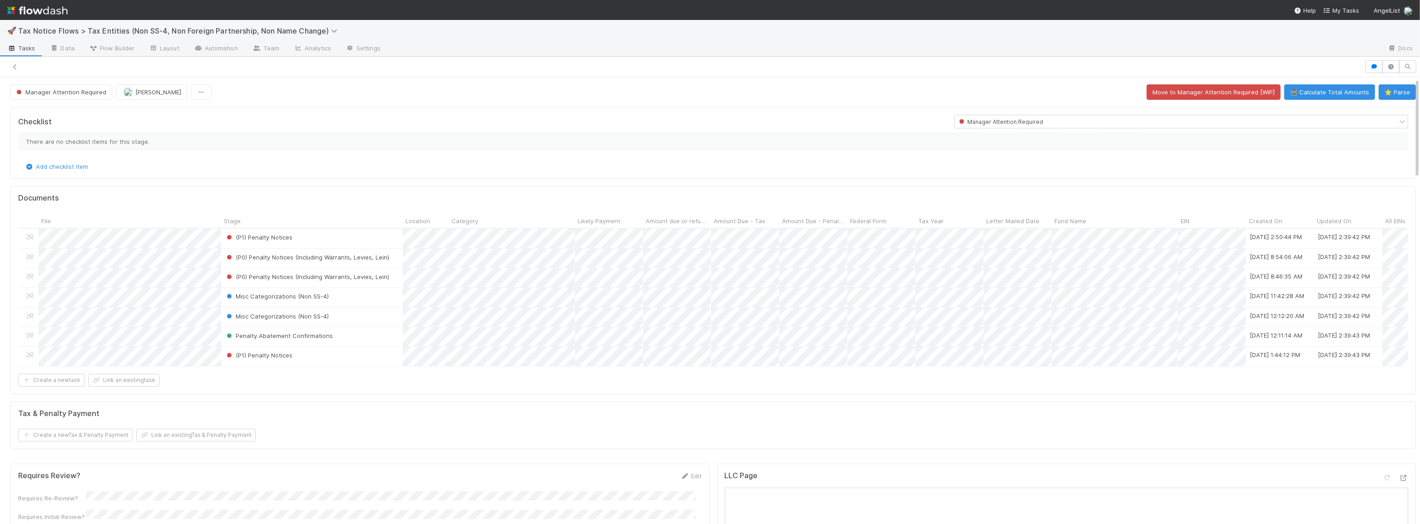
scroll to position [0, 0]
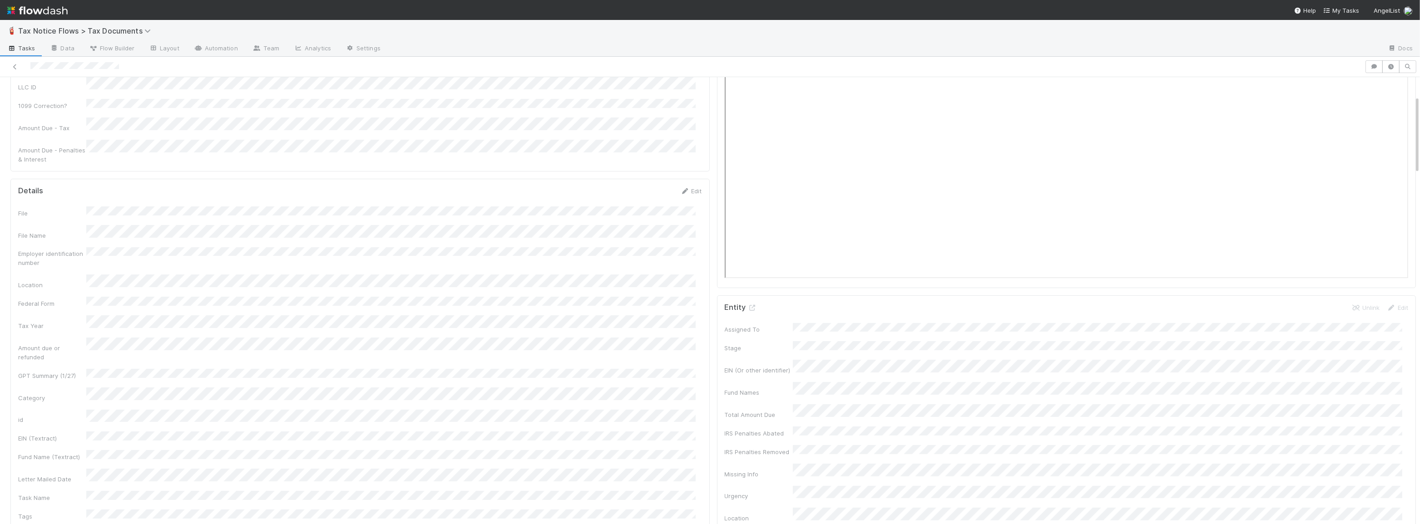
scroll to position [289, 0]
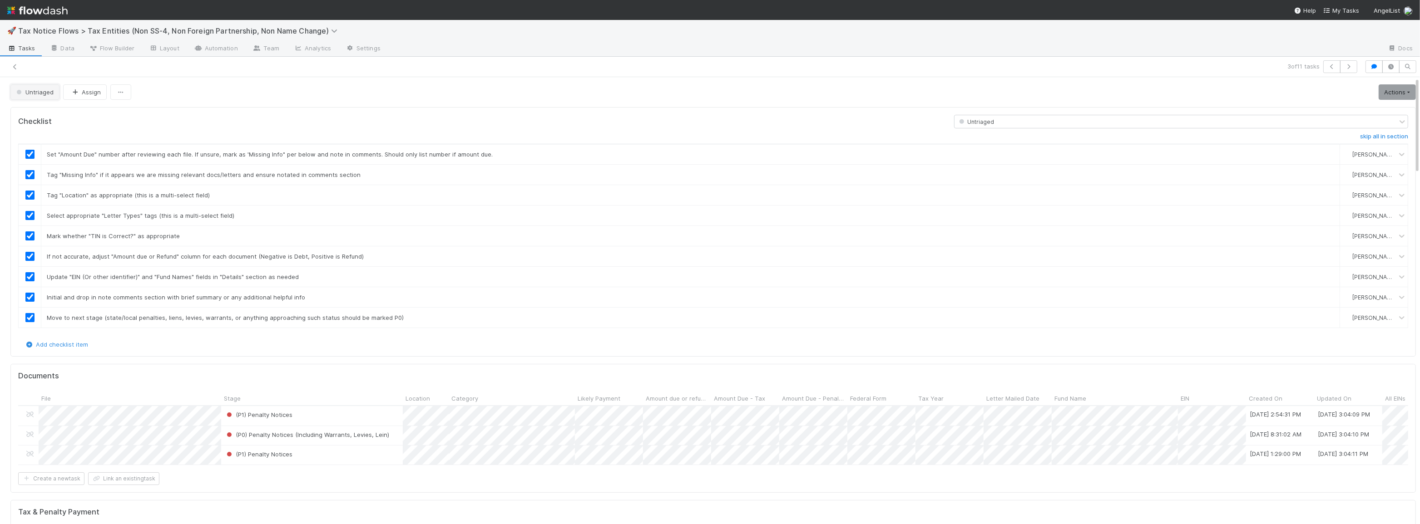
click at [44, 95] on span "Untriaged" at bounding box center [34, 92] width 39 height 7
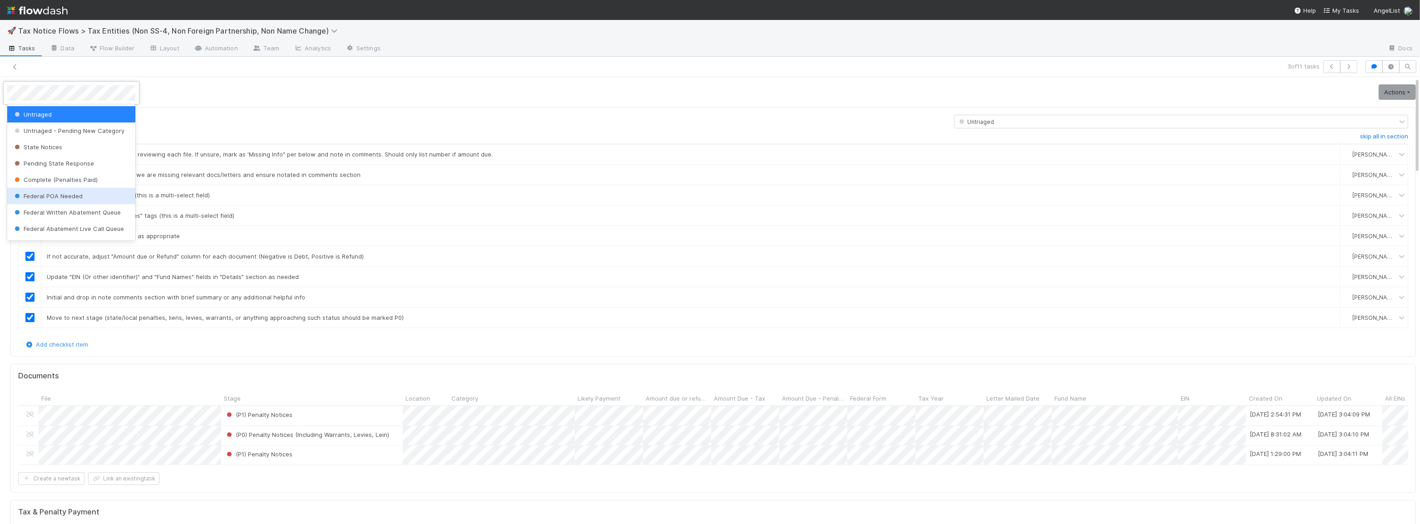
click at [91, 197] on div "Federal POA Needed" at bounding box center [71, 196] width 128 height 16
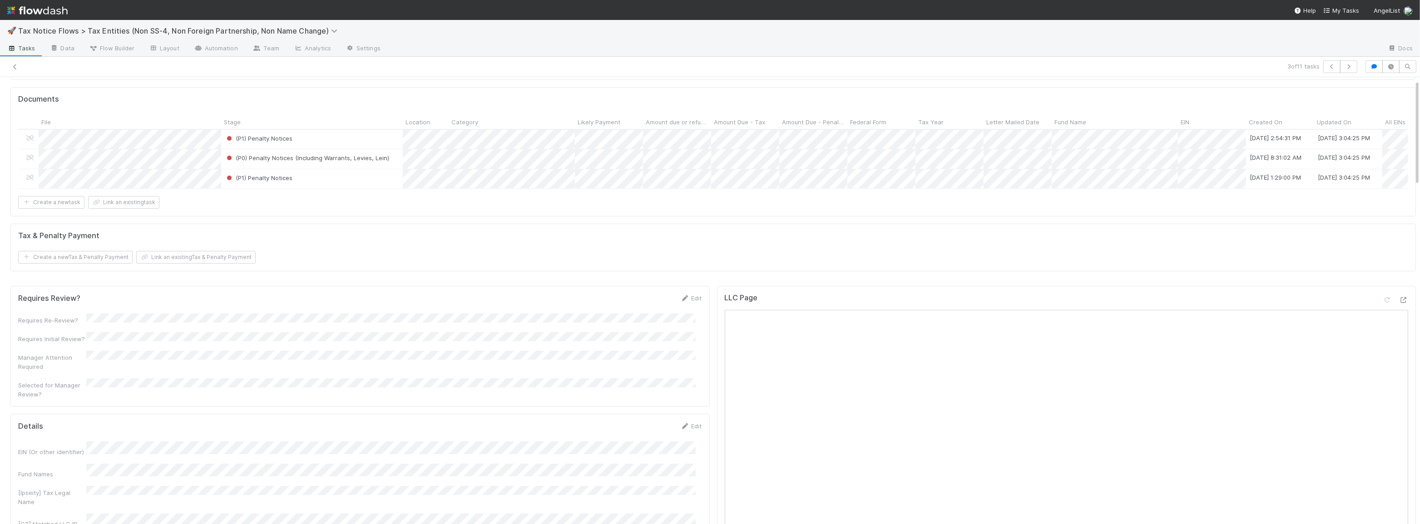
scroll to position [124, 0]
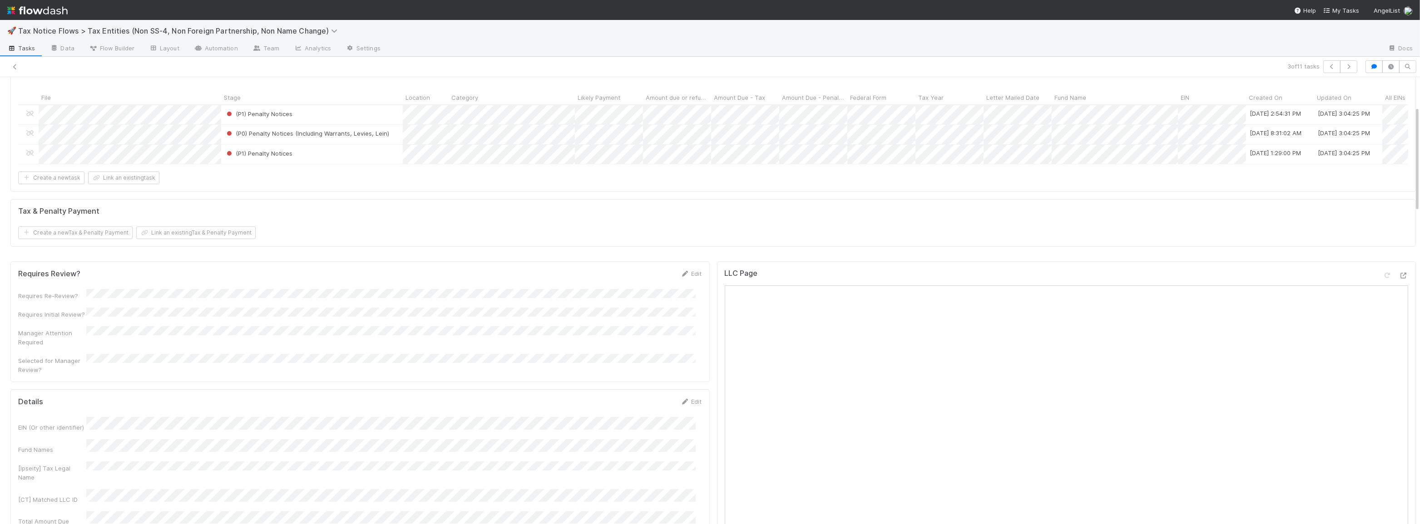
click at [688, 272] on div "Requires Review? Edit Requires Re-Review? Requires Initial Review? Manager Atte…" at bounding box center [359, 322] width 699 height 121
click at [691, 277] on link "Edit" at bounding box center [691, 273] width 21 height 7
click at [646, 285] on button "Save" at bounding box center [654, 276] width 26 height 15
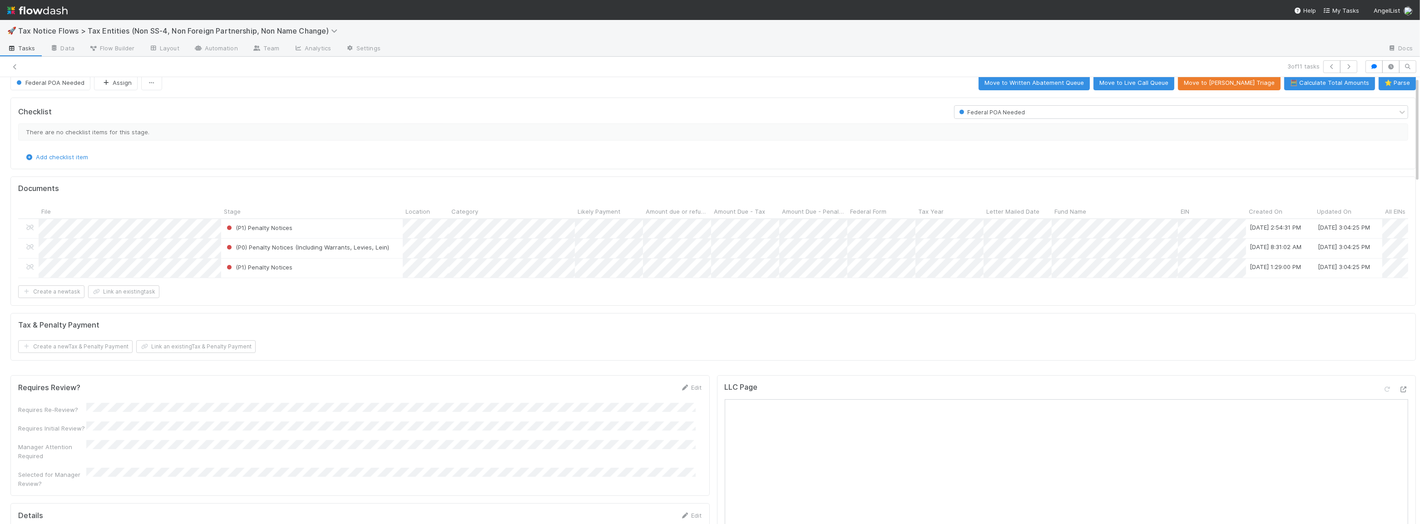
scroll to position [0, 0]
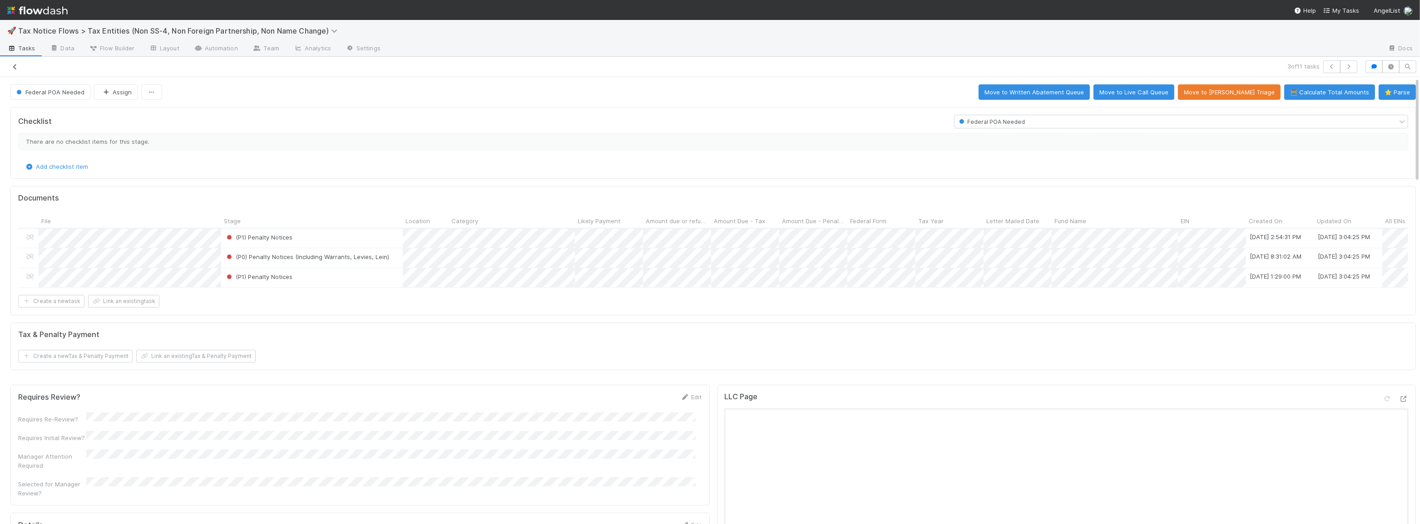
click at [15, 64] on icon at bounding box center [14, 67] width 9 height 6
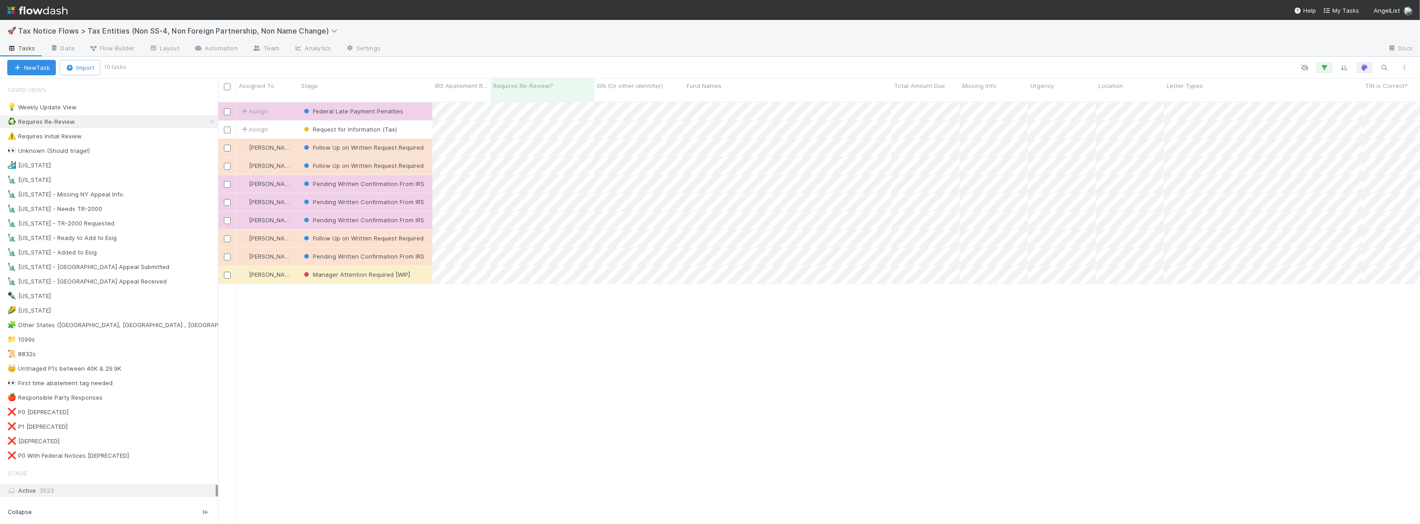
scroll to position [423, 1196]
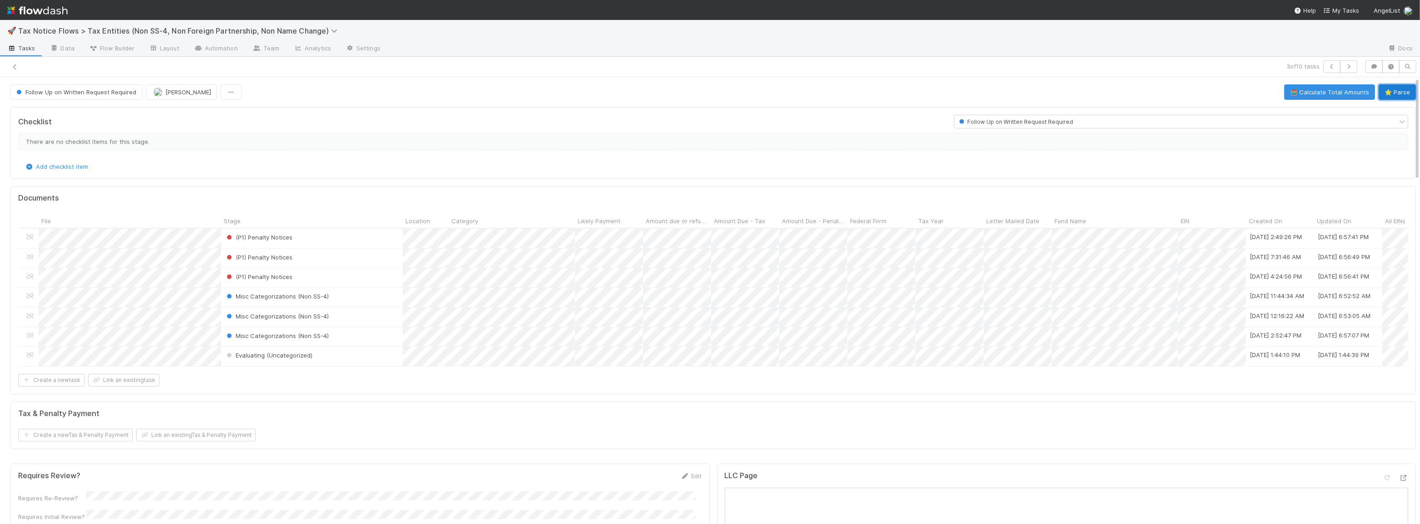
click at [1390, 94] on button "⭐ Parse" at bounding box center [1397, 91] width 37 height 15
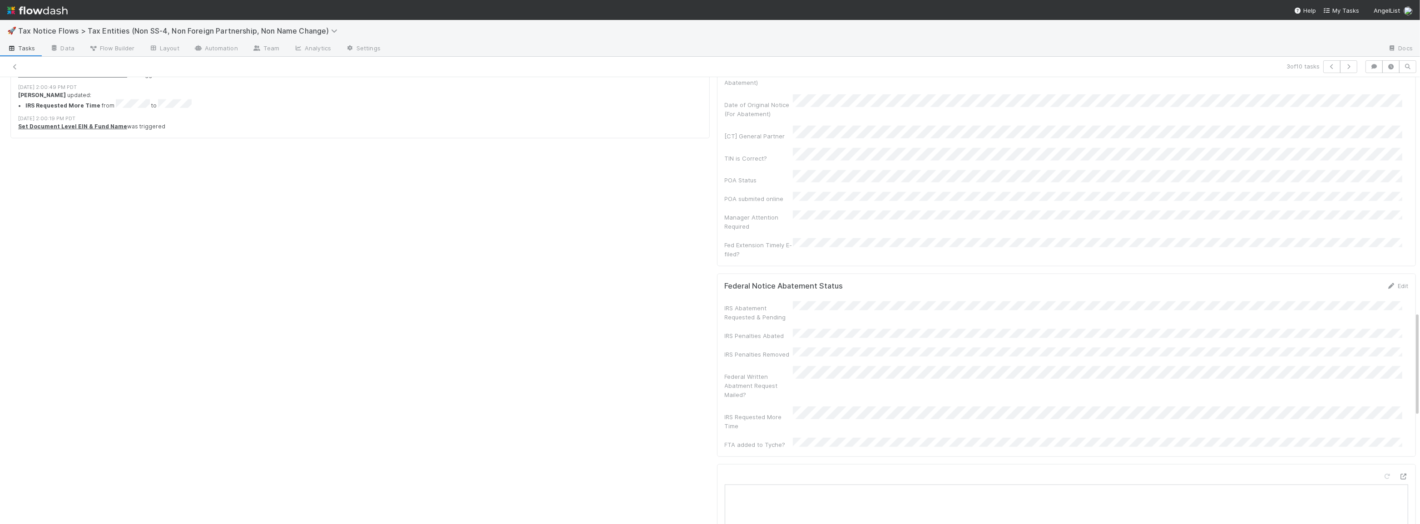
scroll to position [1197, 0]
click at [1394, 234] on div "Edit" at bounding box center [1397, 238] width 21 height 9
click at [1389, 235] on link "Edit" at bounding box center [1397, 238] width 21 height 7
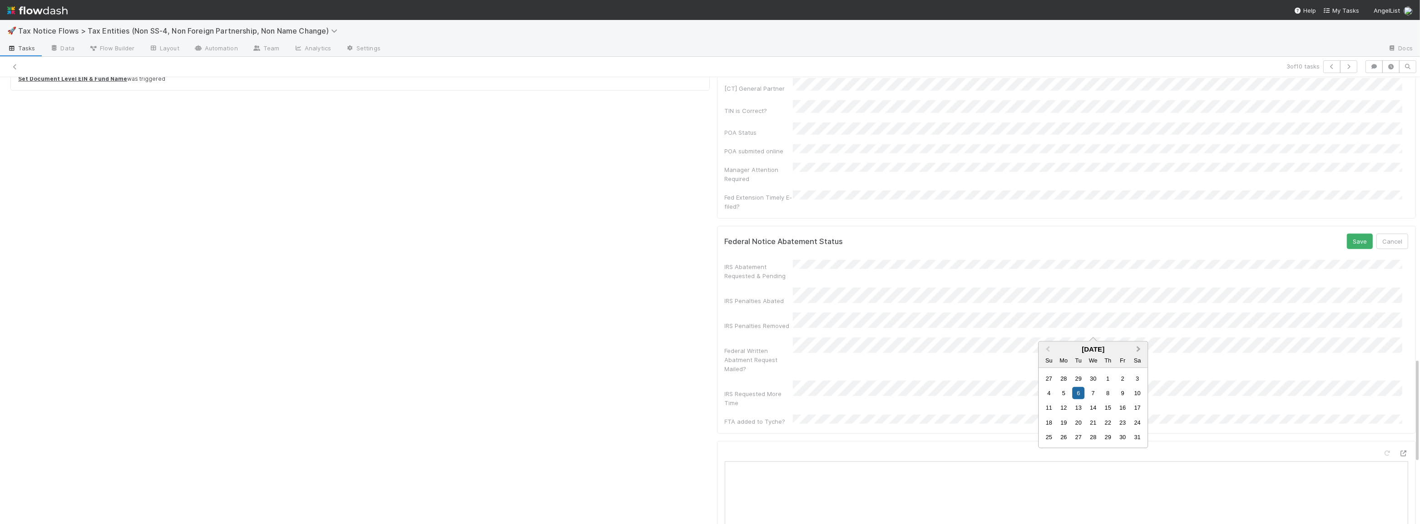
click at [1138, 348] on span "Next Month" at bounding box center [1138, 349] width 0 height 10
click at [1102, 436] on div "31" at bounding box center [1108, 437] width 12 height 12
click at [1348, 234] on button "Save" at bounding box center [1360, 241] width 26 height 15
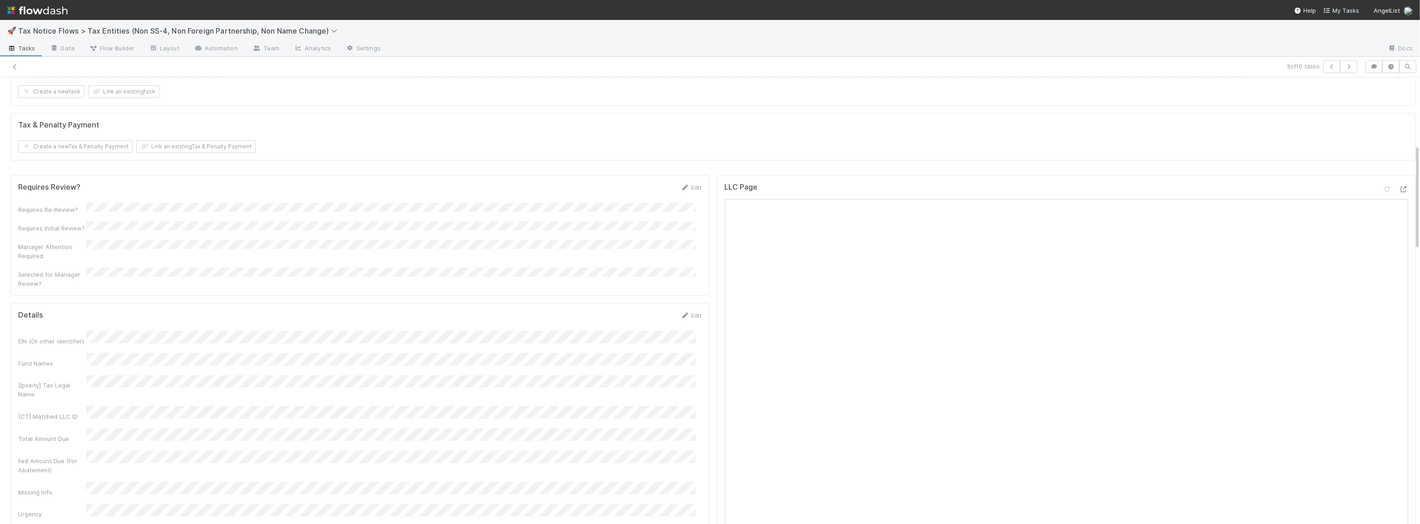
scroll to position [0, 0]
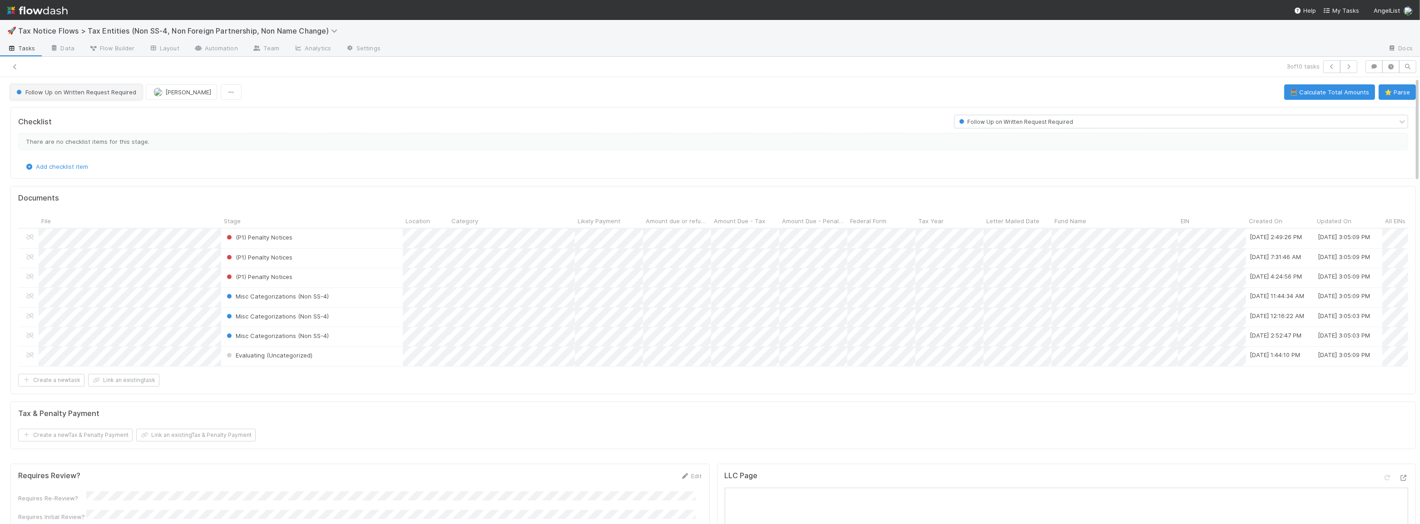
click at [80, 91] on span "Follow Up on Written Request Required" at bounding box center [76, 92] width 122 height 7
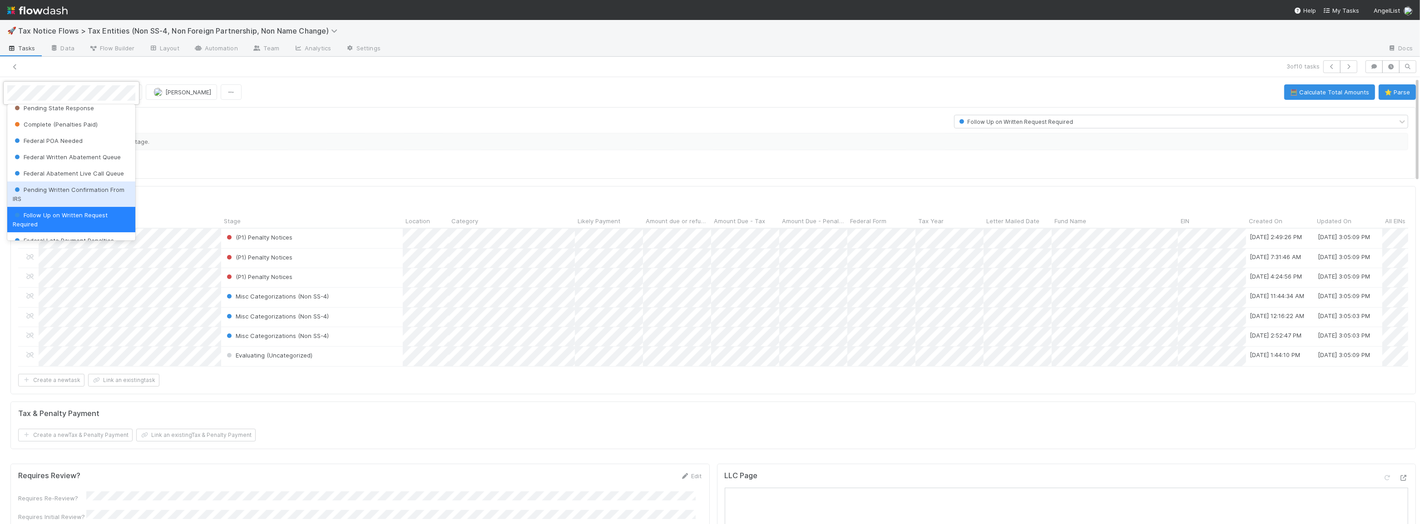
click at [67, 191] on span "Pending Written Confirmation From IRS" at bounding box center [69, 194] width 112 height 16
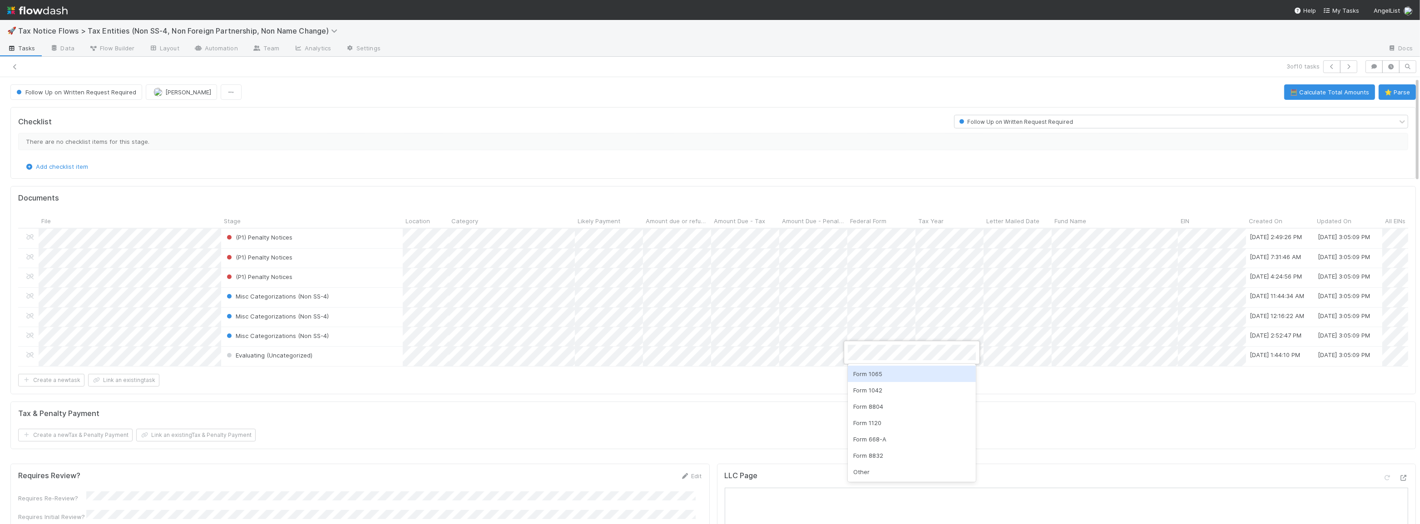
click at [862, 368] on div "Form 1065" at bounding box center [912, 374] width 128 height 16
click at [740, 382] on div at bounding box center [710, 262] width 1420 height 524
click at [16, 72] on div at bounding box center [344, 66] width 680 height 13
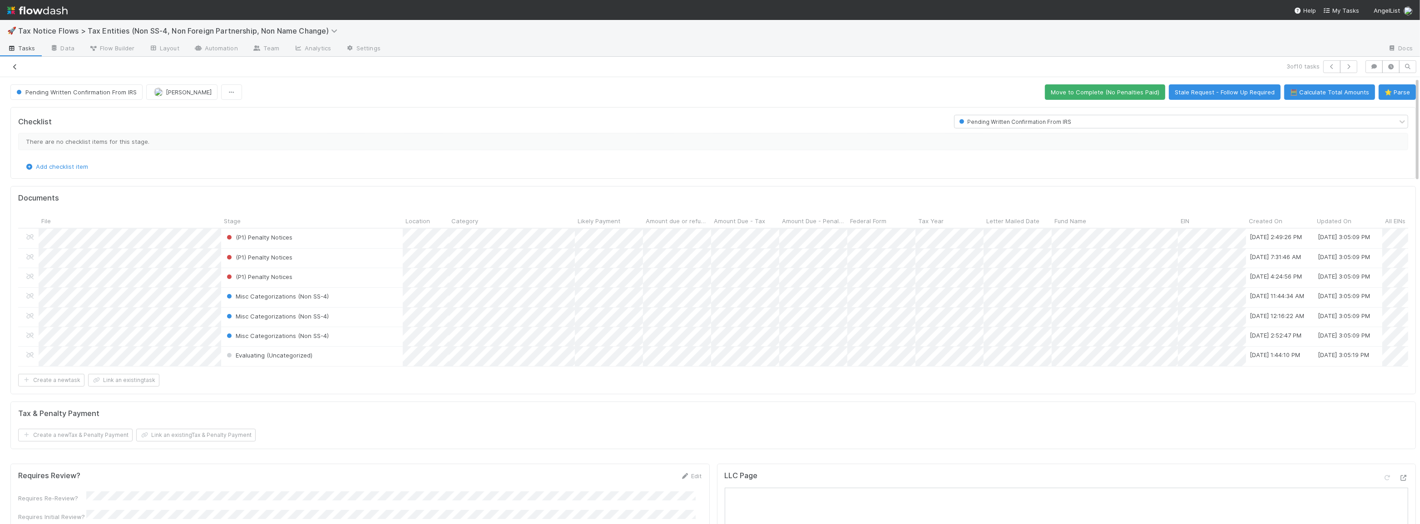
click at [15, 66] on icon at bounding box center [14, 67] width 9 height 6
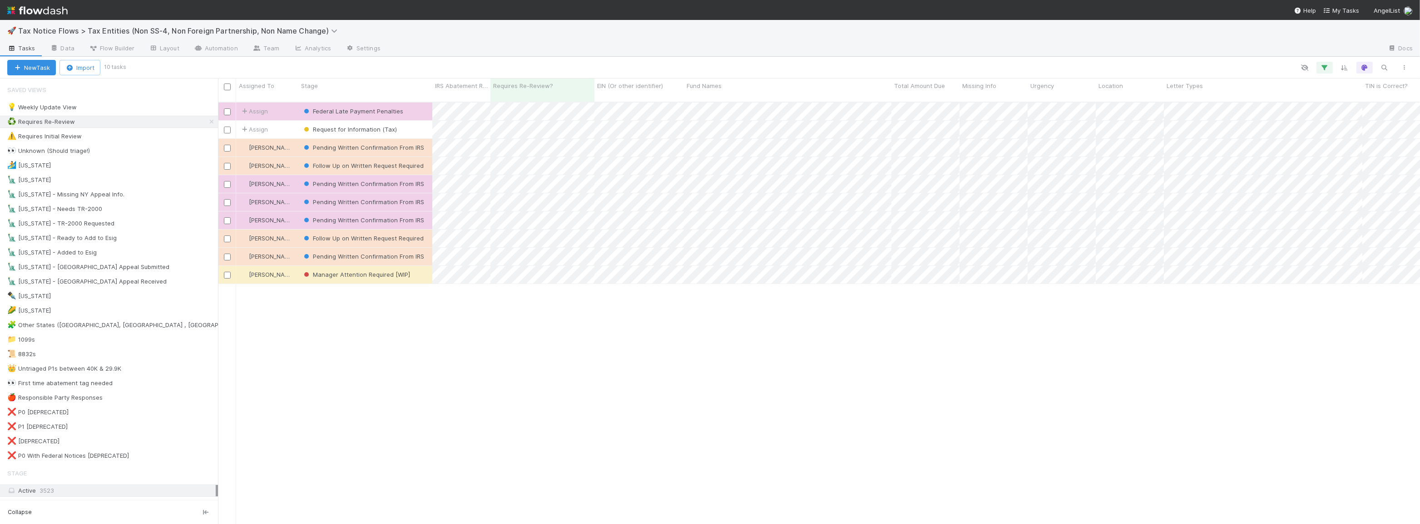
scroll to position [423, 1196]
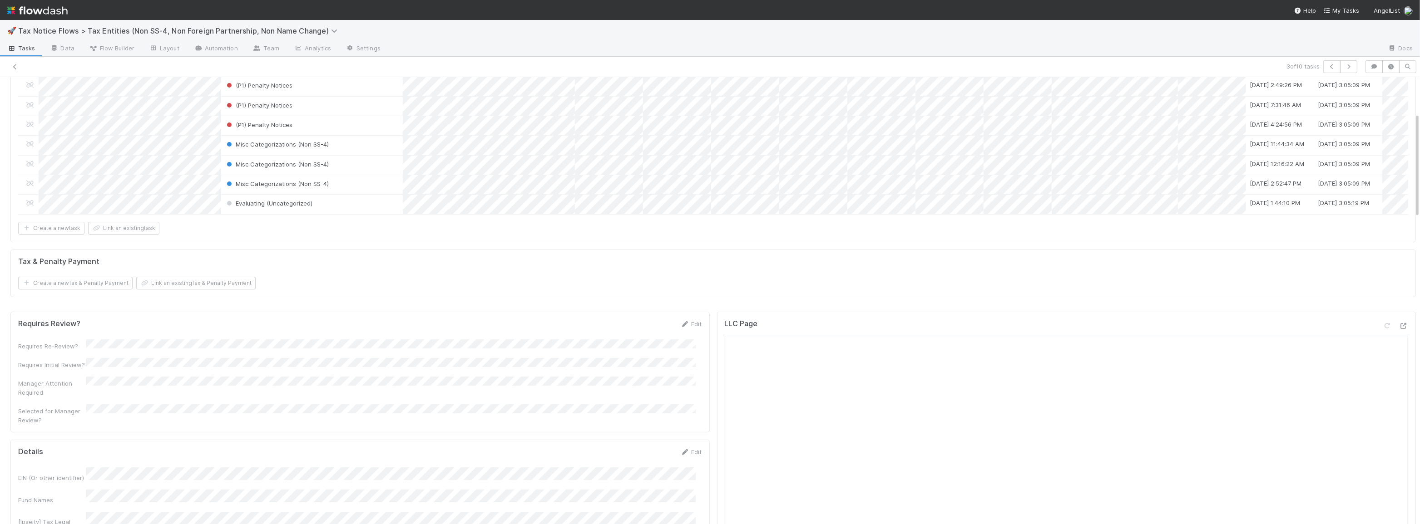
scroll to position [165, 0]
click at [689, 315] on link "Edit" at bounding box center [691, 311] width 21 height 7
click at [653, 321] on button "Save" at bounding box center [654, 314] width 26 height 15
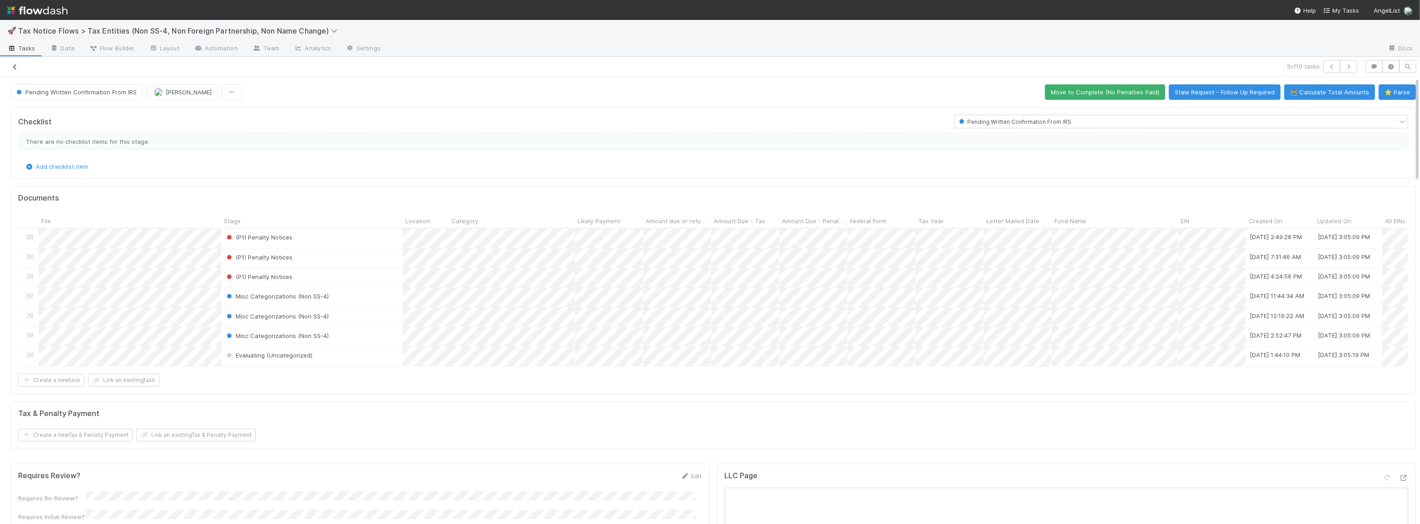
click at [18, 64] on icon at bounding box center [14, 67] width 9 height 6
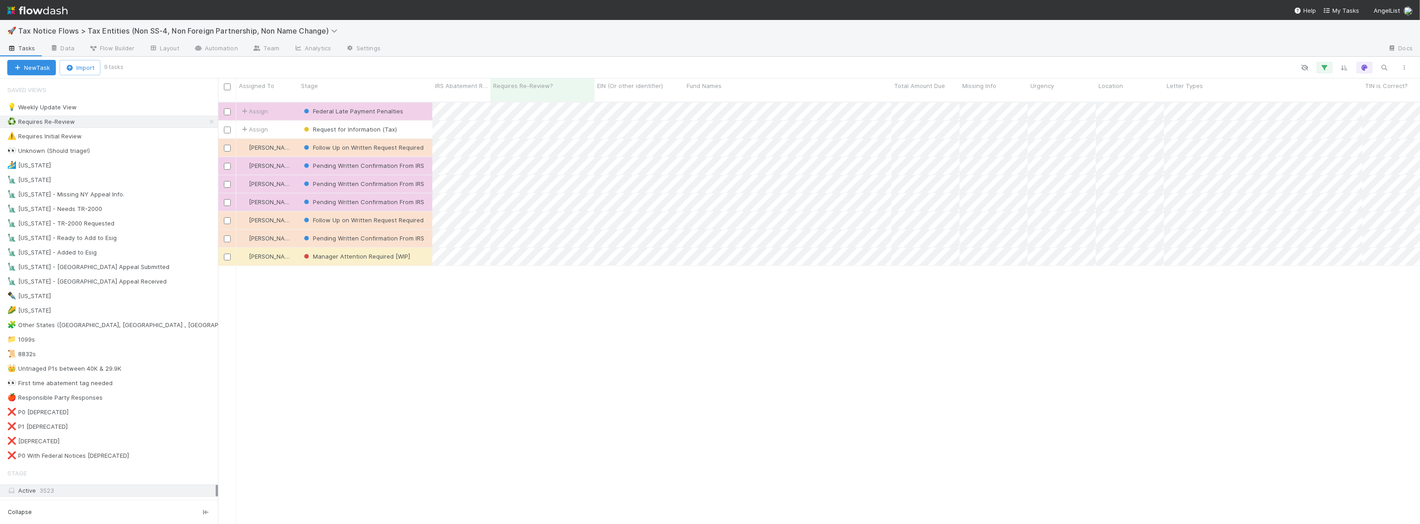
scroll to position [423, 1196]
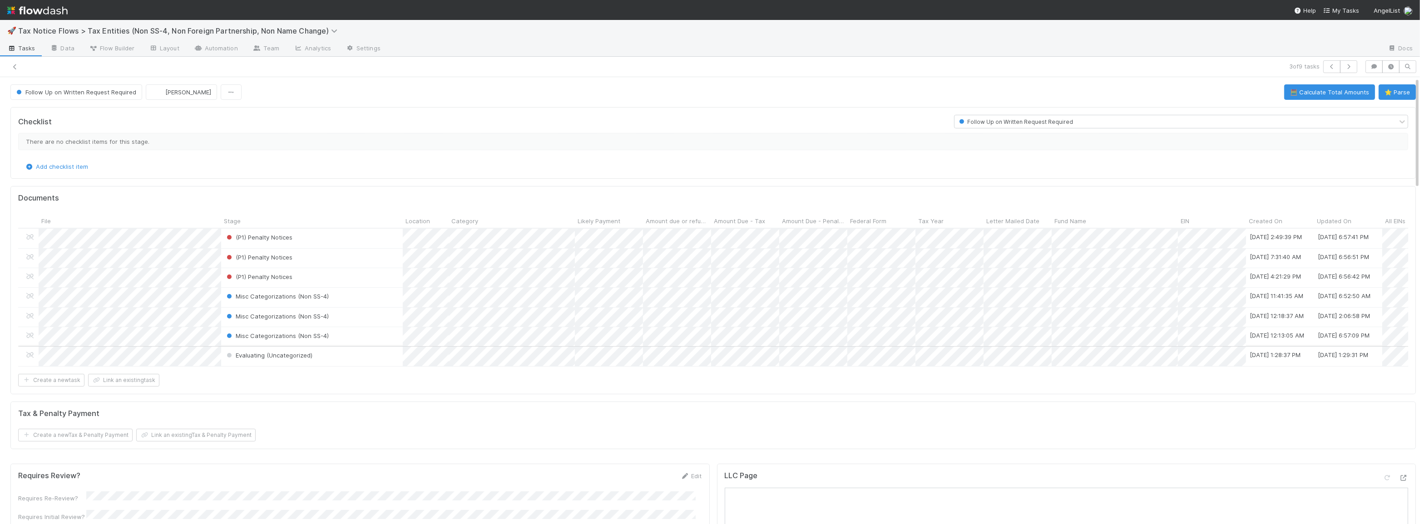
click at [350, 357] on div "Evaluating (Uncategorized)" at bounding box center [312, 356] width 182 height 19
click at [1388, 95] on button "⭐ Parse" at bounding box center [1397, 91] width 37 height 15
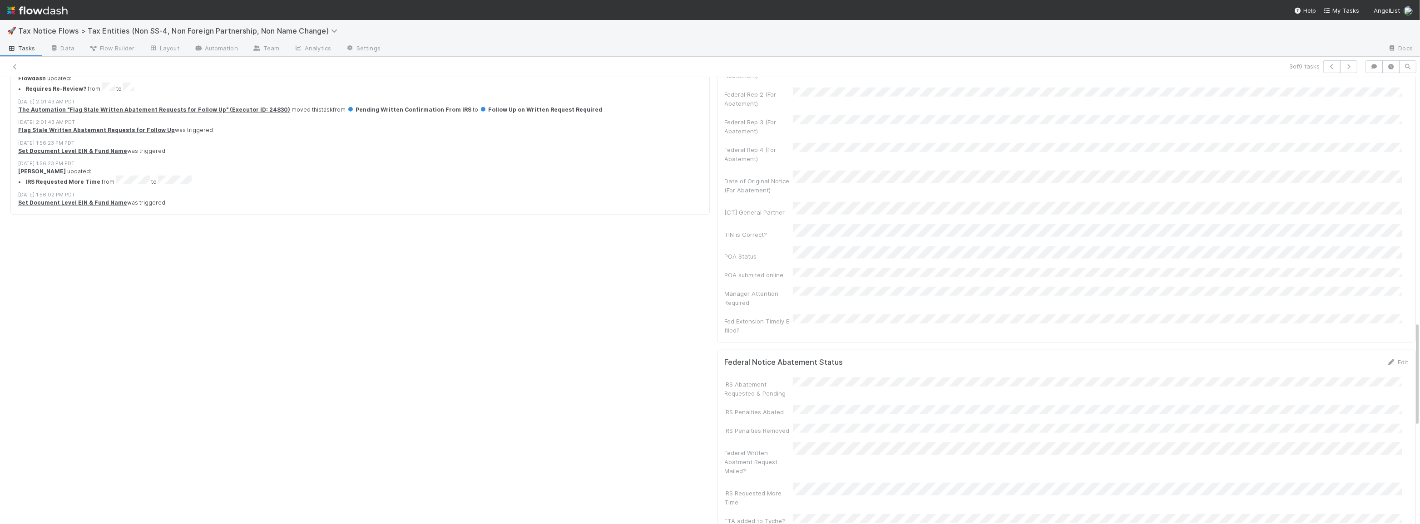
scroll to position [1114, 0]
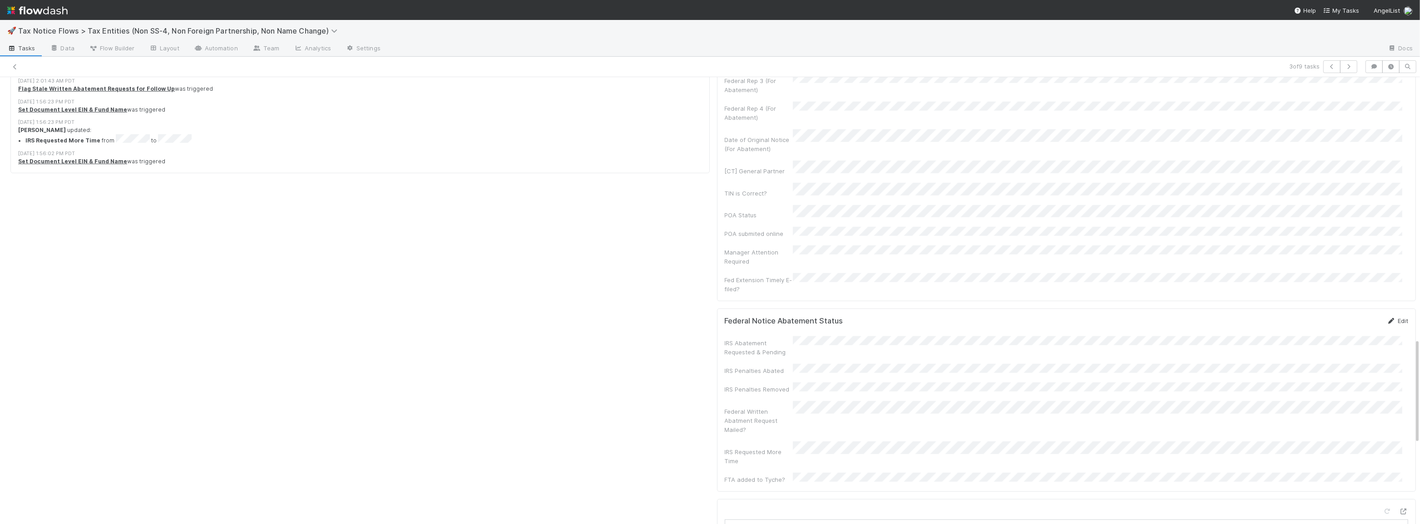
click at [1390, 317] on link "Edit" at bounding box center [1397, 320] width 21 height 7
click at [1138, 298] on span "Next Month" at bounding box center [1138, 300] width 0 height 10
drag, startPoint x: 1122, startPoint y: 373, endPoint x: 1149, endPoint y: 363, distance: 29.4
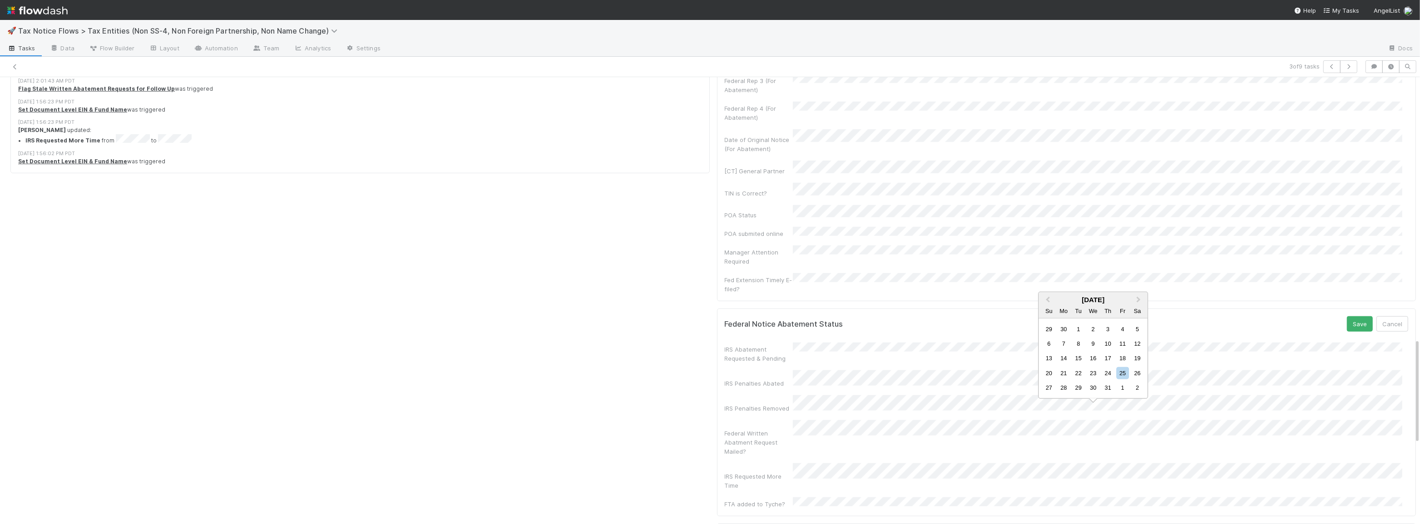
click at [1122, 373] on div "25" at bounding box center [1123, 373] width 12 height 12
drag, startPoint x: 1343, startPoint y: 271, endPoint x: 1295, endPoint y: 282, distance: 48.4
click at [1347, 316] on button "Save" at bounding box center [1360, 323] width 26 height 15
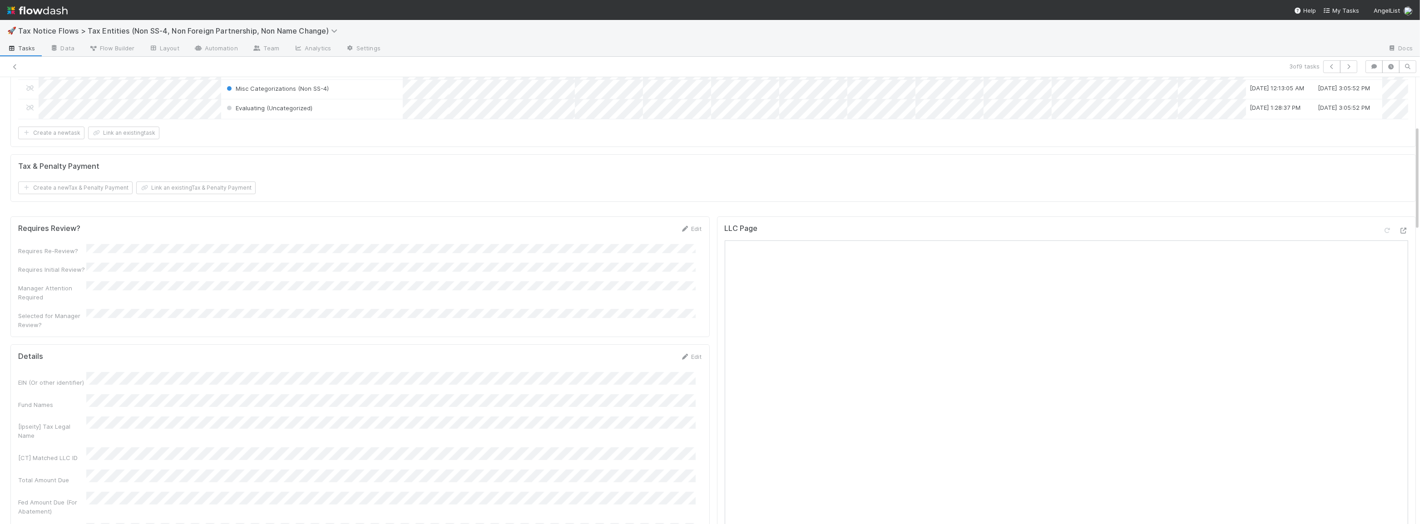
scroll to position [82, 0]
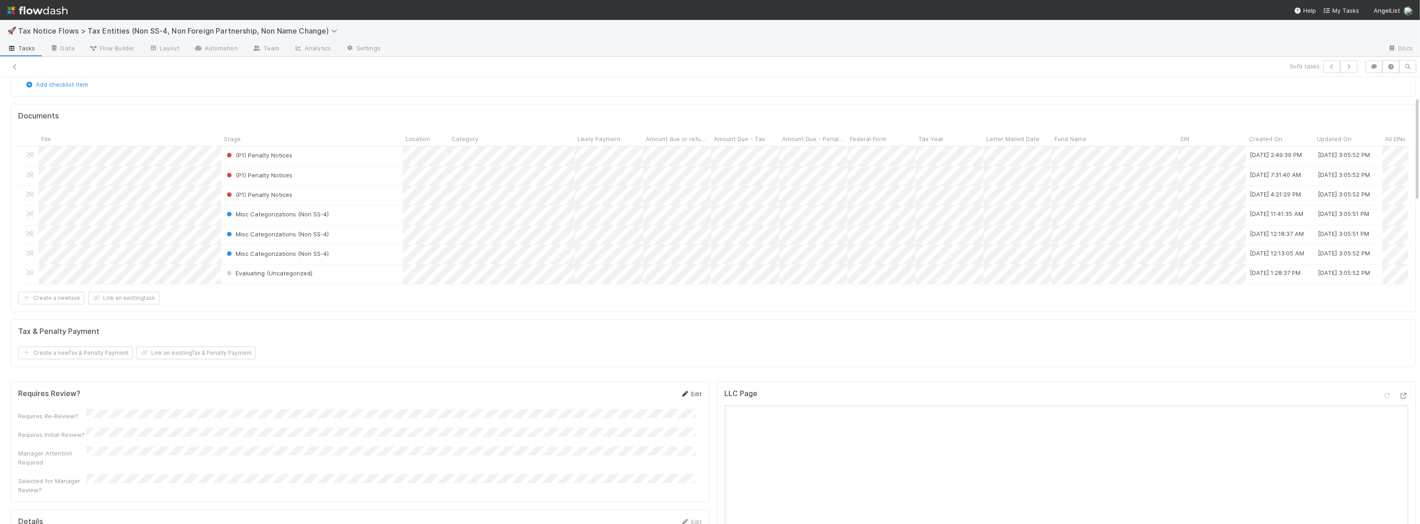
click at [692, 398] on link "Edit" at bounding box center [691, 393] width 21 height 7
click at [655, 402] on button "Save" at bounding box center [654, 397] width 26 height 15
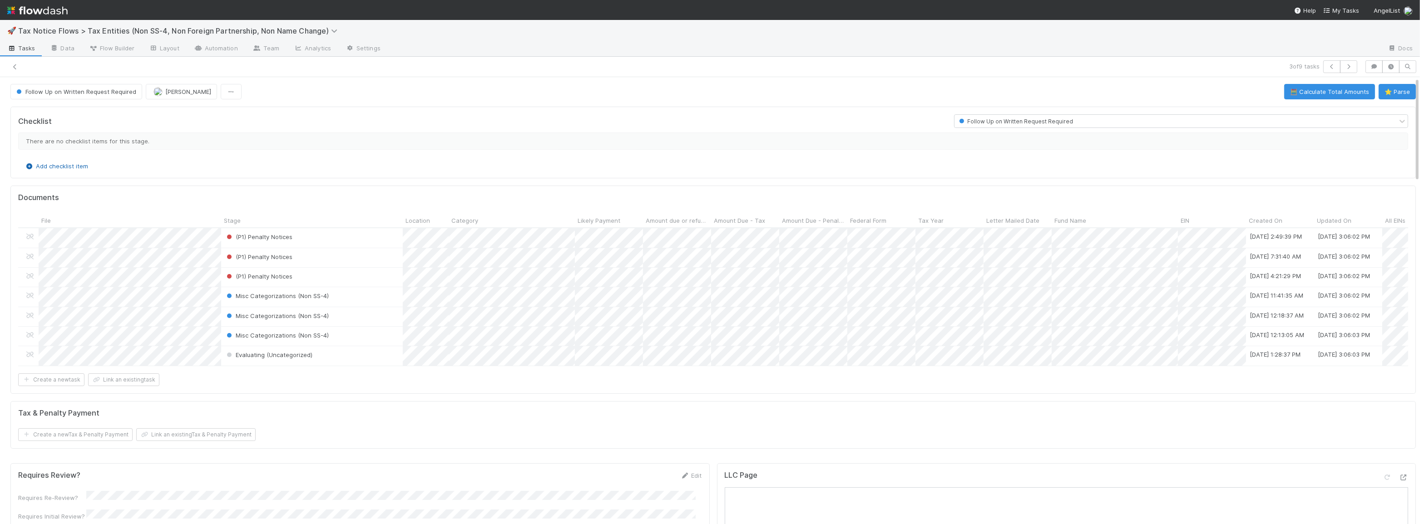
scroll to position [0, 0]
click at [77, 89] on span "Follow Up on Written Request Required" at bounding box center [76, 92] width 122 height 7
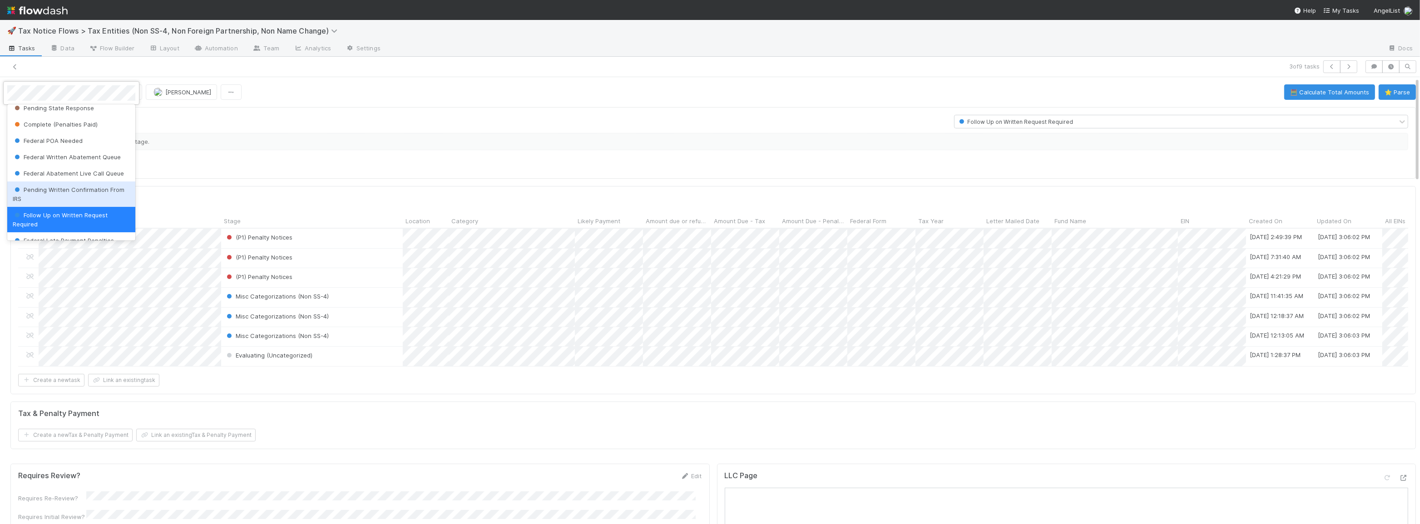
click at [69, 191] on span "Pending Written Confirmation From IRS" at bounding box center [69, 194] width 112 height 16
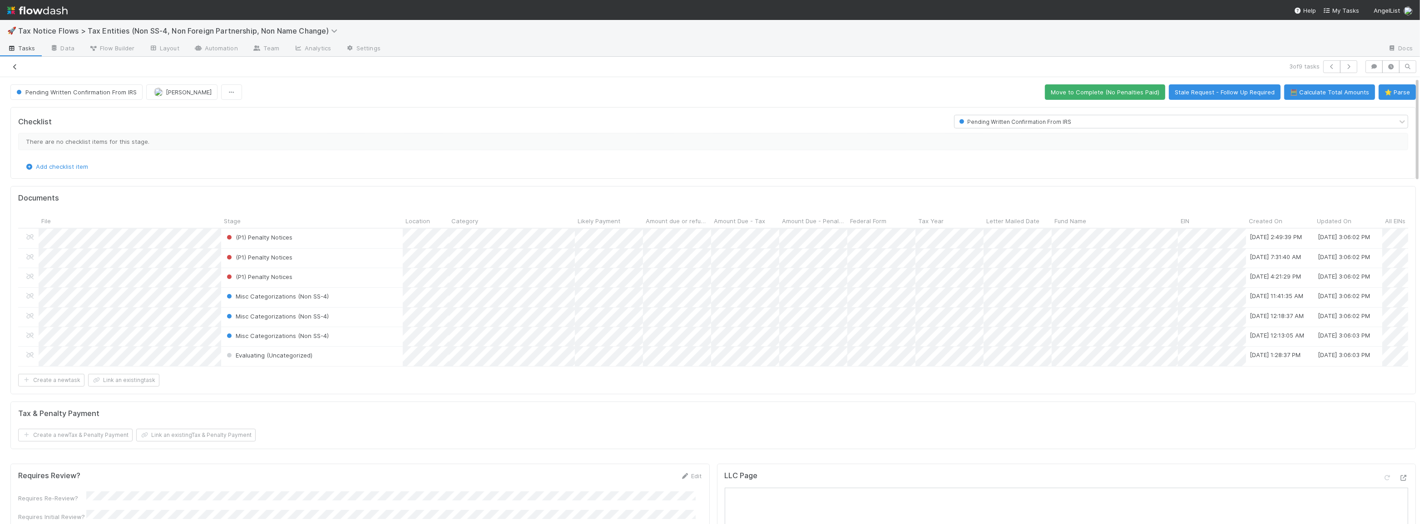
click at [18, 64] on icon at bounding box center [14, 67] width 9 height 6
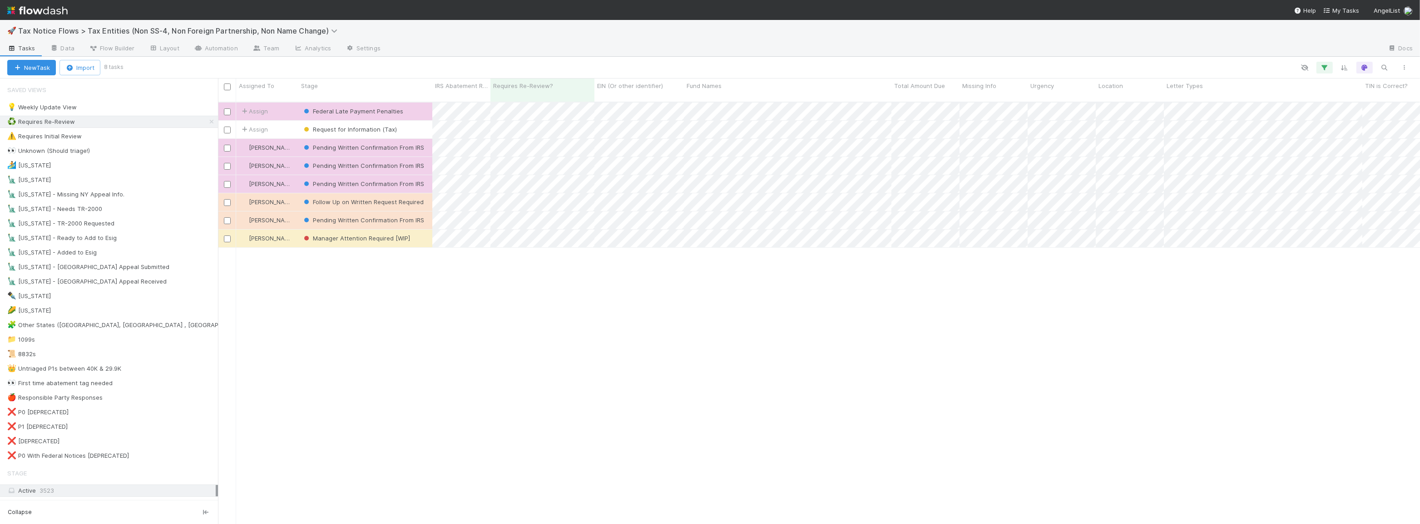
scroll to position [423, 1196]
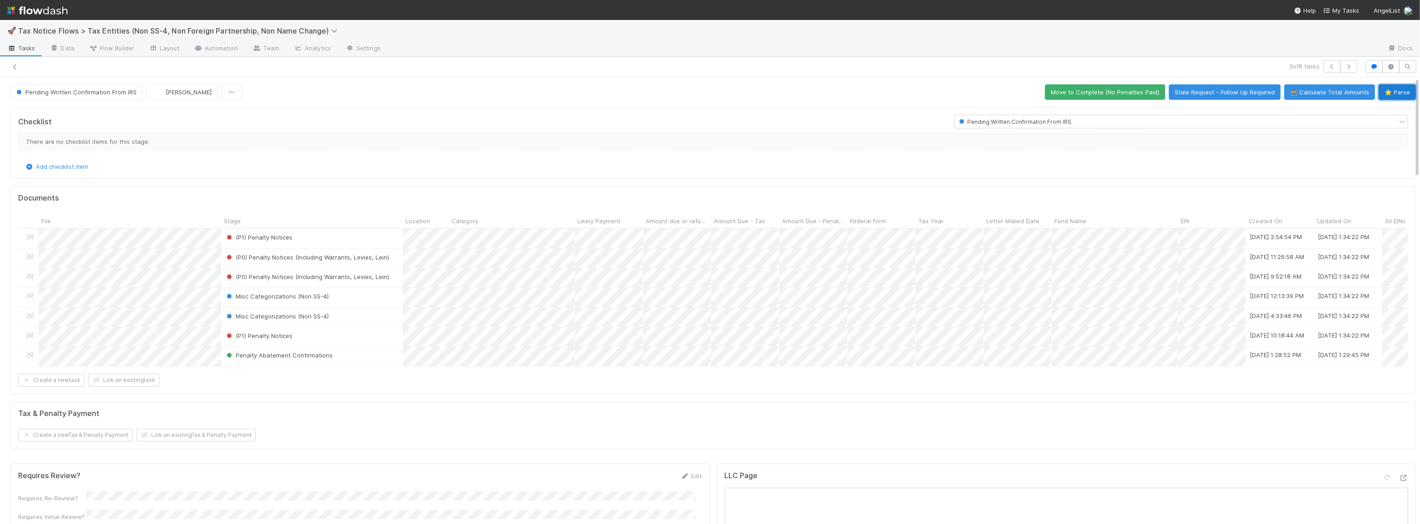
click at [1394, 92] on button "⭐ Parse" at bounding box center [1397, 91] width 37 height 15
click at [385, 353] on div "Penalty Abatement Confirmations" at bounding box center [312, 356] width 182 height 19
click at [873, 376] on div "Form 1065" at bounding box center [912, 374] width 128 height 16
click at [847, 407] on div at bounding box center [710, 262] width 1420 height 524
click at [867, 355] on div "Form 1065" at bounding box center [912, 354] width 128 height 16
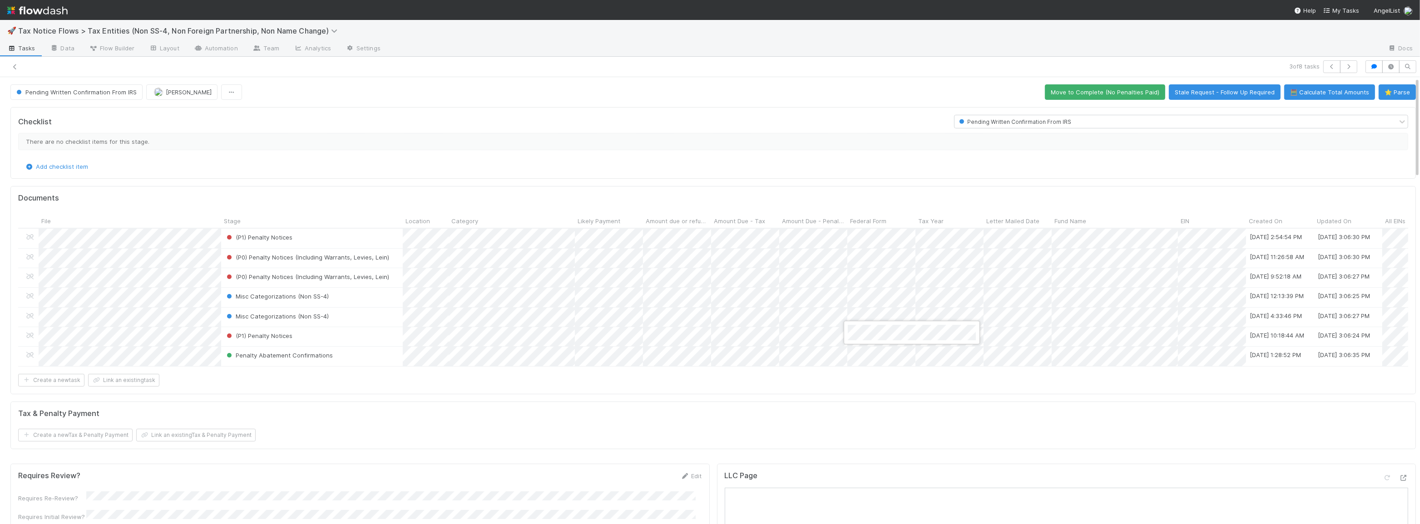
click at [803, 390] on div at bounding box center [710, 262] width 1420 height 524
click at [879, 254] on div "Form 1065" at bounding box center [912, 256] width 128 height 16
drag, startPoint x: 858, startPoint y: 203, endPoint x: 856, endPoint y: 227, distance: 23.2
click at [858, 203] on div at bounding box center [710, 262] width 1420 height 524
drag, startPoint x: 870, startPoint y: 275, endPoint x: 869, endPoint y: 238, distance: 37.2
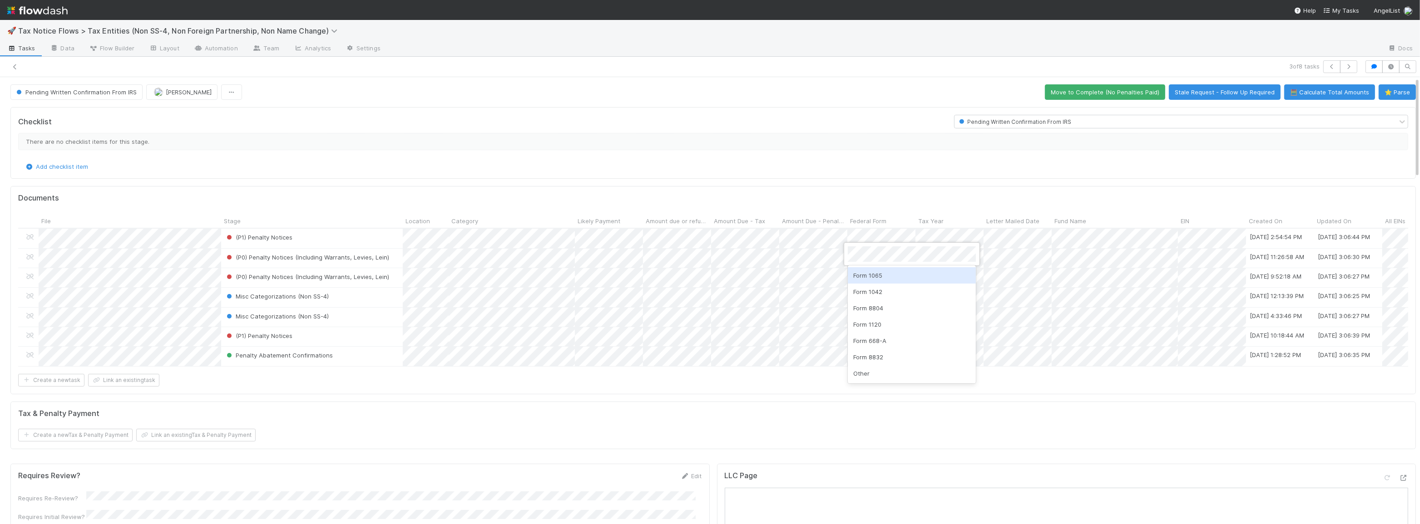
click at [870, 275] on div "Form 1065" at bounding box center [912, 275] width 128 height 16
click at [845, 192] on div at bounding box center [710, 262] width 1420 height 524
click at [870, 295] on div "Form 1065" at bounding box center [912, 295] width 128 height 16
click at [844, 393] on div at bounding box center [710, 262] width 1420 height 524
click at [1304, 93] on button "🧮 Calculate Total Amounts" at bounding box center [1329, 91] width 91 height 15
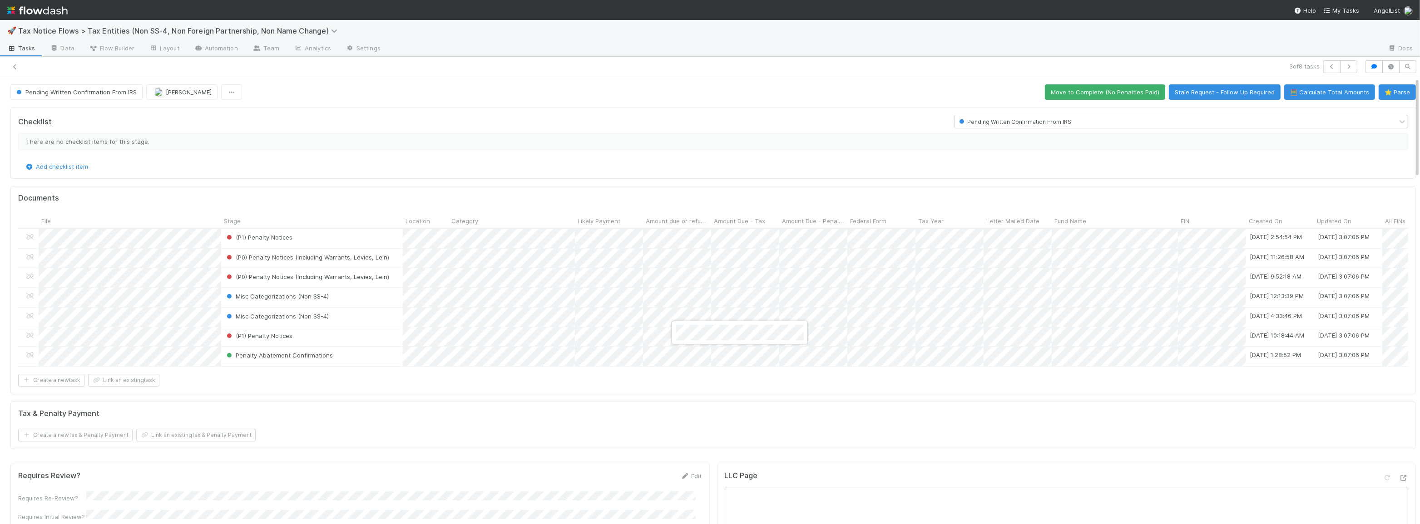
click at [2, 370] on div at bounding box center [710, 262] width 1420 height 524
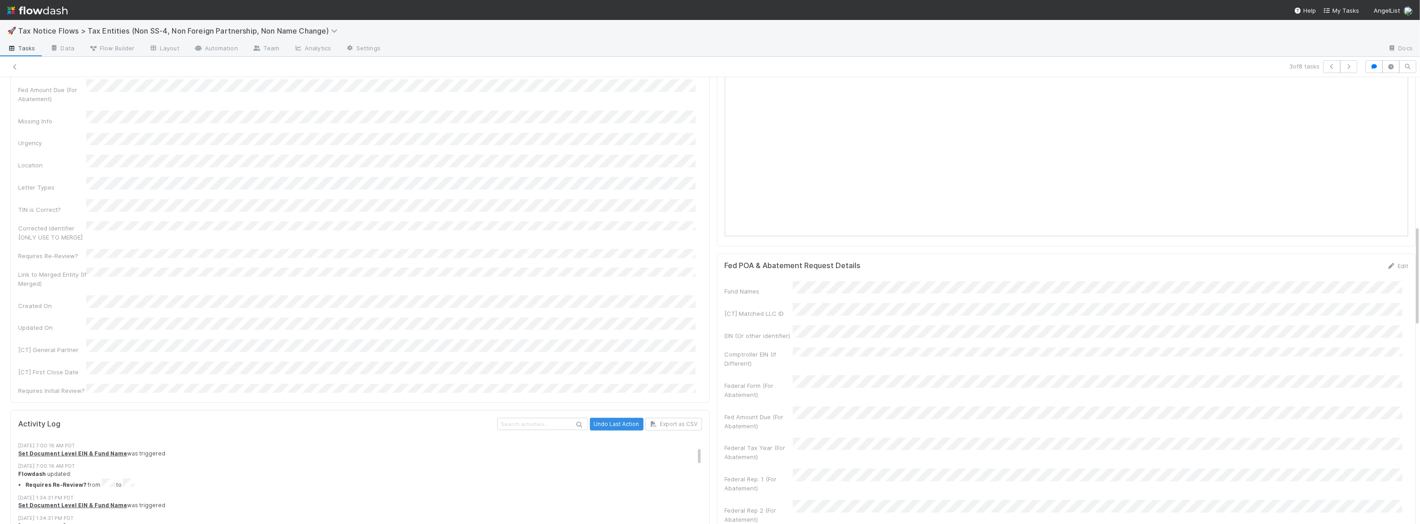
scroll to position [82, 0]
click at [1071, 370] on div "Fund Names [CT] Matched LLC ID EIN (Or other identifier) Comptroller EIN (If Di…" at bounding box center [1067, 517] width 684 height 470
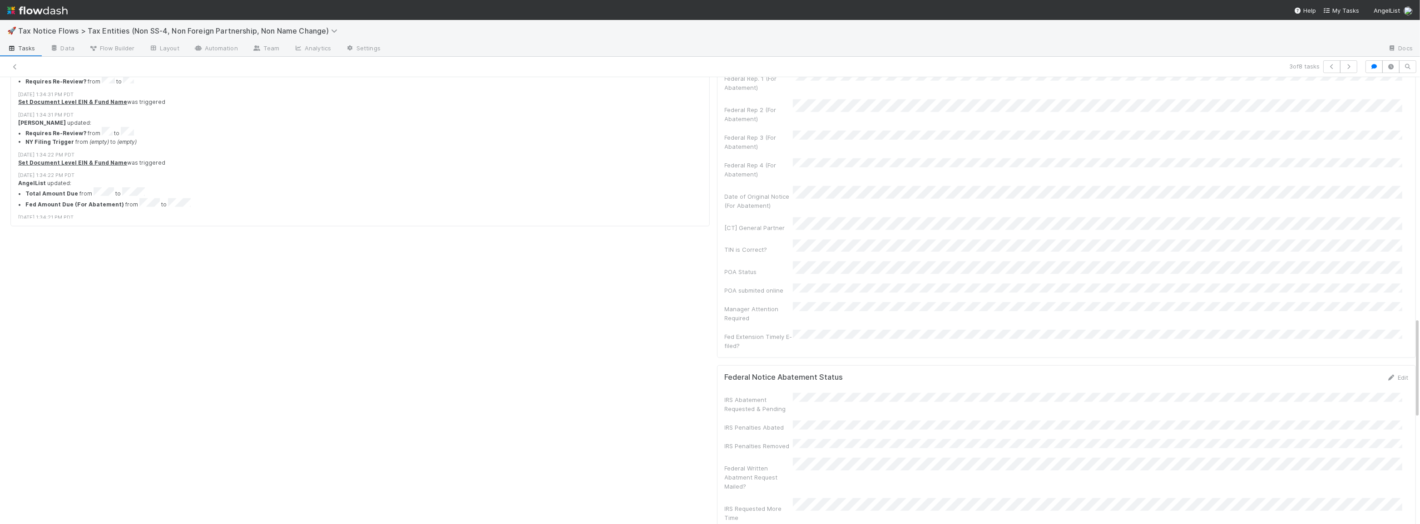
scroll to position [1073, 0]
click at [1387, 362] on link "Edit" at bounding box center [1397, 365] width 21 height 7
click at [1347, 361] on button "Save" at bounding box center [1360, 368] width 26 height 15
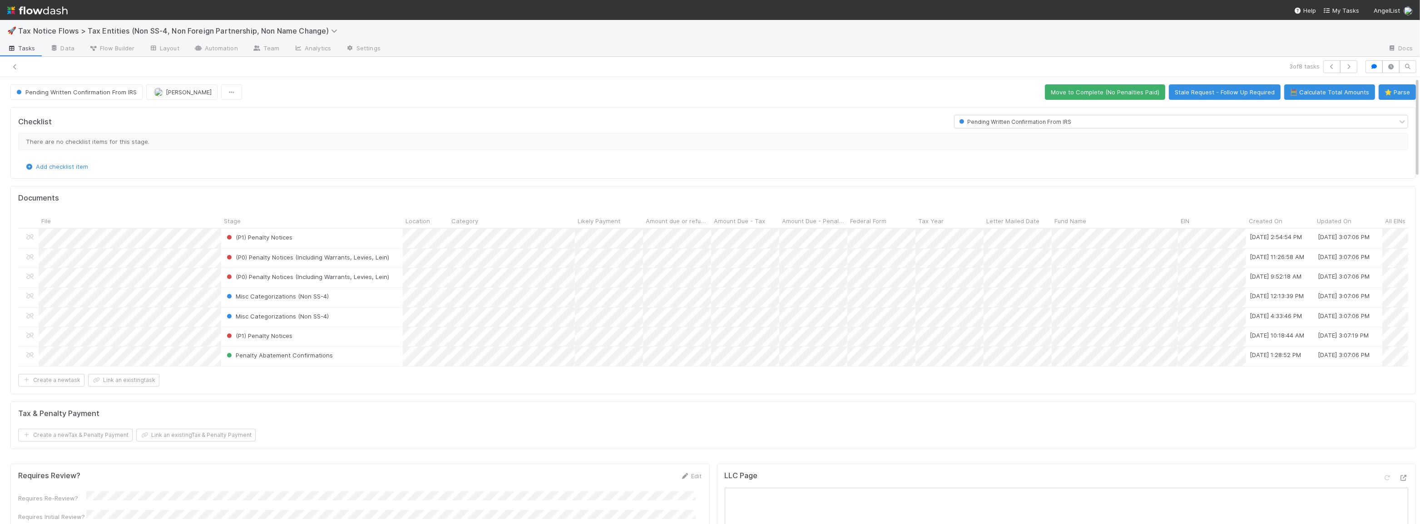
scroll to position [165, 0]
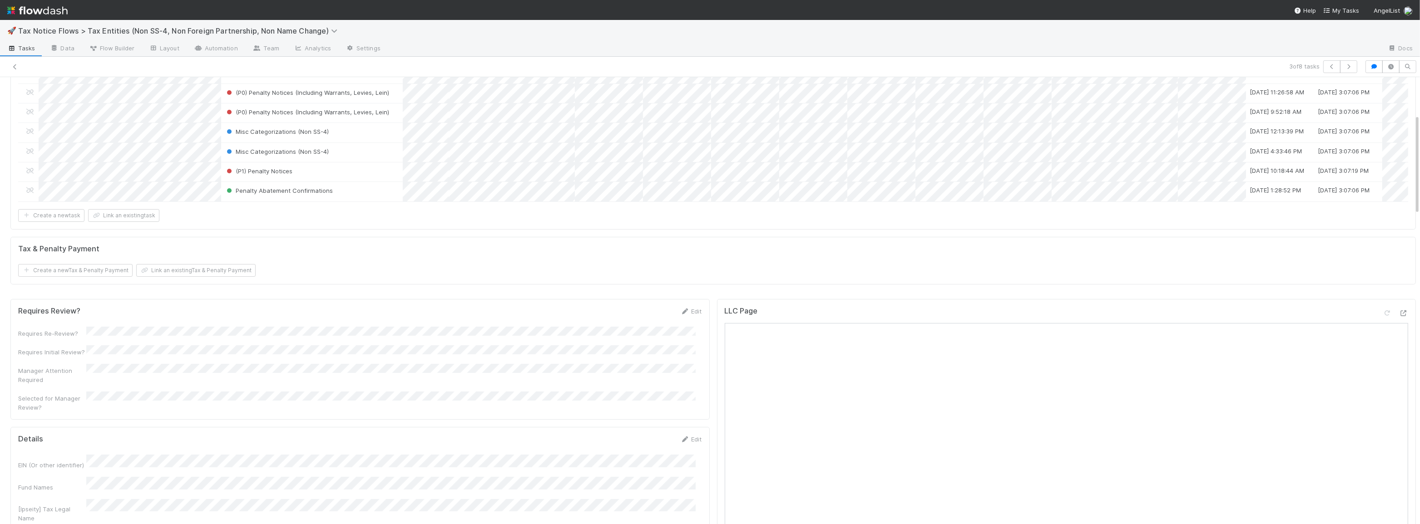
click at [690, 316] on div "Edit" at bounding box center [691, 311] width 21 height 9
click at [686, 315] on link "Edit" at bounding box center [691, 311] width 21 height 7
click at [649, 319] on button "Save" at bounding box center [654, 314] width 26 height 15
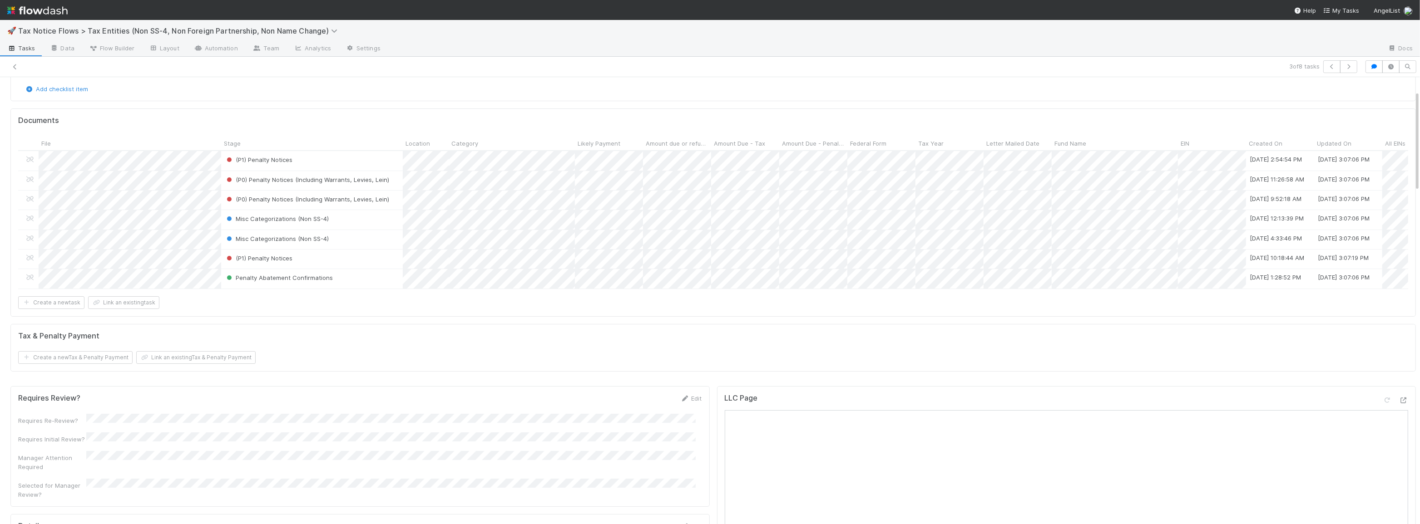
scroll to position [0, 0]
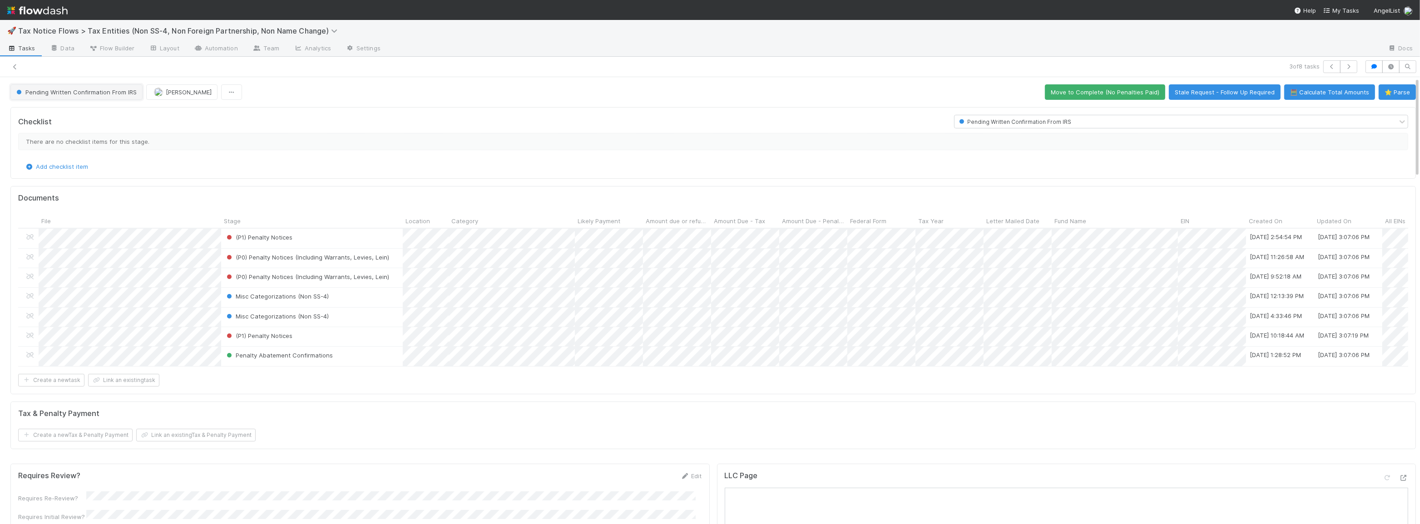
click at [84, 91] on span "Pending Written Confirmation From IRS" at bounding box center [76, 92] width 122 height 7
click at [104, 213] on span "Complete (No Penalties Paid)" at bounding box center [60, 214] width 94 height 7
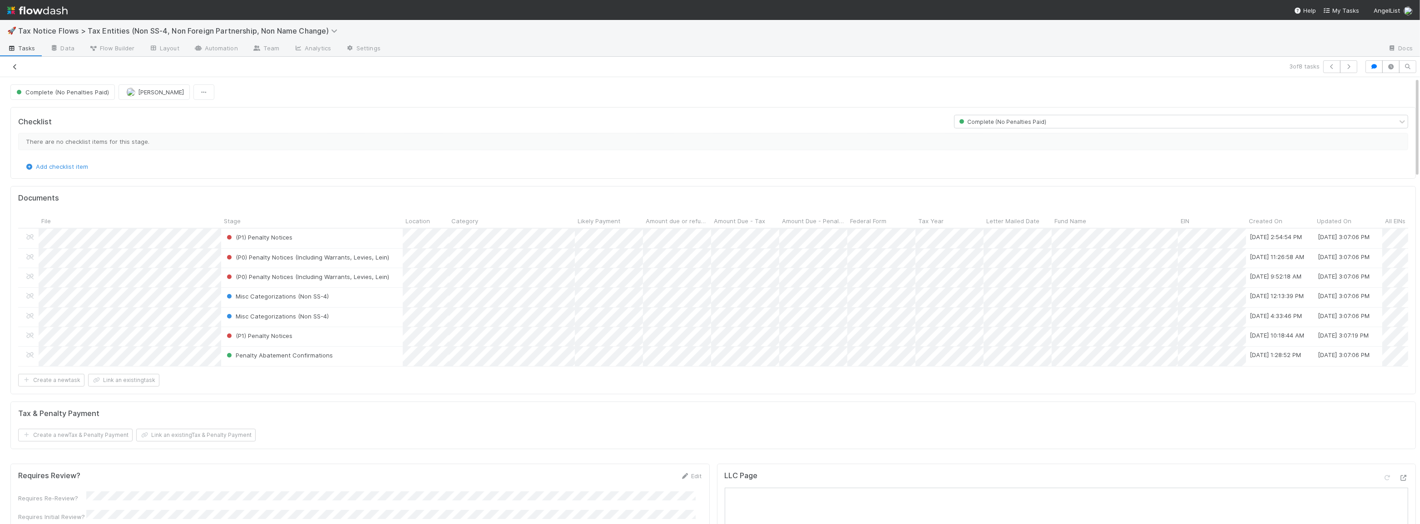
click at [17, 68] on icon at bounding box center [14, 67] width 9 height 6
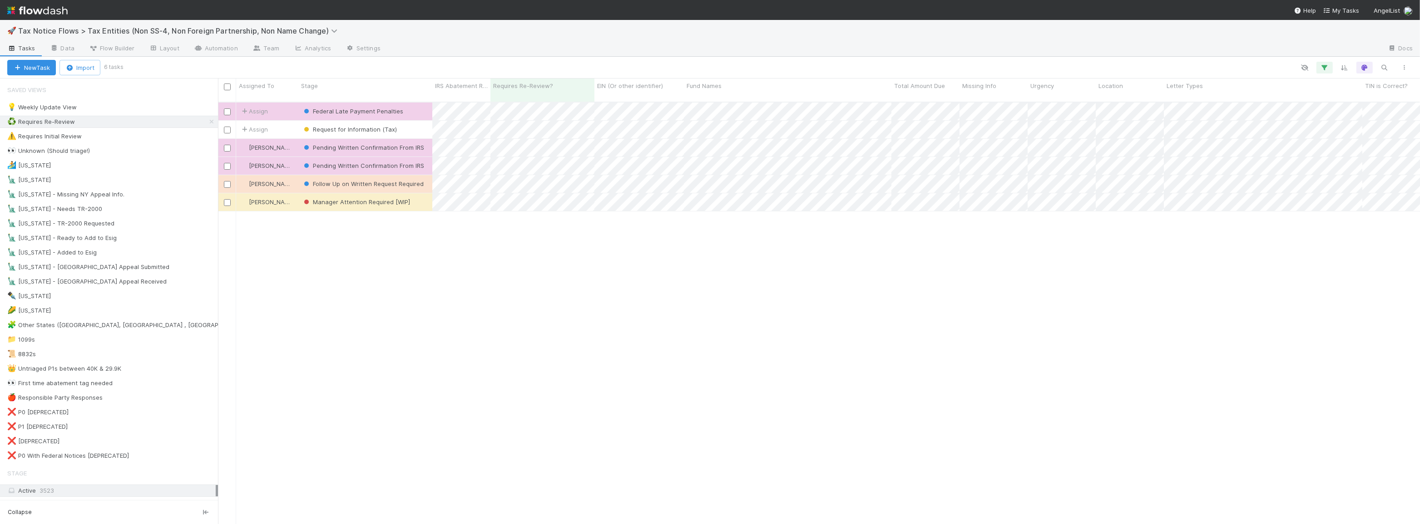
scroll to position [423, 1196]
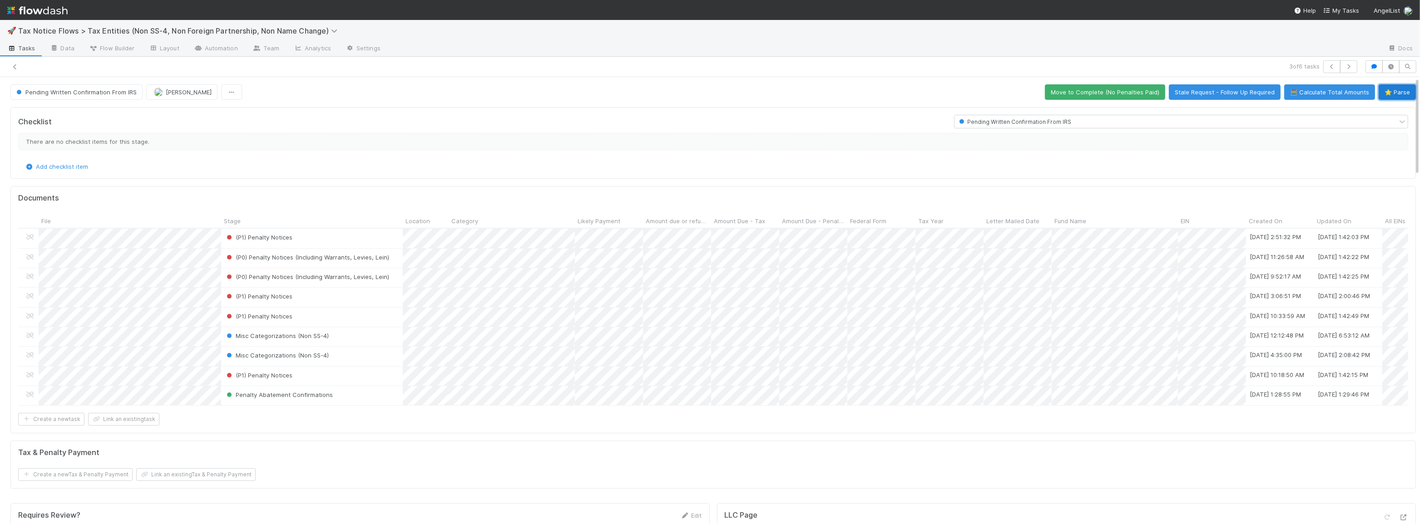
click at [1379, 96] on button "⭐ Parse" at bounding box center [1397, 91] width 37 height 15
click at [862, 411] on div "Form 1065" at bounding box center [912, 413] width 128 height 16
click at [836, 422] on div at bounding box center [710, 262] width 1420 height 524
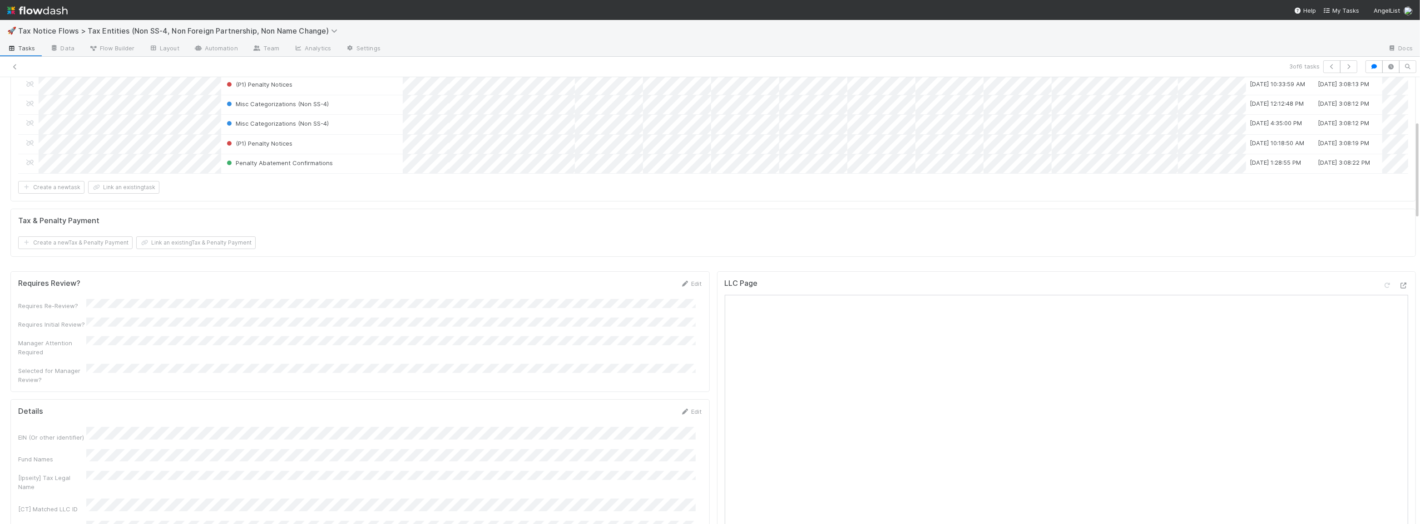
scroll to position [289, 0]
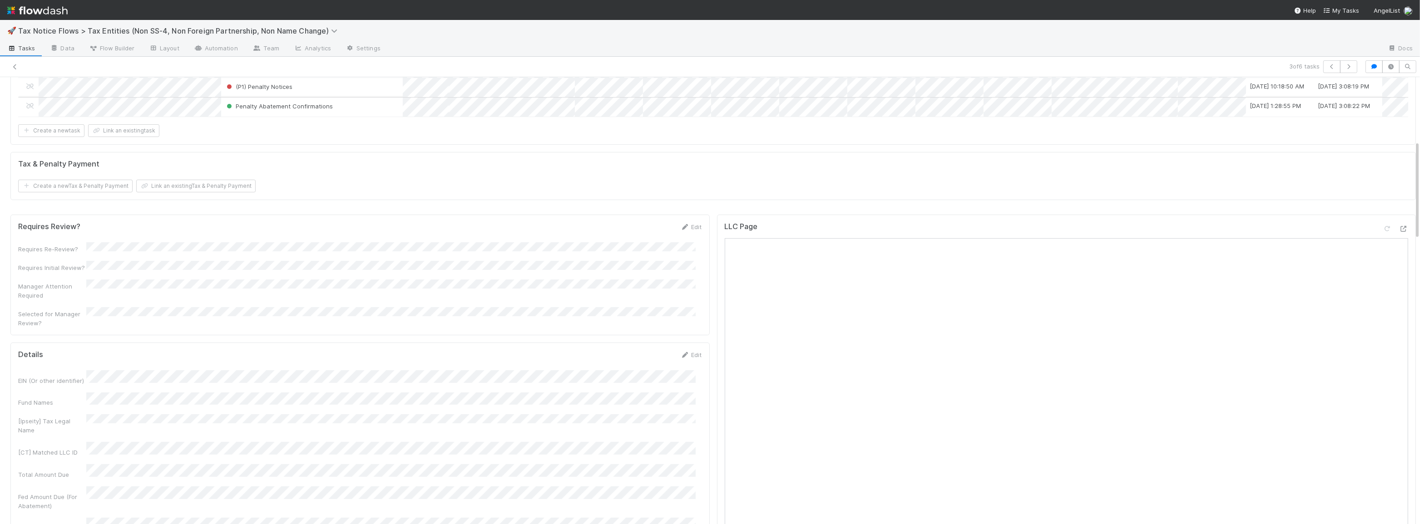
click at [360, 108] on div "Penalty Abatement Confirmations" at bounding box center [312, 107] width 182 height 19
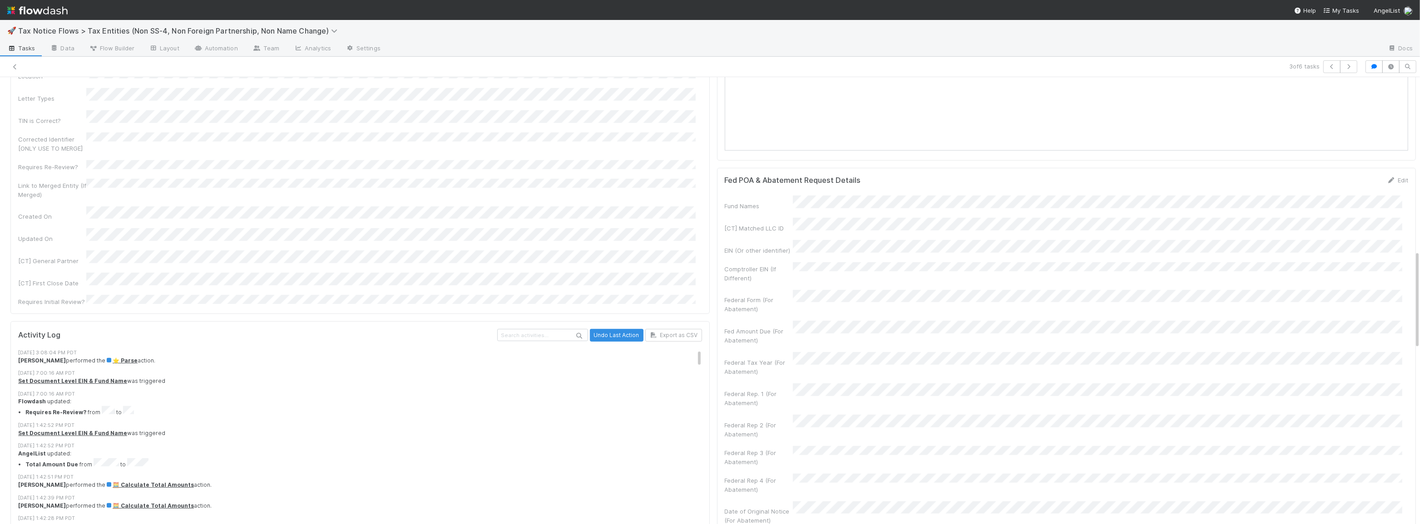
scroll to position [784, 0]
click at [766, 373] on div "Fed Amount Due (For Abatement)" at bounding box center [1067, 386] width 684 height 27
click at [1374, 180] on div "Fed POA & Abatement Request Details Save Cancel Fund Names [CT] Matched LLC ID …" at bounding box center [1066, 468] width 699 height 598
click at [1376, 185] on button "Cancel" at bounding box center [1392, 184] width 32 height 15
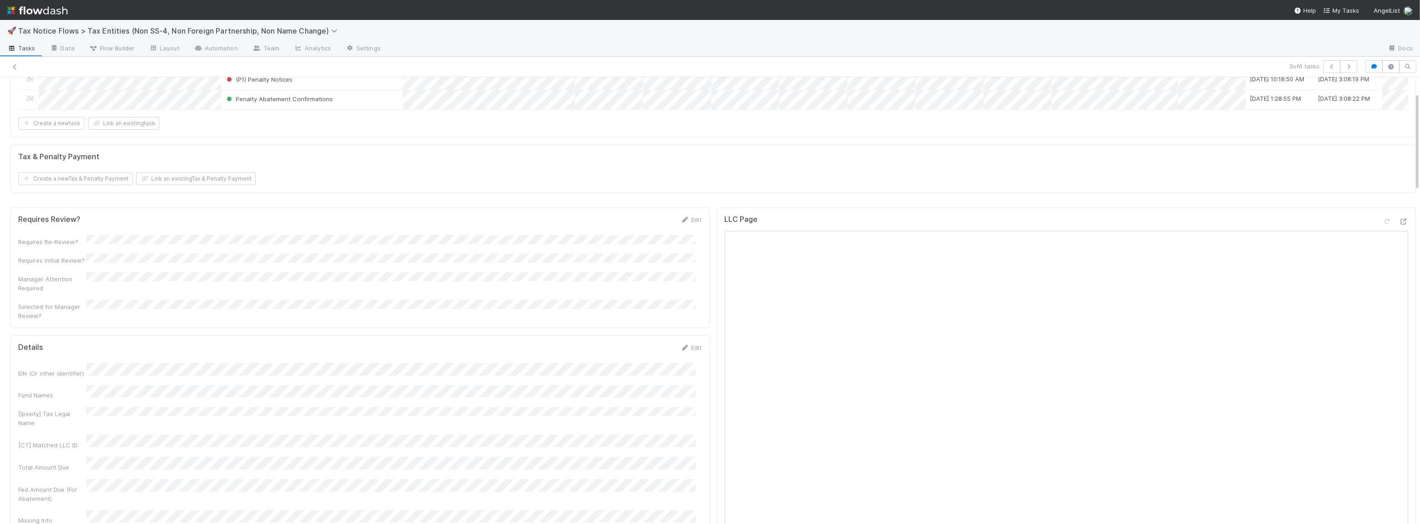
scroll to position [0, 0]
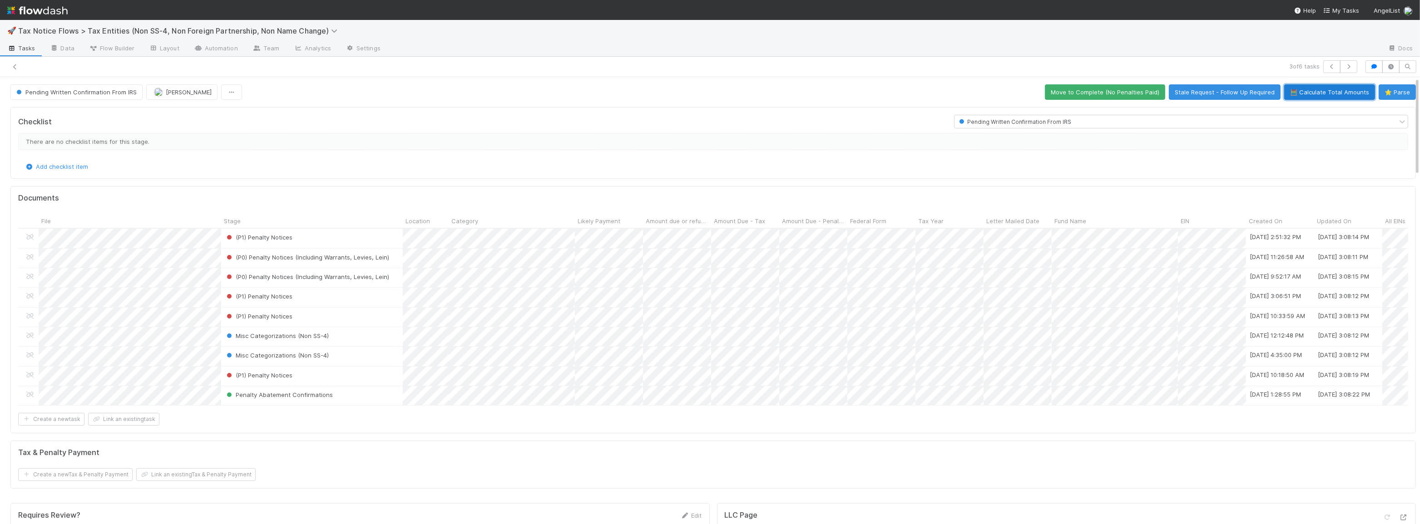
drag, startPoint x: 1300, startPoint y: 90, endPoint x: 1231, endPoint y: 119, distance: 74.7
click at [1300, 89] on button "🧮 Calculate Total Amounts" at bounding box center [1329, 91] width 91 height 15
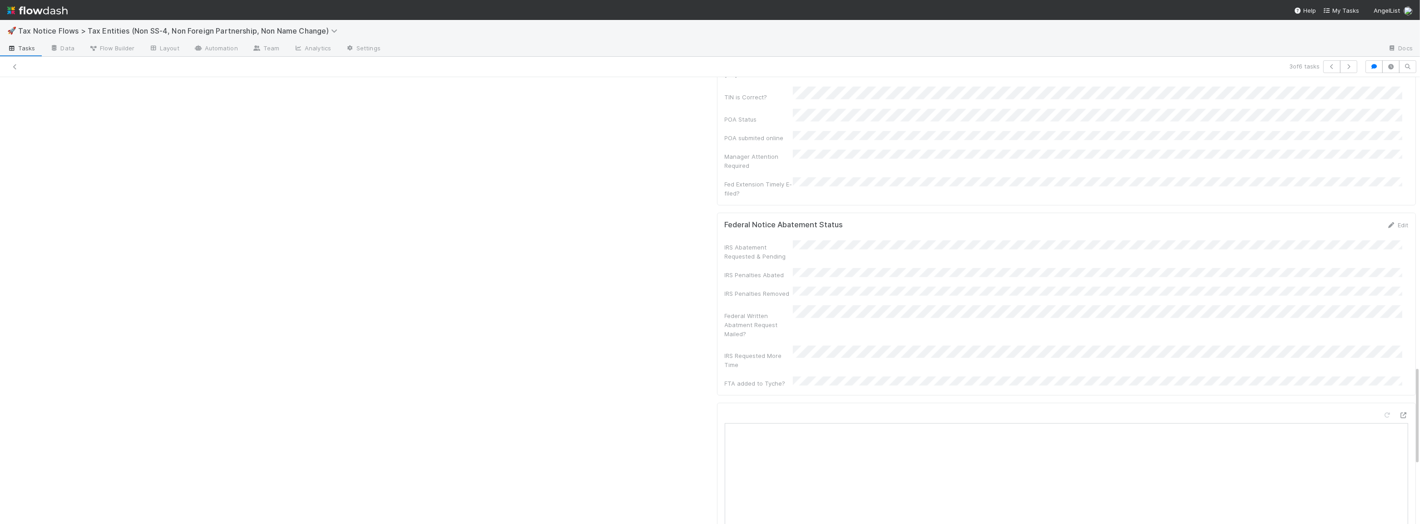
scroll to position [1238, 0]
click at [1394, 237] on link "Edit" at bounding box center [1397, 240] width 21 height 7
click at [1347, 236] on button "Save" at bounding box center [1360, 243] width 26 height 15
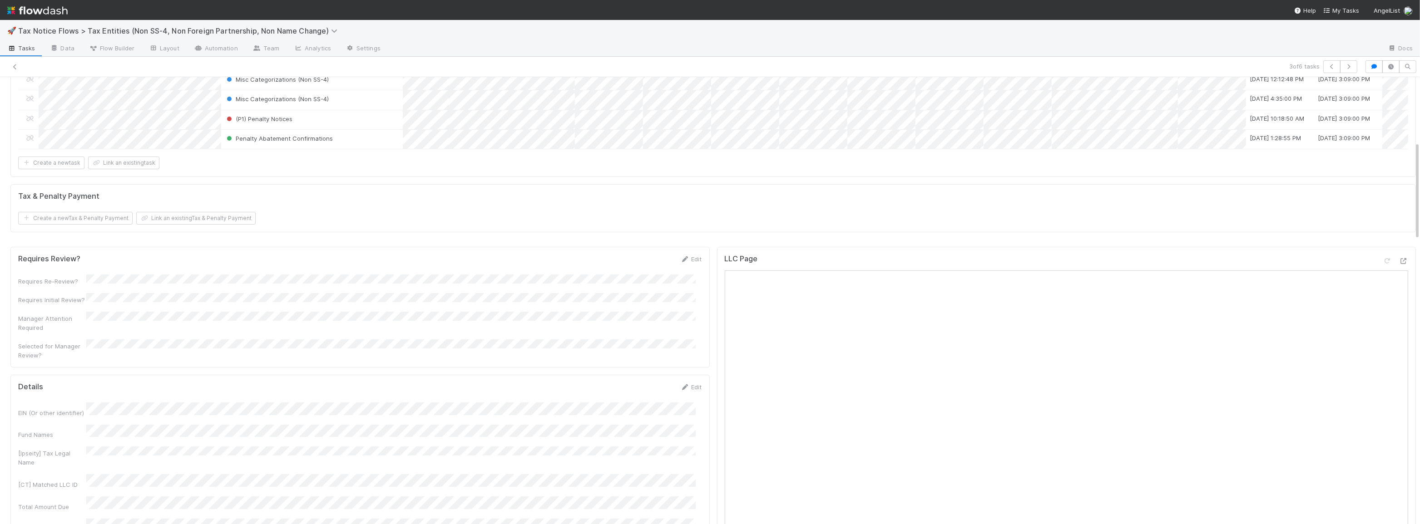
scroll to position [82, 0]
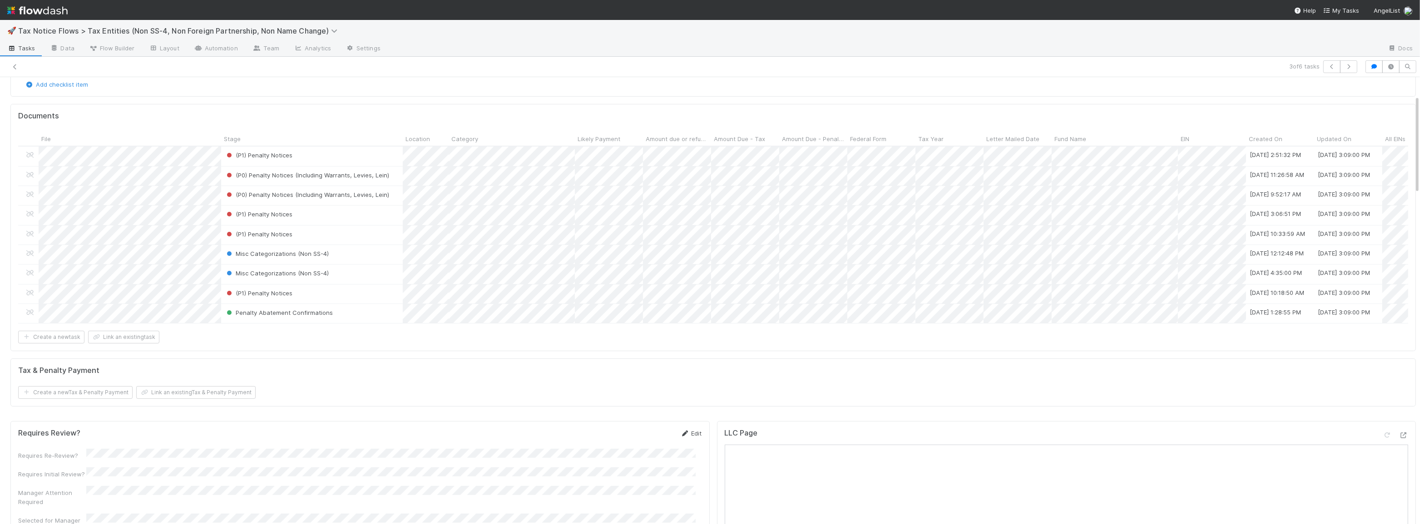
click at [689, 434] on link "Edit" at bounding box center [691, 433] width 21 height 7
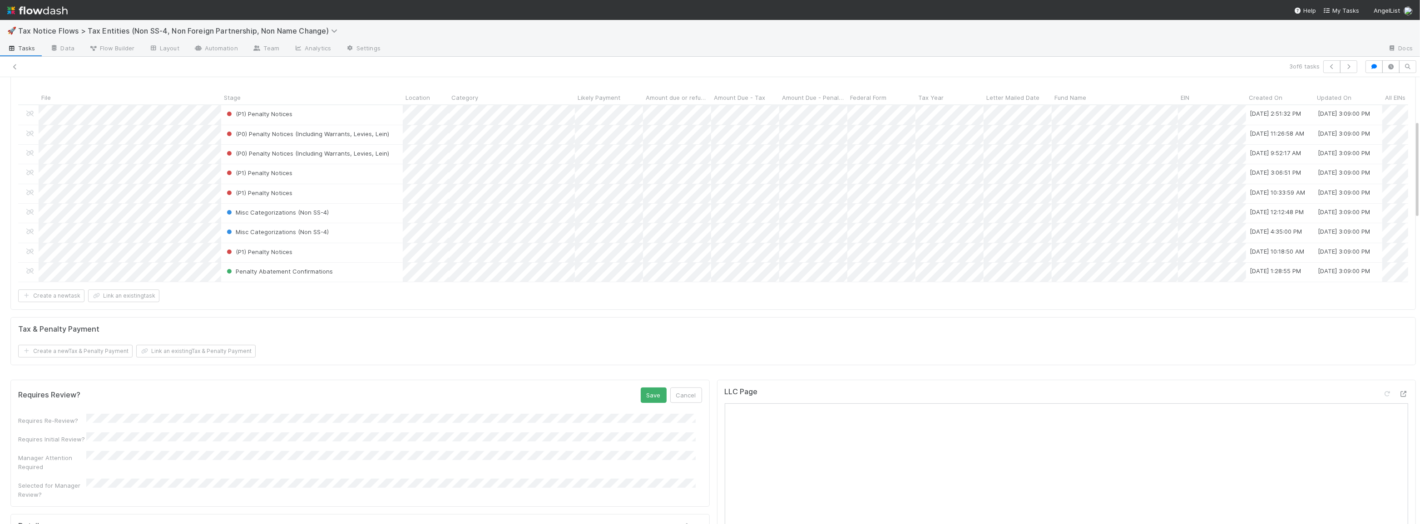
scroll to position [206, 0]
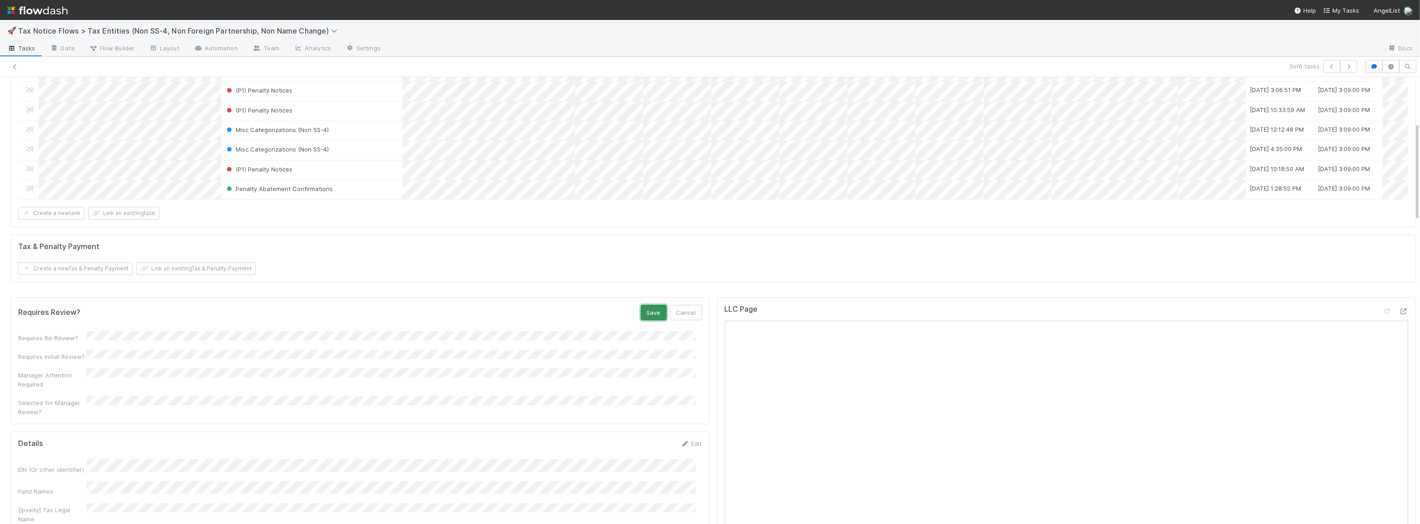
click at [648, 313] on button "Save" at bounding box center [654, 312] width 26 height 15
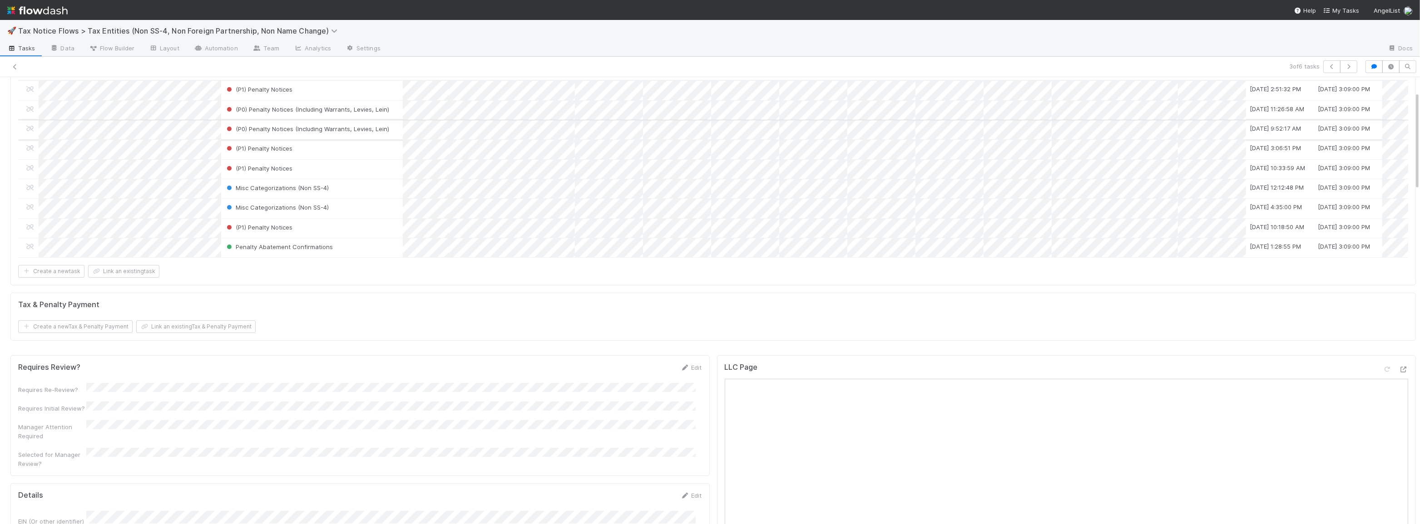
scroll to position [0, 0]
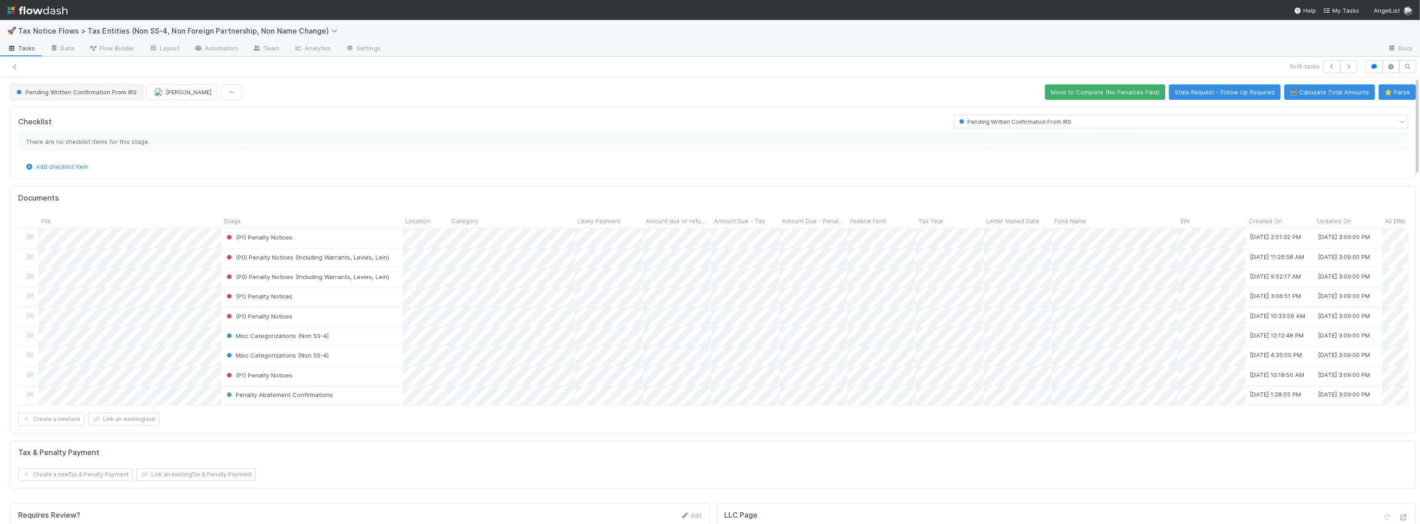
click at [64, 90] on span "Pending Written Confirmation From IRS" at bounding box center [76, 92] width 122 height 7
click at [109, 209] on div "Complete (No Penalties Paid)" at bounding box center [71, 215] width 128 height 16
click at [92, 91] on span "Pending Written Confirmation From IRS" at bounding box center [76, 92] width 122 height 7
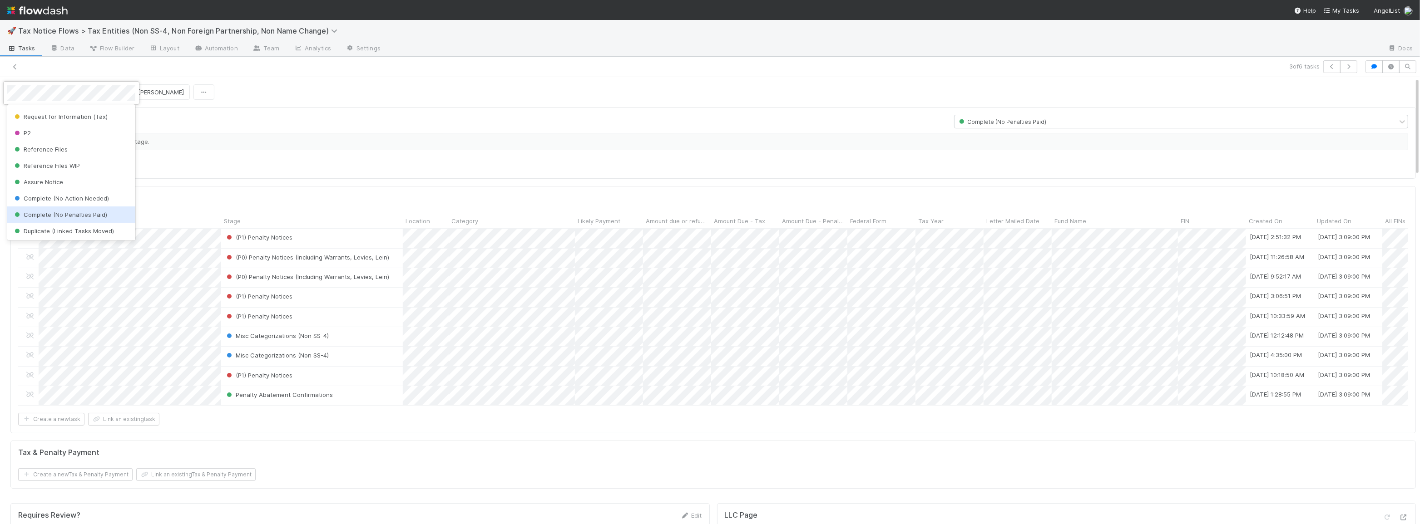
click at [92, 215] on span "Complete (No Penalties Paid)" at bounding box center [60, 214] width 94 height 7
click at [17, 64] on div at bounding box center [710, 262] width 1420 height 524
click at [17, 64] on icon at bounding box center [14, 67] width 9 height 6
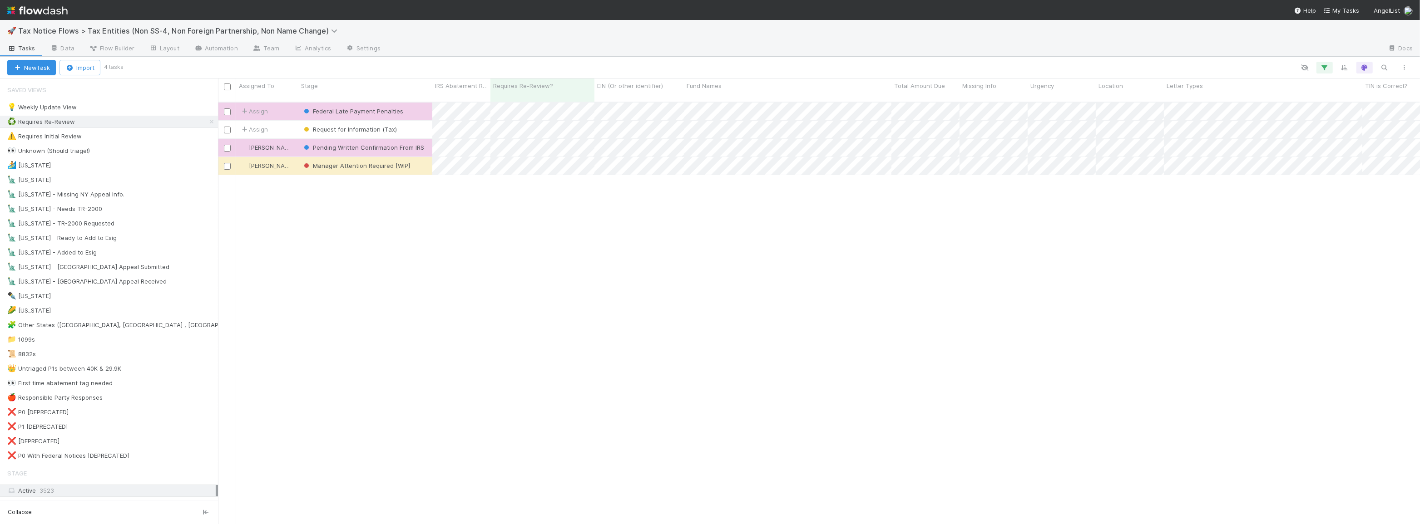
scroll to position [423, 1196]
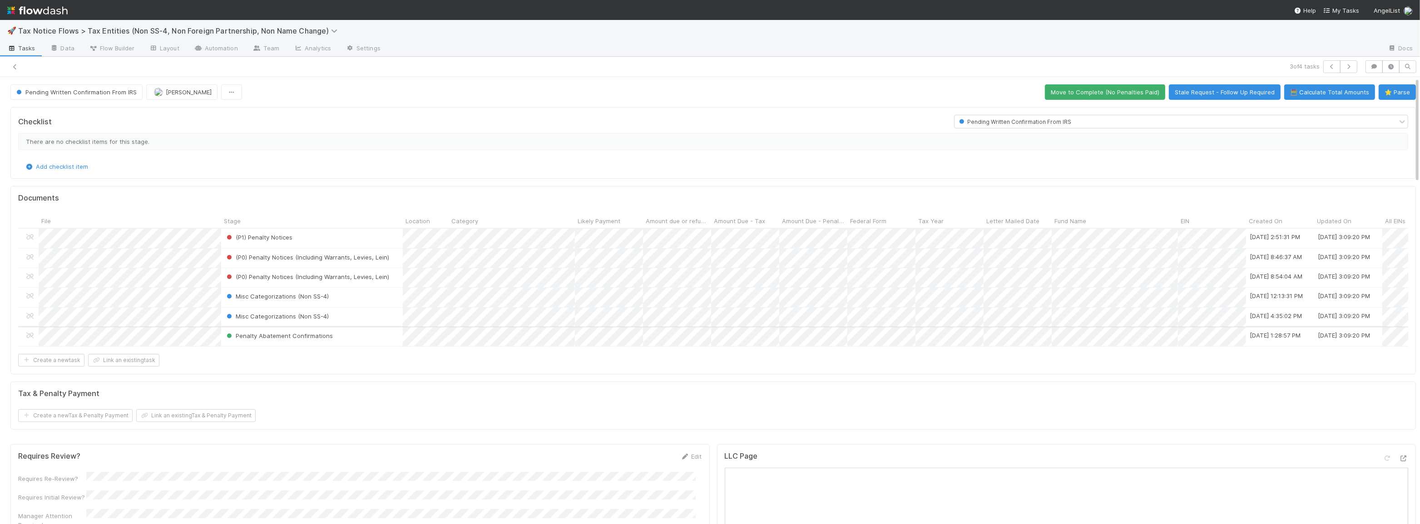
click at [349, 335] on div "Penalty Abatement Confirmations" at bounding box center [312, 336] width 182 height 19
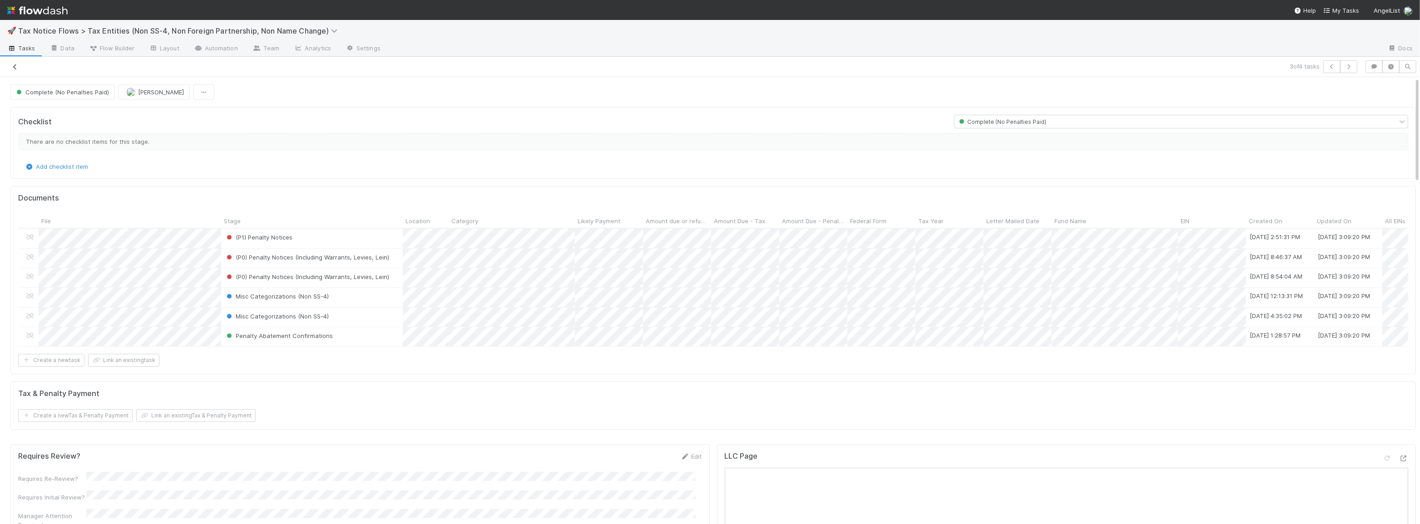
click at [15, 64] on icon at bounding box center [14, 67] width 9 height 6
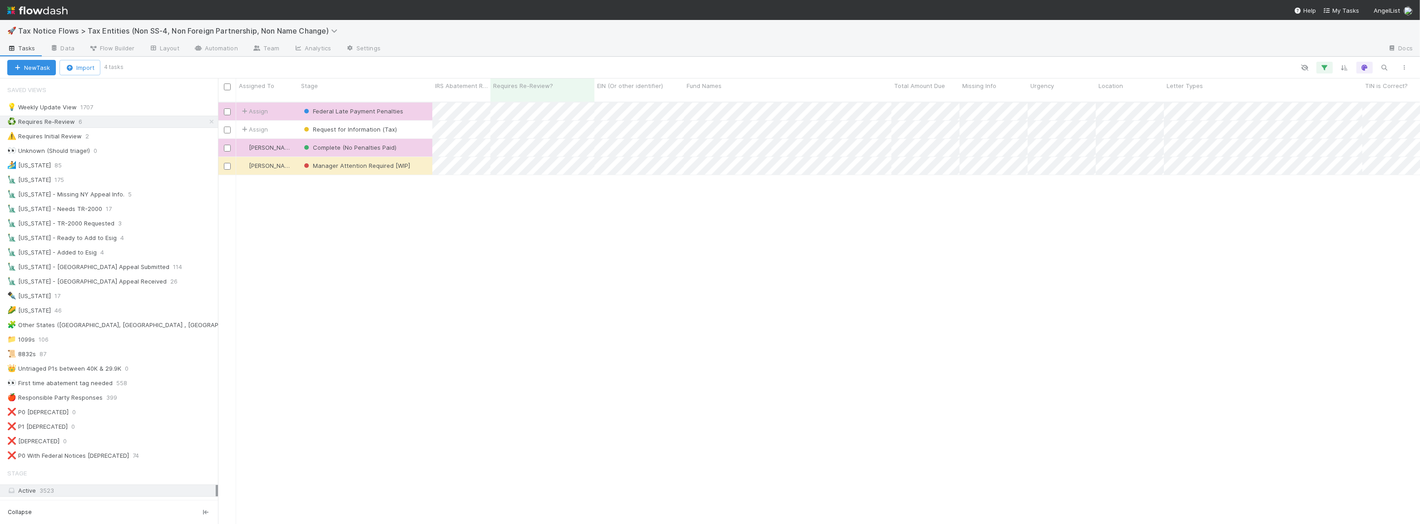
scroll to position [423, 1196]
click at [80, 139] on div "⚠️ Requires Initial Review 2" at bounding box center [112, 136] width 211 height 11
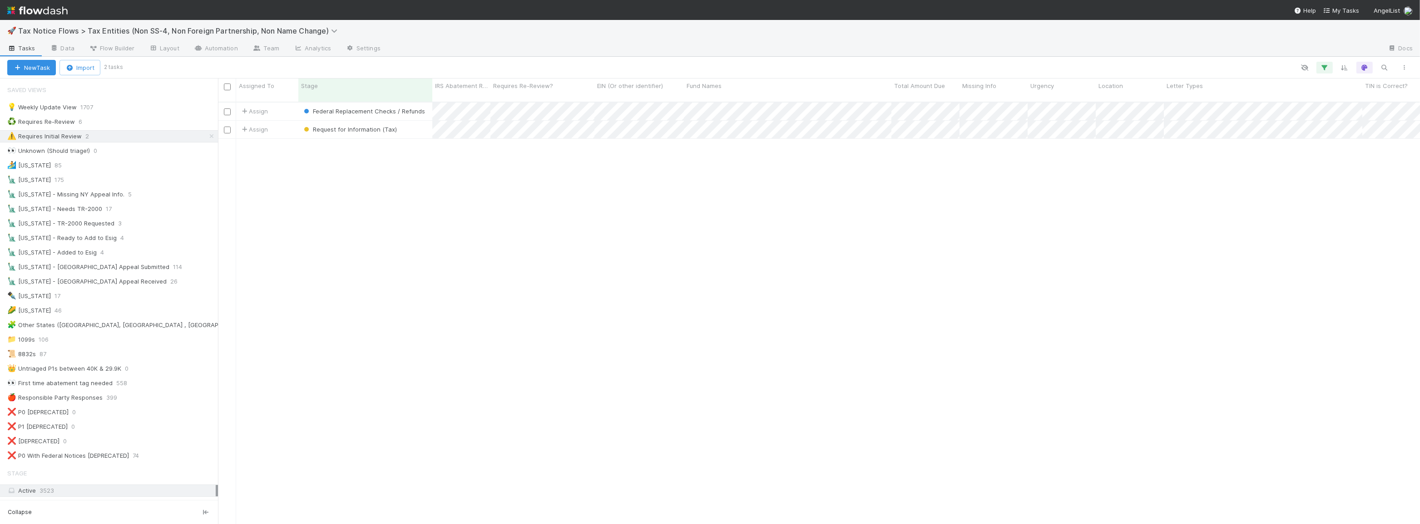
scroll to position [423, 1196]
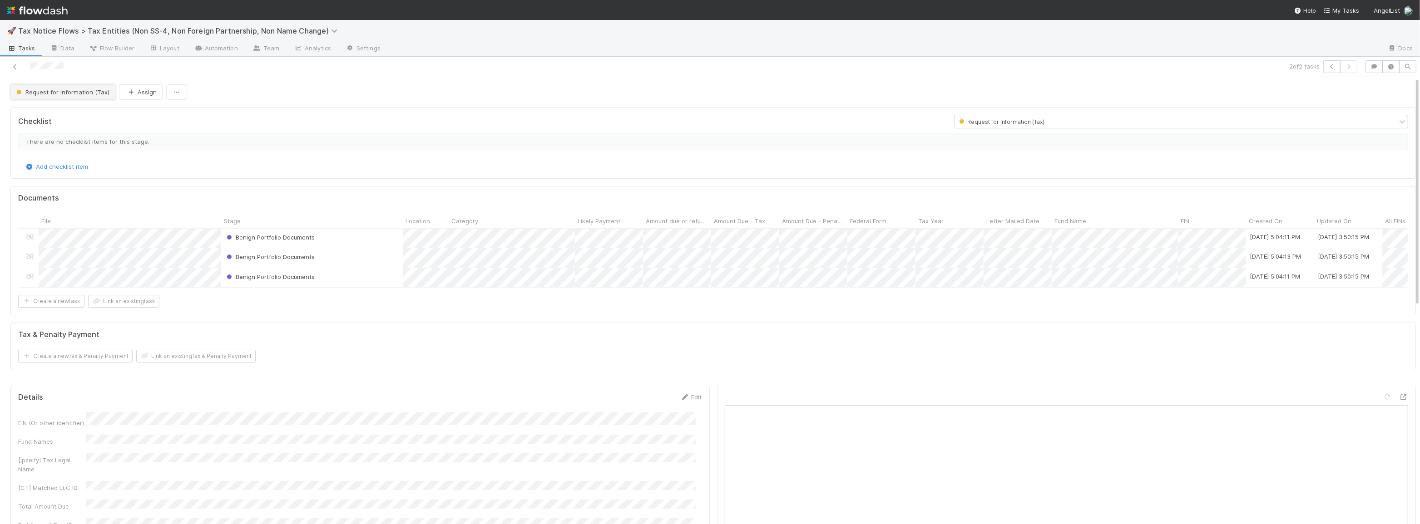
click at [78, 89] on span "Request for Information (Tax)" at bounding box center [62, 92] width 95 height 7
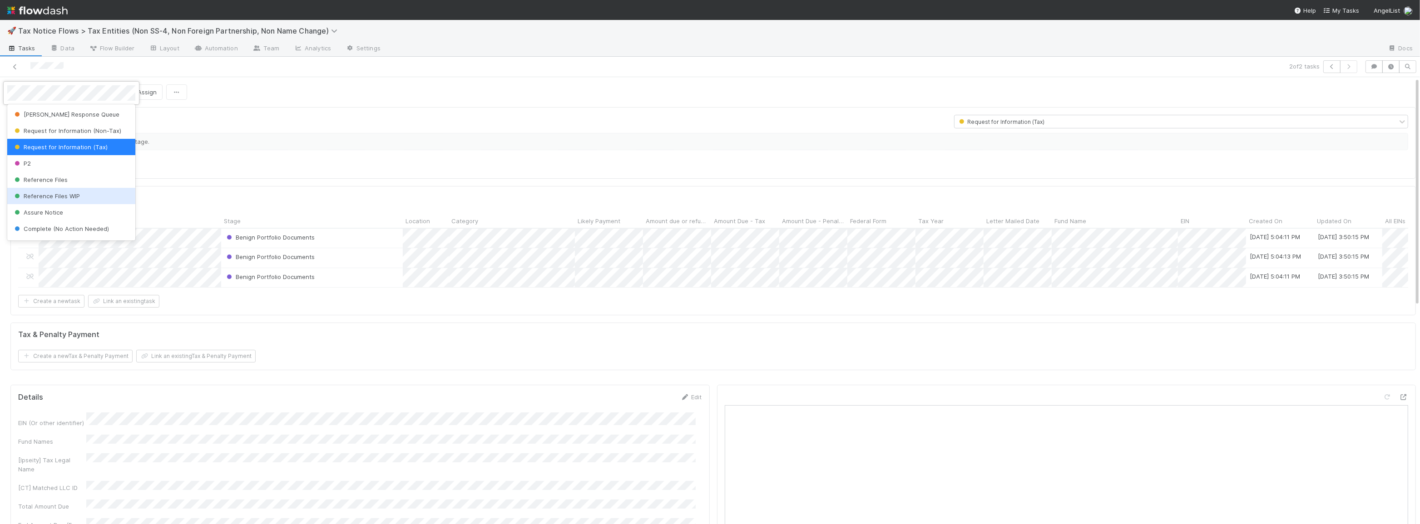
scroll to position [319, 0]
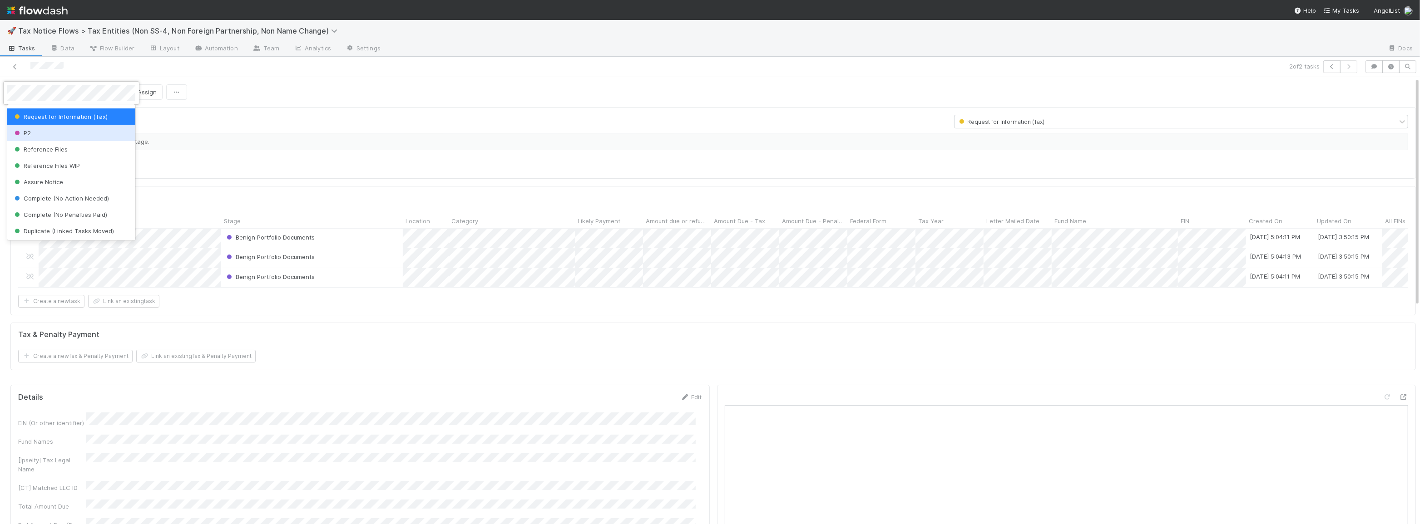
click at [270, 112] on div at bounding box center [710, 262] width 1420 height 524
click at [5, 65] on div at bounding box center [344, 66] width 680 height 13
click at [13, 68] on icon at bounding box center [14, 67] width 9 height 6
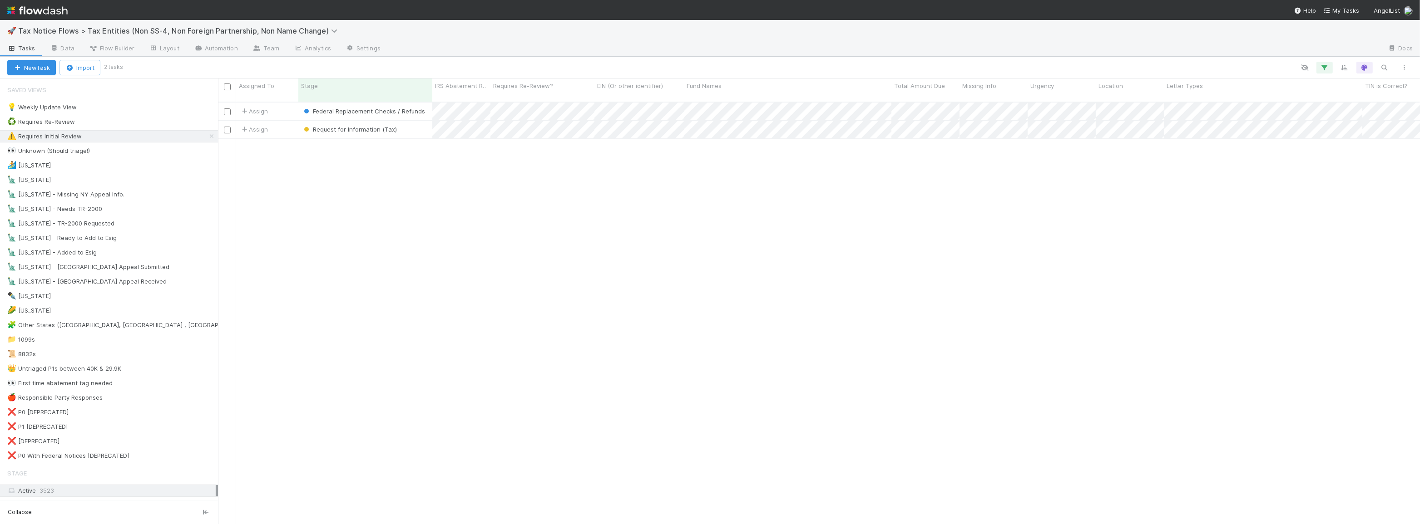
scroll to position [423, 1196]
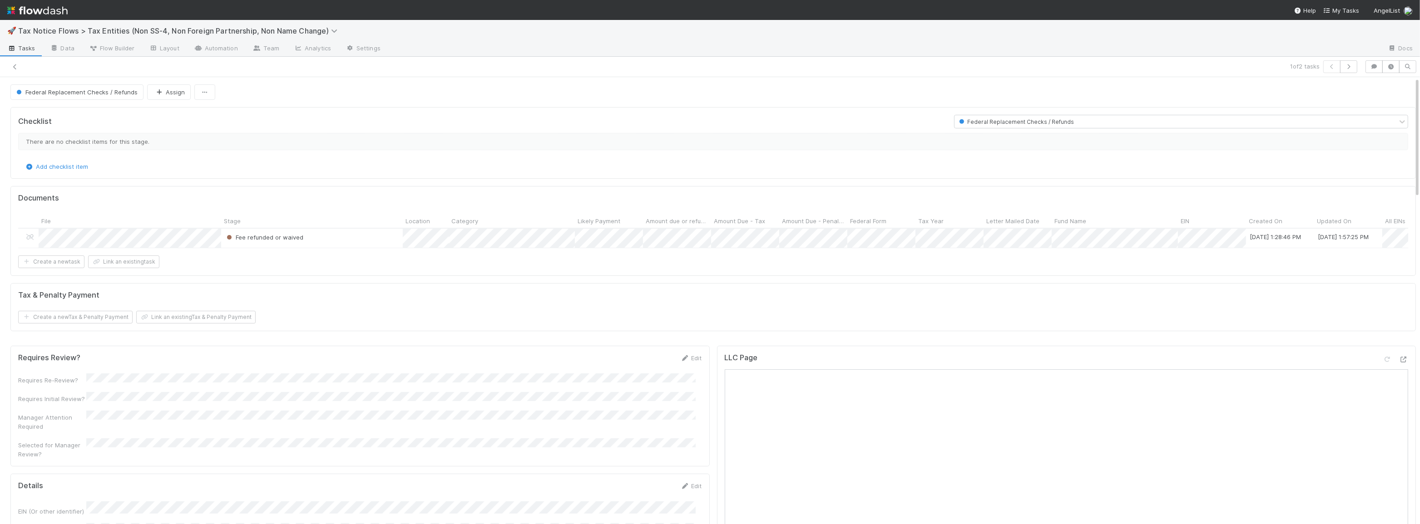
click at [333, 237] on div "Fee refunded or waived" at bounding box center [312, 238] width 182 height 19
click at [15, 64] on icon at bounding box center [14, 67] width 9 height 6
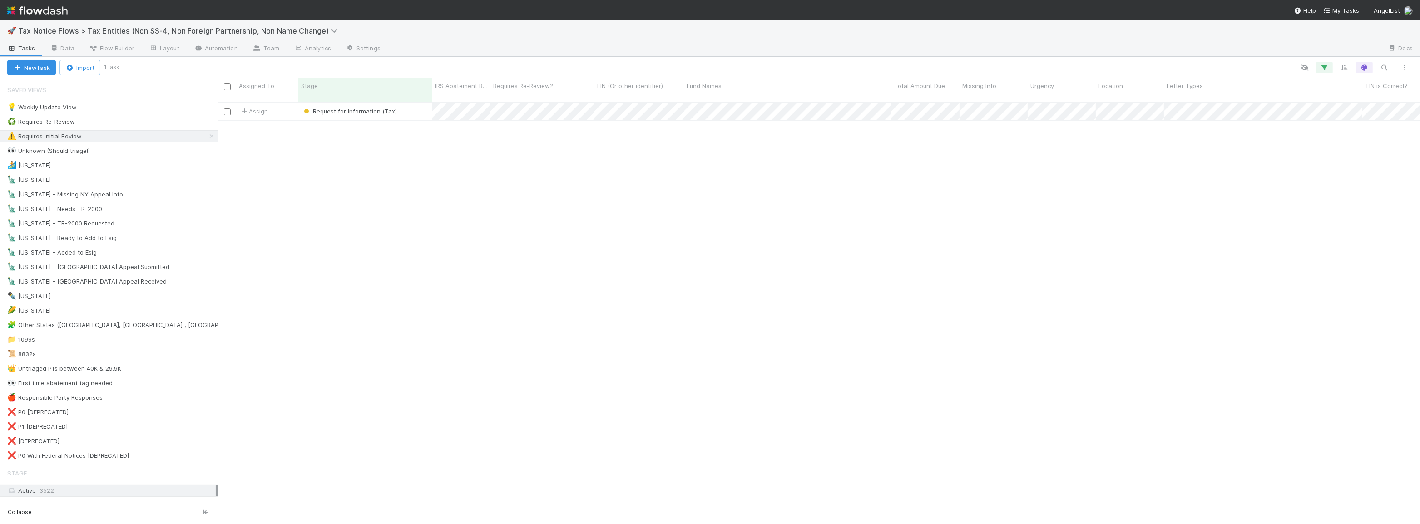
scroll to position [423, 1196]
click at [422, 105] on div "Request for Information (Tax)" at bounding box center [365, 112] width 134 height 18
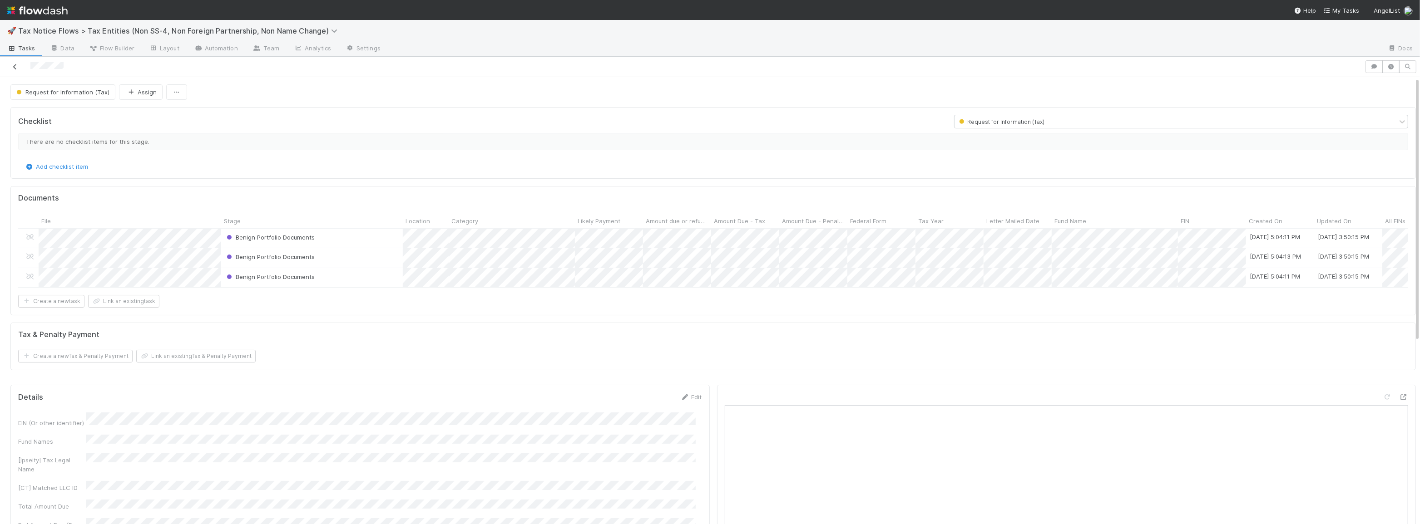
click at [14, 65] on icon at bounding box center [14, 67] width 9 height 6
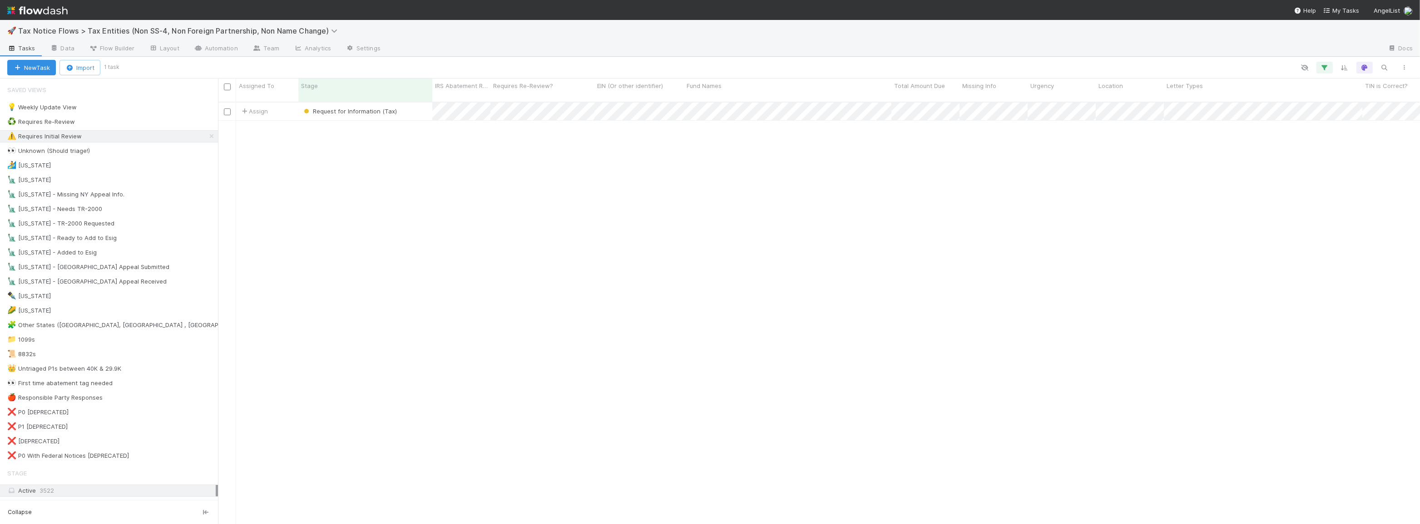
scroll to position [423, 1196]
click at [138, 123] on div "♻️ Requires Re-Review 5" at bounding box center [112, 121] width 211 height 11
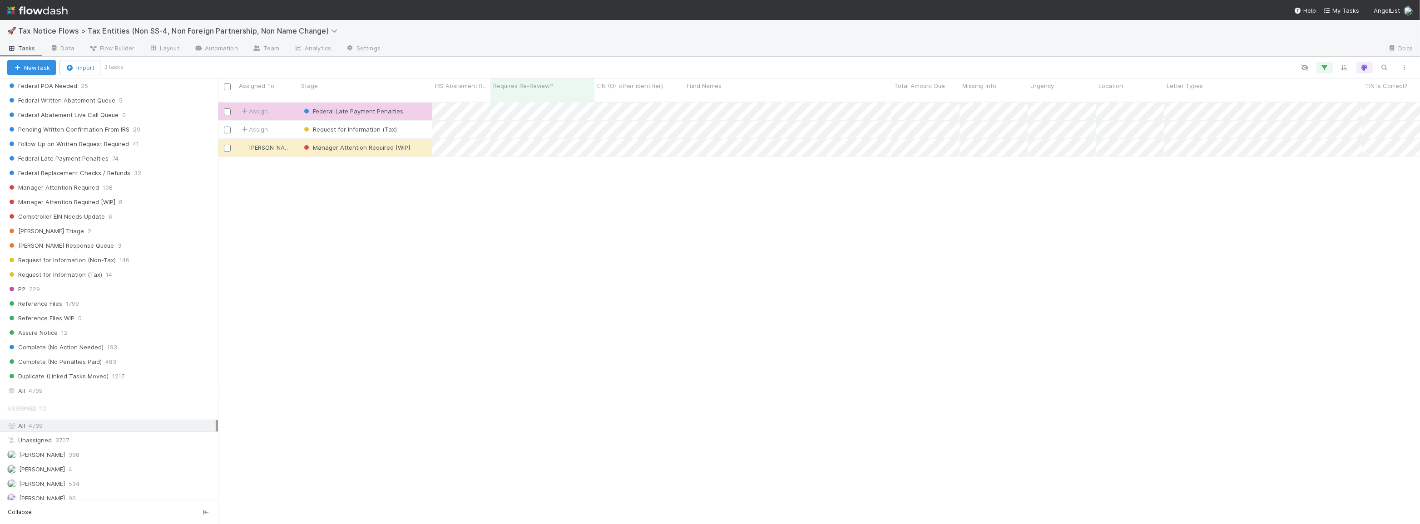
scroll to position [494, 0]
click at [121, 384] on div "All 4739" at bounding box center [111, 389] width 208 height 11
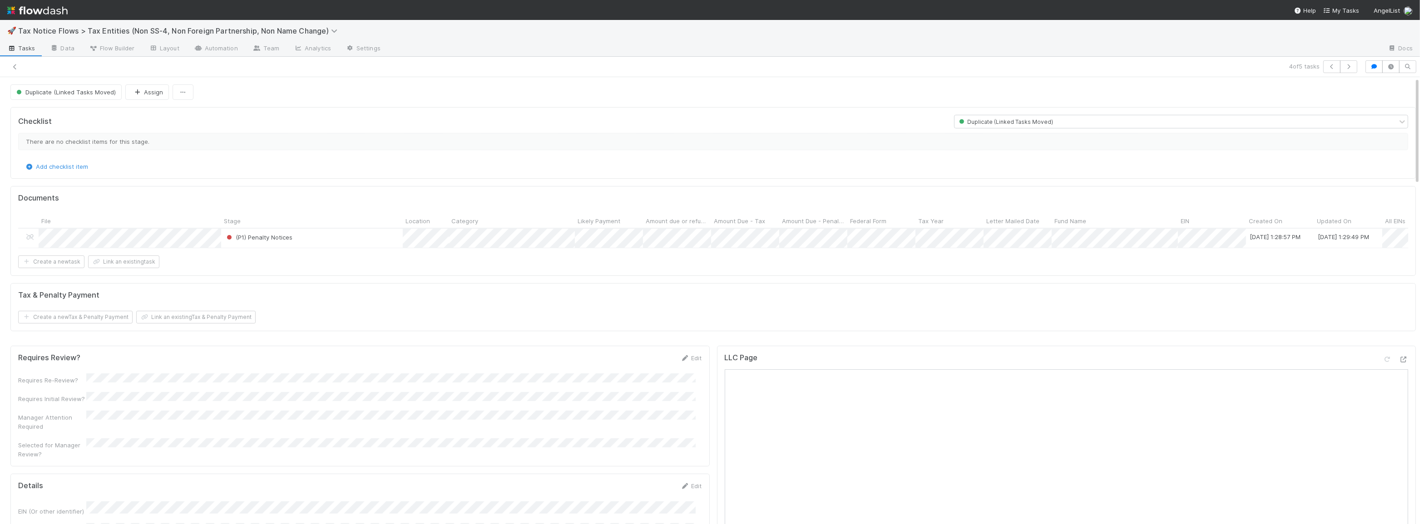
click at [373, 237] on div "(P1) Penalty Notices" at bounding box center [312, 238] width 182 height 19
click at [30, 88] on button "Duplicate (Linked Tasks Moved)" at bounding box center [65, 91] width 111 height 15
click at [61, 116] on div "Untriaged" at bounding box center [71, 114] width 128 height 16
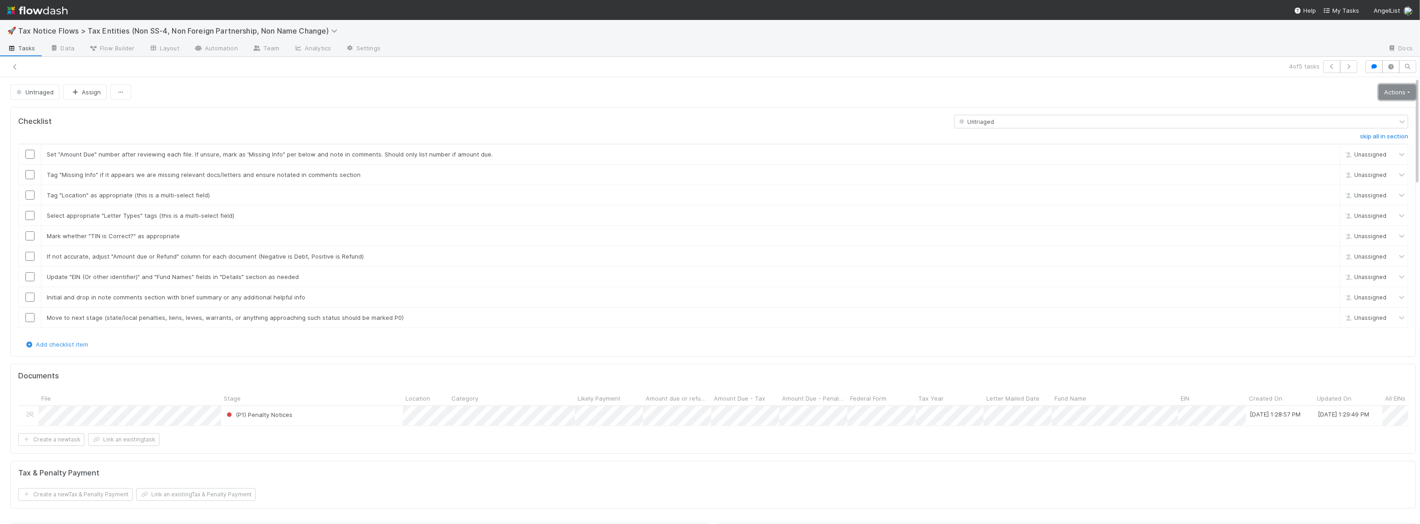
click at [1387, 90] on link "Actions" at bounding box center [1397, 91] width 37 height 15
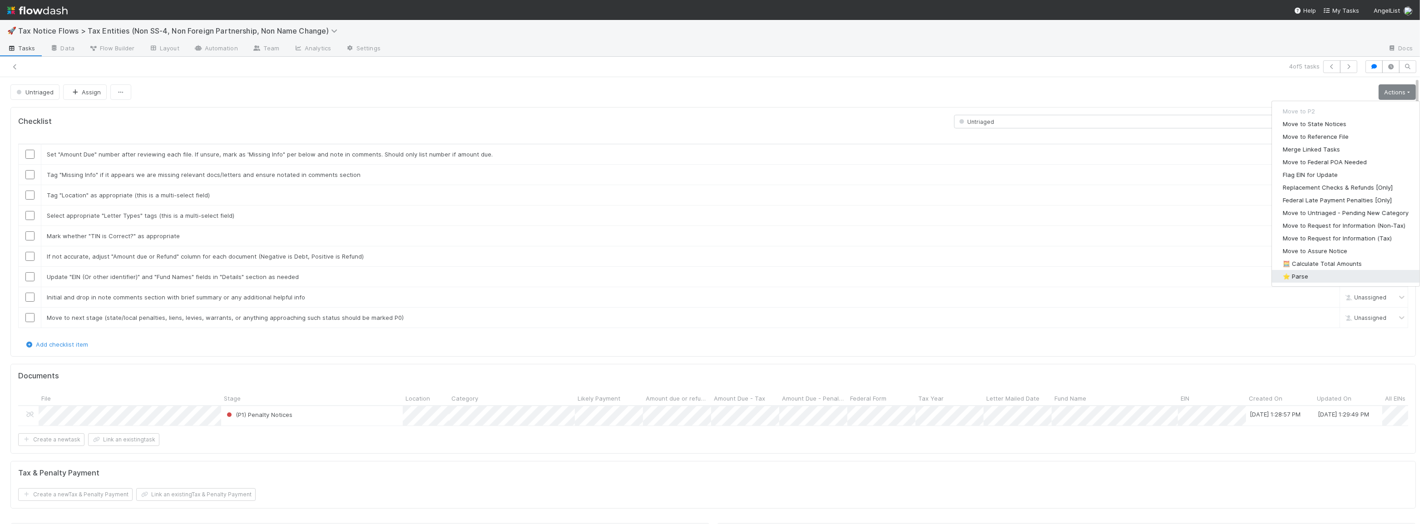
click at [1319, 275] on button "⭐ Parse" at bounding box center [1346, 276] width 148 height 13
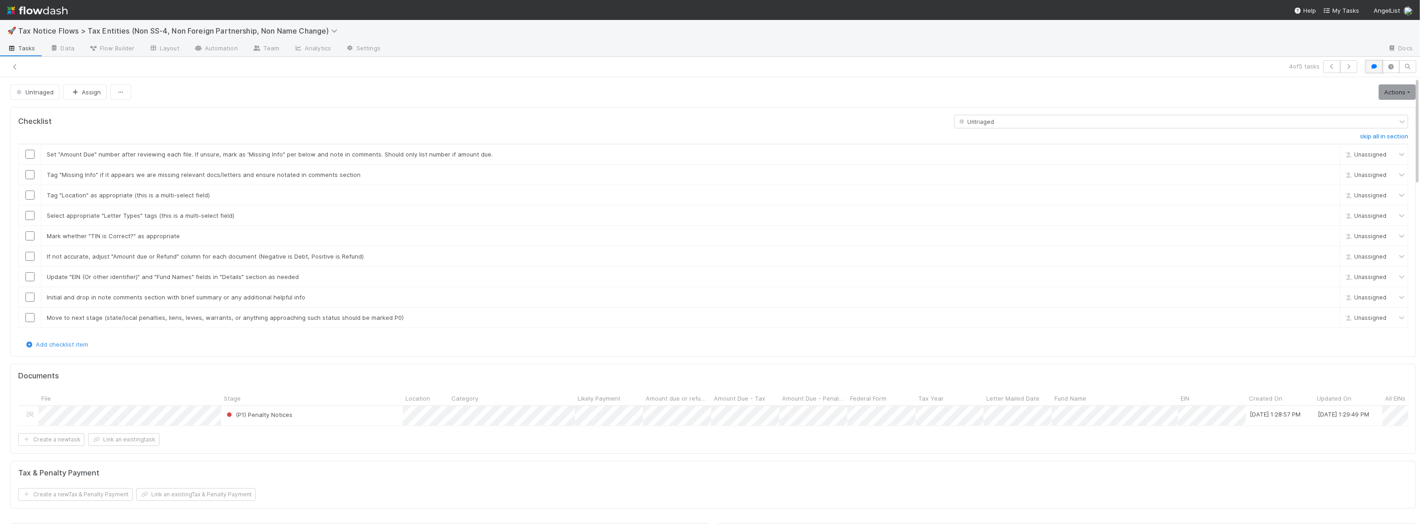
click at [1365, 68] on button "button" at bounding box center [1373, 66] width 17 height 13
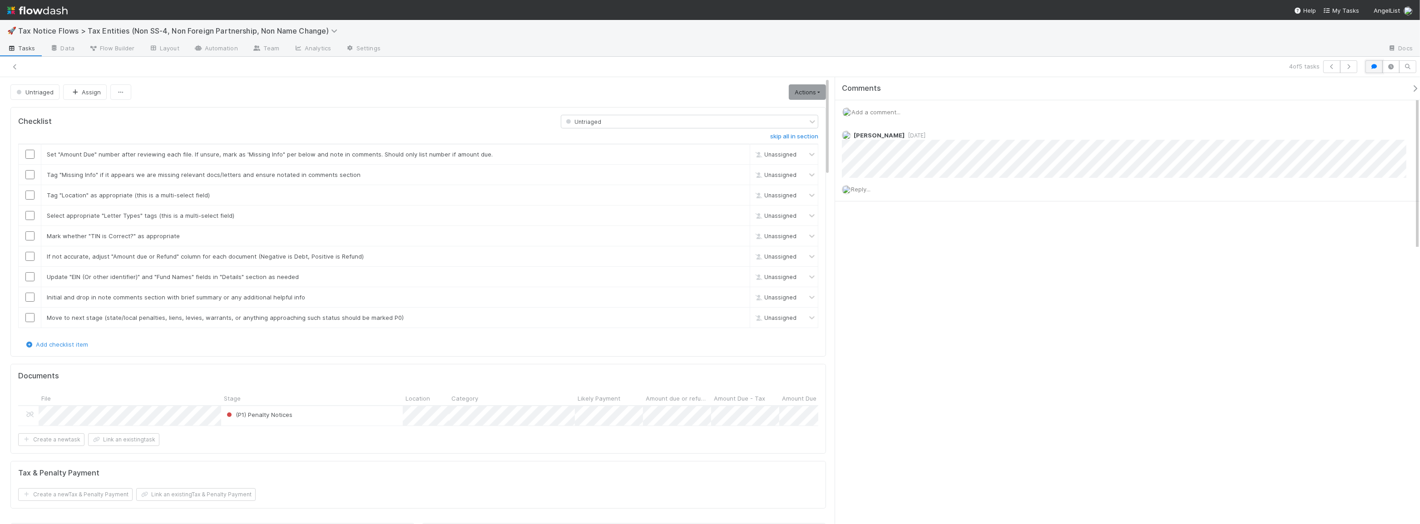
click at [1367, 68] on button "button" at bounding box center [1373, 66] width 17 height 13
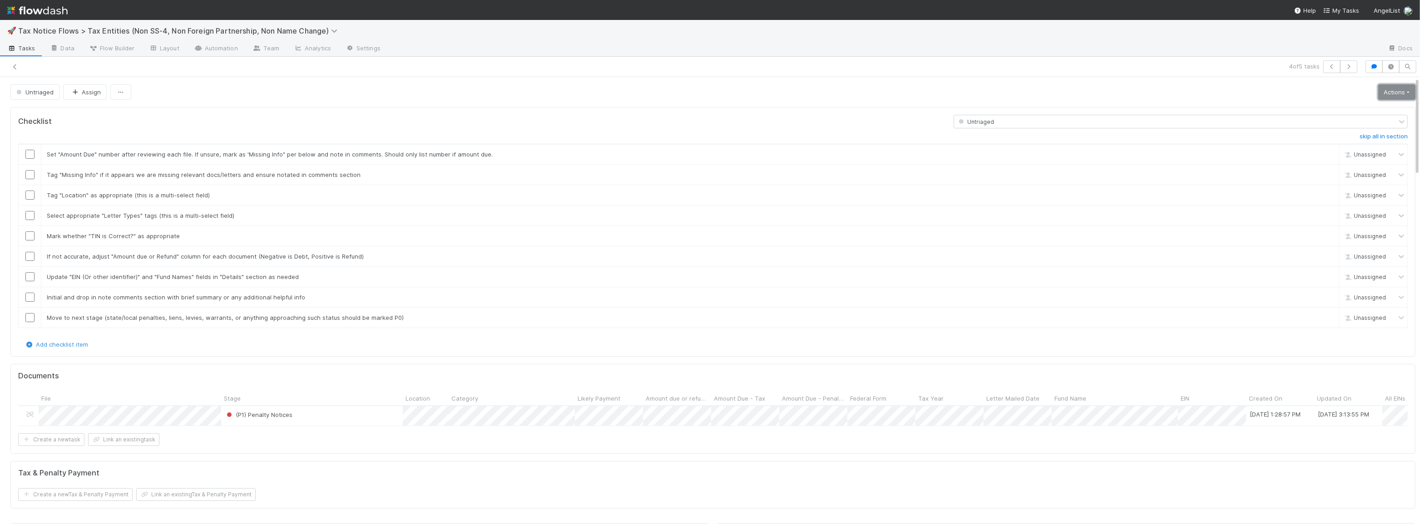
click at [1378, 87] on link "Actions" at bounding box center [1396, 91] width 37 height 15
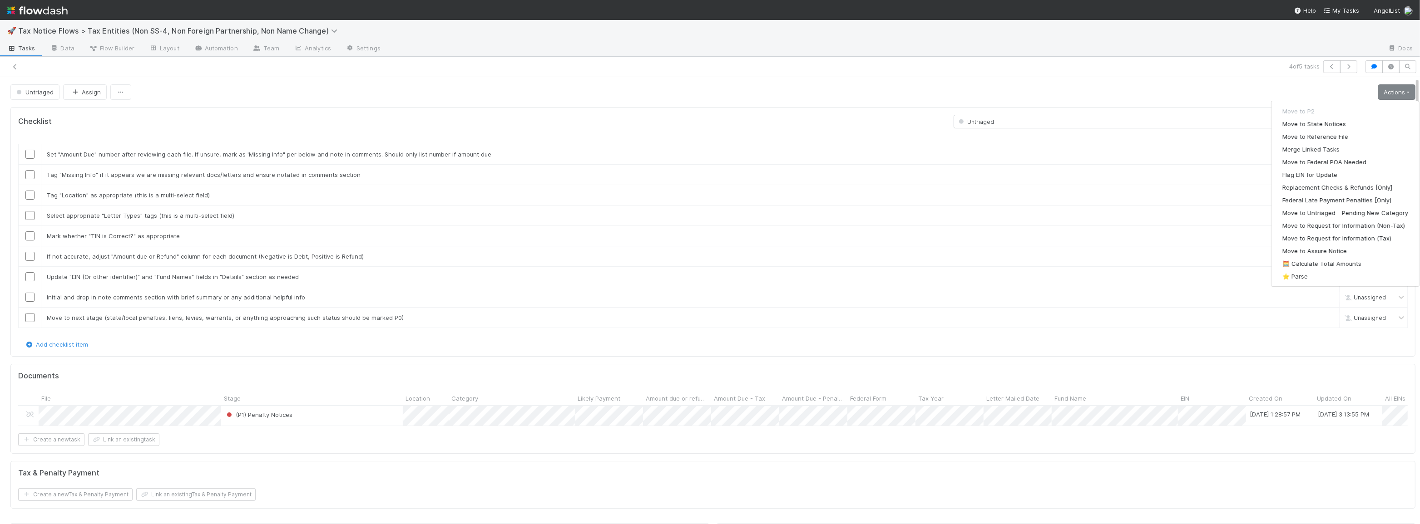
click at [866, 446] on div "Create a new task Link an existing task" at bounding box center [712, 440] width 1389 height 13
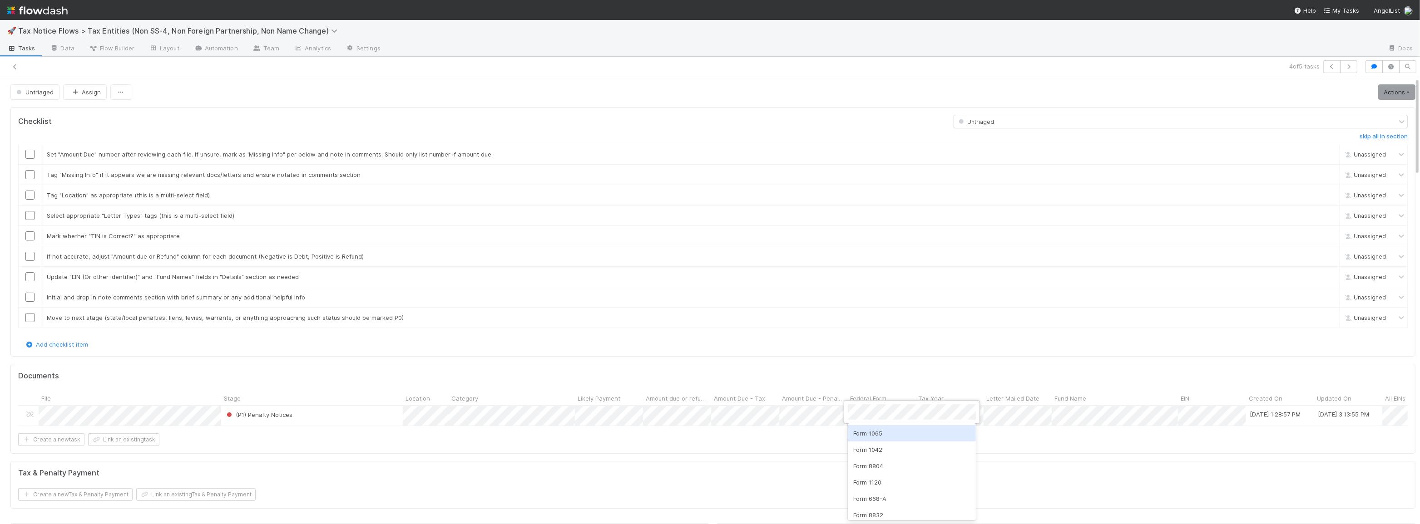
click at [868, 435] on div "Form 1065" at bounding box center [912, 433] width 128 height 16
click at [816, 445] on div at bounding box center [710, 262] width 1420 height 524
click at [1379, 93] on link "Actions" at bounding box center [1397, 91] width 37 height 15
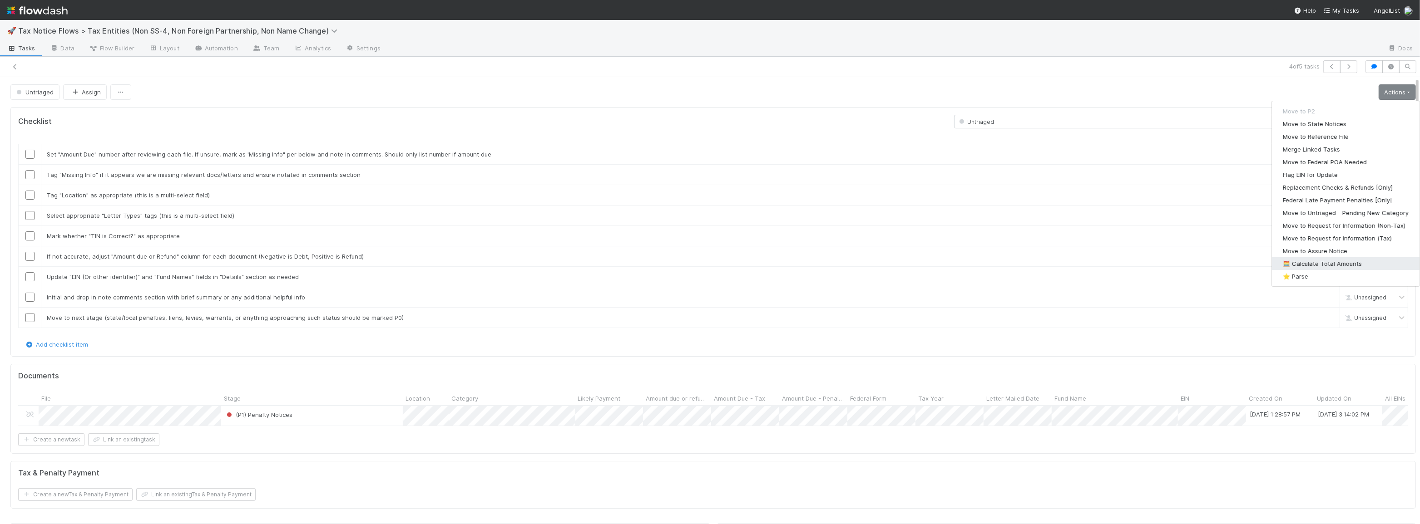
click at [1334, 260] on button "🧮 Calculate Total Amounts" at bounding box center [1346, 263] width 148 height 13
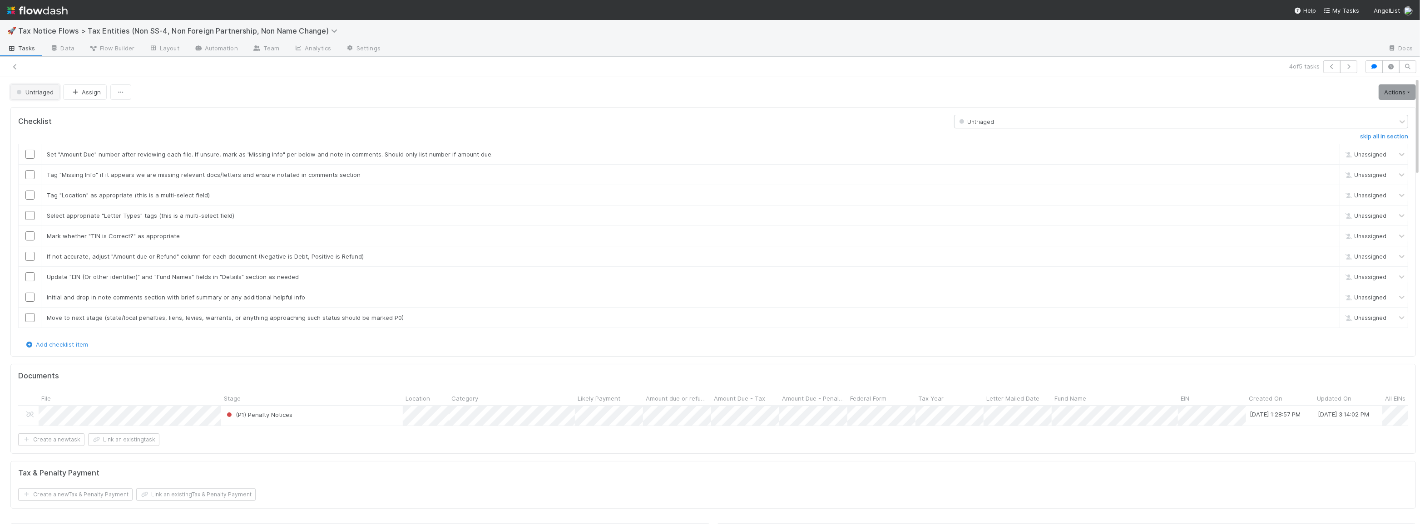
click at [23, 94] on span "Untriaged" at bounding box center [34, 92] width 39 height 7
click at [71, 155] on span "Federal POA Needed" at bounding box center [48, 155] width 70 height 7
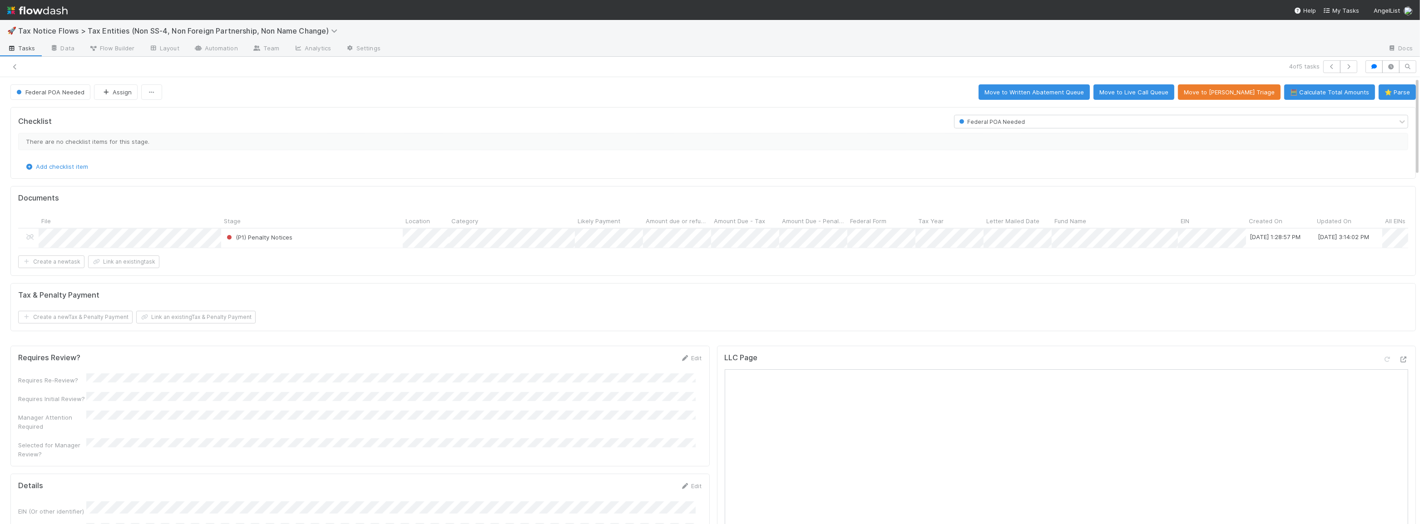
click at [924, 276] on div "Documents File Stage Location Category Likely Payment Amount due or refunded Am…" at bounding box center [712, 231] width 1405 height 90
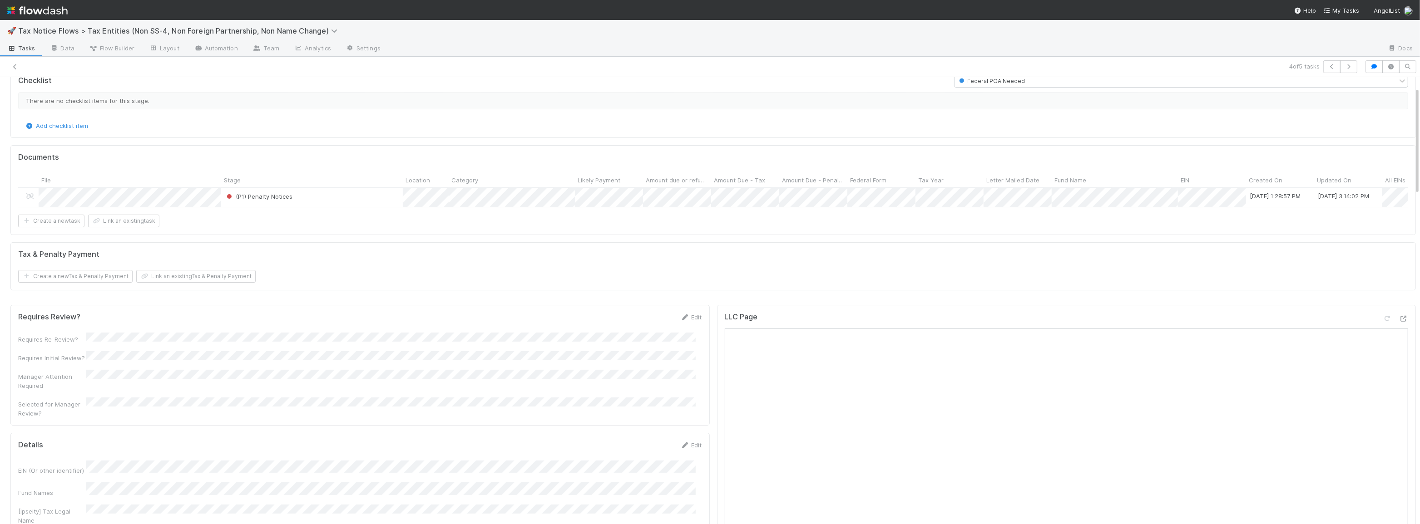
scroll to position [0, 0]
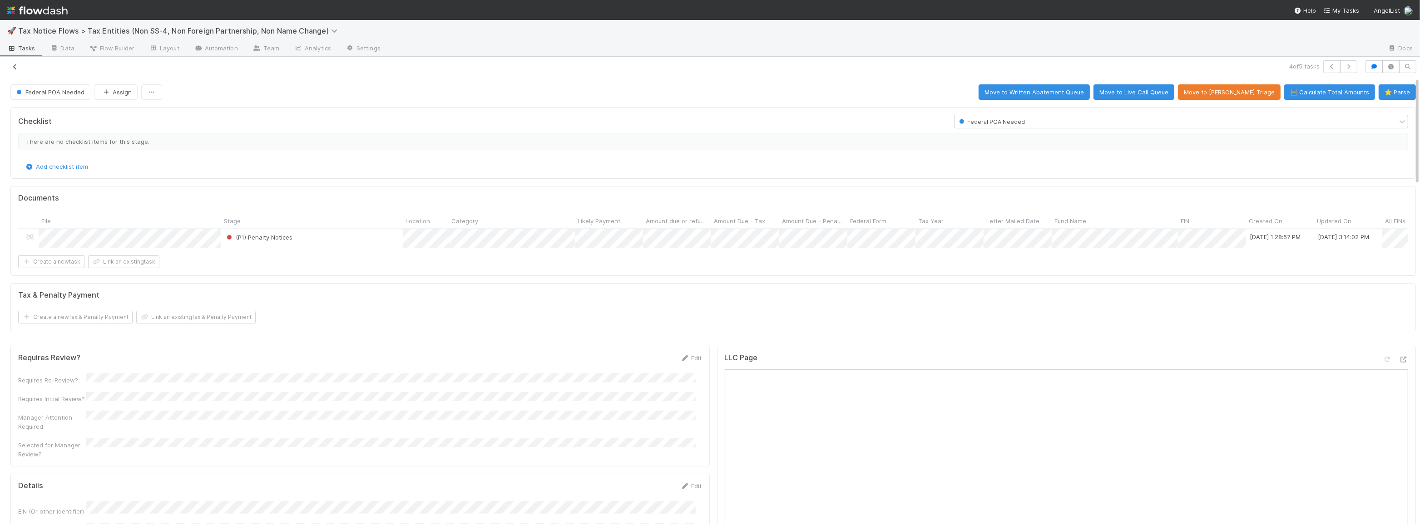
click at [15, 67] on icon at bounding box center [14, 67] width 9 height 6
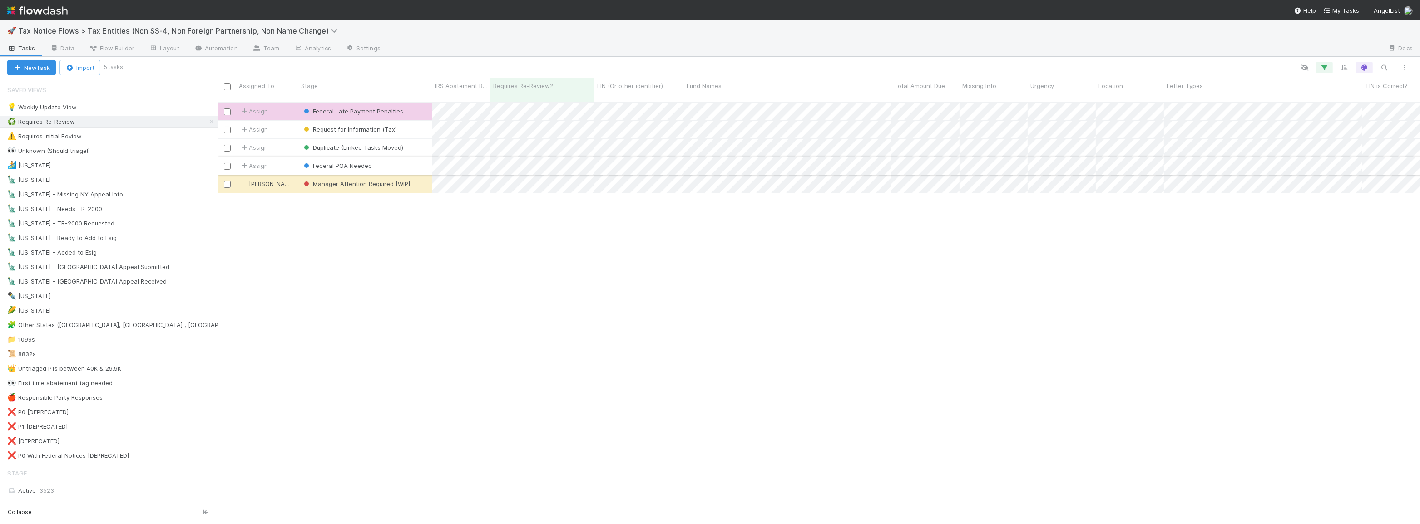
scroll to position [423, 1196]
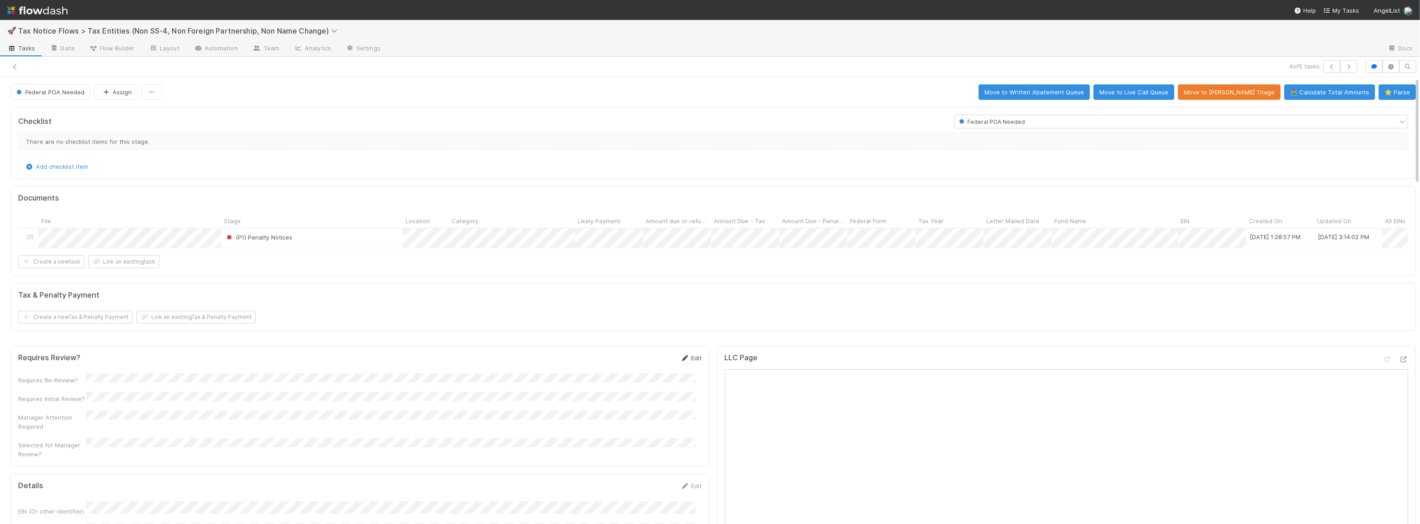
click at [692, 361] on link "Edit" at bounding box center [691, 358] width 21 height 7
click at [645, 367] on button "Save" at bounding box center [654, 361] width 26 height 15
click at [15, 64] on icon at bounding box center [14, 67] width 9 height 6
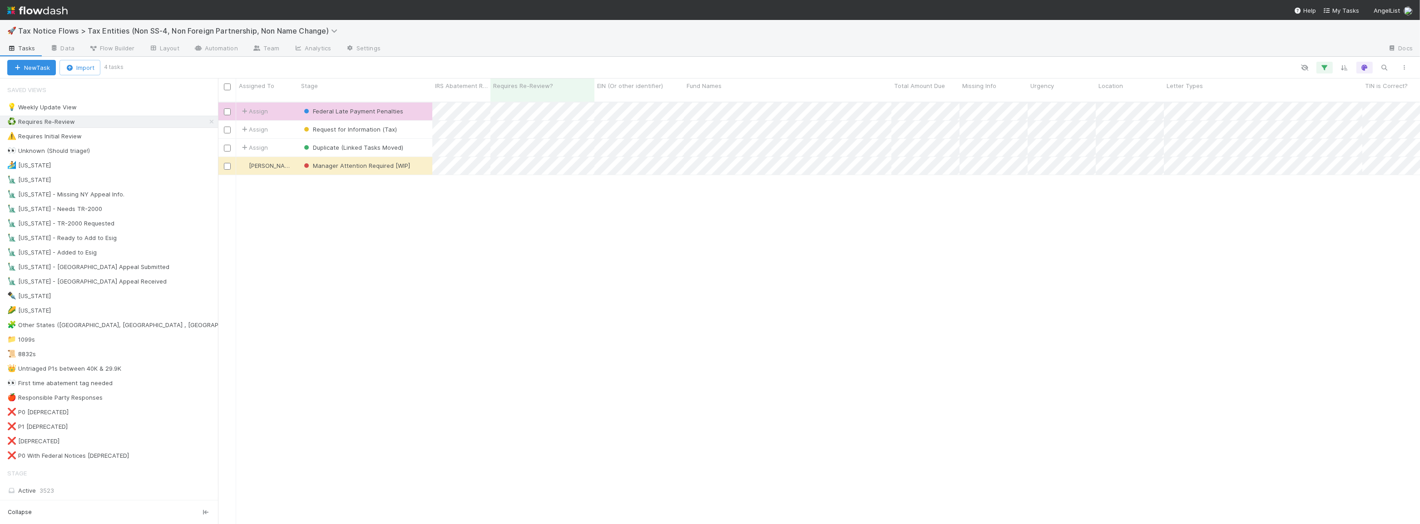
scroll to position [423, 1196]
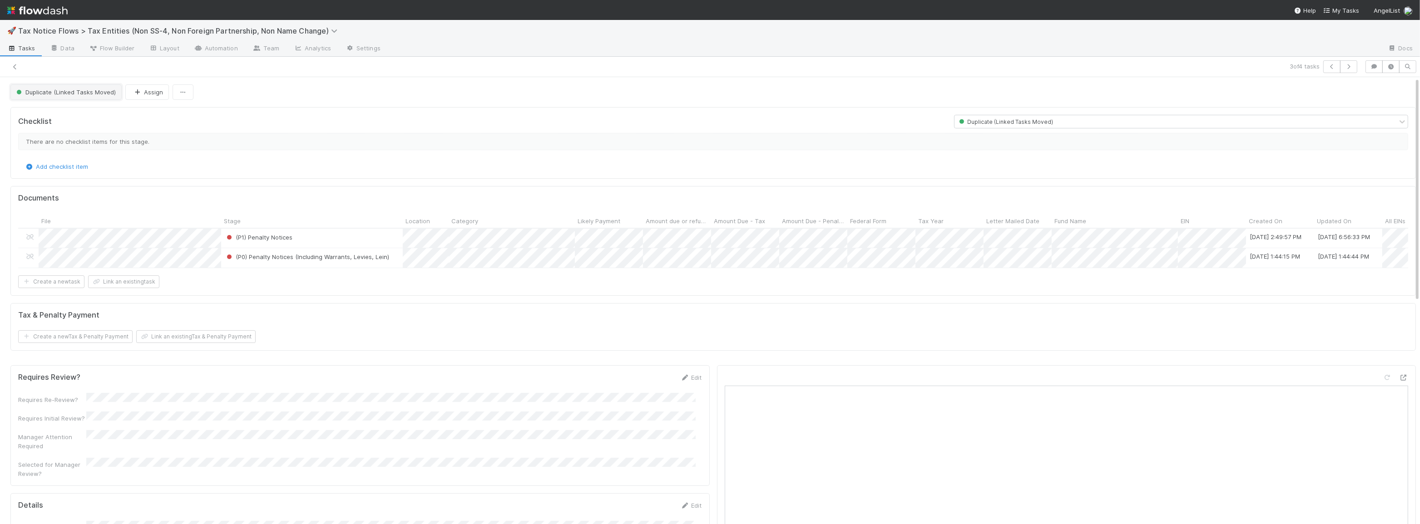
click at [66, 91] on span "Duplicate (Linked Tasks Moved)" at bounding box center [65, 92] width 101 height 7
click at [63, 118] on div "Untriaged" at bounding box center [71, 114] width 128 height 16
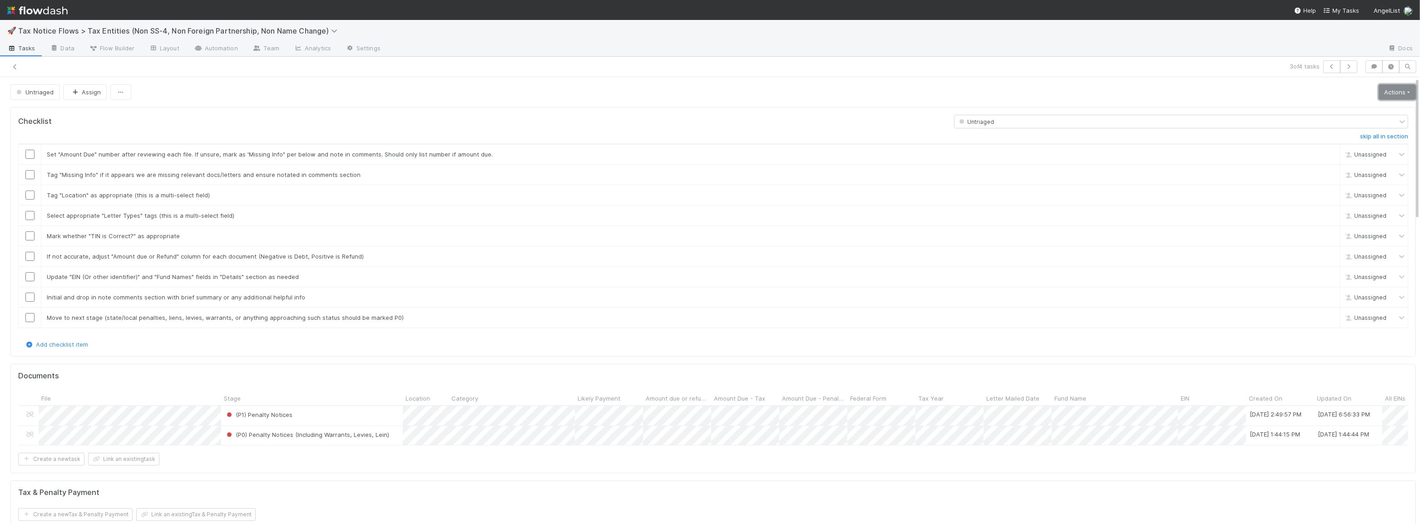
click at [1381, 90] on link "Actions" at bounding box center [1397, 91] width 37 height 15
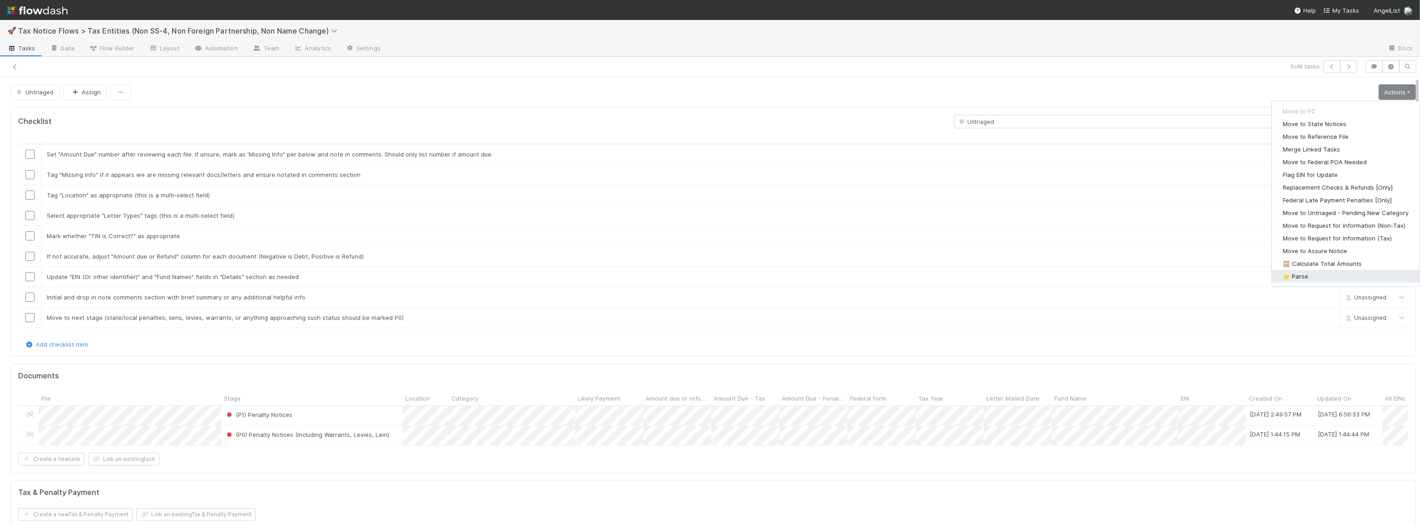
click at [1359, 272] on button "⭐ Parse" at bounding box center [1346, 276] width 148 height 13
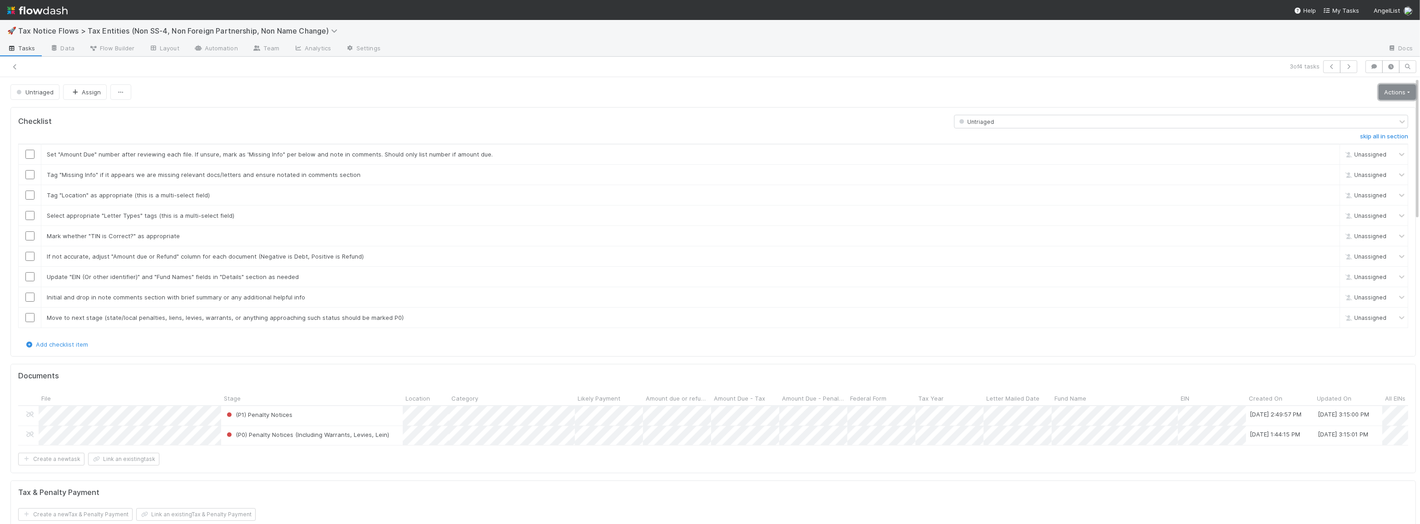
click at [1382, 98] on link "Actions" at bounding box center [1397, 91] width 37 height 15
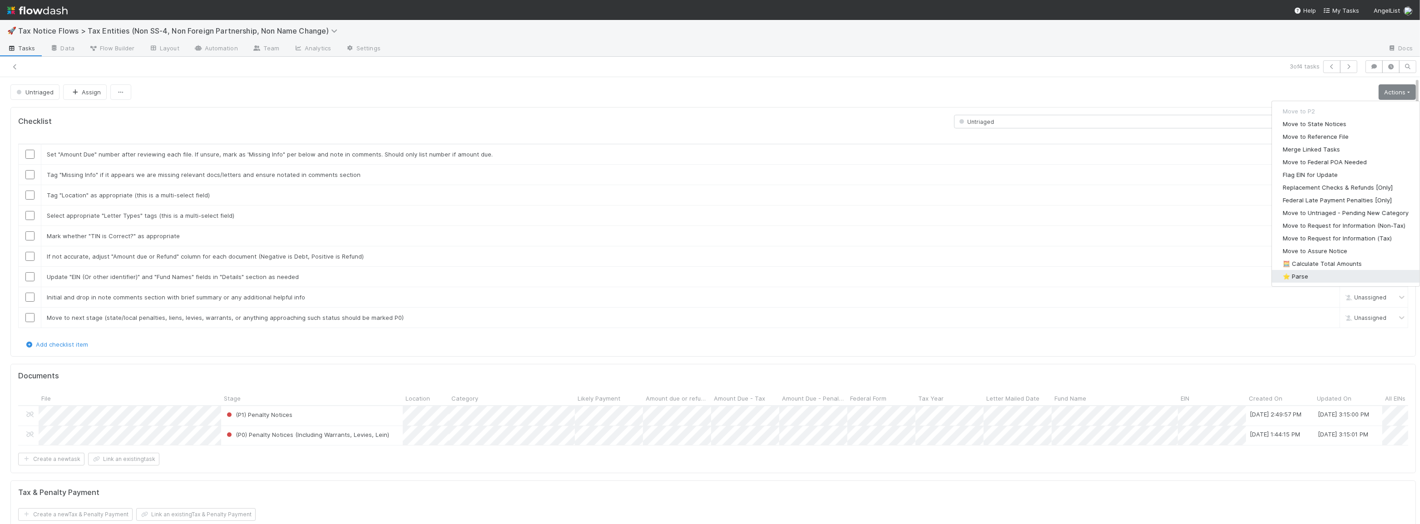
click at [1330, 272] on button "⭐ Parse" at bounding box center [1346, 276] width 148 height 13
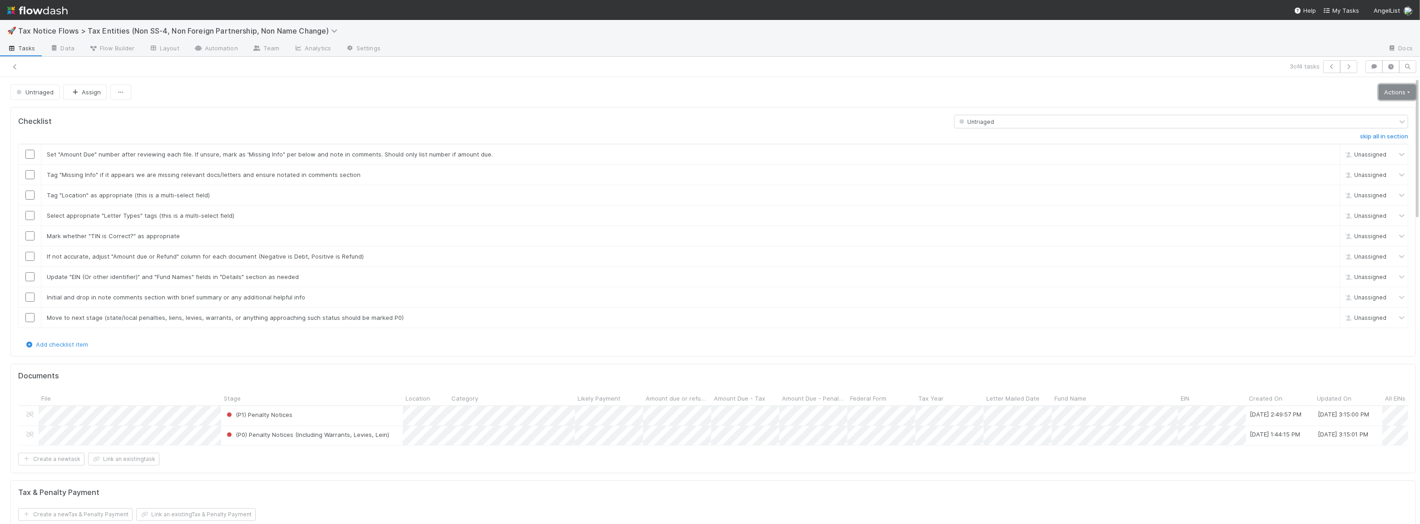
click at [1392, 89] on link "Actions" at bounding box center [1397, 91] width 37 height 15
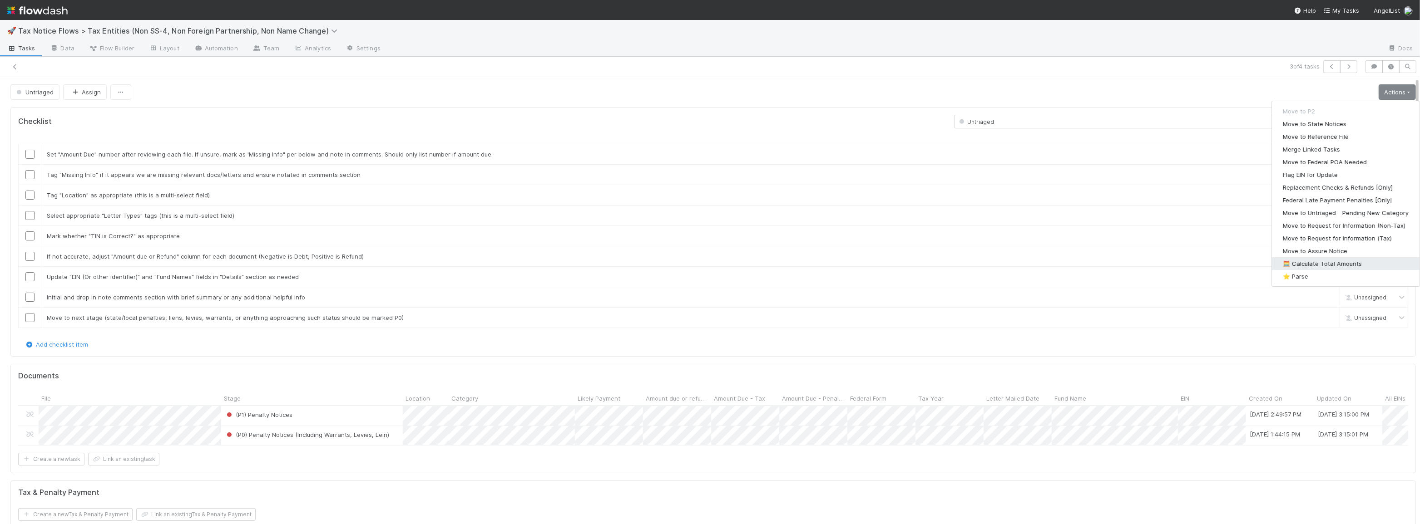
click at [1336, 261] on button "🧮 Calculate Total Amounts" at bounding box center [1346, 263] width 148 height 13
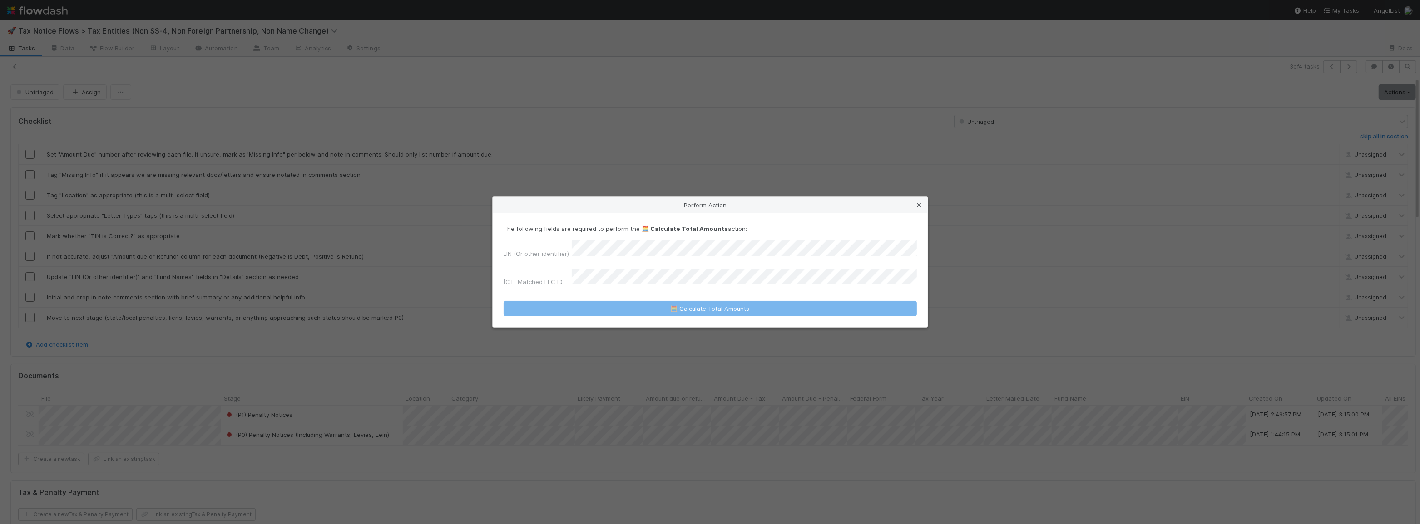
click at [918, 207] on icon at bounding box center [919, 206] width 9 height 6
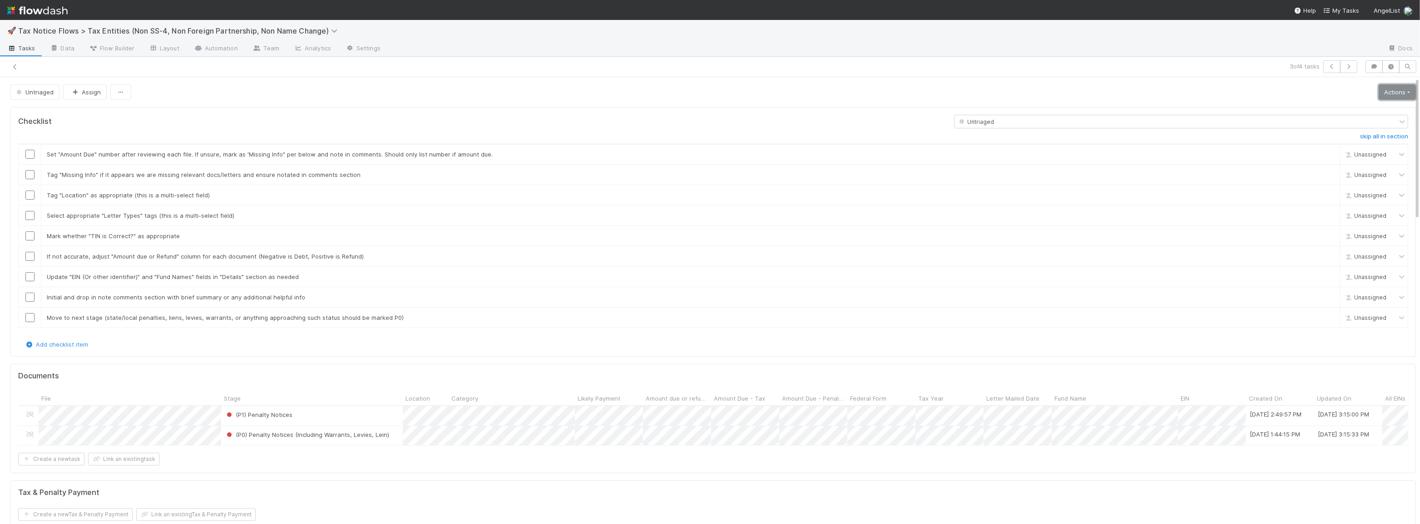
click at [1379, 90] on link "Actions" at bounding box center [1397, 91] width 37 height 15
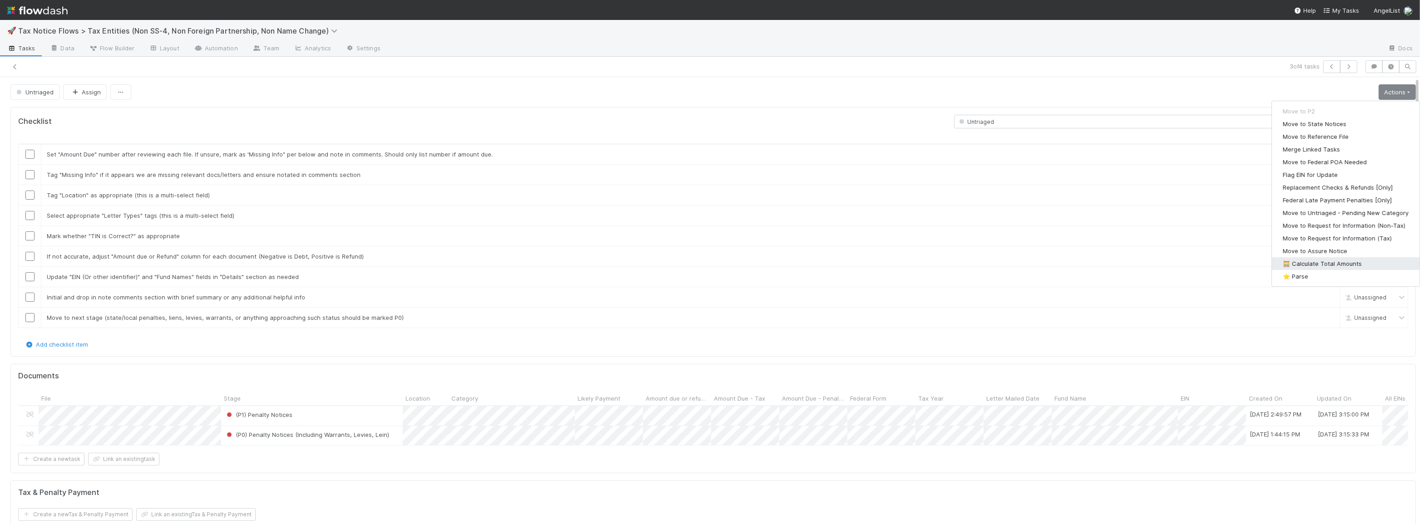
click at [1350, 265] on button "🧮 Calculate Total Amounts" at bounding box center [1346, 263] width 148 height 13
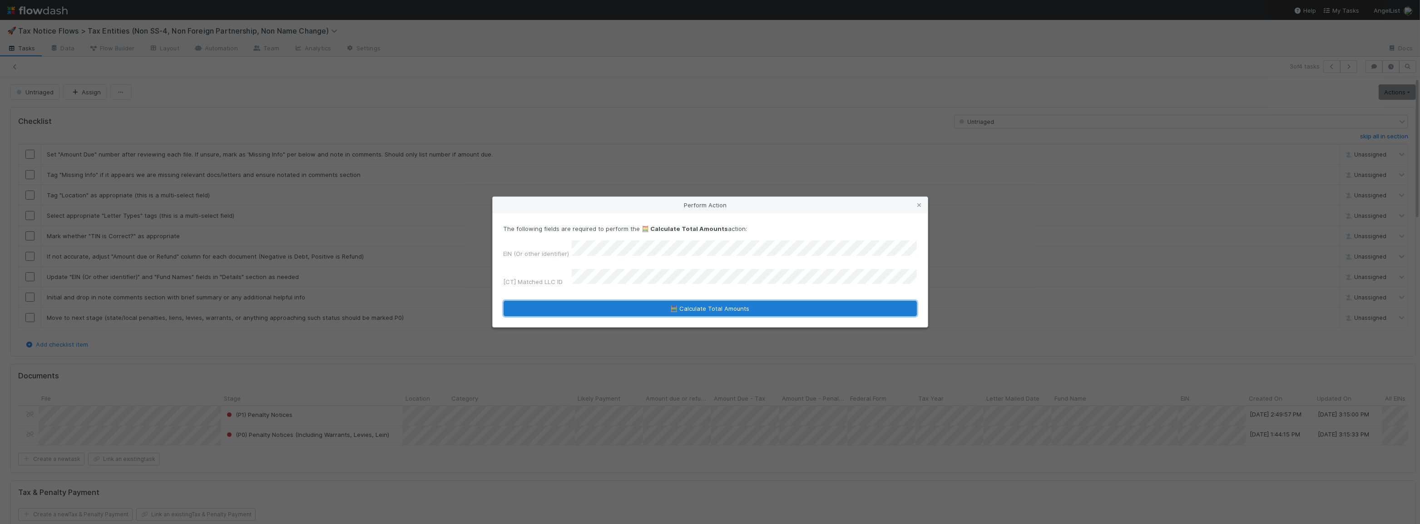
click at [648, 304] on button "🧮 Calculate Total Amounts" at bounding box center [710, 308] width 413 height 15
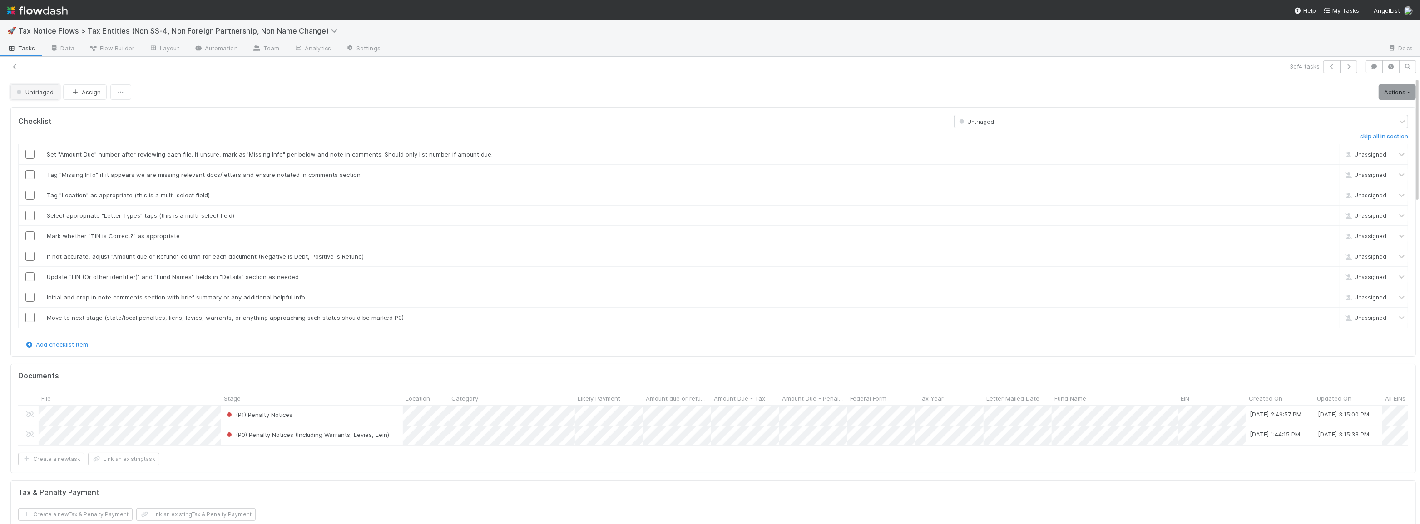
click at [39, 94] on span "Untriaged" at bounding box center [34, 92] width 39 height 7
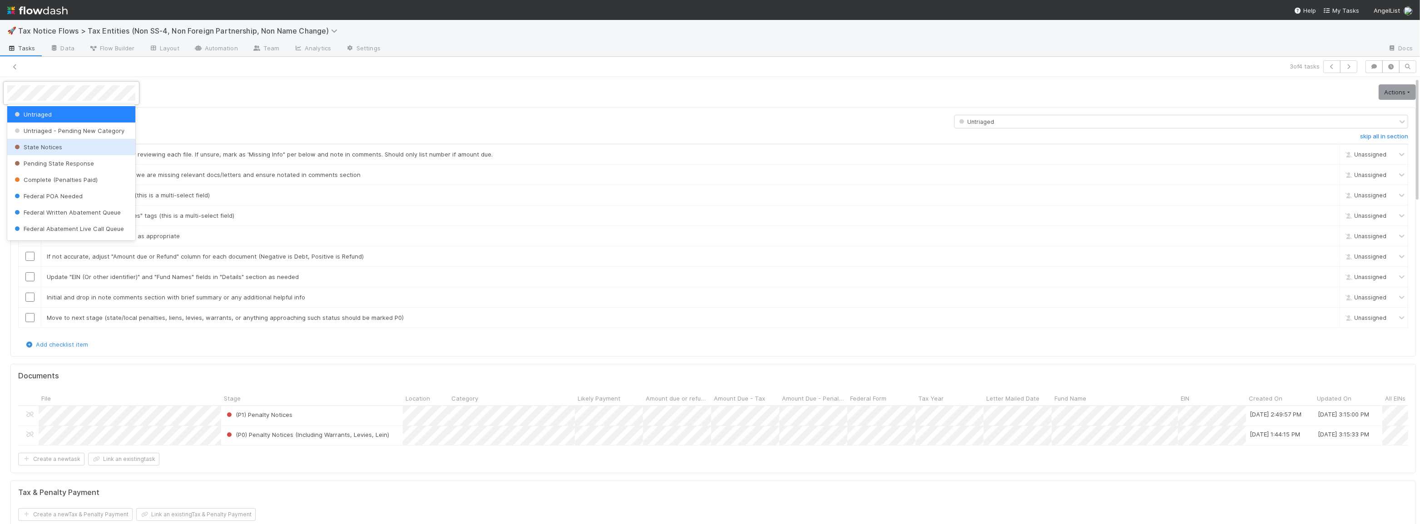
click at [42, 146] on span "State Notices" at bounding box center [37, 146] width 49 height 7
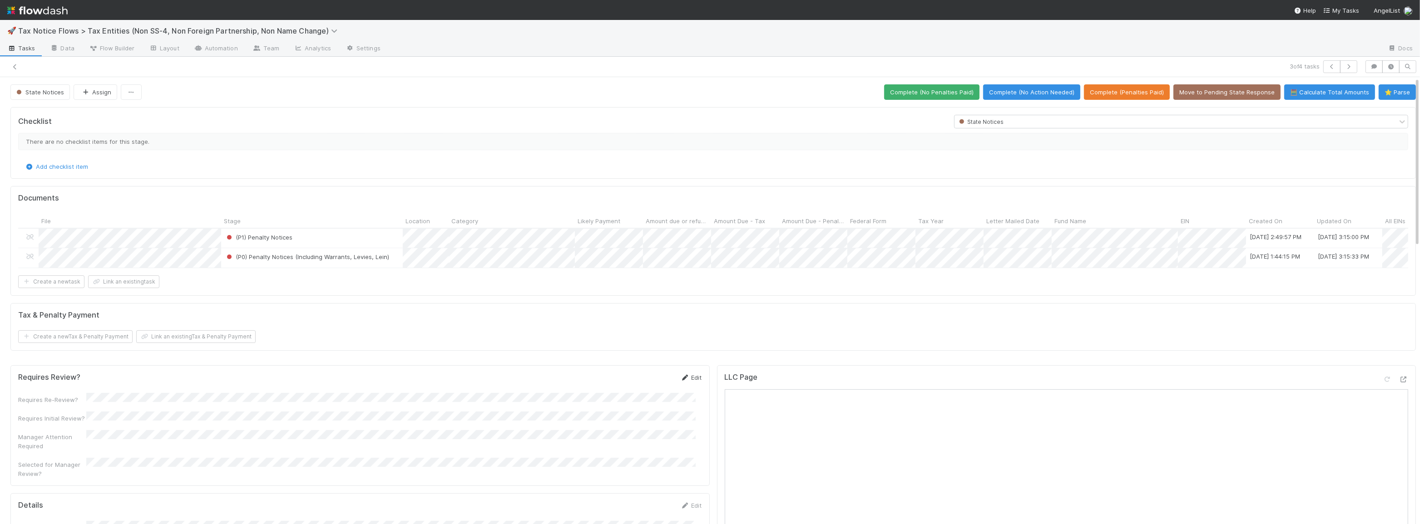
click at [692, 381] on link "Edit" at bounding box center [691, 377] width 21 height 7
click at [648, 389] on button "Save" at bounding box center [654, 380] width 26 height 15
click at [691, 381] on link "Edit" at bounding box center [691, 377] width 21 height 7
click at [645, 383] on button "Save" at bounding box center [654, 380] width 26 height 15
click at [1295, 91] on button "🧮 Calculate Total Amounts" at bounding box center [1329, 91] width 91 height 15
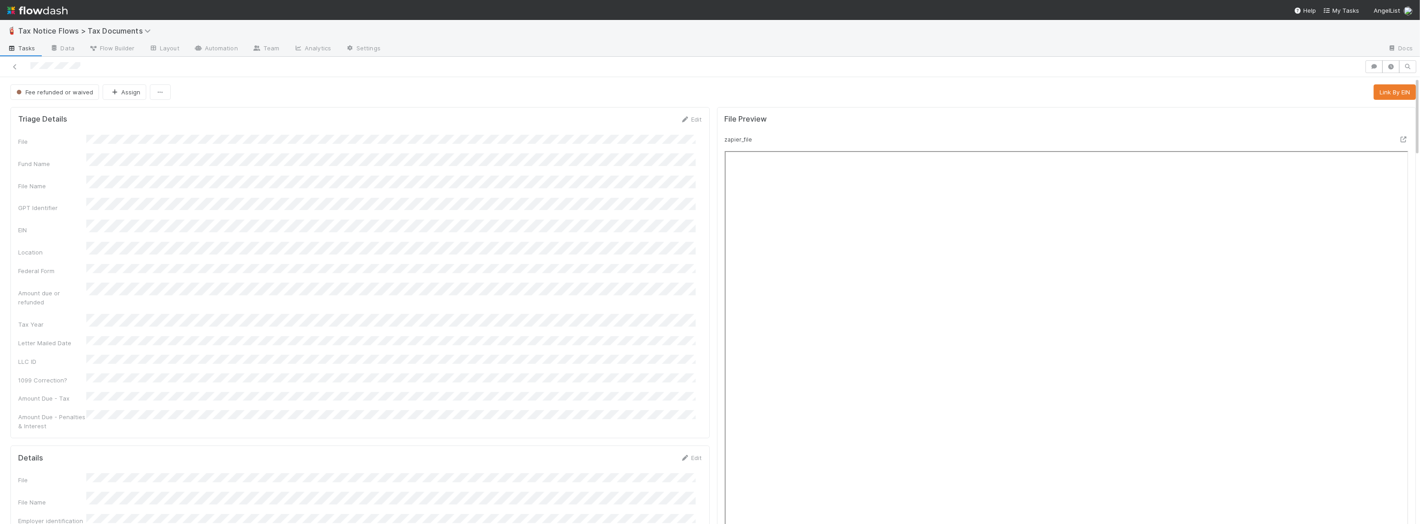
click at [366, 167] on div "File Fund Name File Name GPT Identifier EIN Location Federal Form Amount due or…" at bounding box center [360, 283] width 684 height 296
click at [413, 289] on div "File Fund Name File Name GPT Identifier EIN Location Federal Form Amount due or…" at bounding box center [360, 283] width 684 height 296
click at [10, 66] on icon at bounding box center [14, 67] width 9 height 6
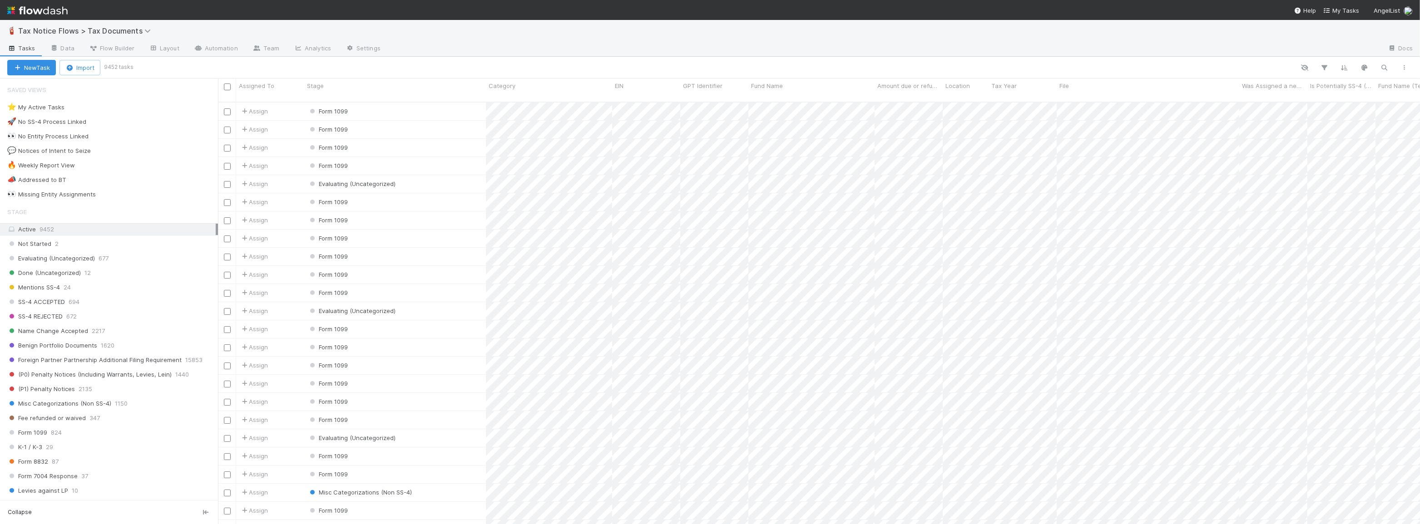
scroll to position [423, 1196]
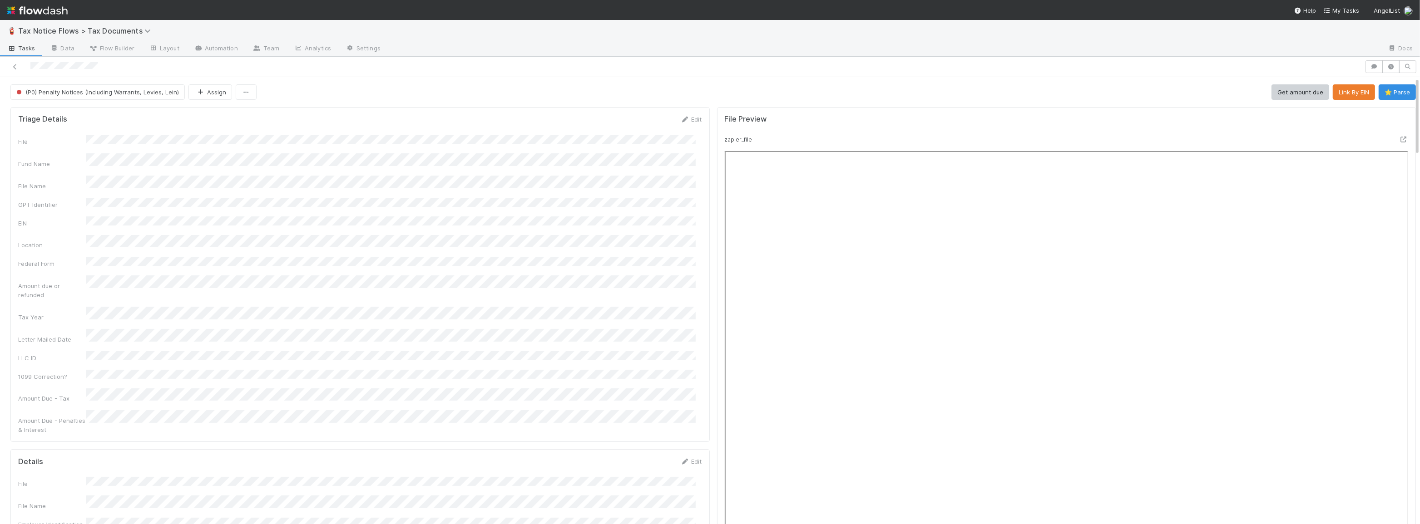
click at [205, 162] on div "Fund Name" at bounding box center [360, 160] width 684 height 15
copy div
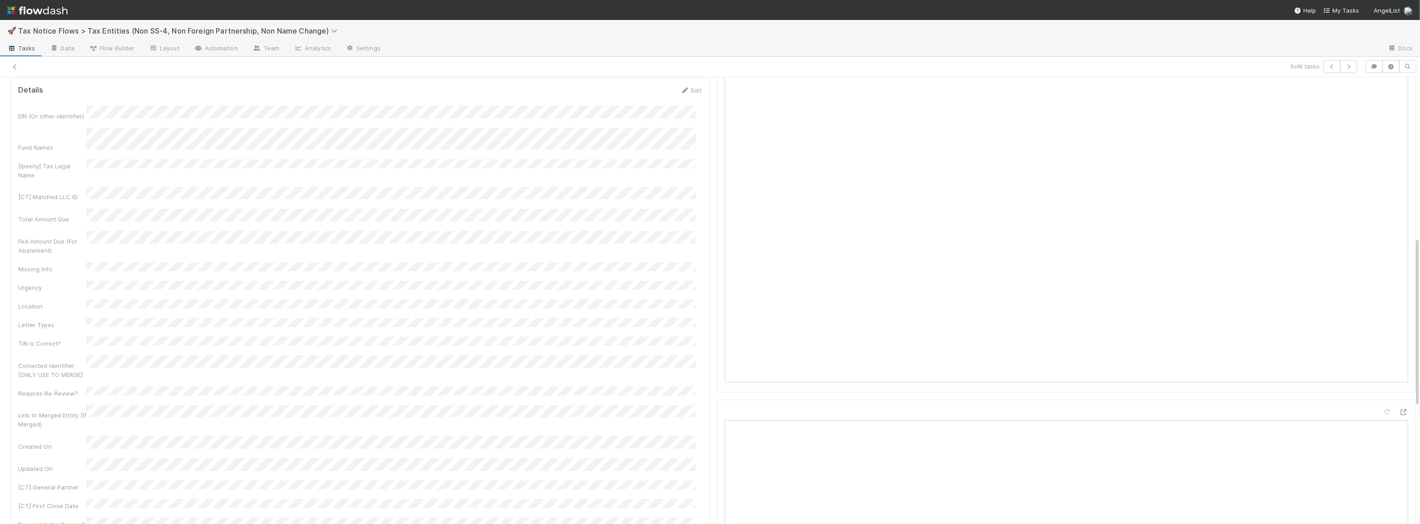
scroll to position [413, 0]
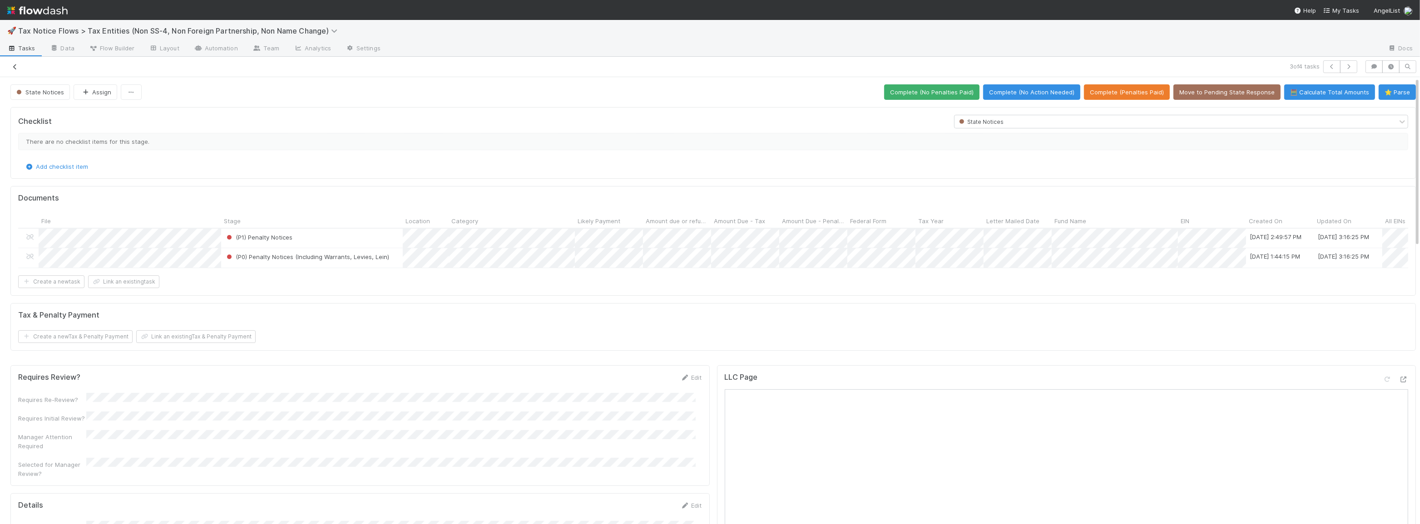
click at [18, 66] on icon at bounding box center [14, 67] width 9 height 6
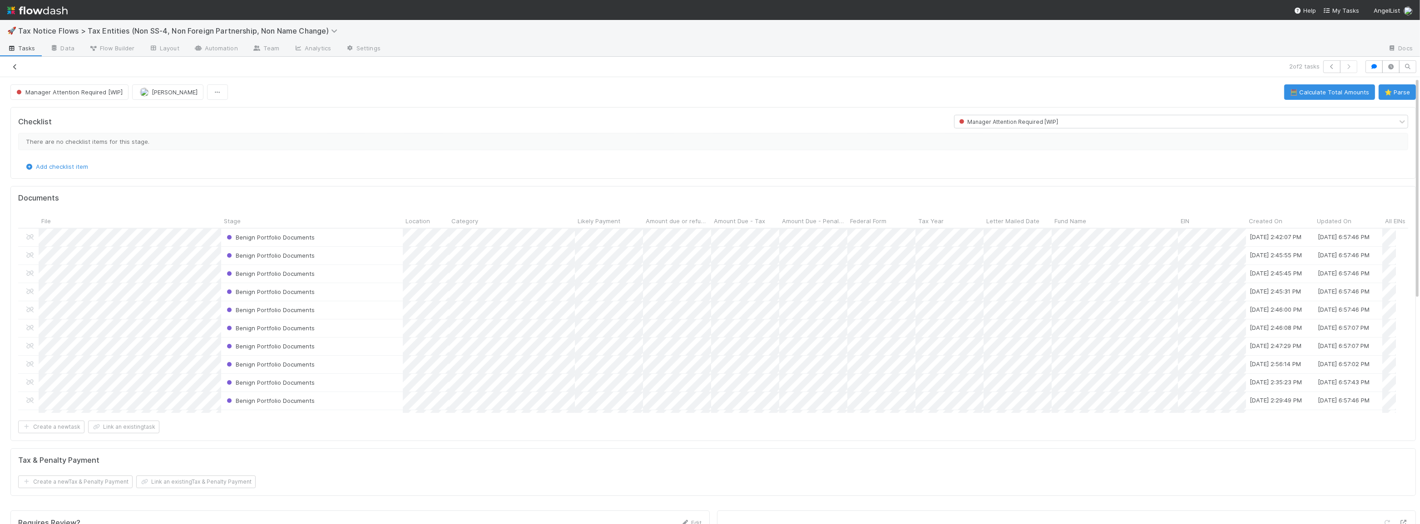
click at [13, 64] on icon at bounding box center [14, 67] width 9 height 6
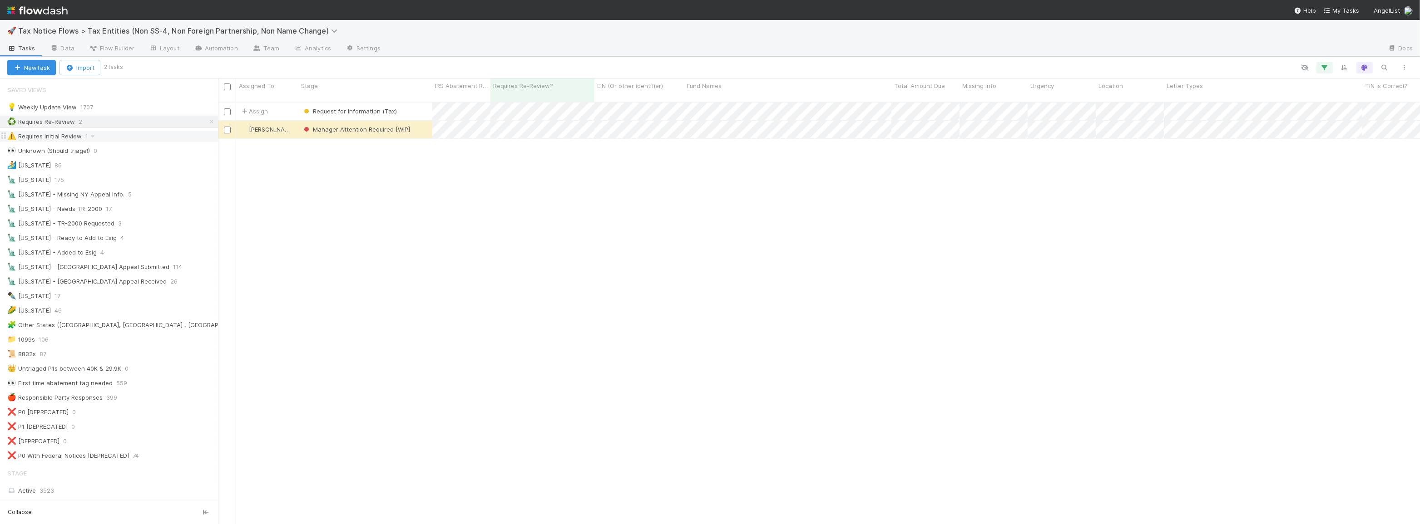
click at [143, 136] on div "⚠️ Requires Initial Review 1" at bounding box center [112, 136] width 211 height 11
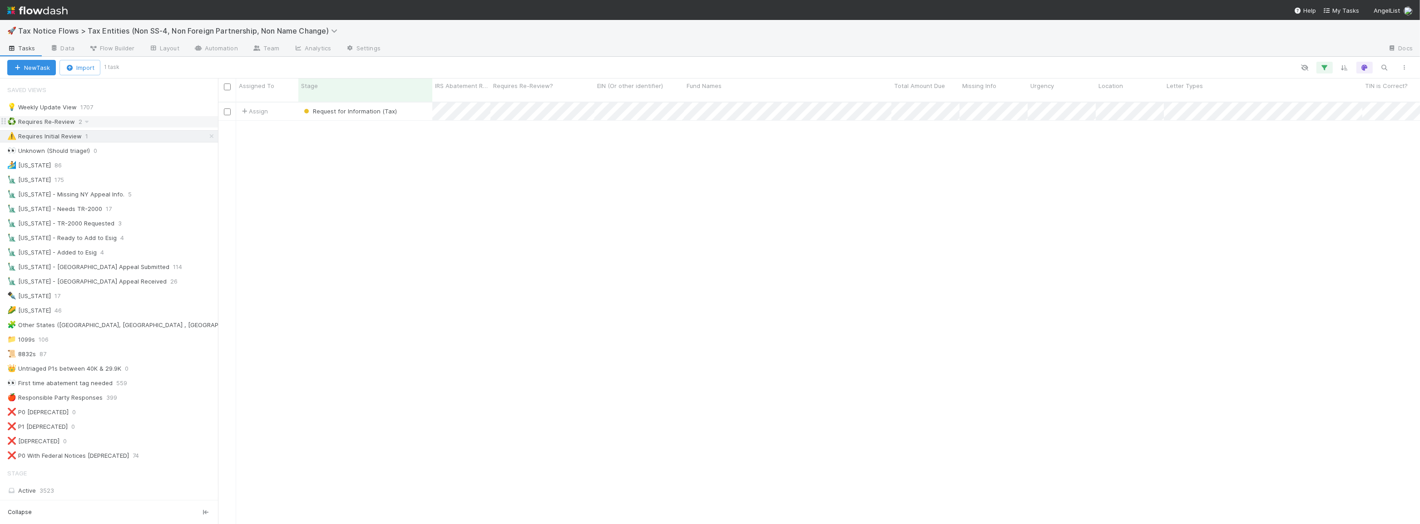
scroll to position [423, 1196]
click at [117, 109] on div "💡 Weekly Update View 1707" at bounding box center [112, 107] width 211 height 11
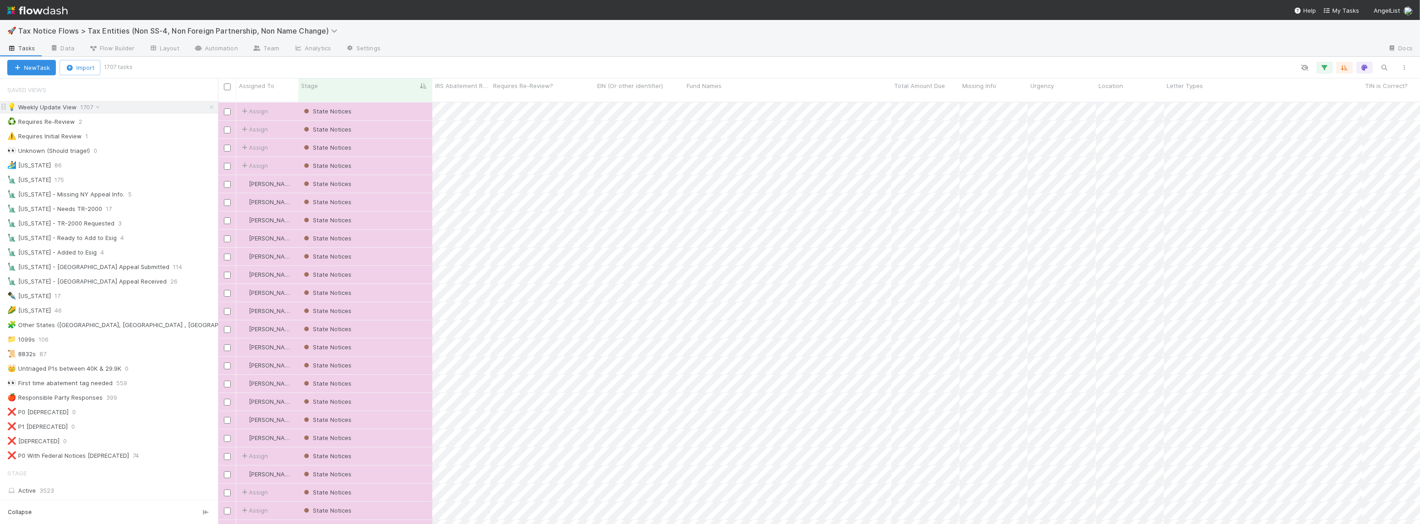
scroll to position [423, 1196]
click at [57, 112] on div "💡 Weekly Update View" at bounding box center [41, 107] width 69 height 11
click at [1398, 73] on button "button" at bounding box center [1404, 68] width 16 height 12
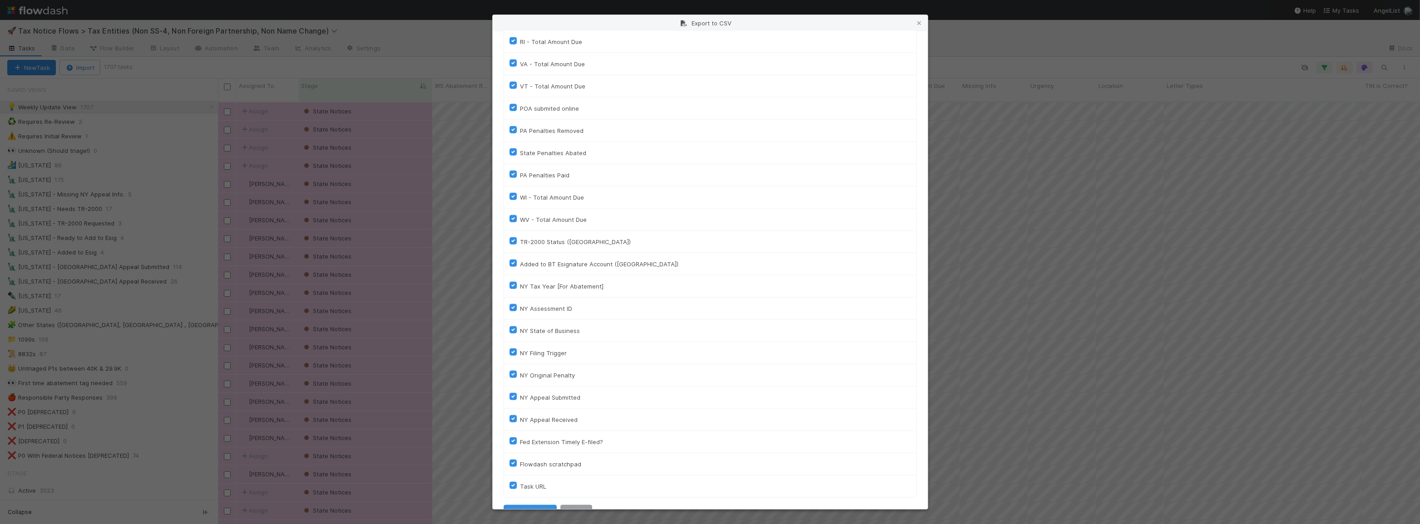
scroll to position [1579, 0]
click at [509, 488] on button "Generate CSV" at bounding box center [530, 495] width 53 height 15
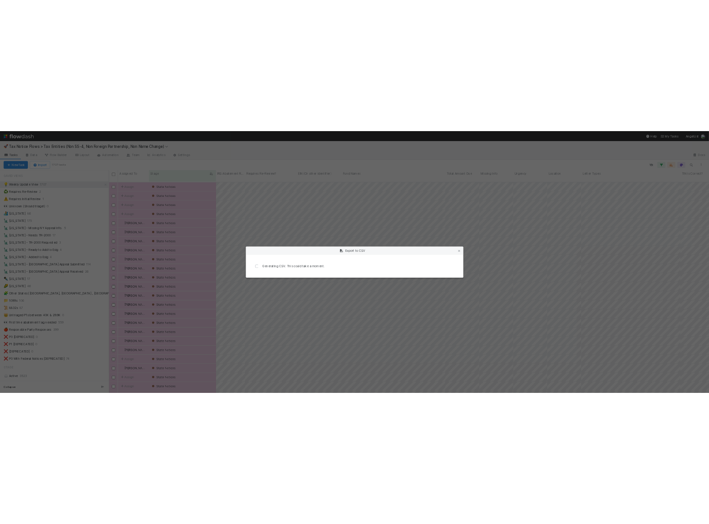
scroll to position [0, 0]
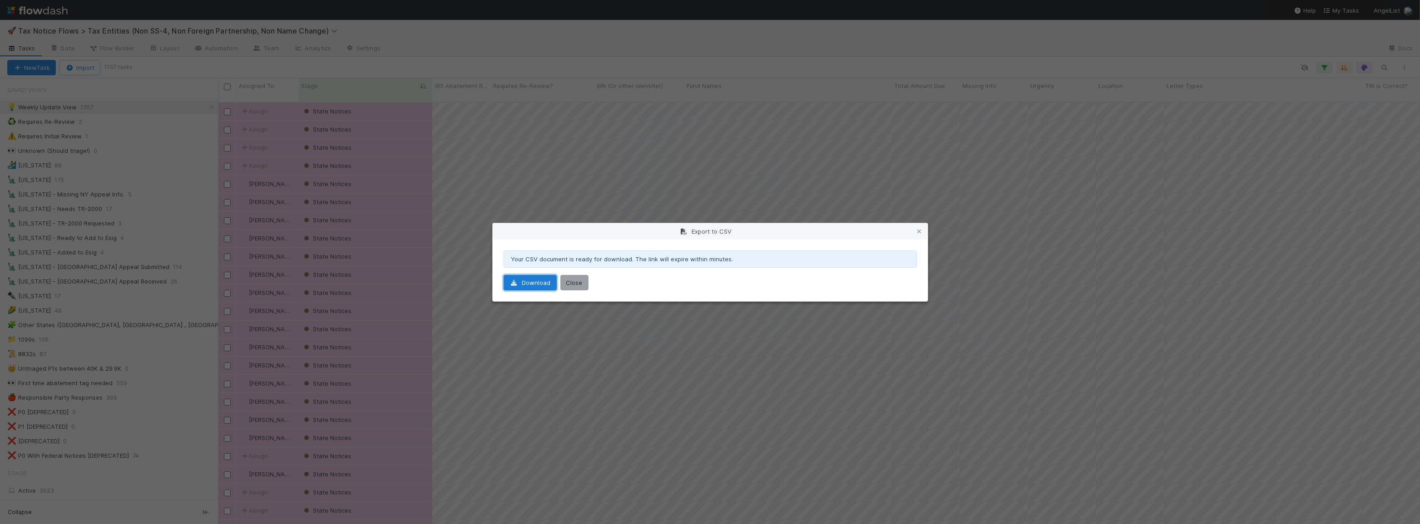
click at [521, 286] on link "Download" at bounding box center [530, 282] width 53 height 15
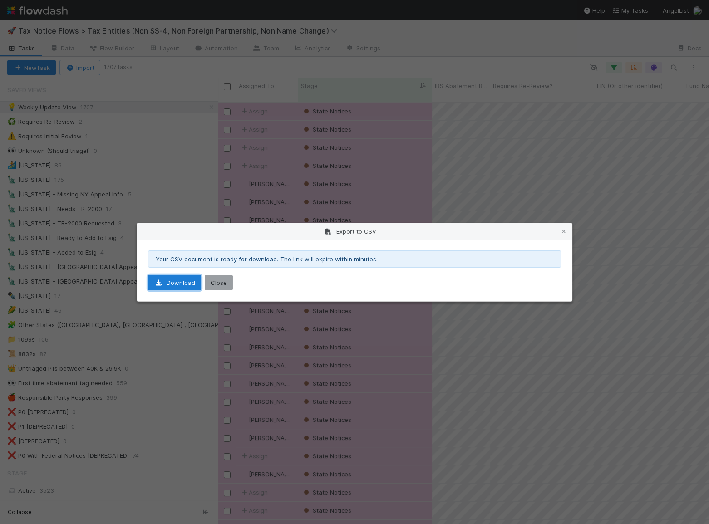
scroll to position [423, 485]
click at [217, 283] on button "Close" at bounding box center [219, 282] width 28 height 15
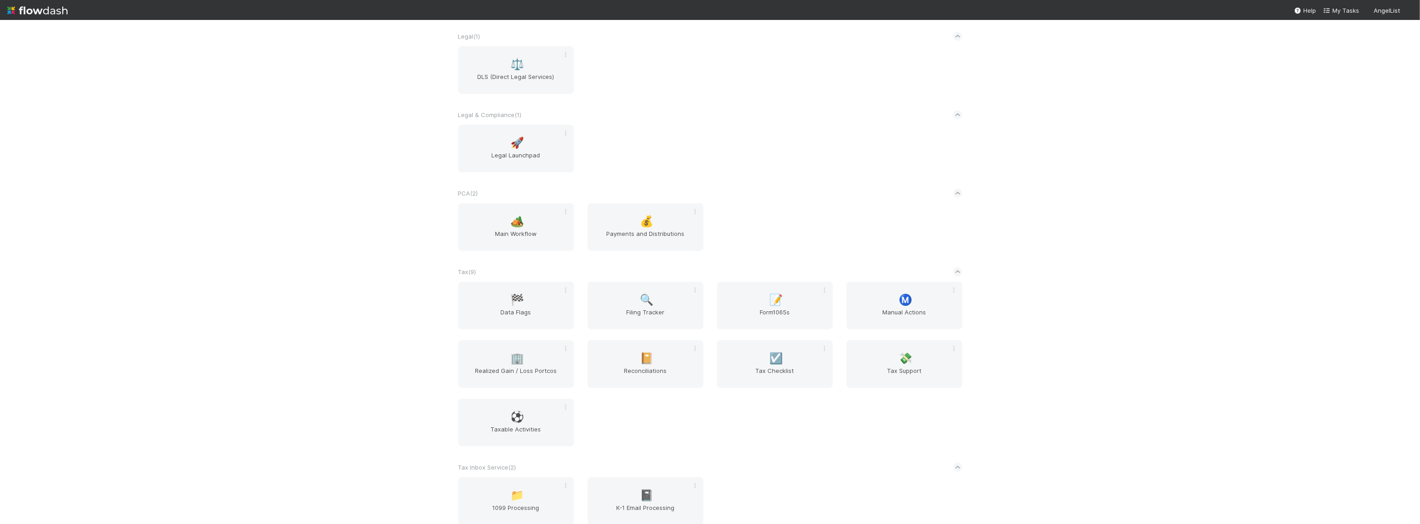
scroll to position [578, 0]
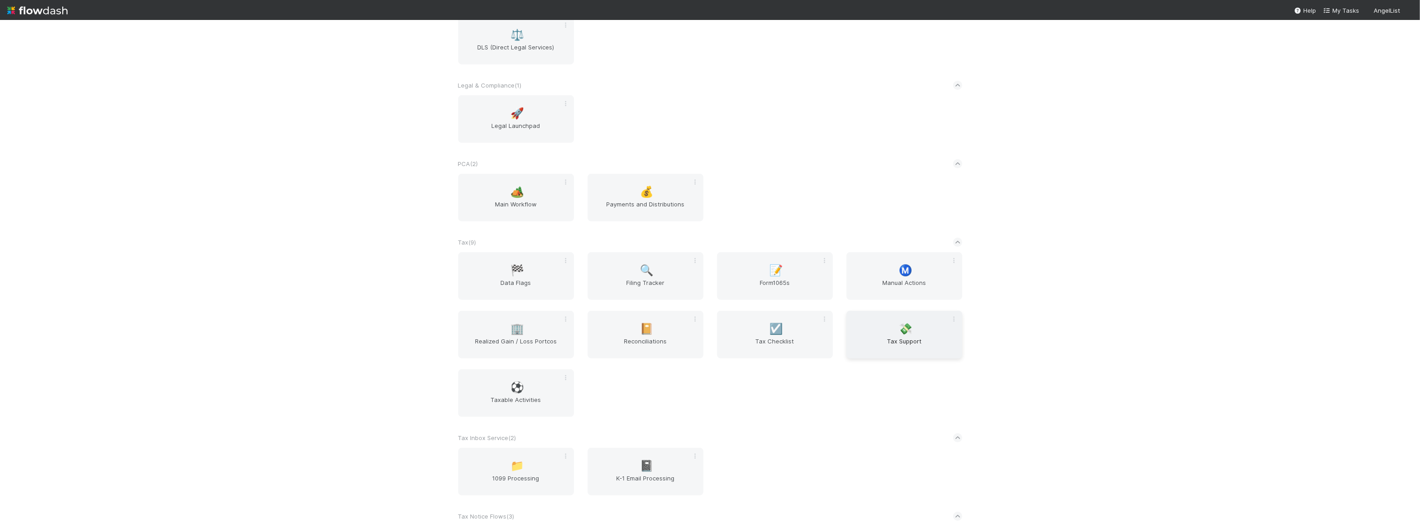
click at [884, 331] on div "💸 Tax Support" at bounding box center [904, 335] width 116 height 48
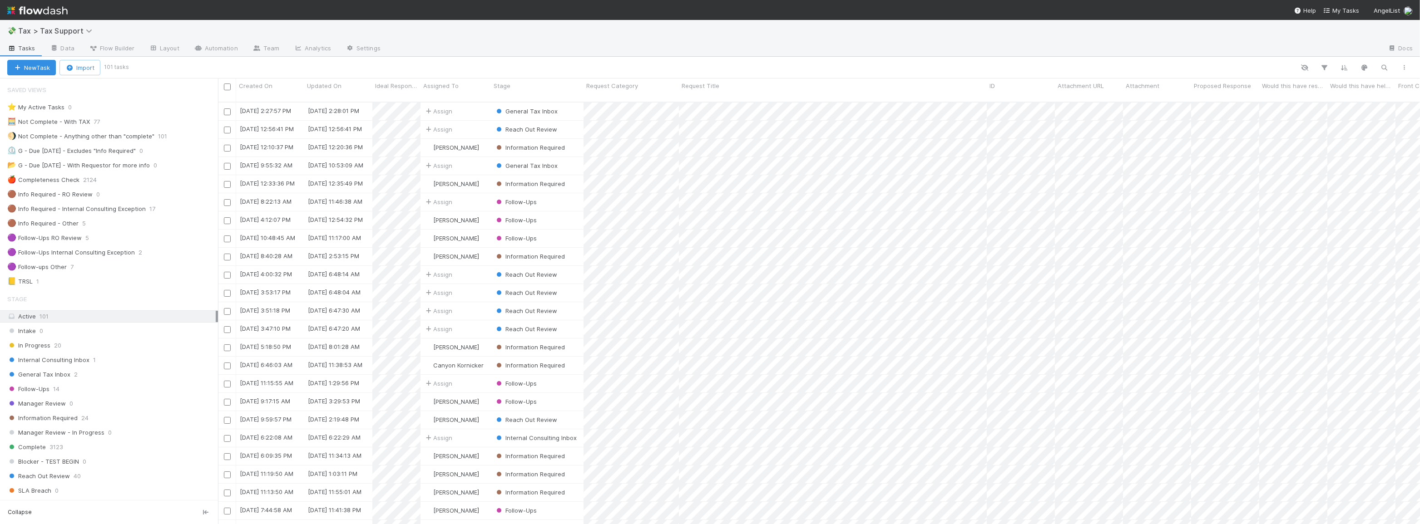
scroll to position [423, 1196]
click at [68, 370] on div "General Tax Inbox 2" at bounding box center [112, 374] width 211 height 11
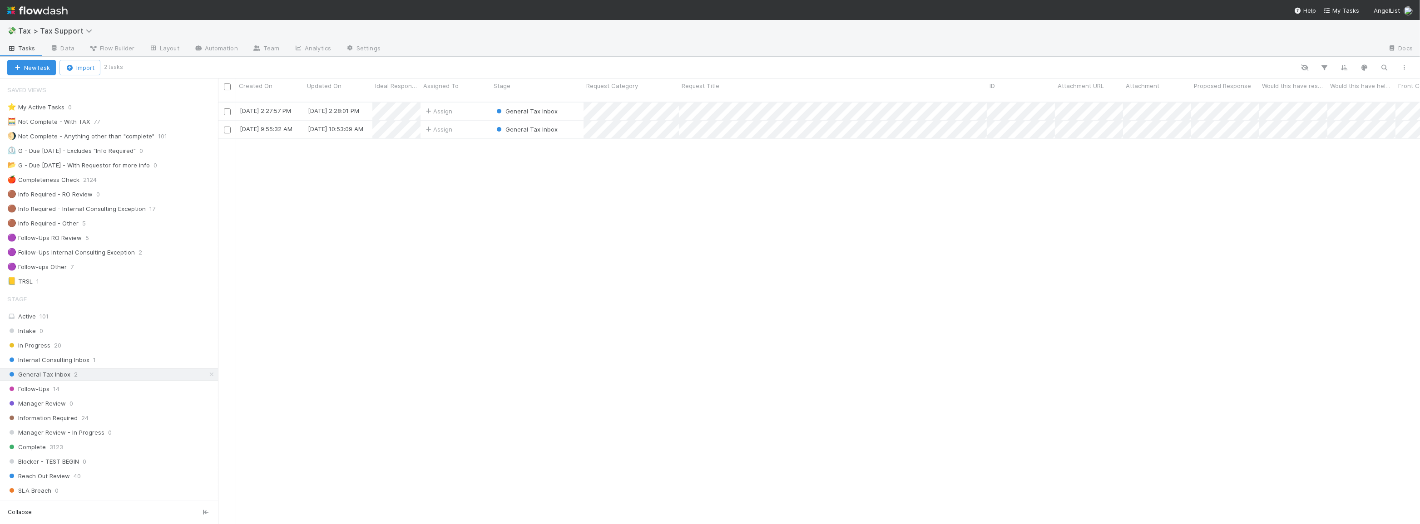
scroll to position [423, 1196]
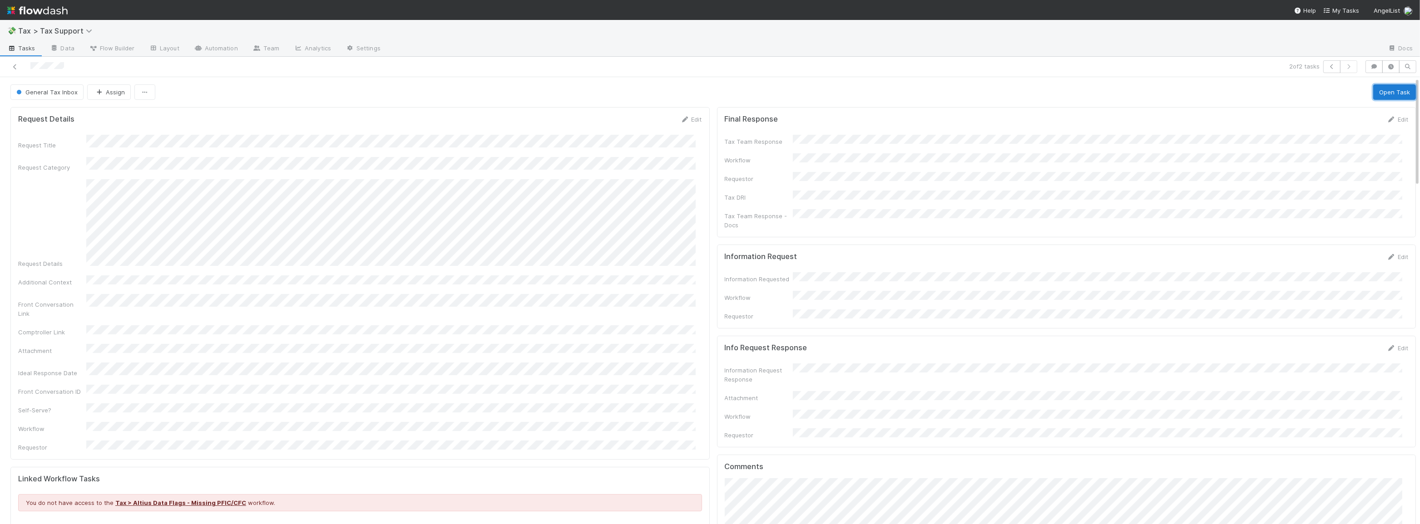
click at [1373, 86] on button "Open Task" at bounding box center [1394, 91] width 43 height 15
click at [1394, 120] on link "Edit" at bounding box center [1397, 119] width 21 height 7
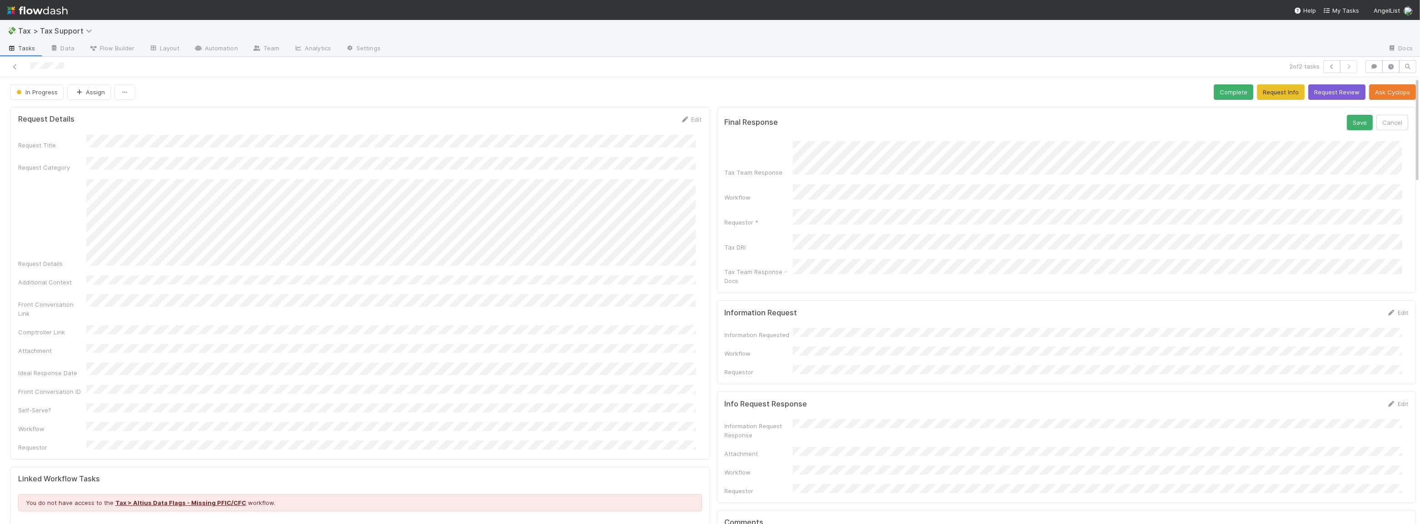
click at [490, 264] on div "Request Title Request Category Request Details Additional Context Front Convers…" at bounding box center [360, 293] width 684 height 317
click at [1354, 125] on button "Save" at bounding box center [1360, 122] width 26 height 15
click at [1225, 94] on button "Complete" at bounding box center [1234, 91] width 40 height 15
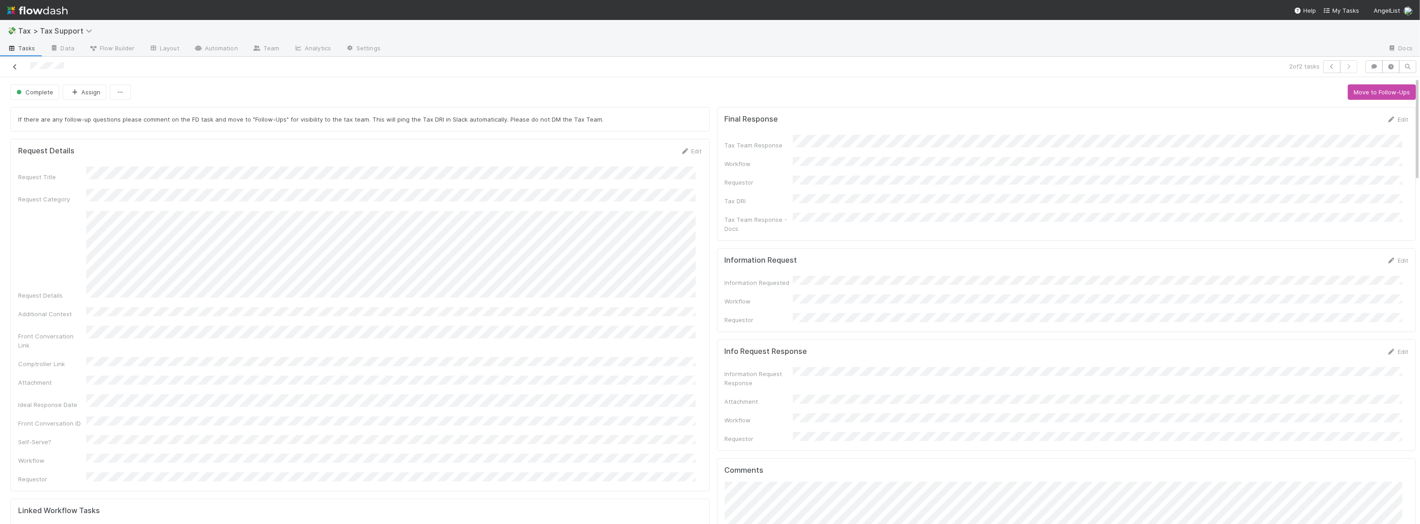
click at [13, 66] on icon at bounding box center [14, 67] width 9 height 6
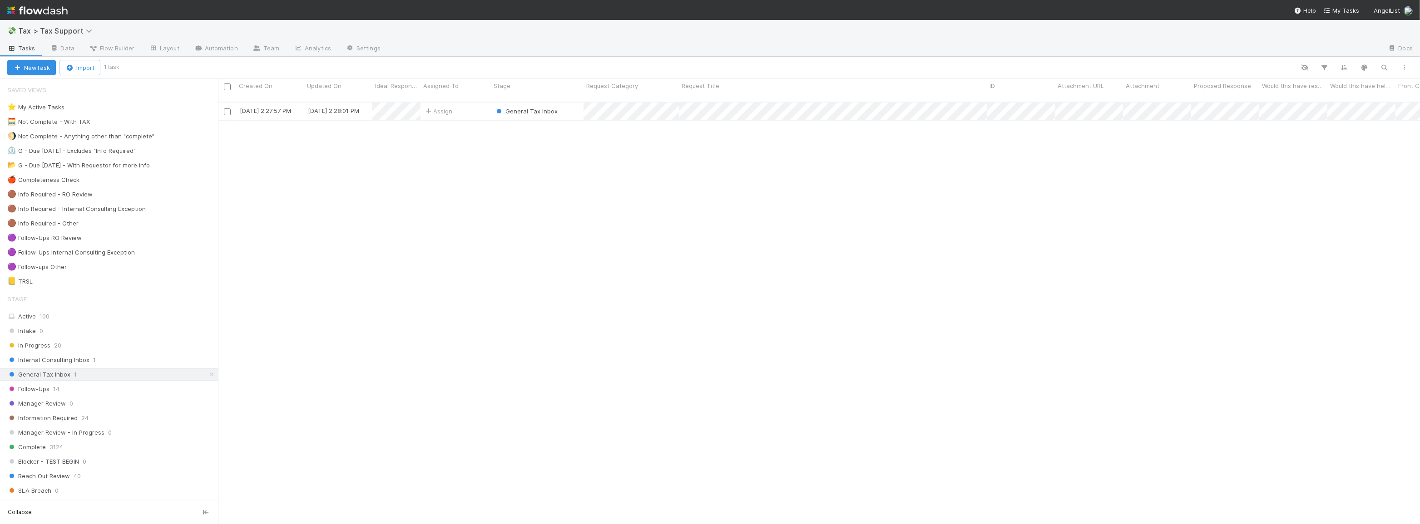
scroll to position [423, 1196]
click at [465, 105] on div "Assign" at bounding box center [455, 112] width 70 height 18
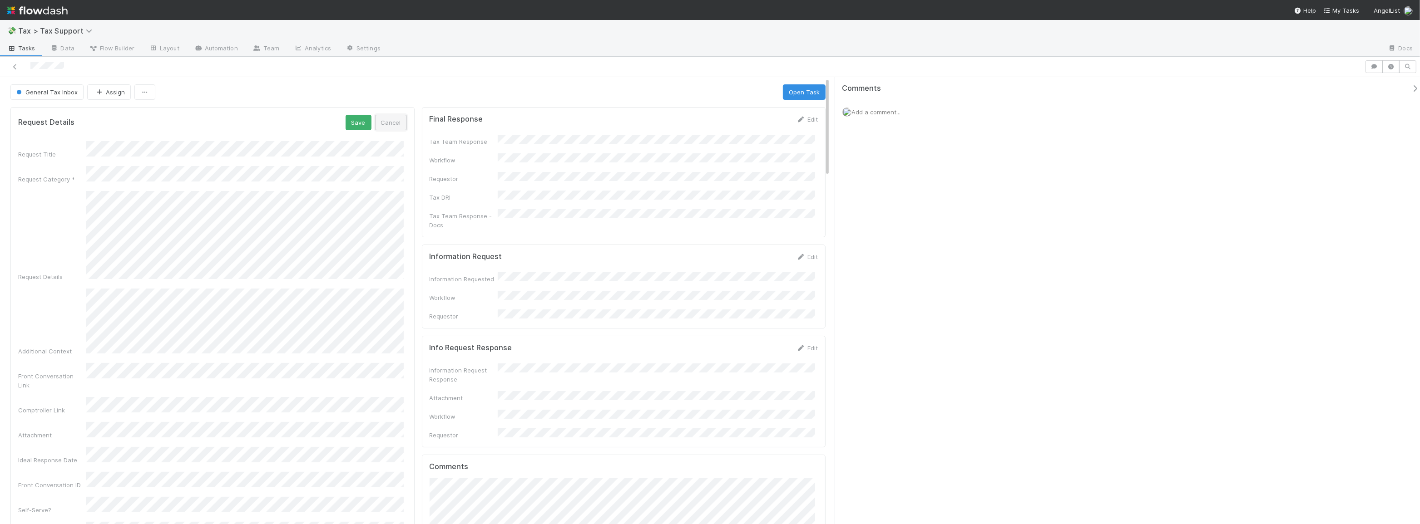
click at [386, 121] on button "Cancel" at bounding box center [391, 122] width 32 height 15
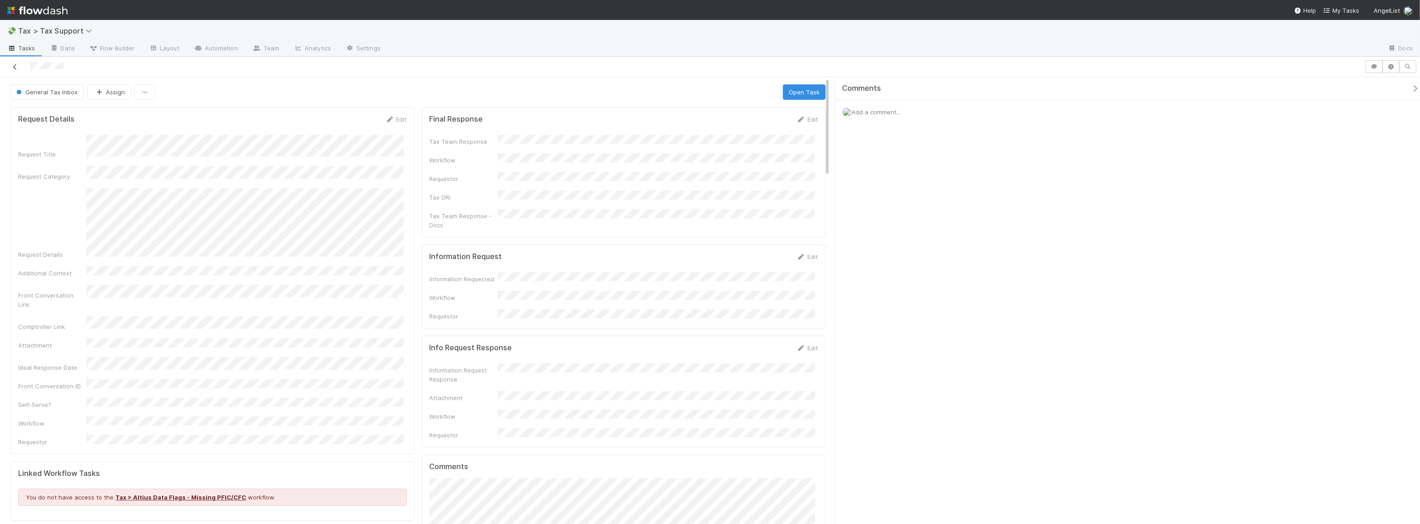
click at [15, 67] on icon at bounding box center [14, 67] width 9 height 6
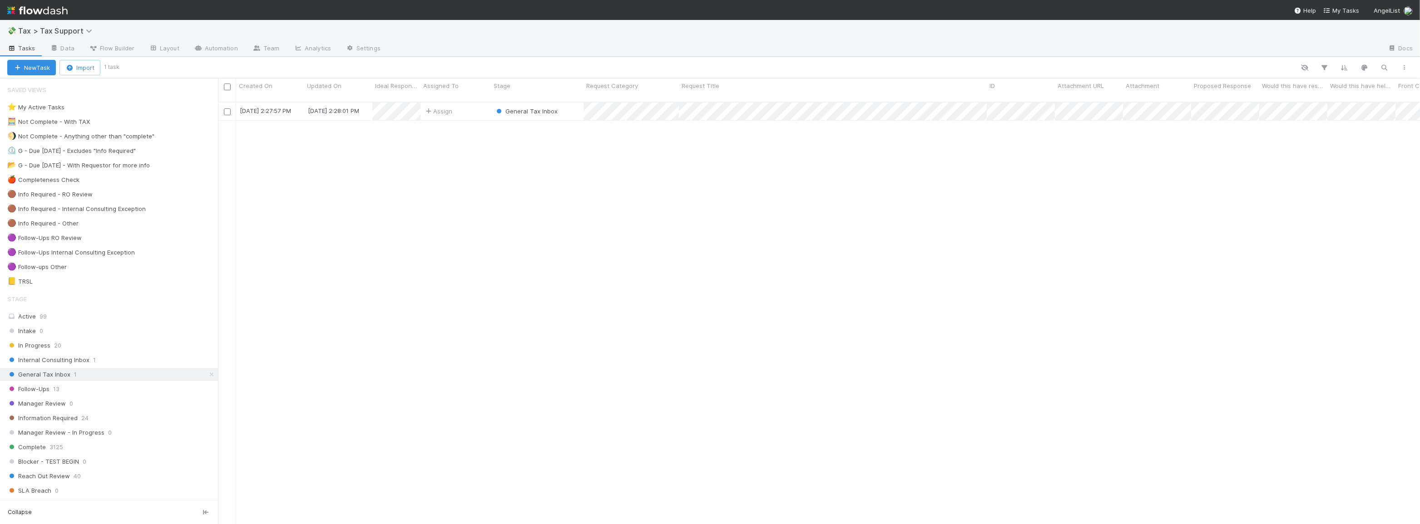
scroll to position [423, 1196]
click at [472, 104] on div "Assign" at bounding box center [455, 112] width 70 height 18
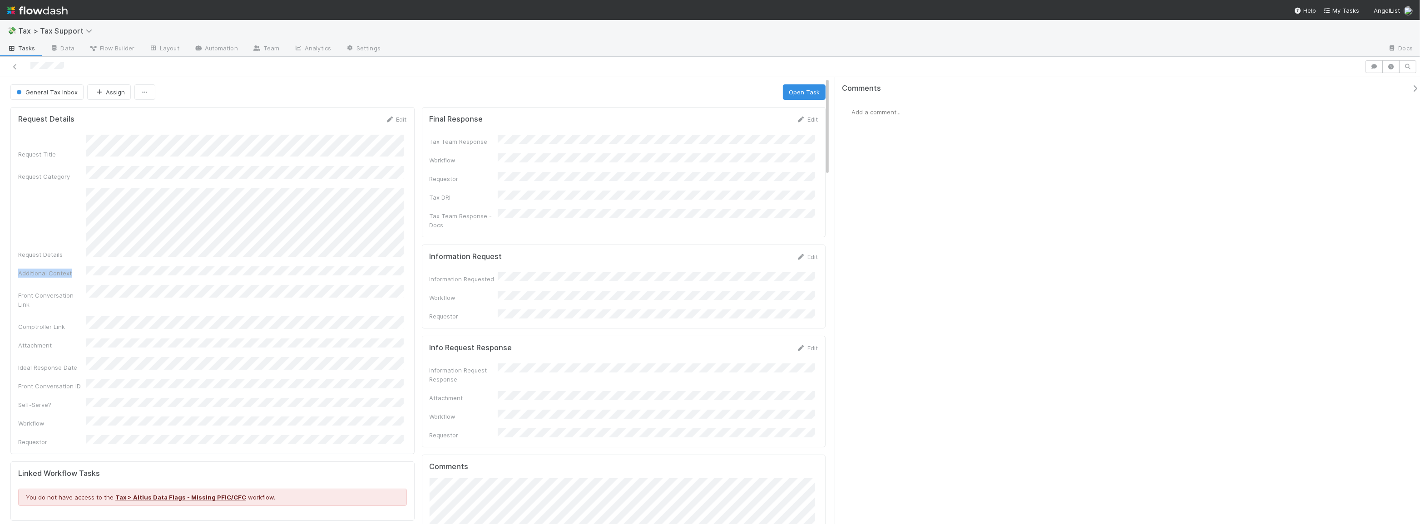
click at [396, 253] on div "Request Title Request Category Request Details Additional Context Front Convers…" at bounding box center [212, 291] width 389 height 312
click at [13, 67] on icon at bounding box center [14, 67] width 9 height 6
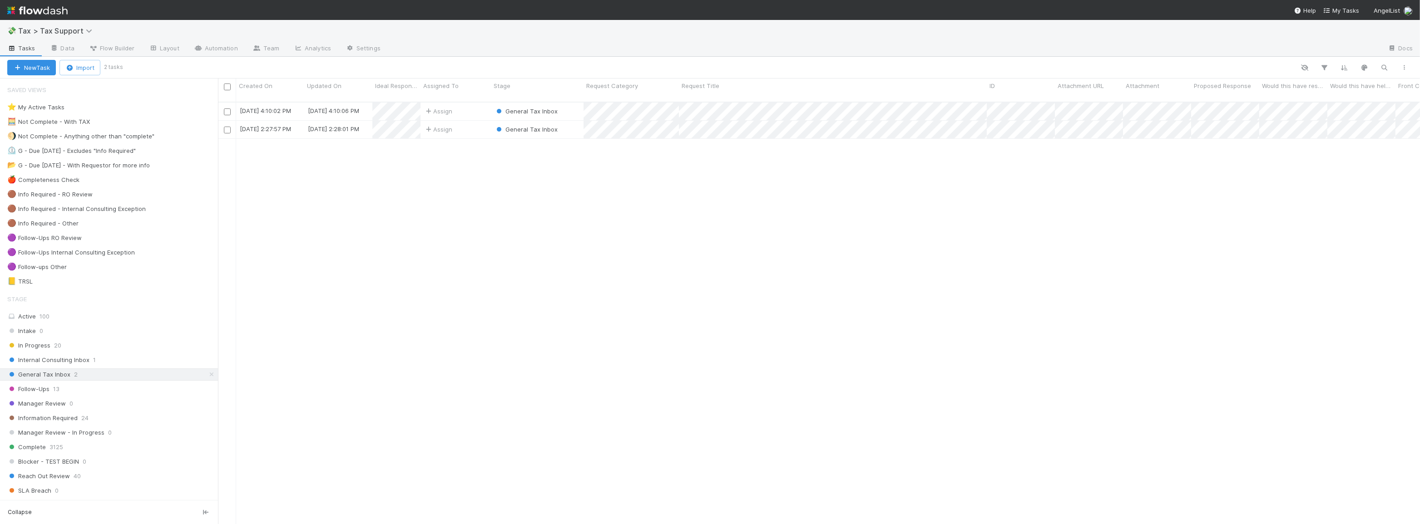
scroll to position [423, 1196]
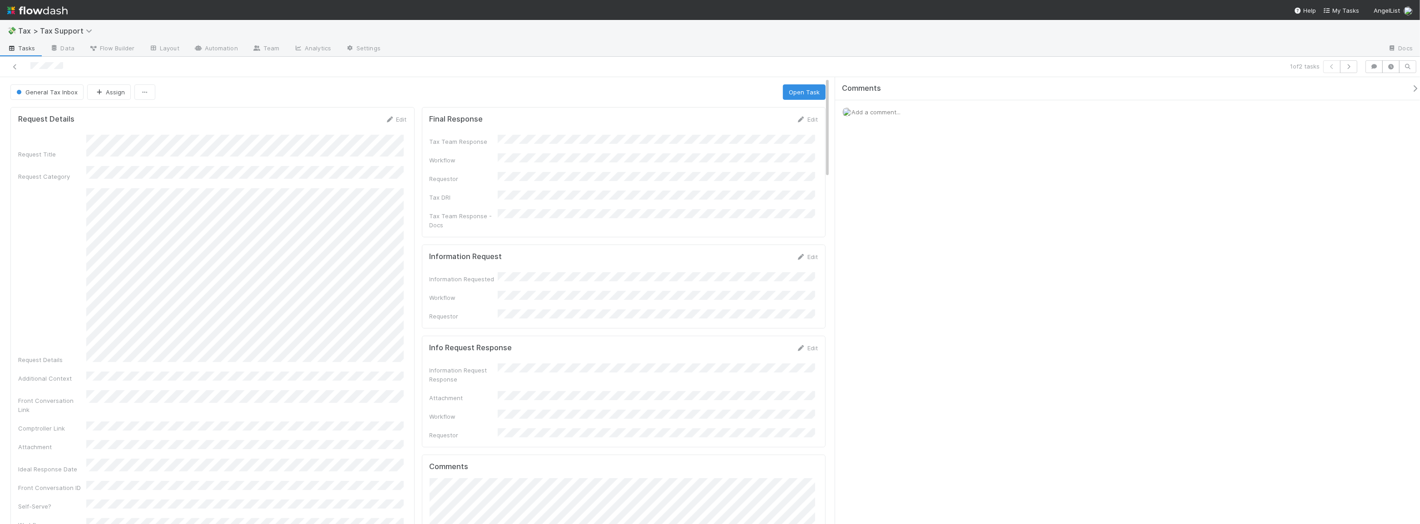
click at [10, 67] on div at bounding box center [344, 66] width 680 height 13
click at [11, 67] on icon at bounding box center [14, 67] width 9 height 6
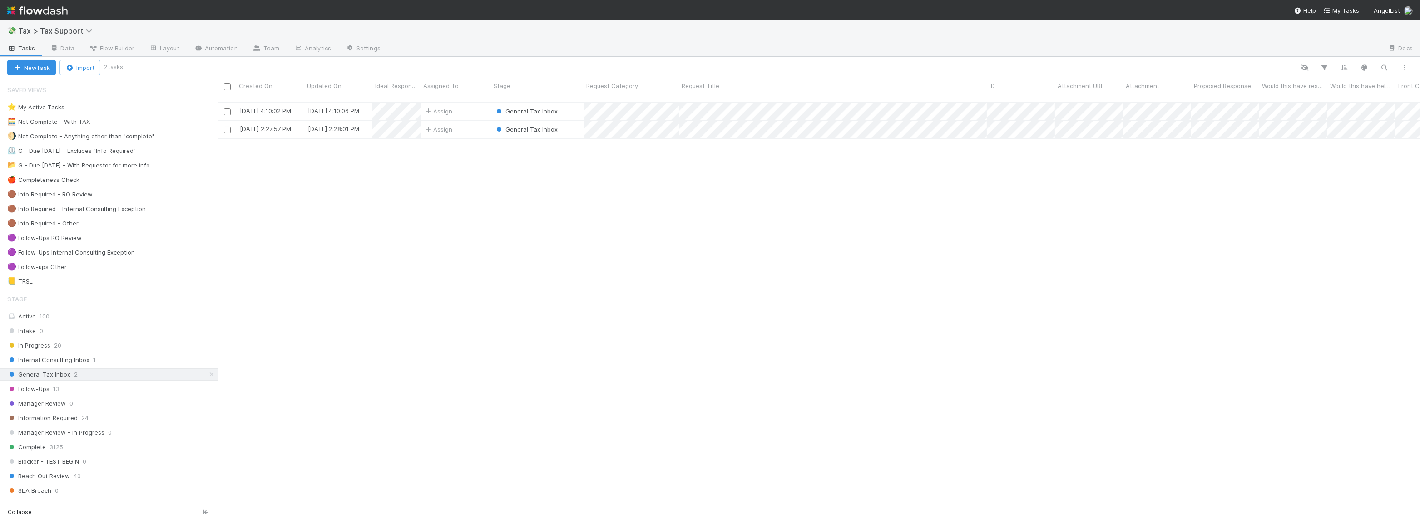
scroll to position [423, 1196]
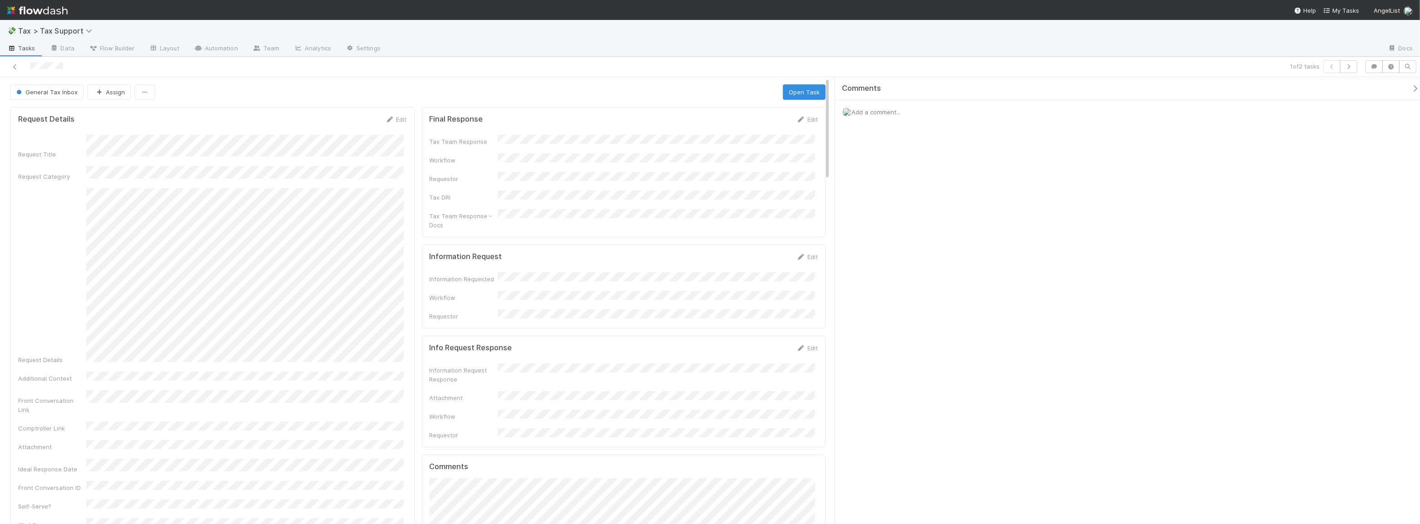
click at [18, 71] on div at bounding box center [344, 66] width 680 height 13
click at [11, 66] on icon at bounding box center [14, 67] width 9 height 6
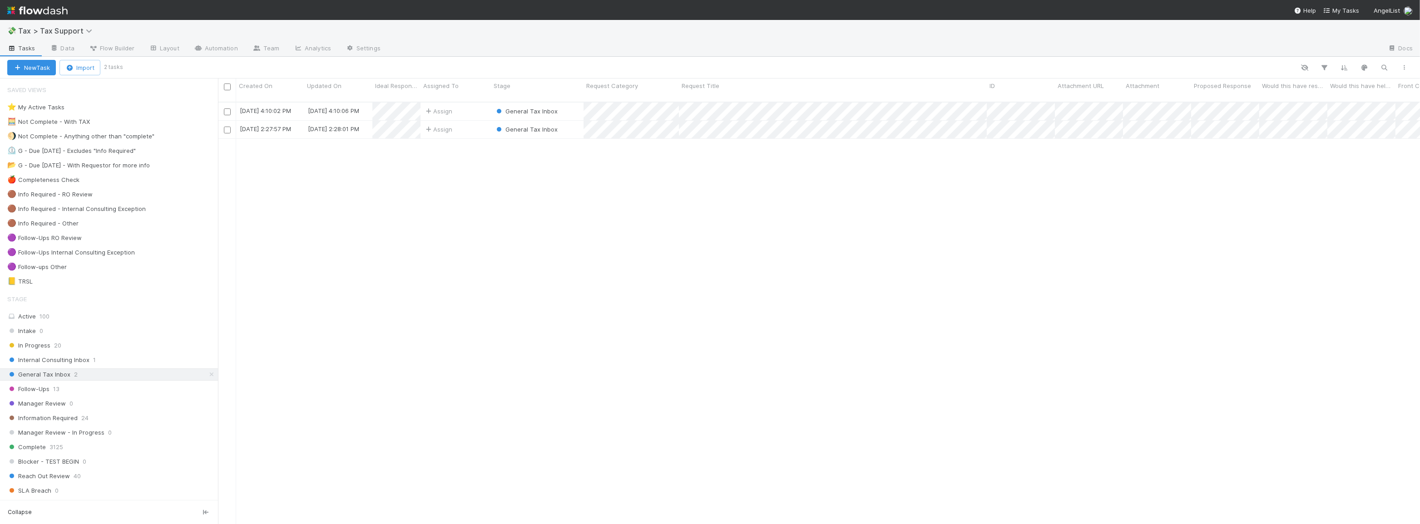
scroll to position [423, 1196]
click at [577, 123] on div "General Tax Inbox" at bounding box center [537, 130] width 93 height 18
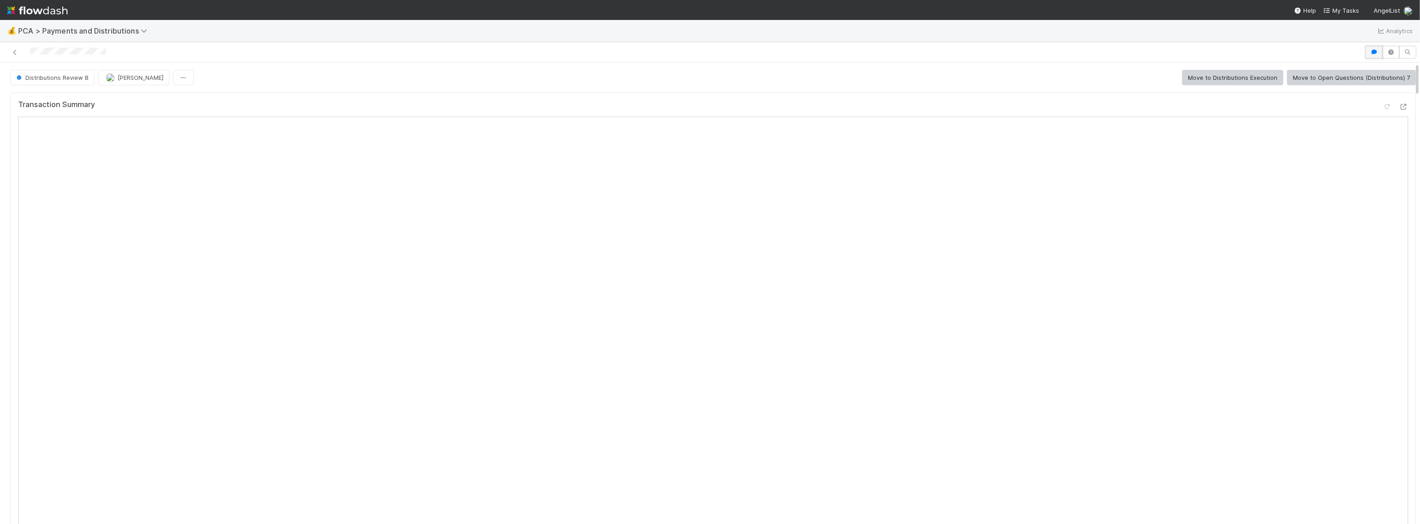
click at [1370, 51] on icon "button" at bounding box center [1373, 51] width 9 height 5
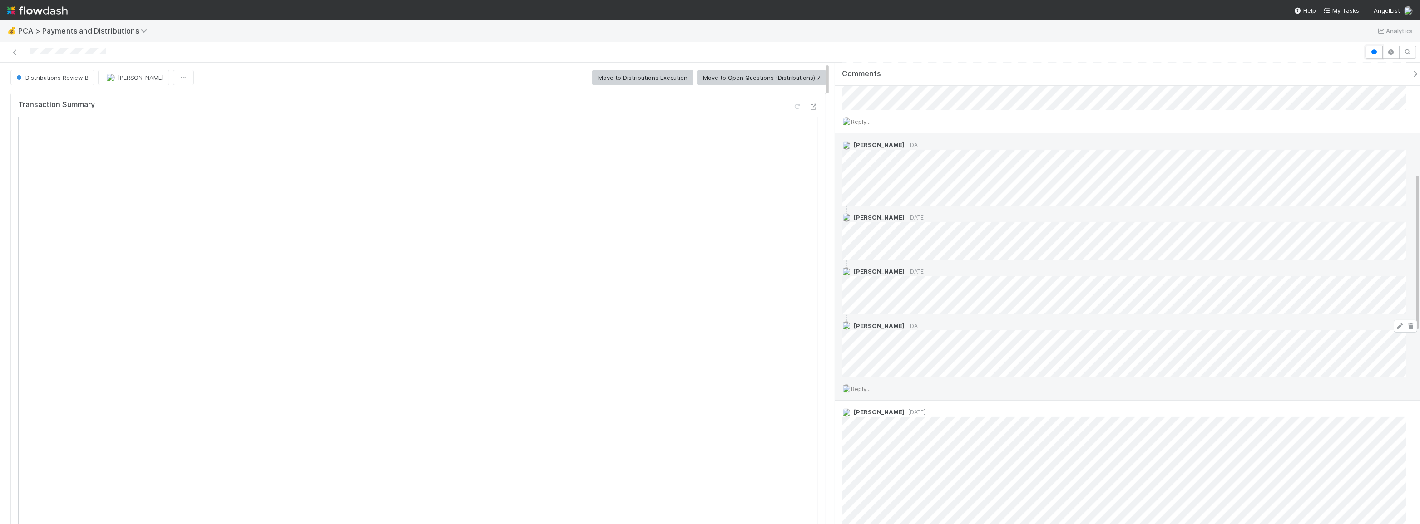
scroll to position [330, 0]
